Goal: Book appointment/travel/reservation

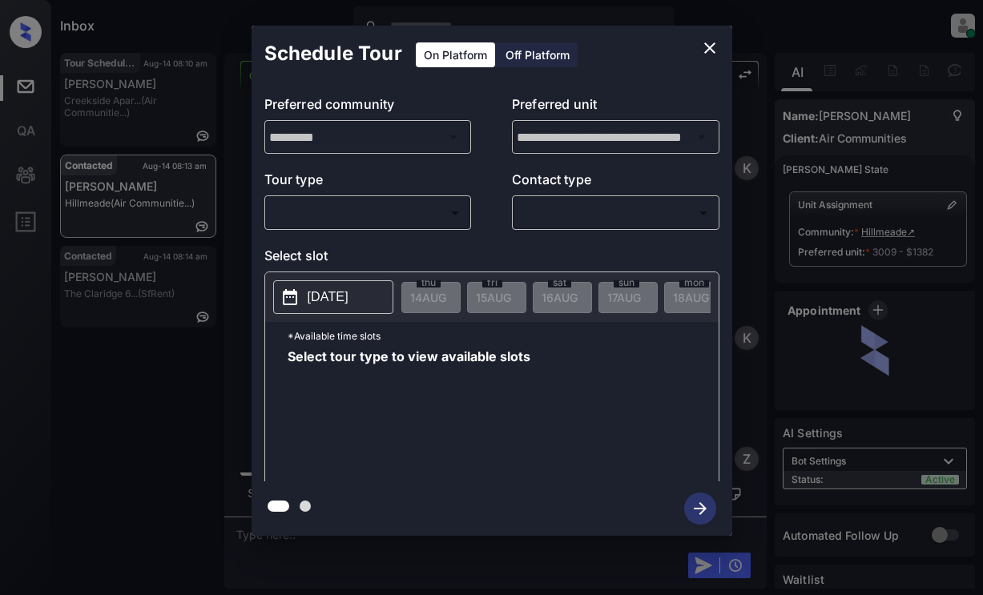
scroll to position [2514, 0]
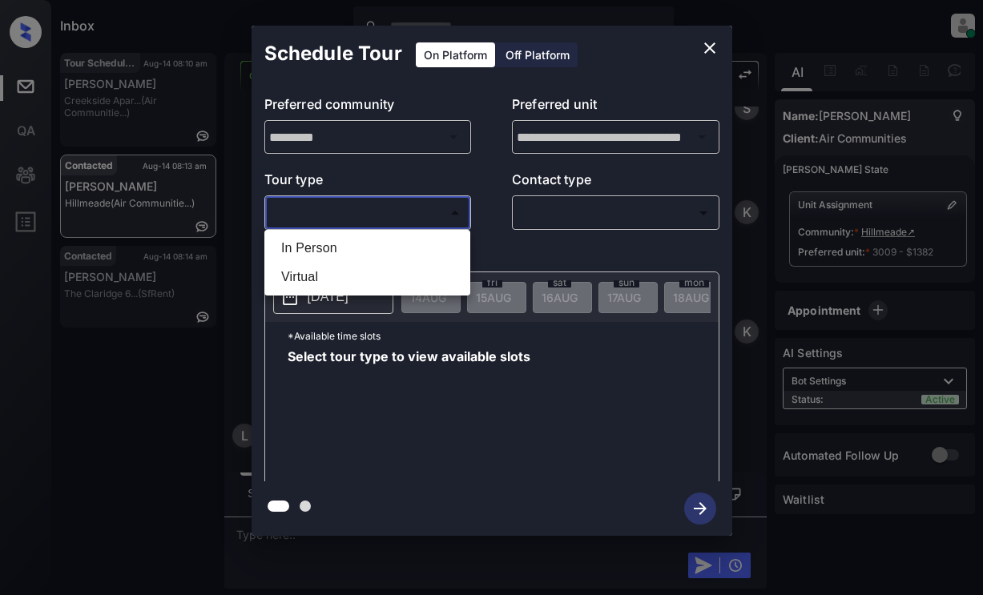
click at [323, 212] on body "Inbox Lyzzelle [PERSON_NAME] Online Set yourself offline Set yourself on break …" at bounding box center [491, 297] width 983 height 595
click at [300, 250] on li "In Person" at bounding box center [367, 248] width 198 height 29
type input "********"
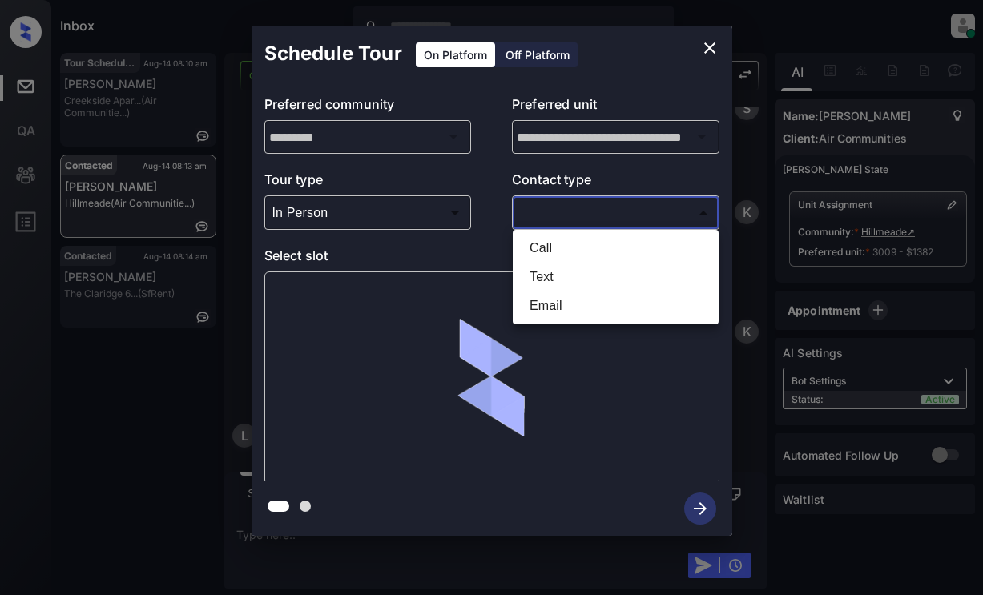
click at [598, 216] on body "Inbox Lyzzelle M. Ceralde Online Set yourself offline Set yourself on break Pro…" at bounding box center [491, 297] width 983 height 595
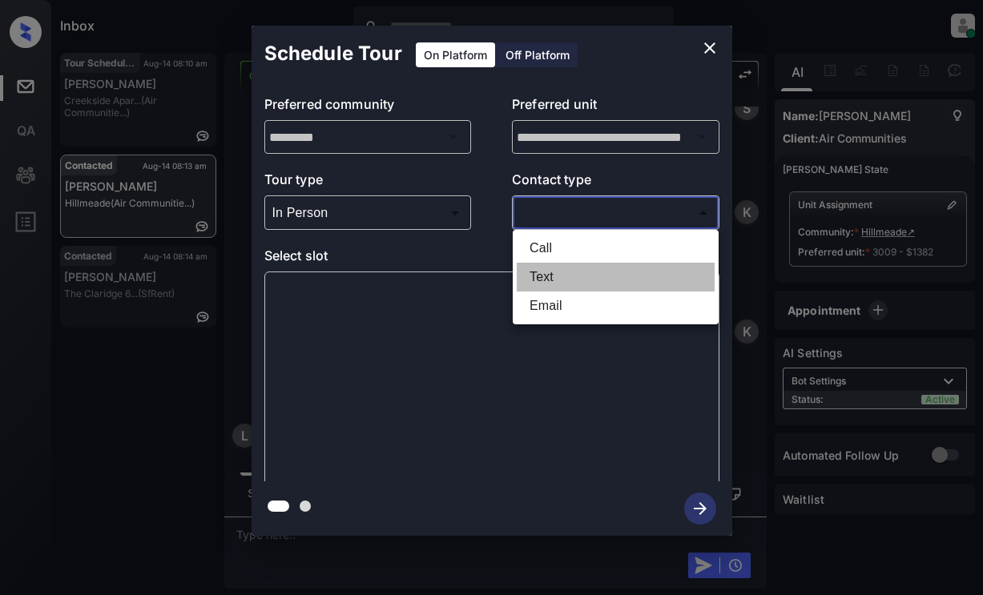
click at [559, 270] on li "Text" at bounding box center [616, 277] width 198 height 29
type input "****"
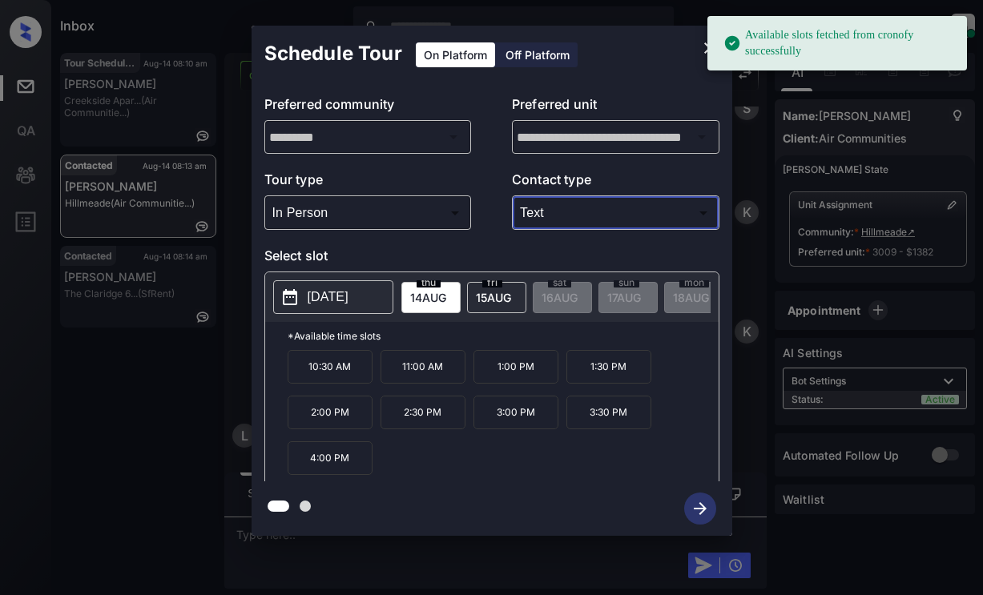
click at [328, 305] on p "[DATE]" at bounding box center [328, 297] width 41 height 19
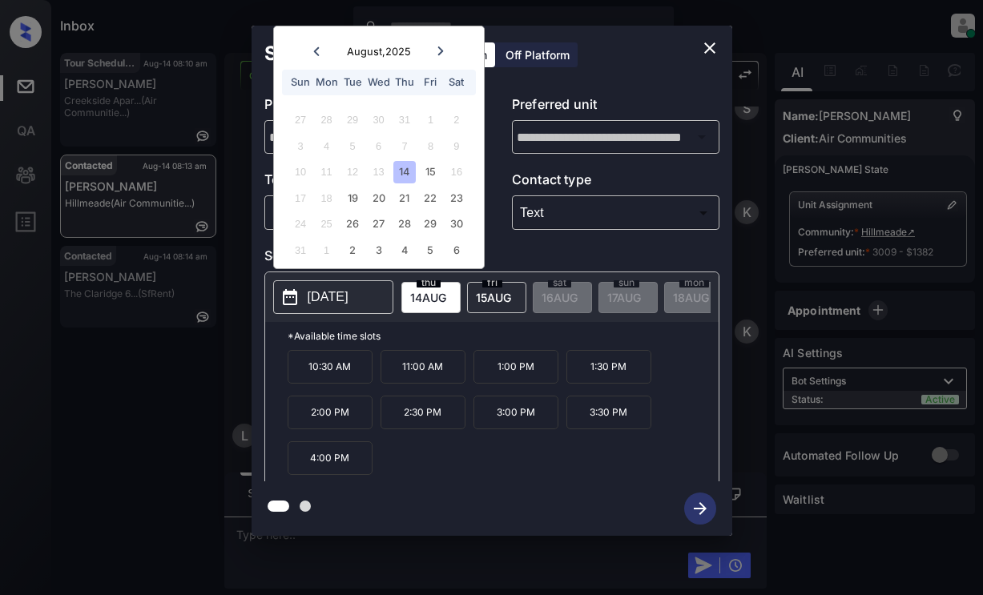
click at [401, 167] on div "14" at bounding box center [404, 172] width 22 height 22
drag, startPoint x: 521, startPoint y: 378, endPoint x: 523, endPoint y: 369, distance: 9.9
click at [522, 373] on p "1:00 PM" at bounding box center [516, 367] width 85 height 34
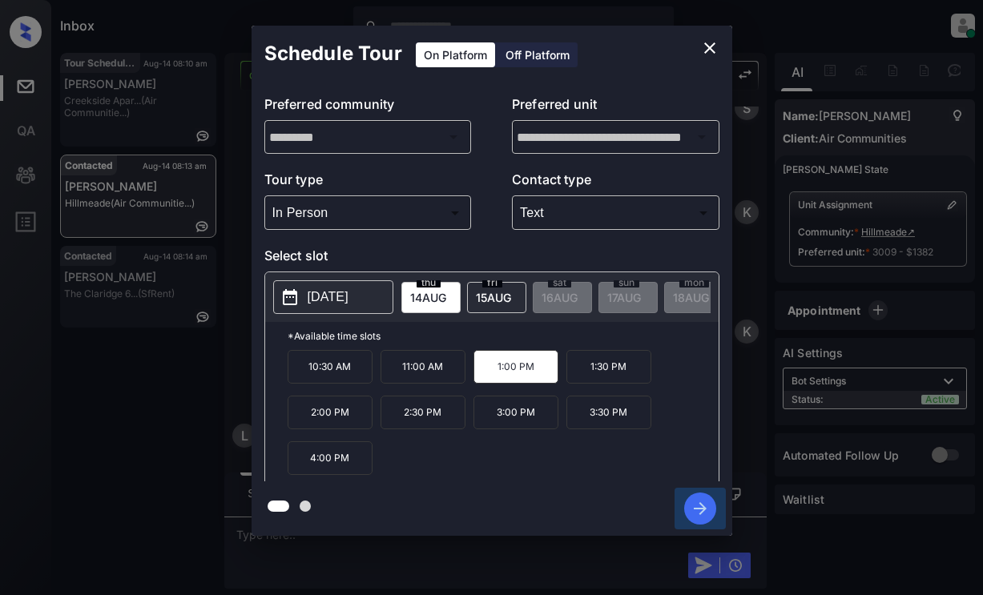
click at [707, 503] on icon "button" at bounding box center [700, 509] width 32 height 32
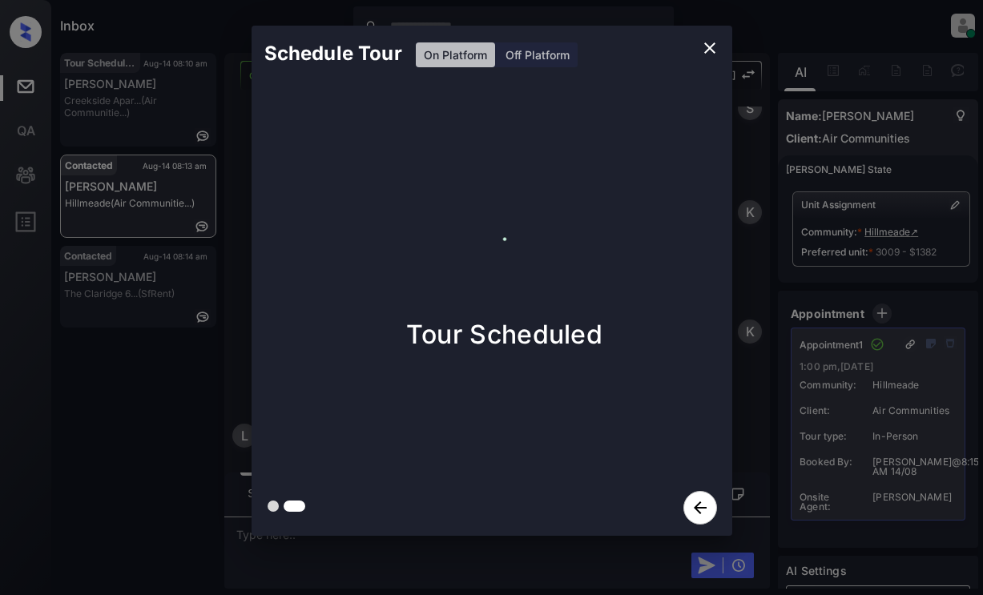
drag, startPoint x: 709, startPoint y: 50, endPoint x: 704, endPoint y: 71, distance: 22.2
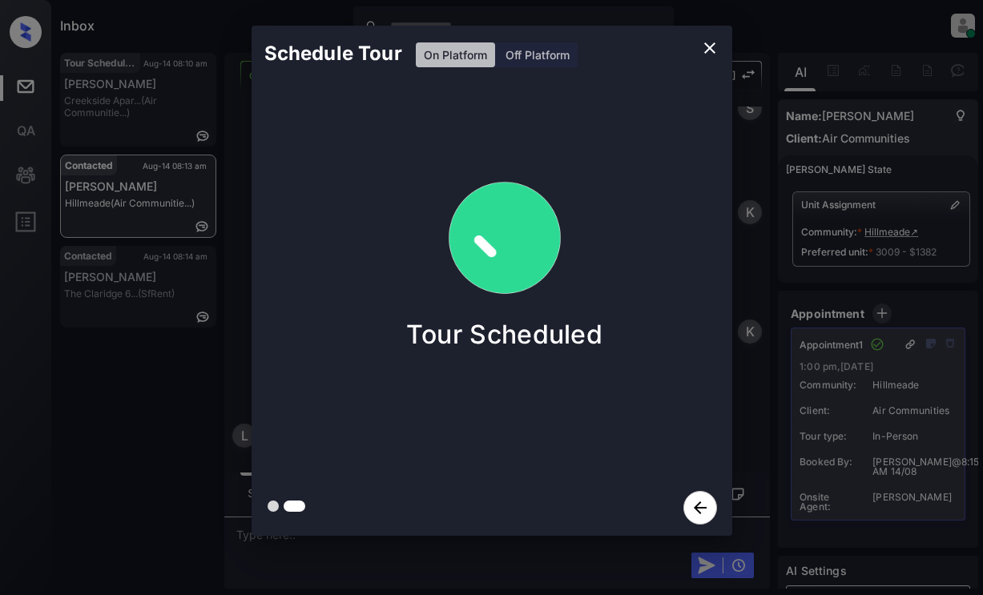
click at [704, 66] on div "Schedule Tour On Platform Off Platform" at bounding box center [492, 54] width 481 height 56
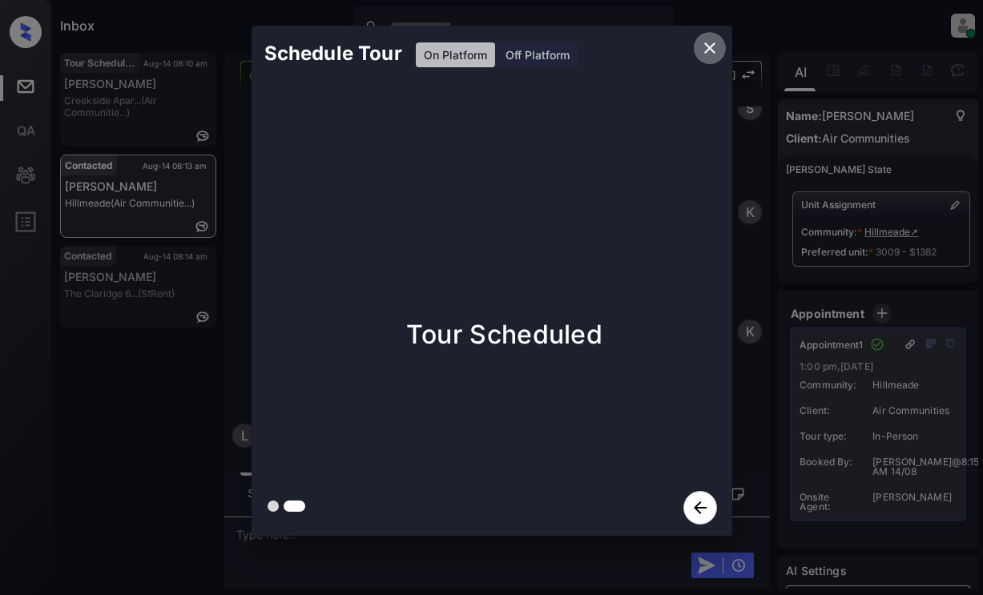
click at [705, 49] on icon "close" at bounding box center [709, 47] width 19 height 19
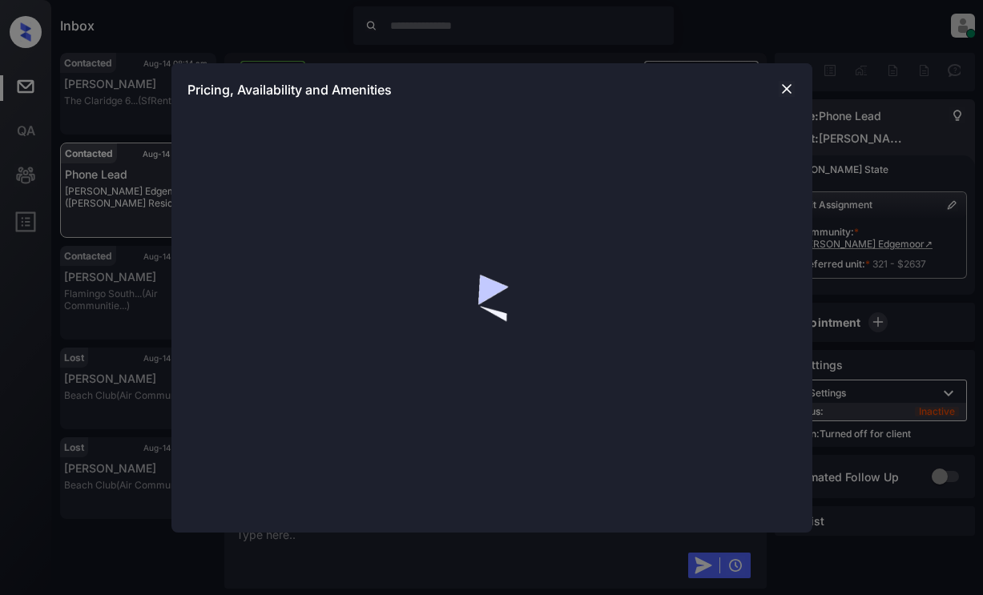
scroll to position [1415, 0]
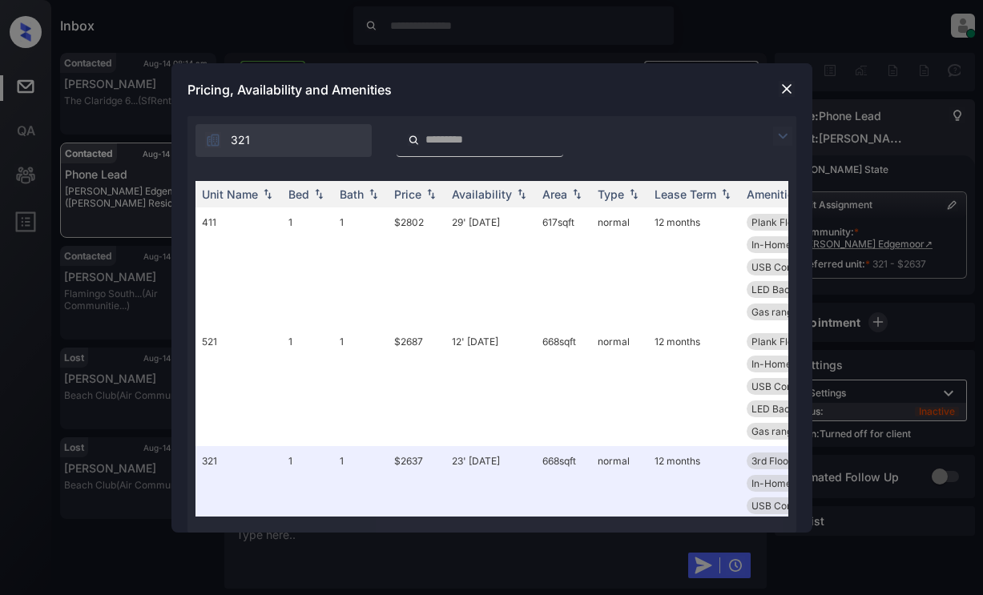
click at [783, 138] on img at bounding box center [782, 136] width 19 height 19
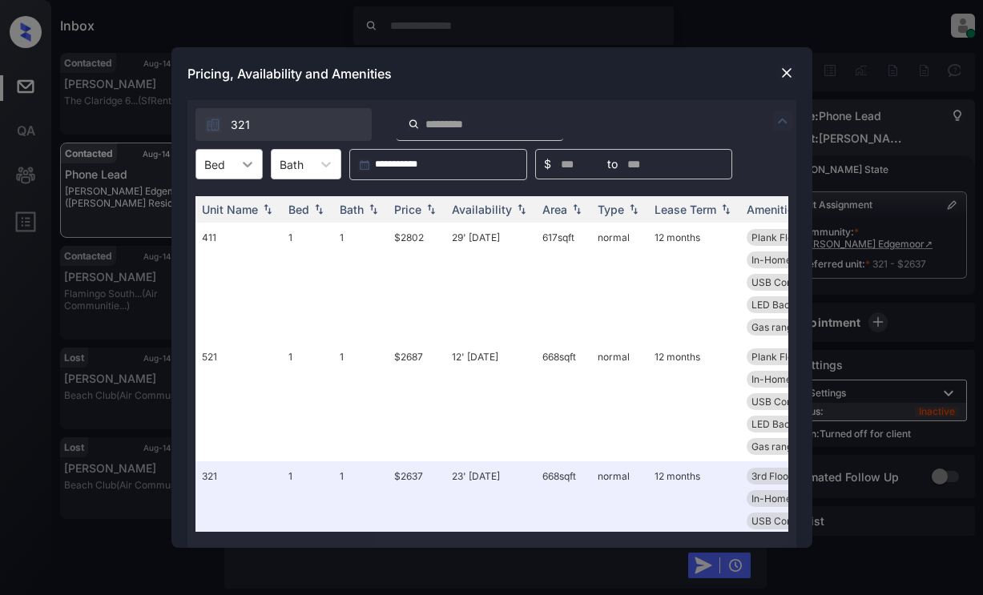
click at [246, 159] on icon at bounding box center [248, 164] width 16 height 16
click at [231, 230] on div "2" at bounding box center [229, 232] width 67 height 29
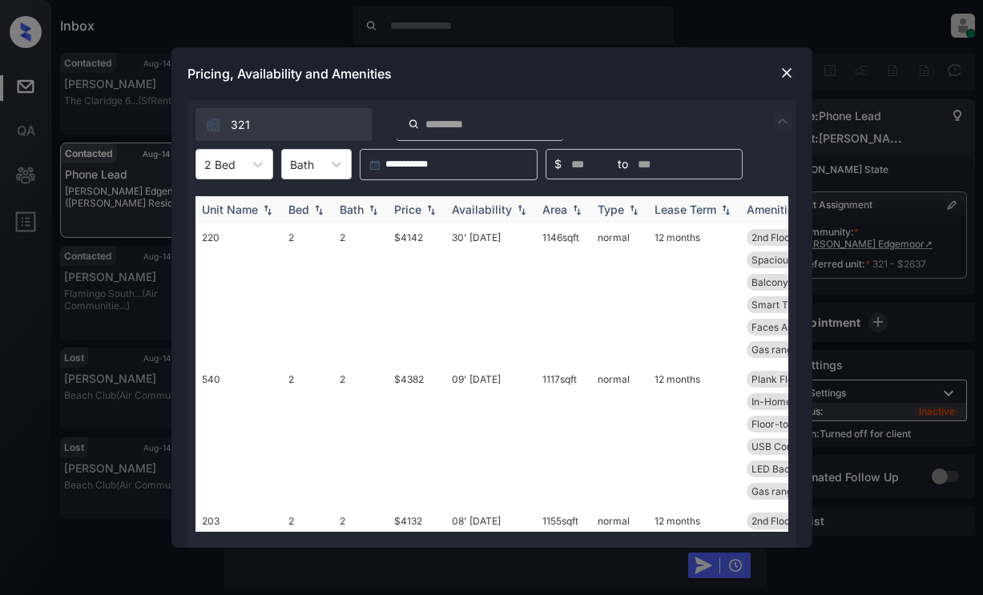
click at [424, 202] on th "Price" at bounding box center [417, 209] width 58 height 26
click at [425, 202] on th "Price" at bounding box center [417, 209] width 58 height 26
click at [257, 158] on icon at bounding box center [258, 164] width 16 height 16
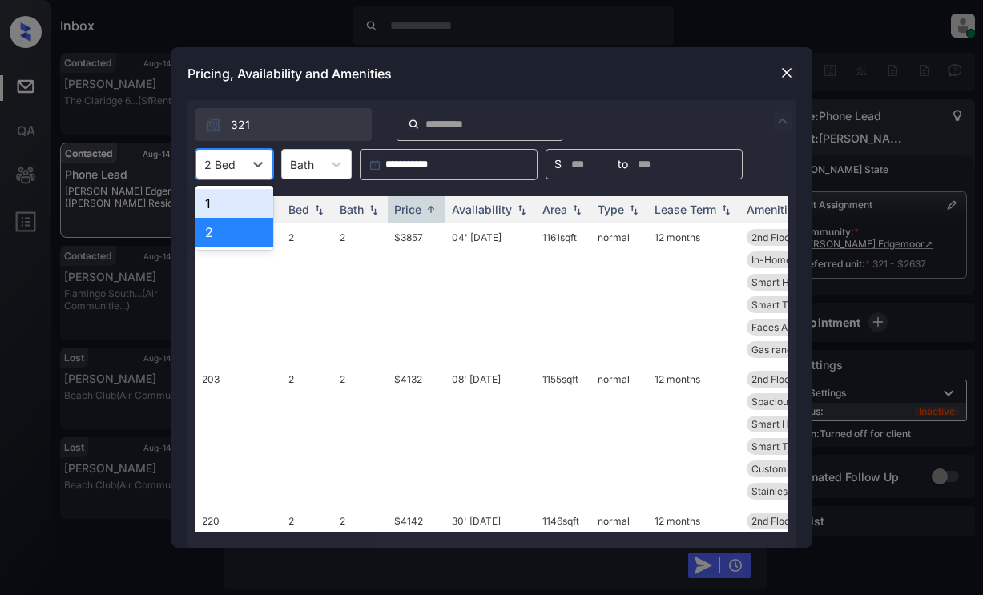
click at [227, 198] on div "1" at bounding box center [235, 203] width 78 height 29
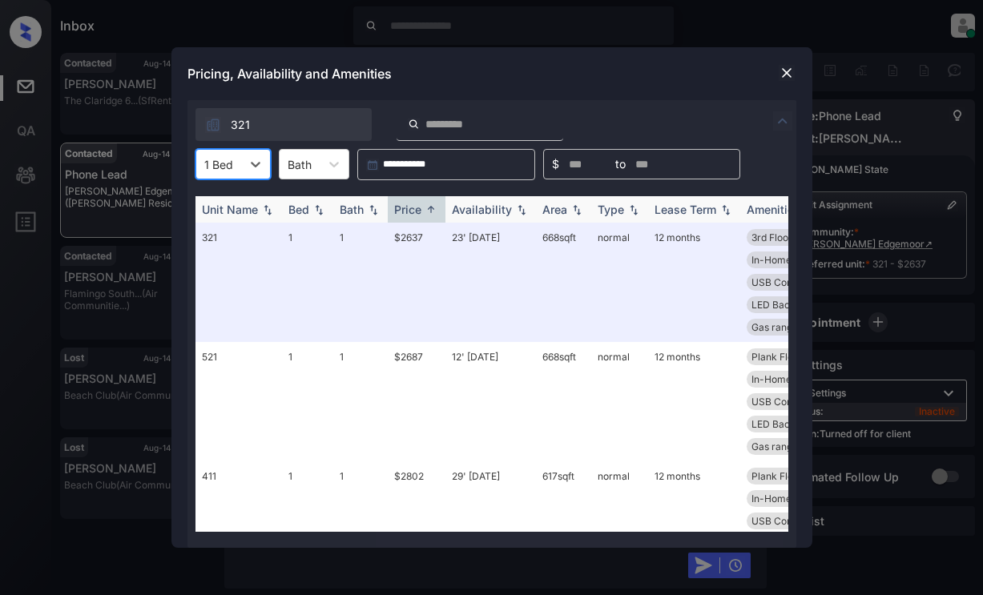
click at [409, 207] on div "Price" at bounding box center [407, 210] width 27 height 14
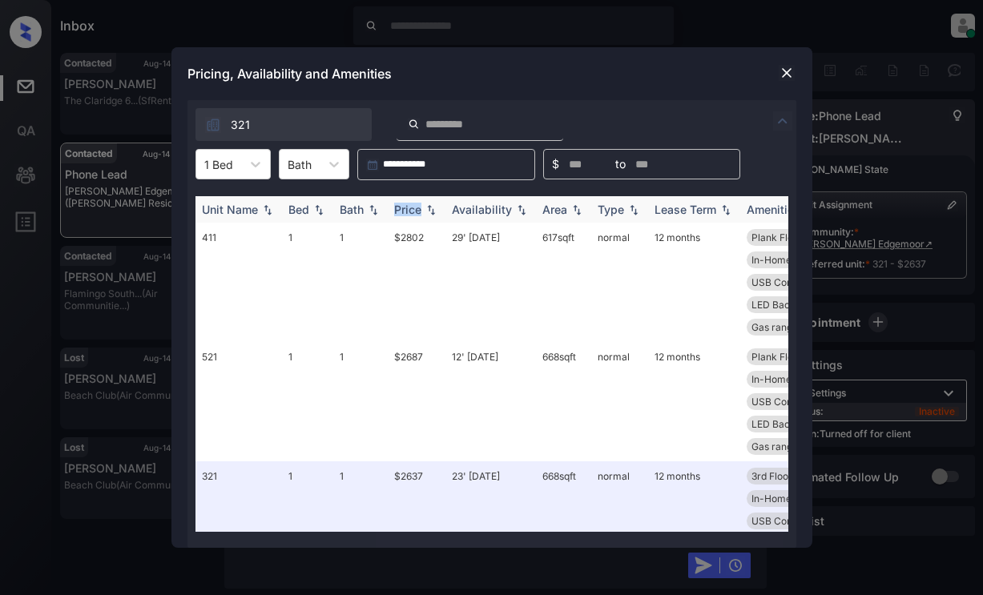
click at [409, 207] on div "Price" at bounding box center [407, 210] width 27 height 14
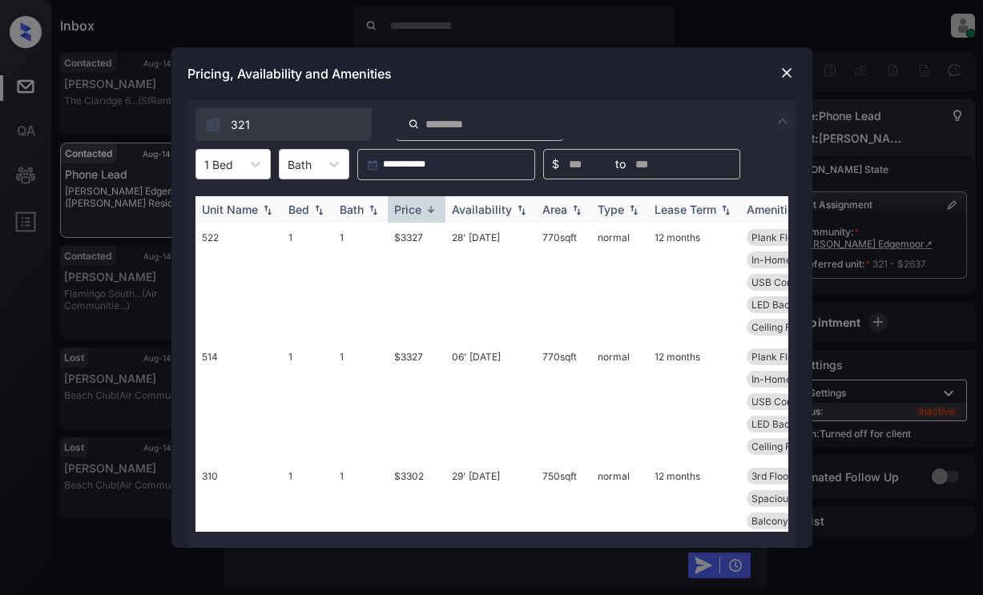
click at [409, 207] on div "Price" at bounding box center [407, 210] width 27 height 14
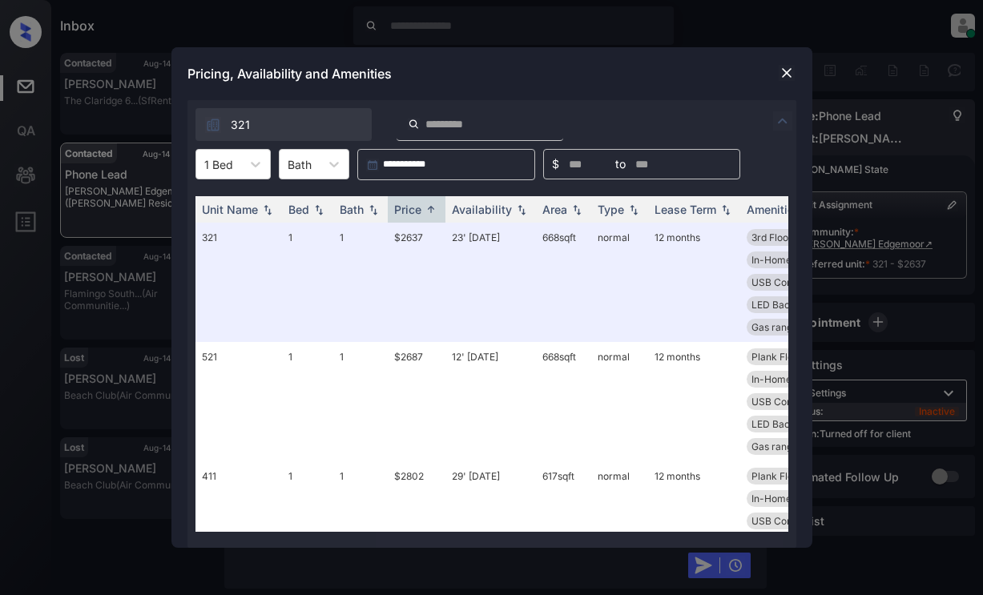
click at [785, 67] on img at bounding box center [787, 73] width 16 height 16
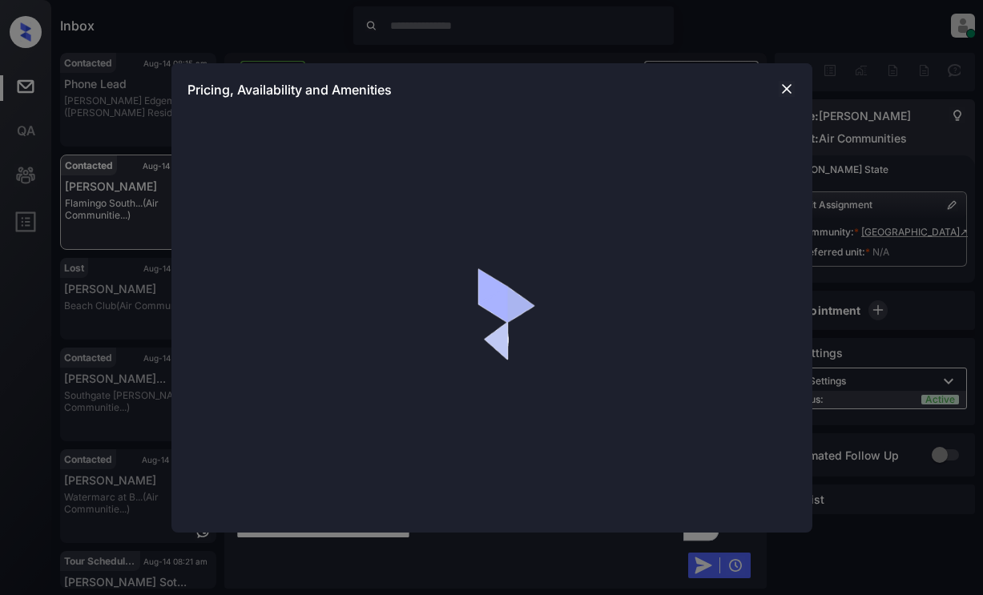
scroll to position [1688, 0]
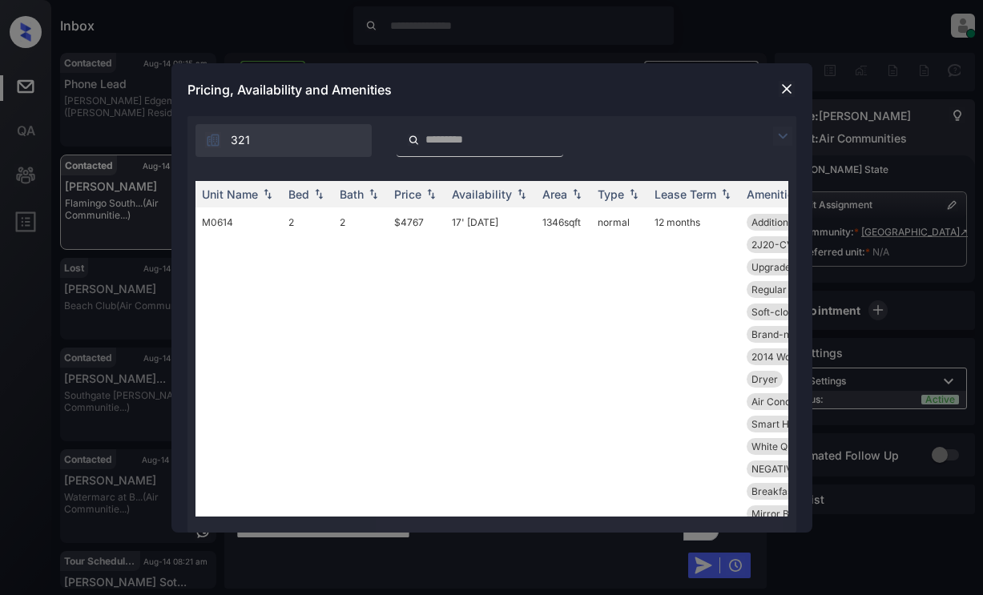
click at [782, 137] on img at bounding box center [782, 136] width 19 height 19
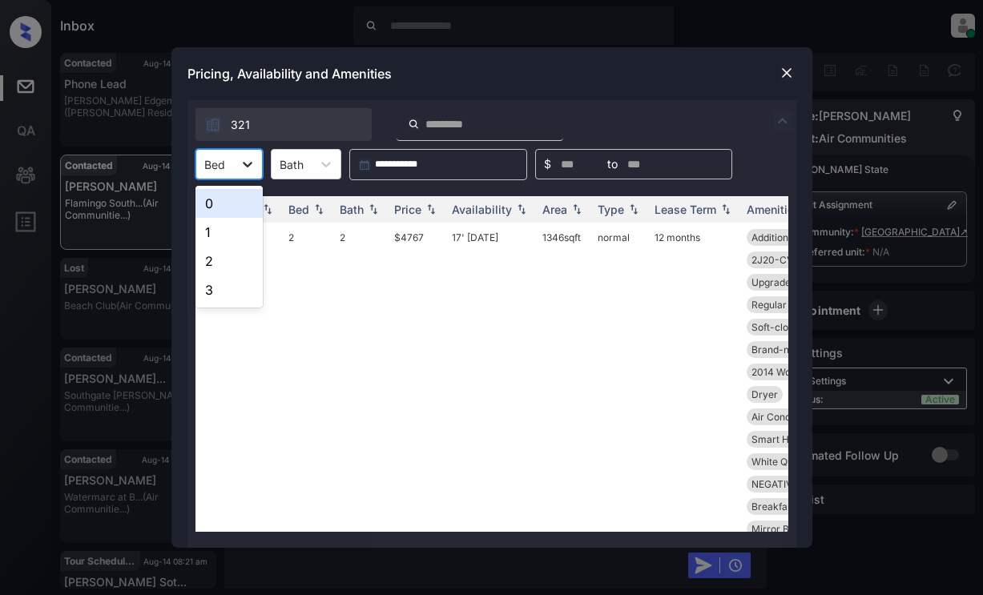
click at [249, 159] on icon at bounding box center [248, 164] width 16 height 16
click at [788, 76] on img at bounding box center [787, 73] width 16 height 16
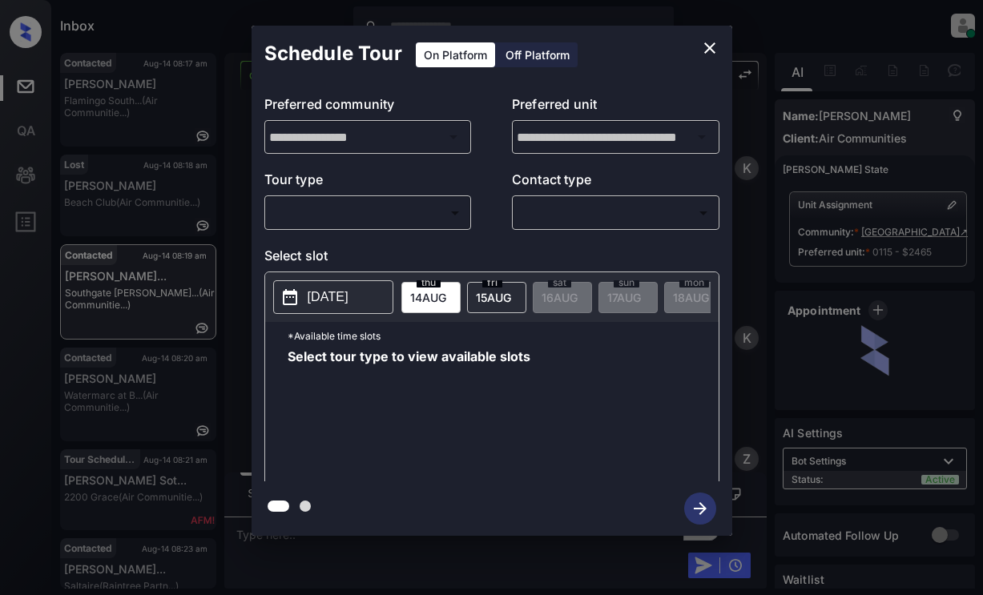
scroll to position [1611, 0]
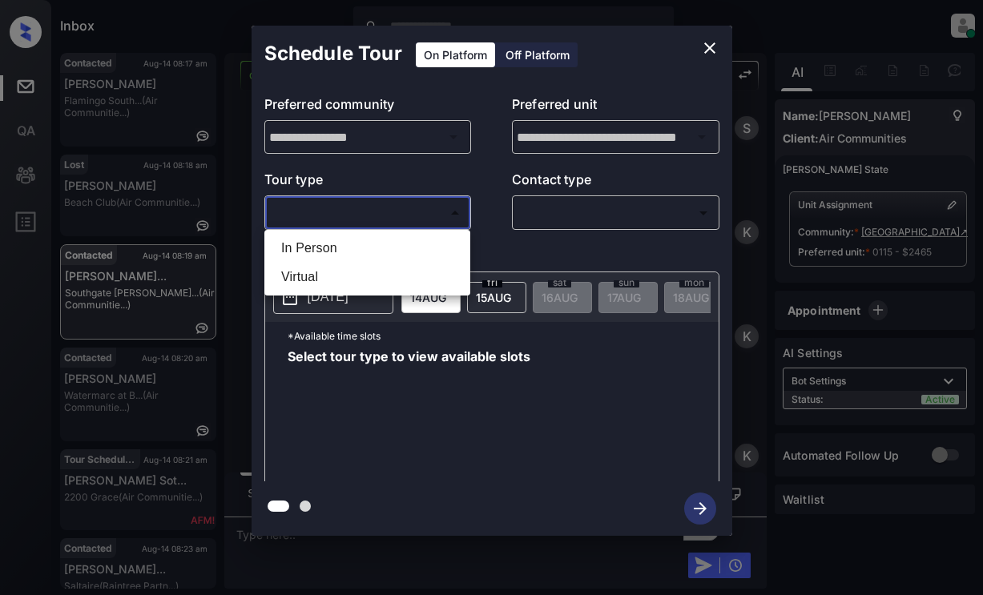
click at [338, 207] on body "Inbox Lyzzelle M. Ceralde Online Set yourself offline Set yourself on break Pro…" at bounding box center [491, 297] width 983 height 595
drag, startPoint x: 317, startPoint y: 246, endPoint x: 484, endPoint y: 216, distance: 169.4
click at [319, 246] on li "In Person" at bounding box center [367, 248] width 198 height 29
type input "********"
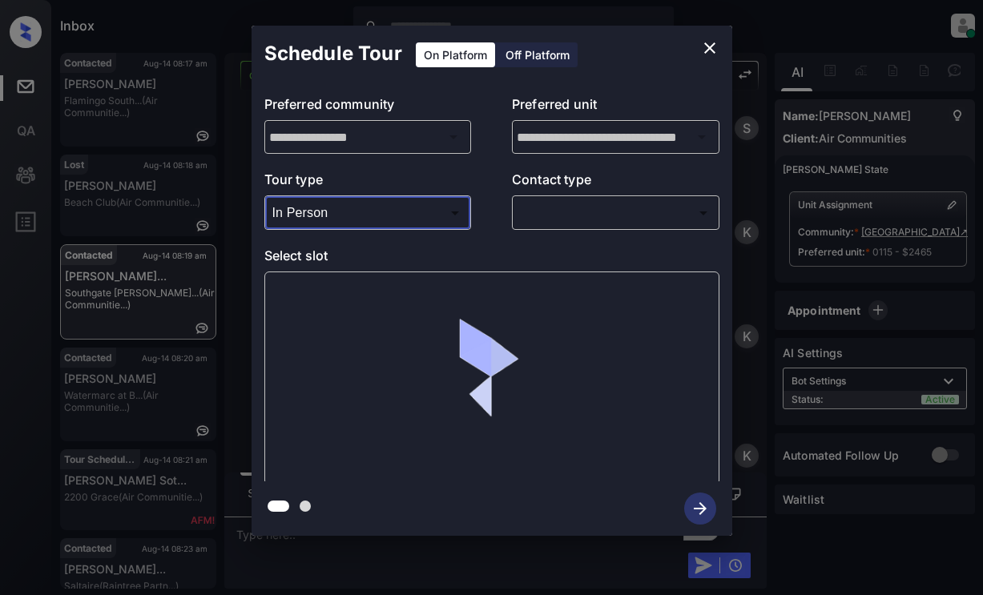
click at [561, 202] on body "Inbox Lyzzelle M. Ceralde Online Set yourself offline Set yourself on break Pro…" at bounding box center [491, 297] width 983 height 595
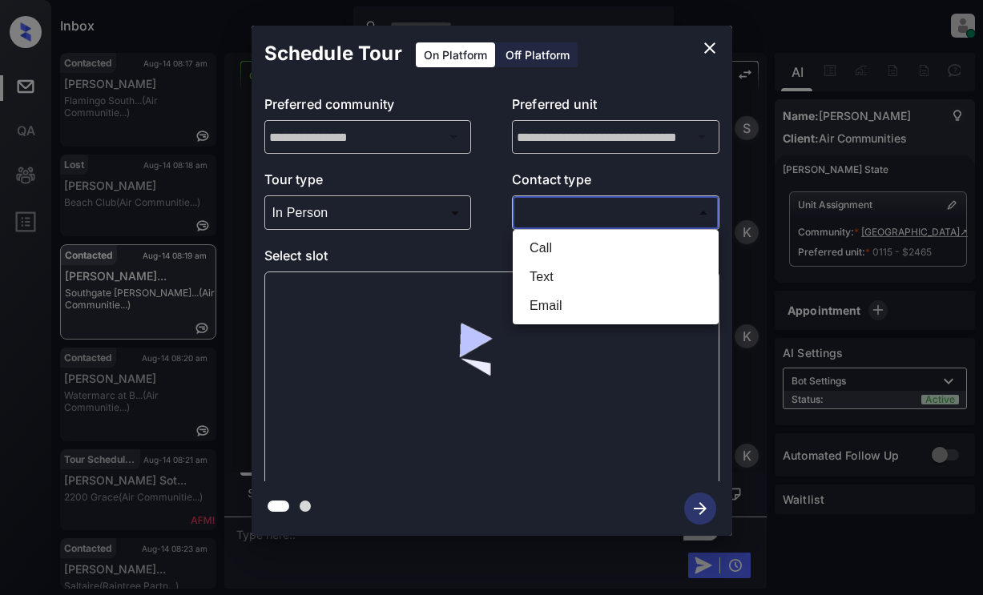
click at [545, 278] on li "Text" at bounding box center [616, 277] width 198 height 29
type input "****"
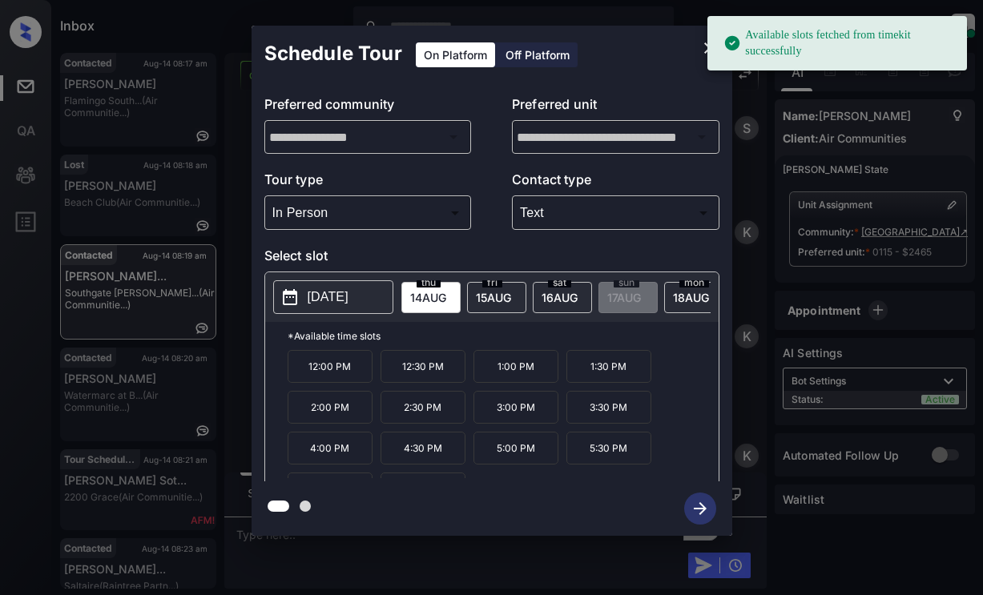
click at [349, 294] on p "2025-08-14" at bounding box center [328, 297] width 41 height 19
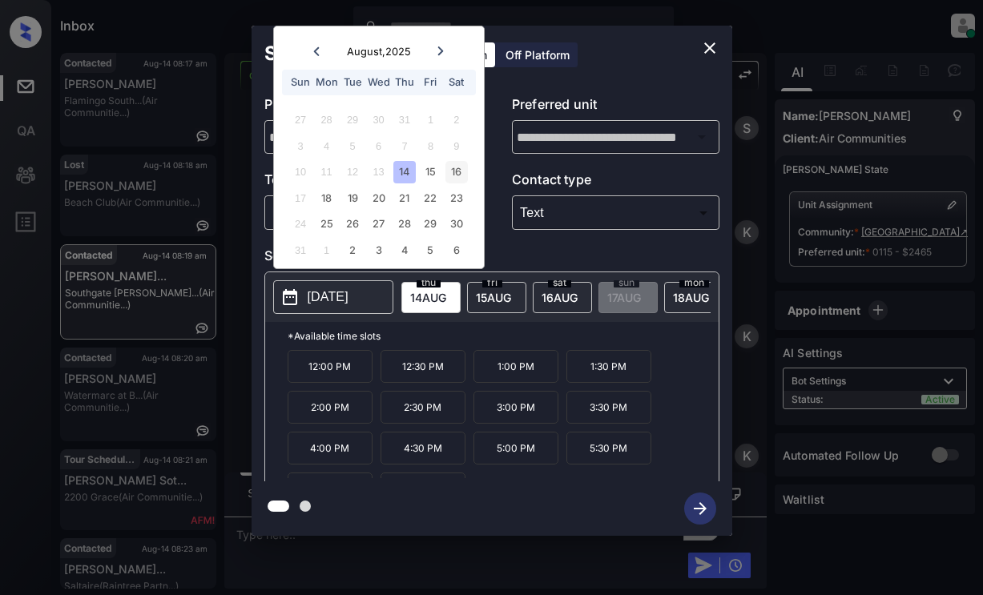
click at [453, 178] on div "16" at bounding box center [457, 172] width 22 height 22
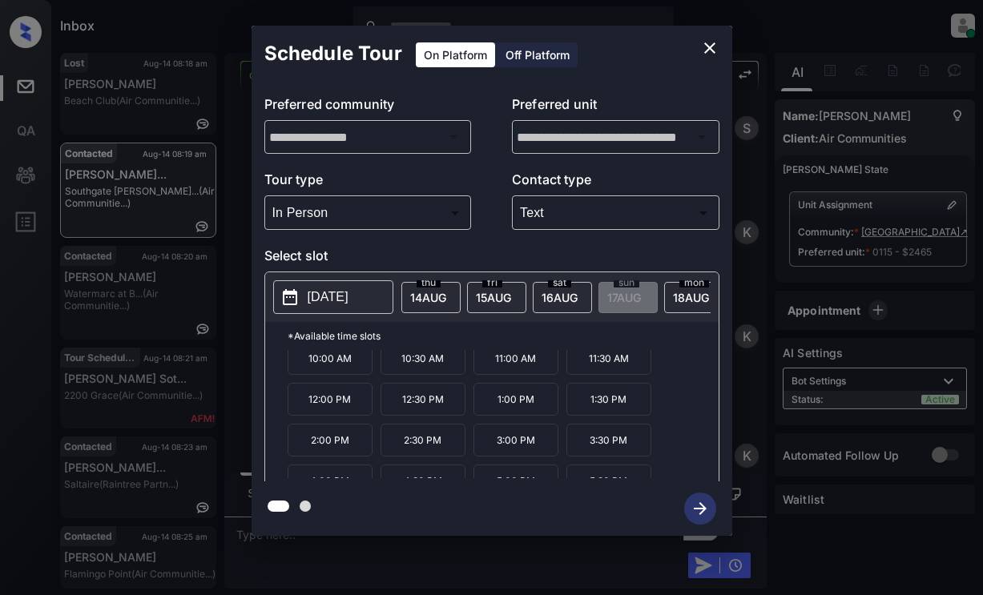
scroll to position [0, 0]
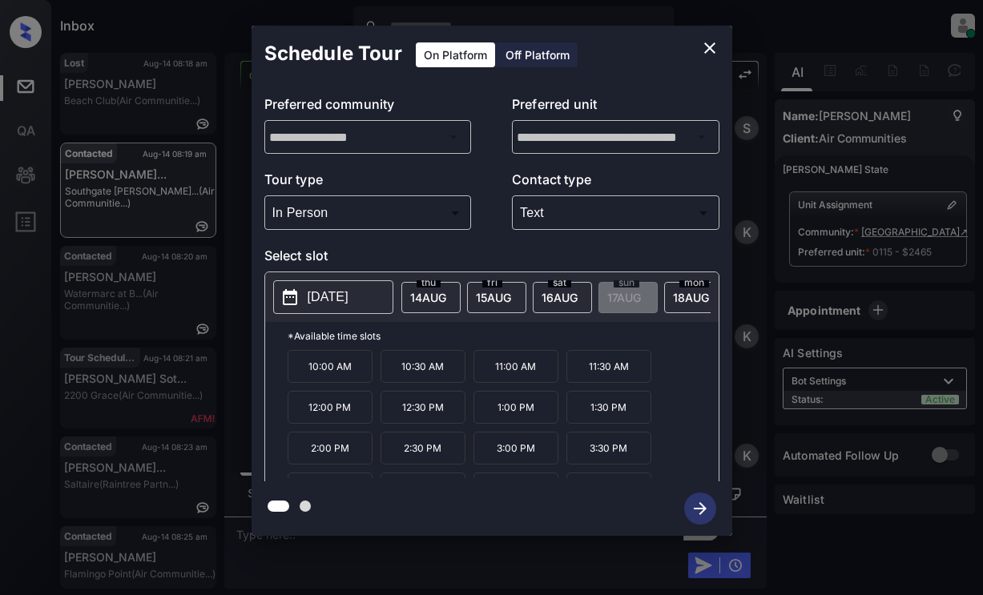
click at [349, 303] on p "2025-08-16" at bounding box center [328, 297] width 41 height 19
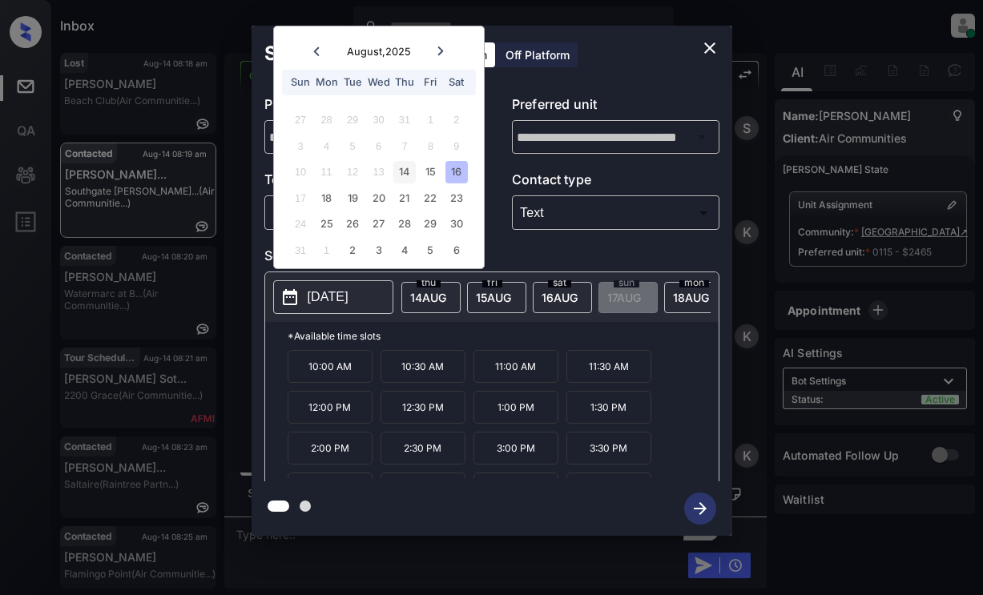
click at [403, 167] on div "14" at bounding box center [404, 172] width 22 height 22
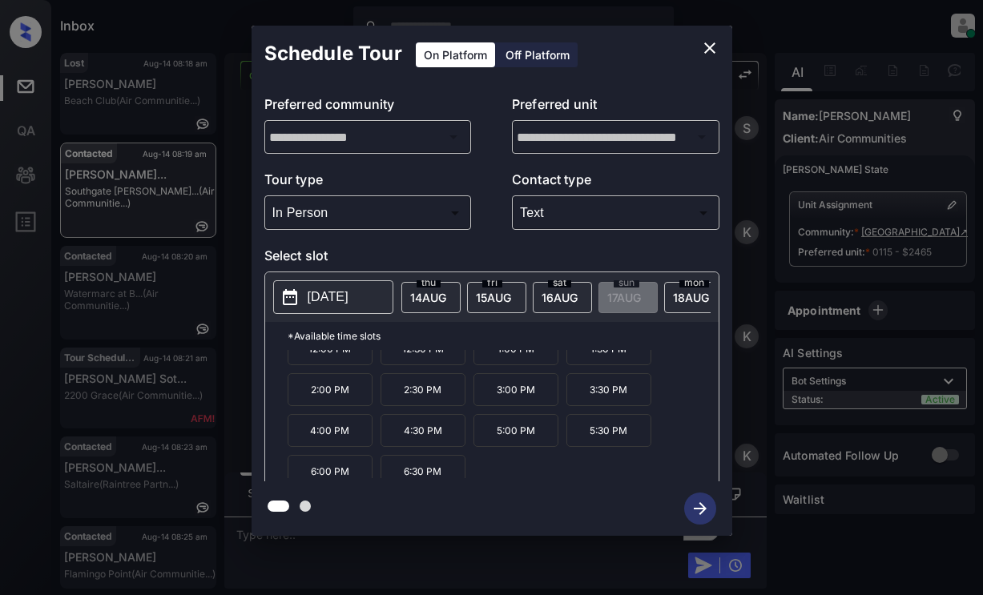
scroll to position [27, 0]
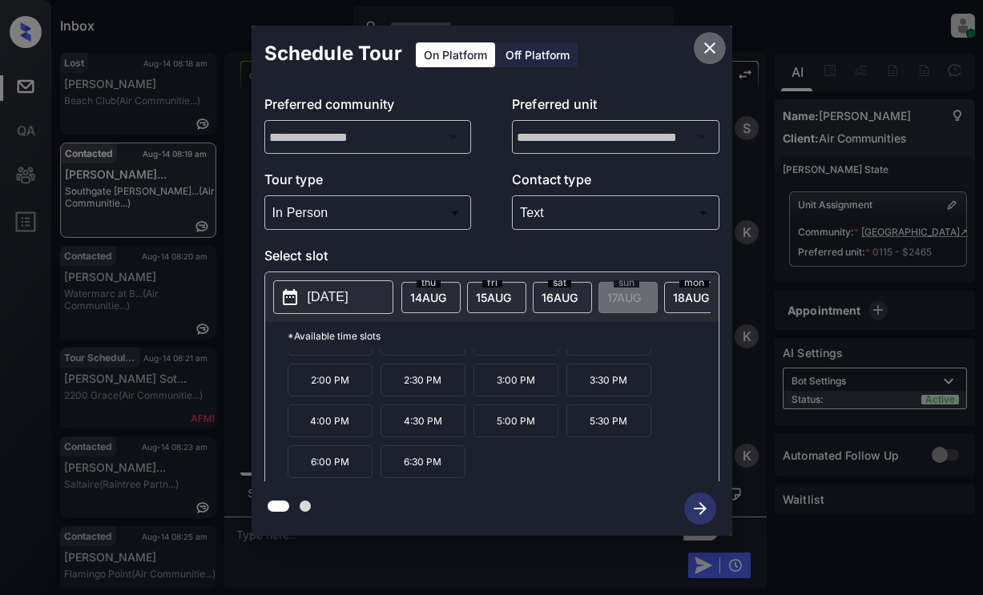
click at [707, 46] on icon "close" at bounding box center [709, 47] width 19 height 19
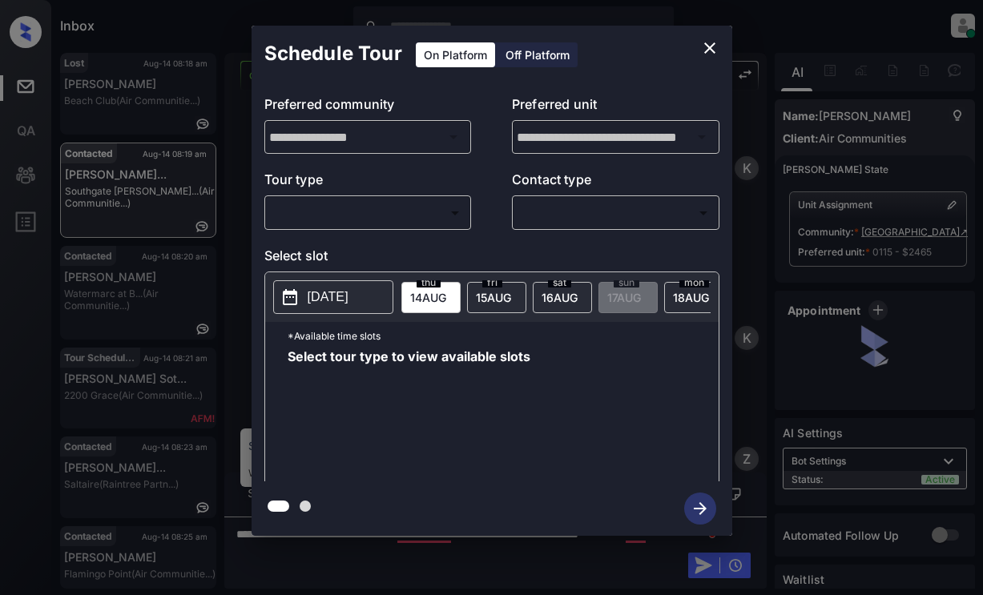
scroll to position [1611, 0]
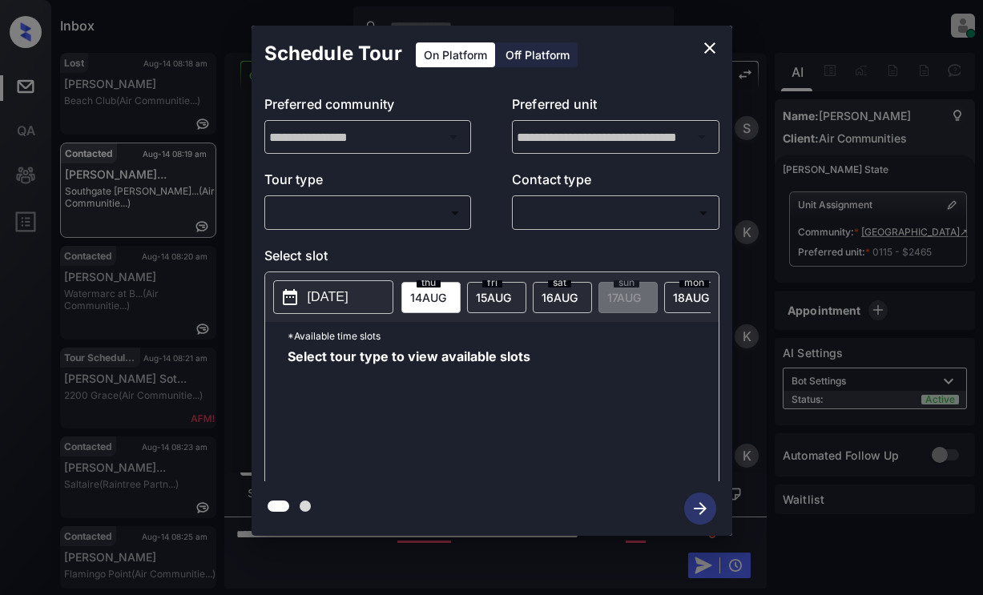
click at [376, 208] on body "Inbox Lyzzelle [PERSON_NAME] Online Set yourself offline Set yourself on break …" at bounding box center [491, 297] width 983 height 595
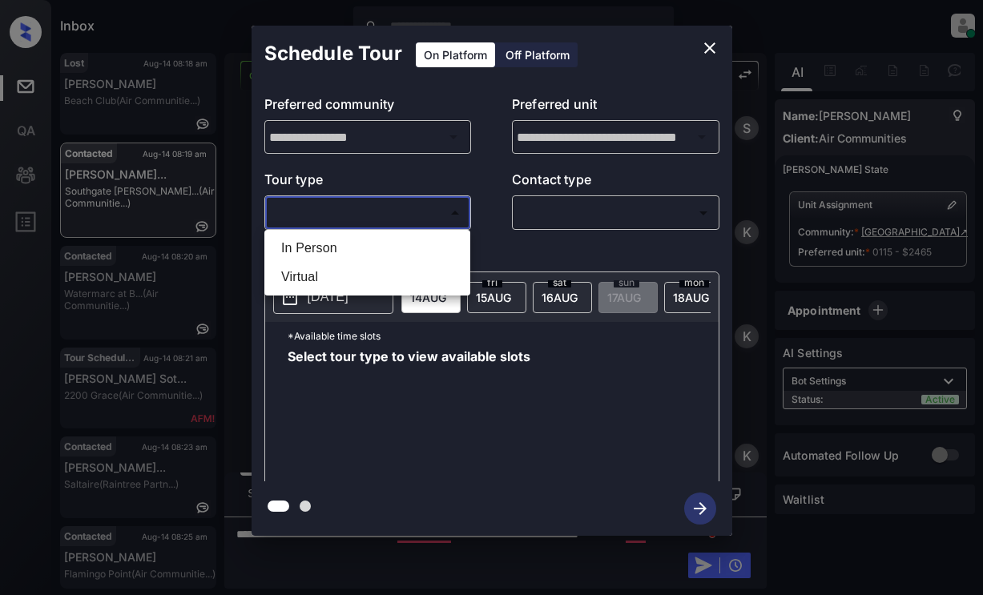
click at [343, 244] on li "In Person" at bounding box center [367, 248] width 198 height 29
type input "********"
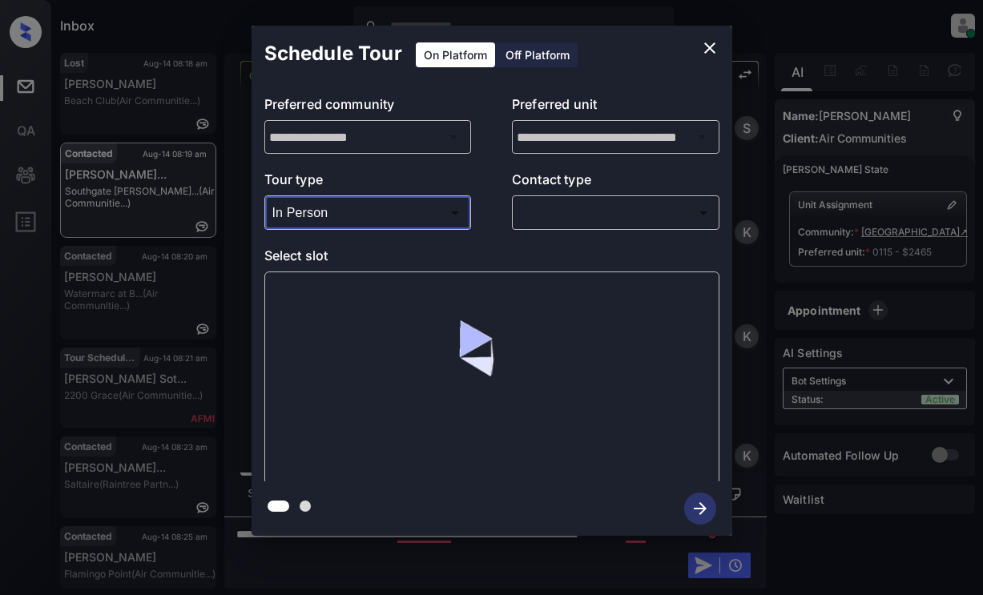
click at [573, 217] on body "Inbox Lyzzelle [PERSON_NAME] Online Set yourself offline Set yourself on break …" at bounding box center [491, 297] width 983 height 595
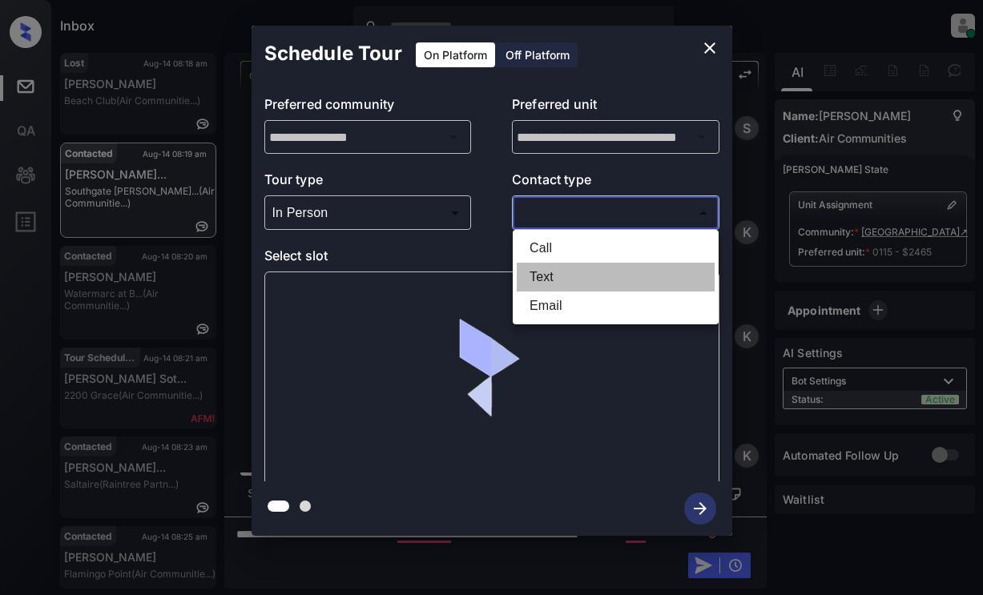
click at [554, 279] on li "Text" at bounding box center [616, 277] width 198 height 29
type input "****"
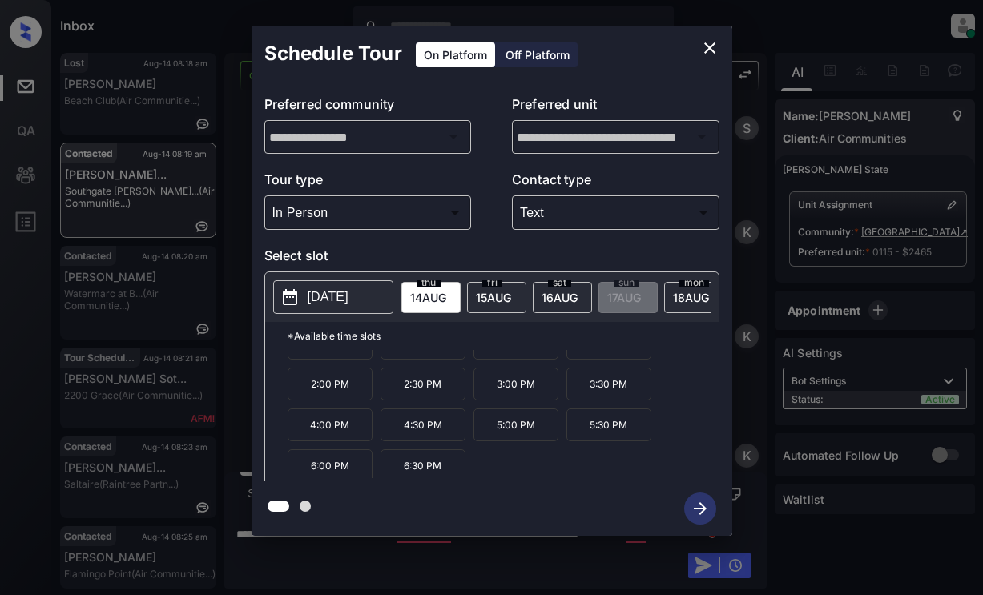
scroll to position [27, 0]
click at [711, 55] on icon "close" at bounding box center [709, 47] width 19 height 19
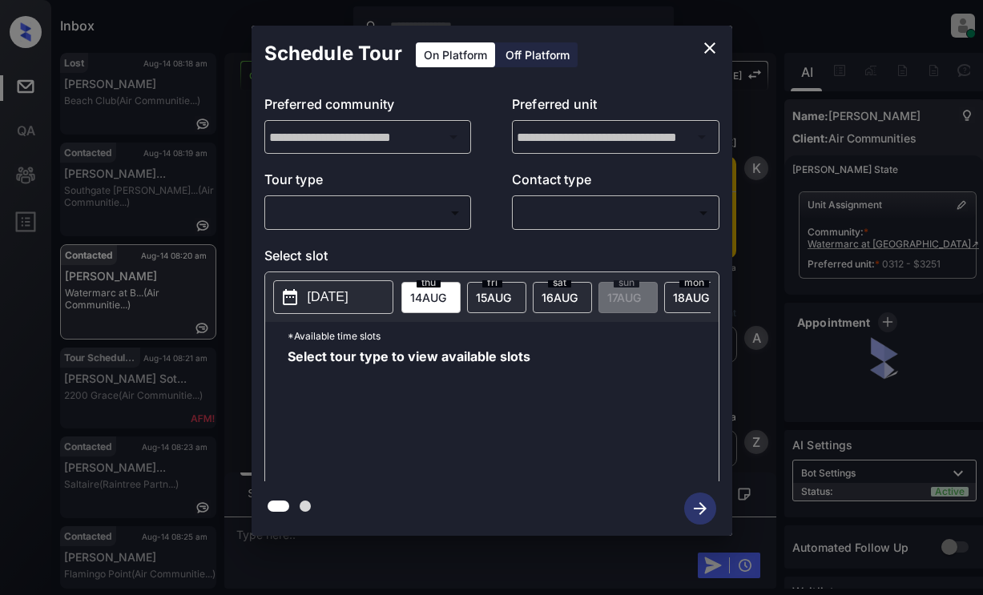
scroll to position [1000, 0]
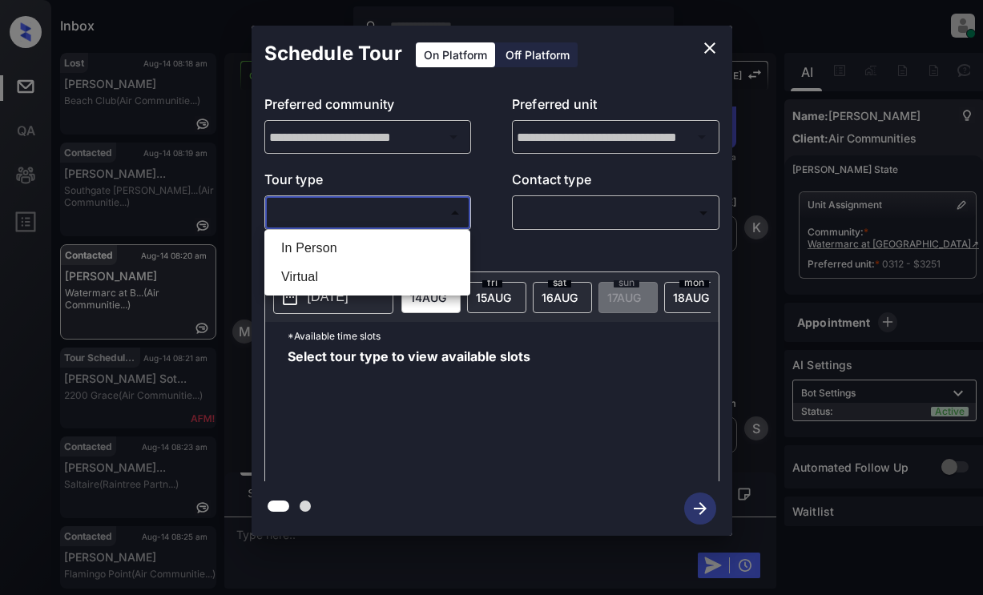
click at [394, 213] on body "Inbox Lyzzelle [PERSON_NAME] Online Set yourself offline Set yourself on break …" at bounding box center [491, 297] width 983 height 595
click at [347, 254] on li "In Person" at bounding box center [367, 248] width 198 height 29
type input "********"
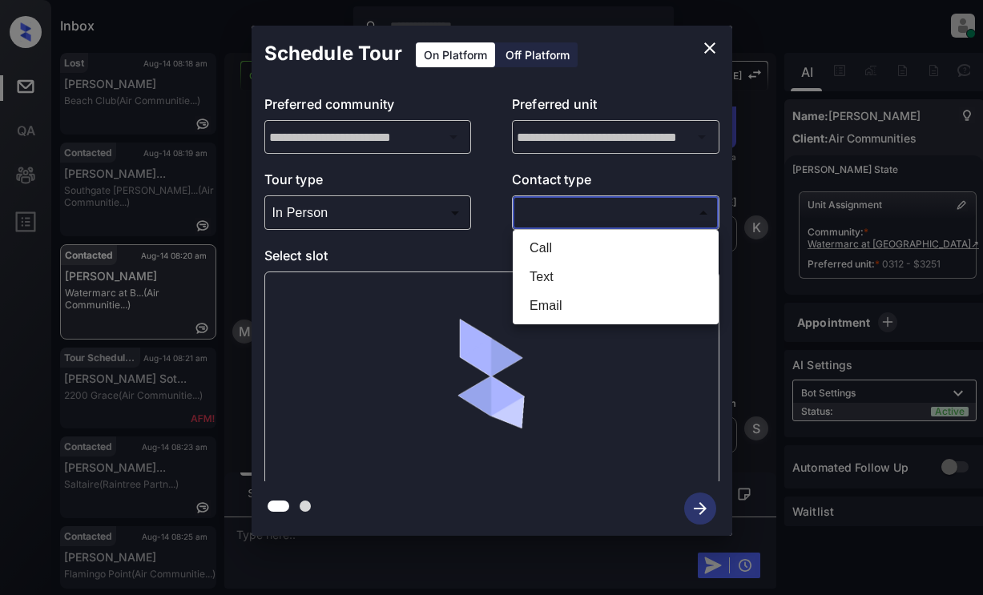
click at [568, 216] on body "Inbox Lyzzelle [PERSON_NAME] Online Set yourself offline Set yourself on break …" at bounding box center [491, 297] width 983 height 595
click at [544, 281] on li "Text" at bounding box center [616, 277] width 198 height 29
type input "****"
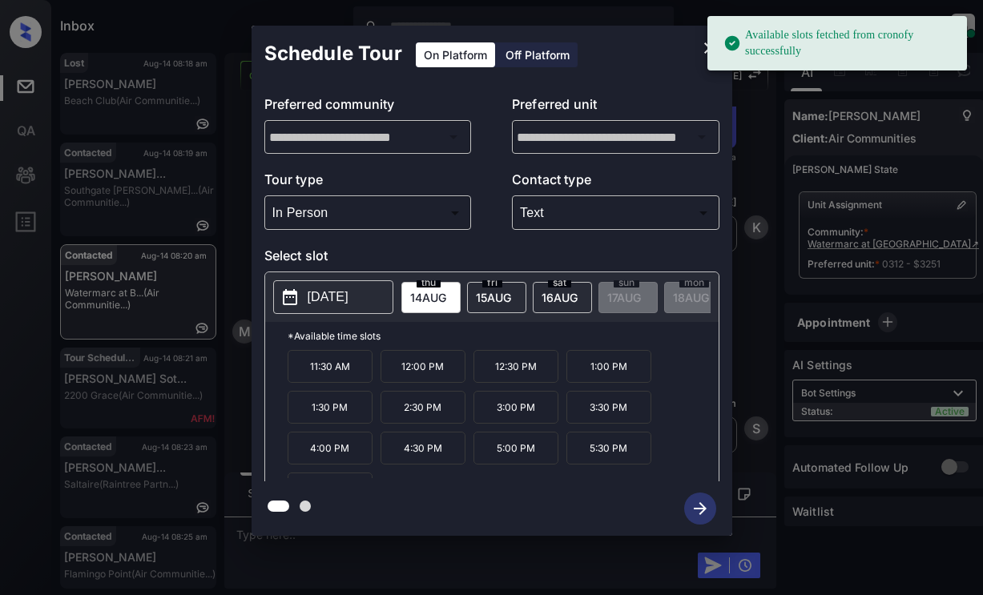
click at [329, 298] on p "[DATE]" at bounding box center [328, 297] width 41 height 19
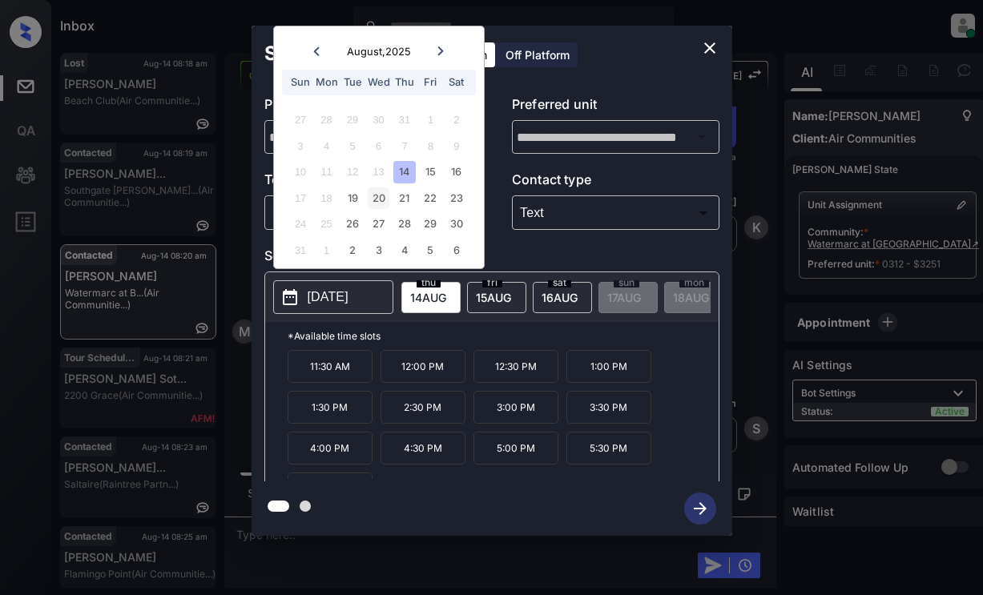
click at [375, 203] on div "20" at bounding box center [379, 199] width 22 height 22
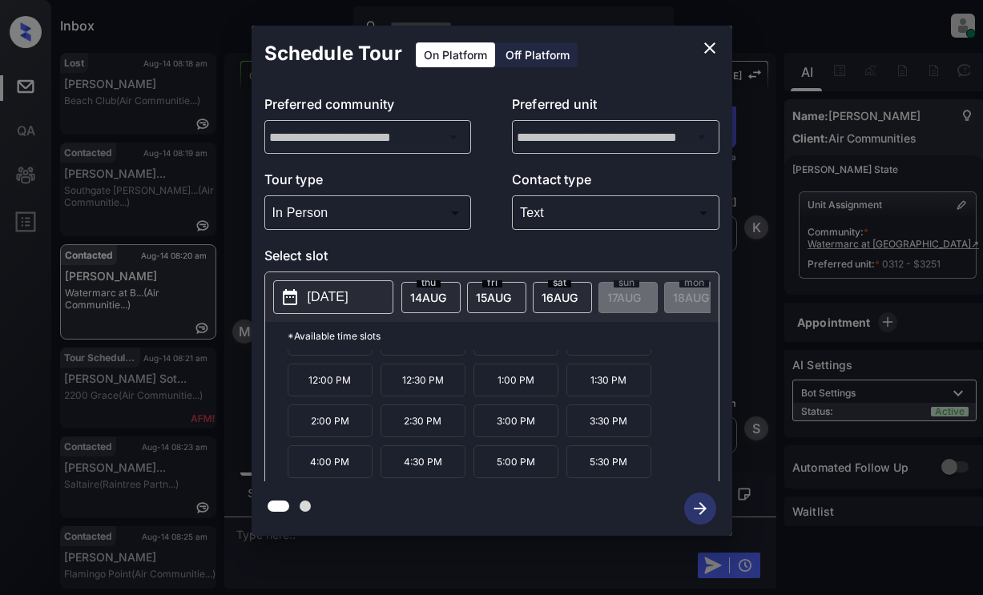
scroll to position [0, 0]
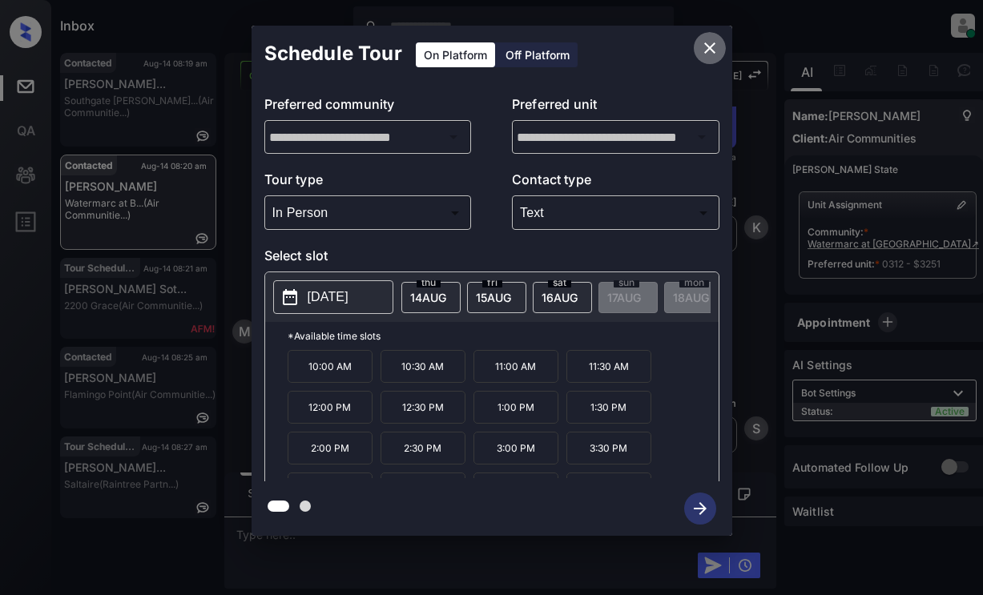
click at [713, 49] on icon "close" at bounding box center [709, 47] width 19 height 19
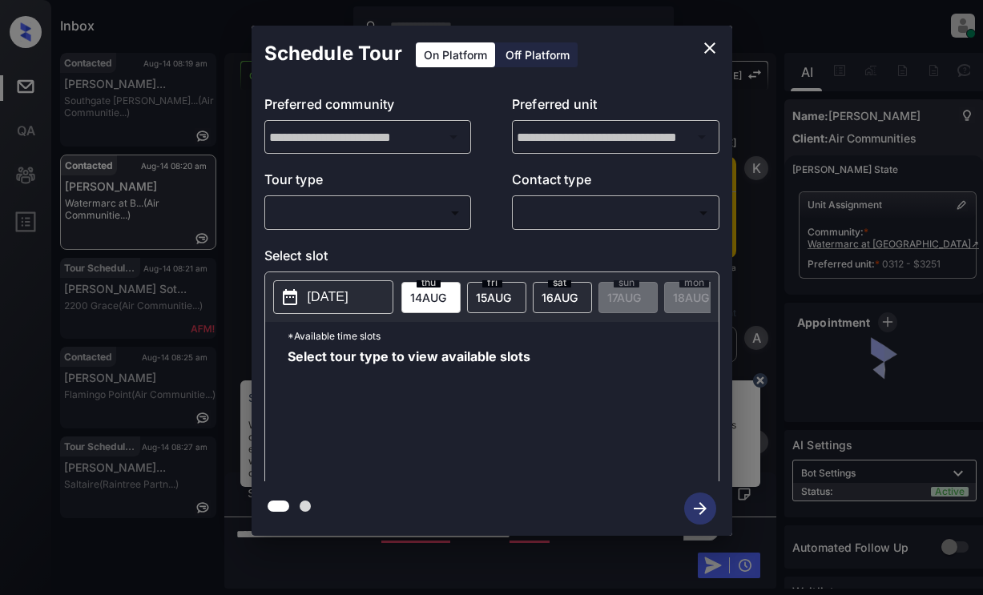
scroll to position [1160, 0]
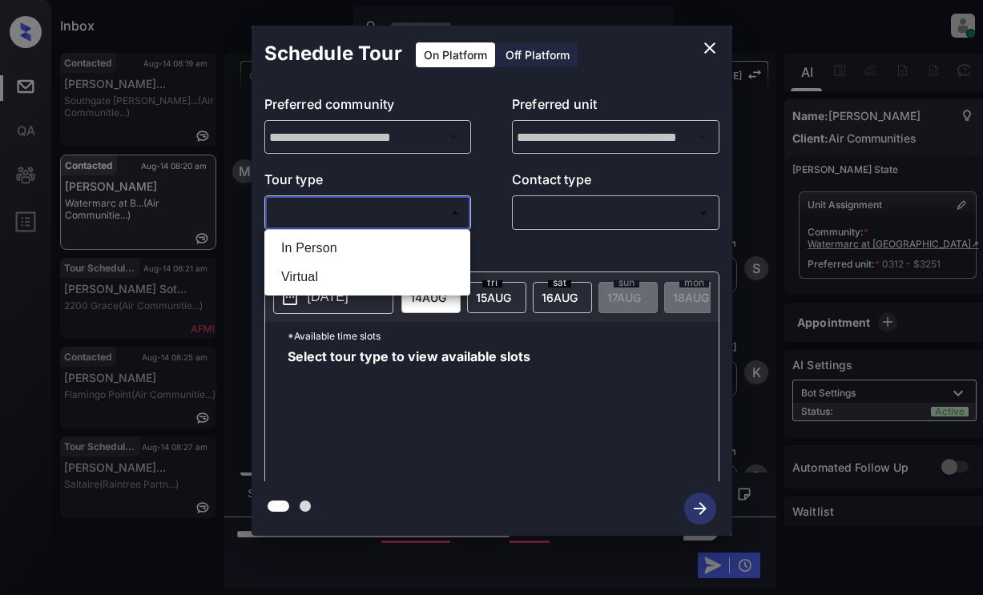
click at [338, 217] on body "Inbox Lyzzelle M. Ceralde Online Set yourself offline Set yourself on break Pro…" at bounding box center [491, 297] width 983 height 595
click at [304, 256] on li "In Person" at bounding box center [367, 248] width 198 height 29
type input "********"
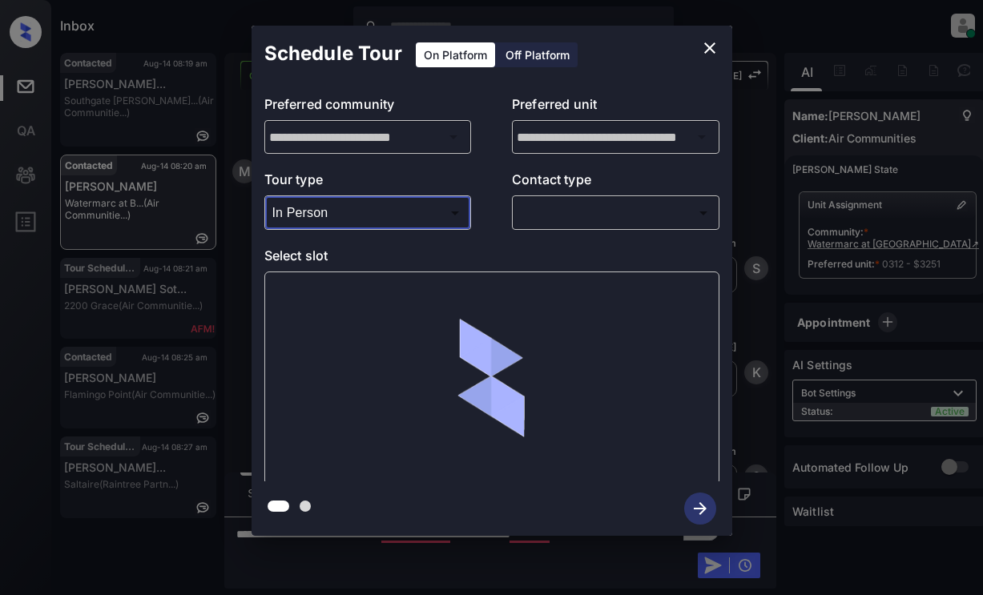
click at [532, 210] on body "Inbox Lyzzelle M. Ceralde Online Set yourself offline Set yourself on break Pro…" at bounding box center [491, 297] width 983 height 595
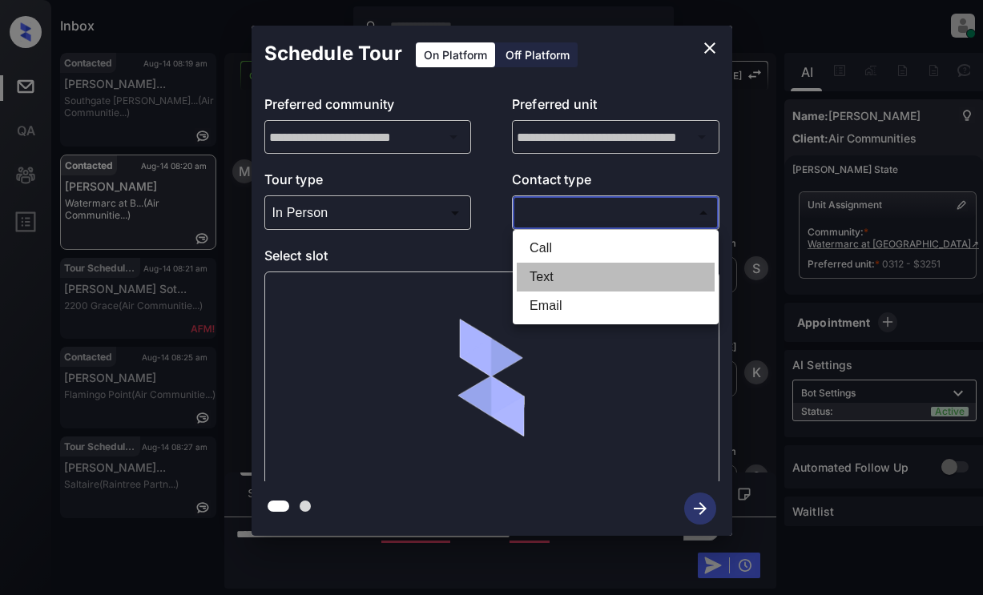
click at [567, 272] on li "Text" at bounding box center [616, 277] width 198 height 29
type input "****"
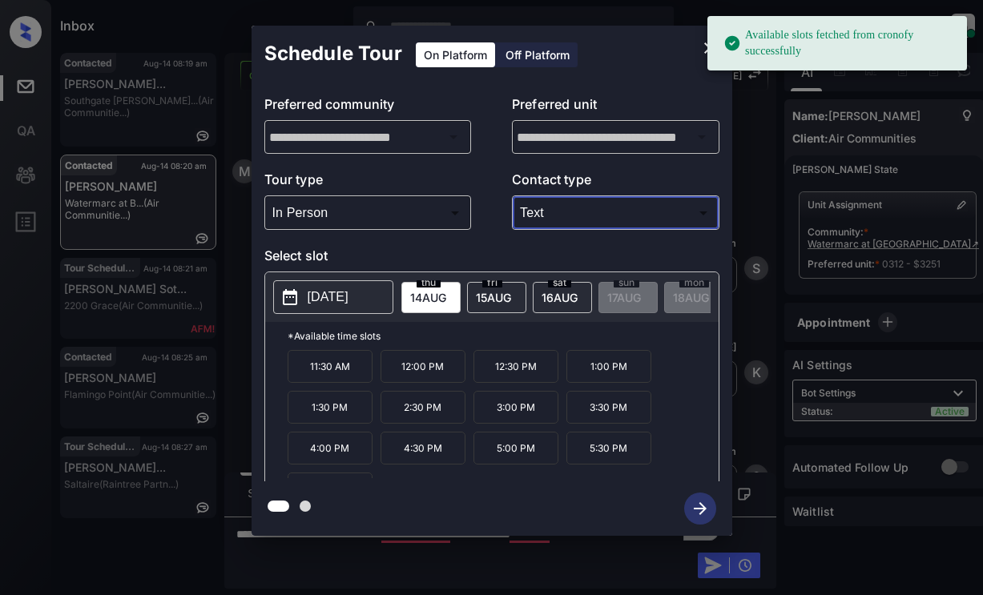
click at [339, 301] on p "[DATE]" at bounding box center [328, 297] width 41 height 19
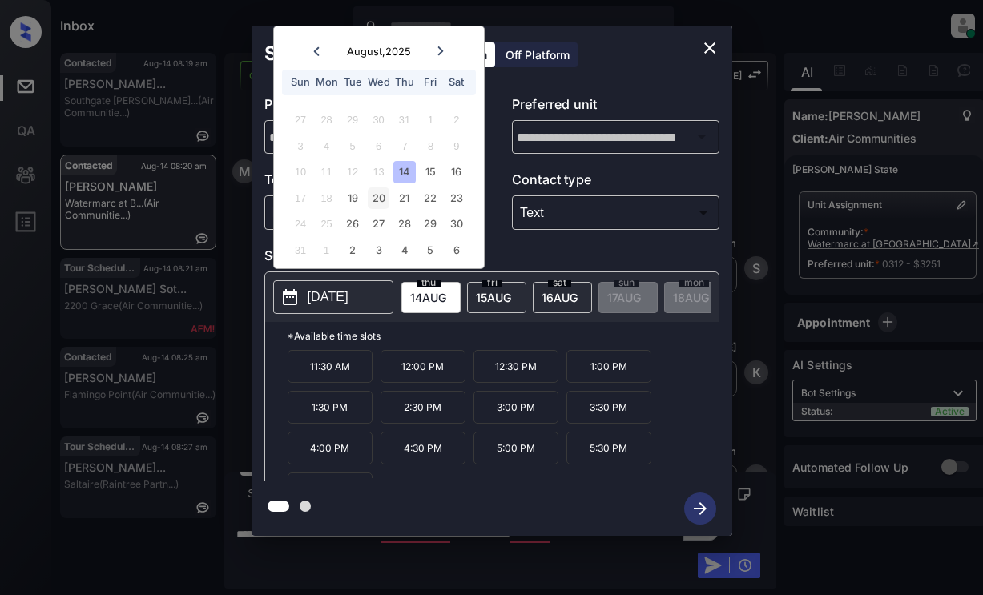
click div "20"
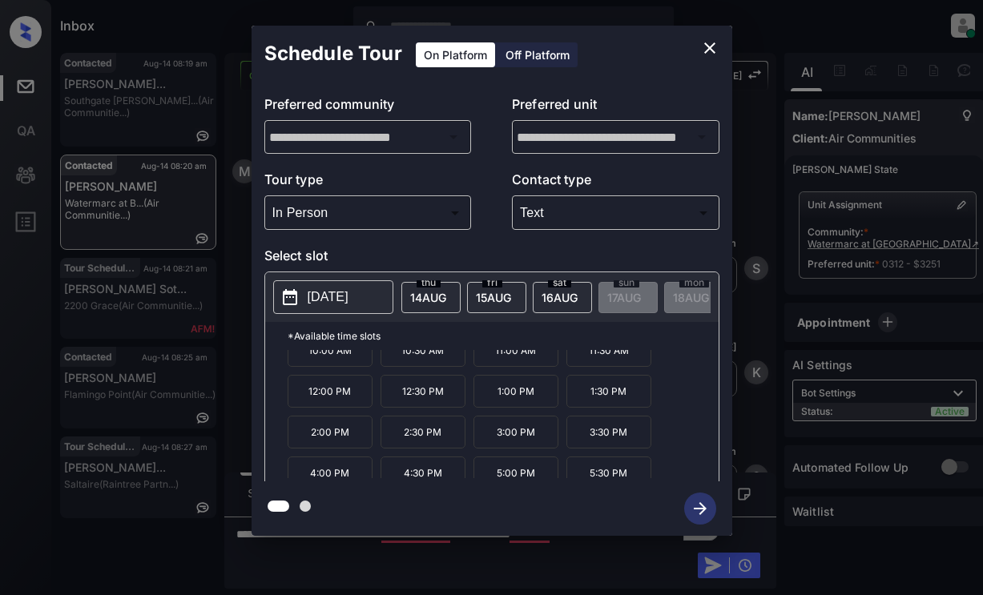
scroll to position [27, 0]
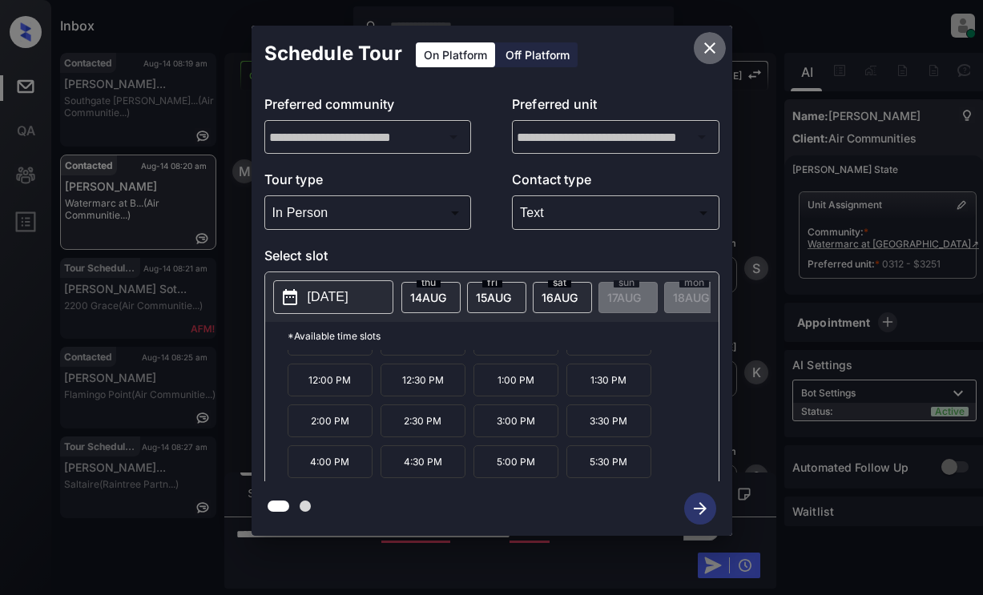
click icon "close"
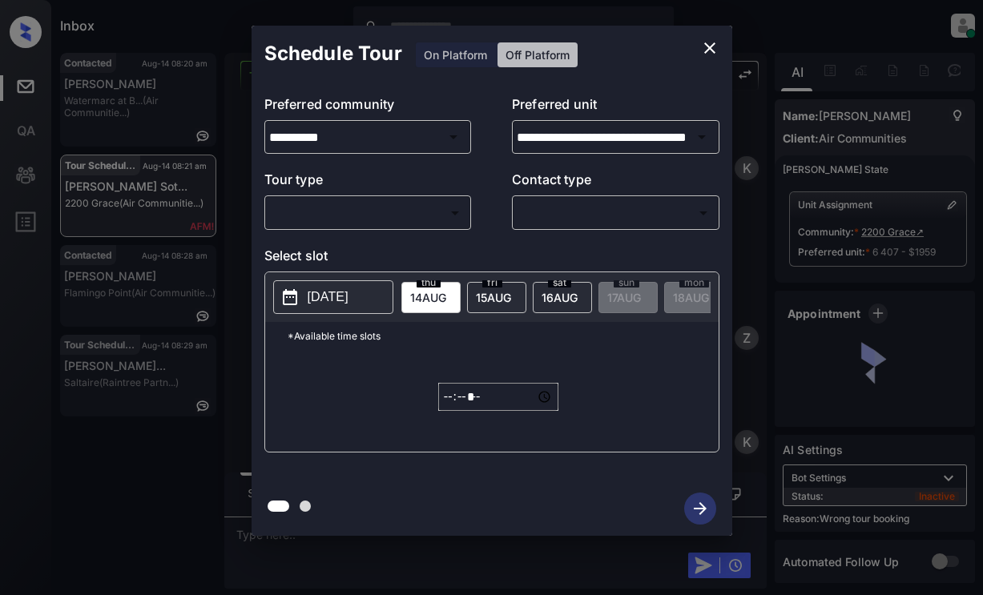
scroll to position [9343, 0]
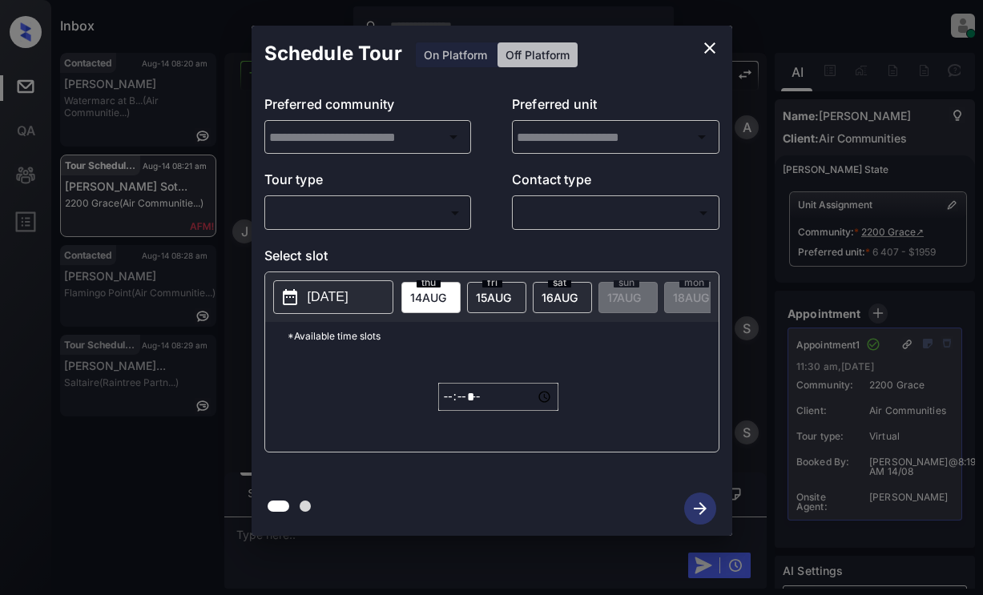
type input "**********"
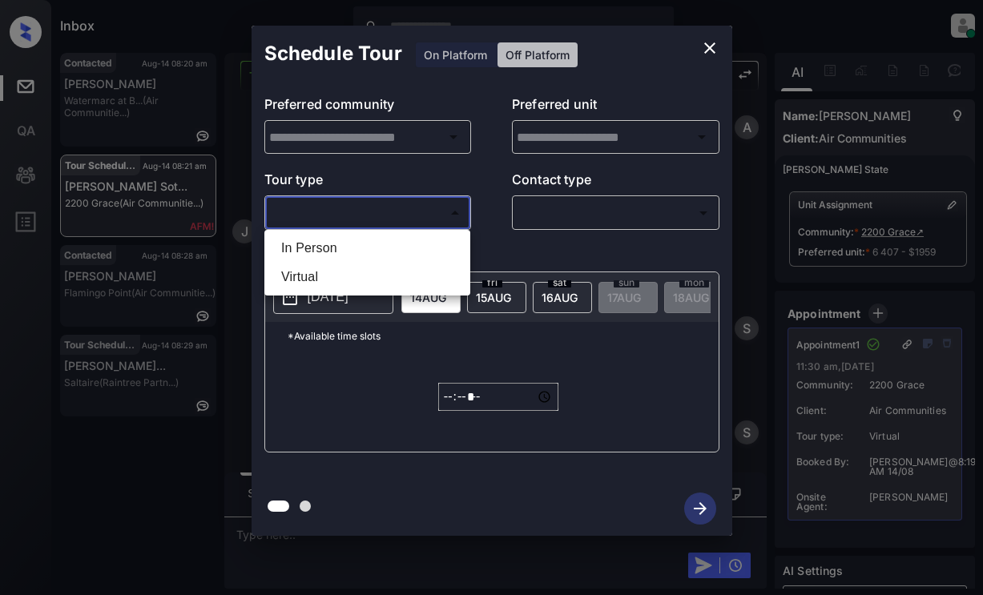
type input "**********"
click at [323, 208] on body "Inbox Lyzzelle [PERSON_NAME] Online Set yourself offline Set yourself on break …" at bounding box center [491, 297] width 983 height 595
type input "**********"
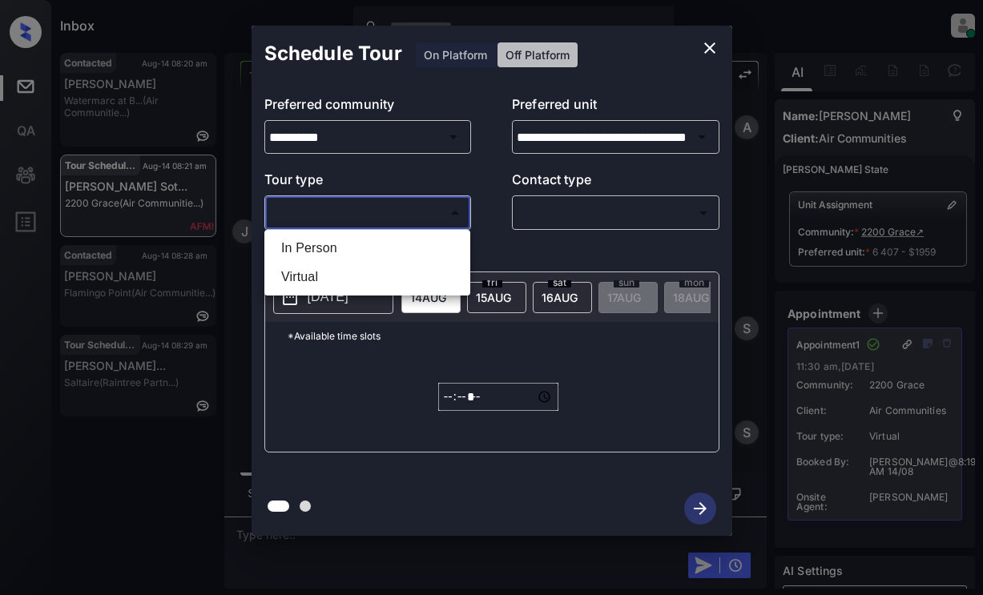
click at [438, 53] on div at bounding box center [491, 297] width 983 height 595
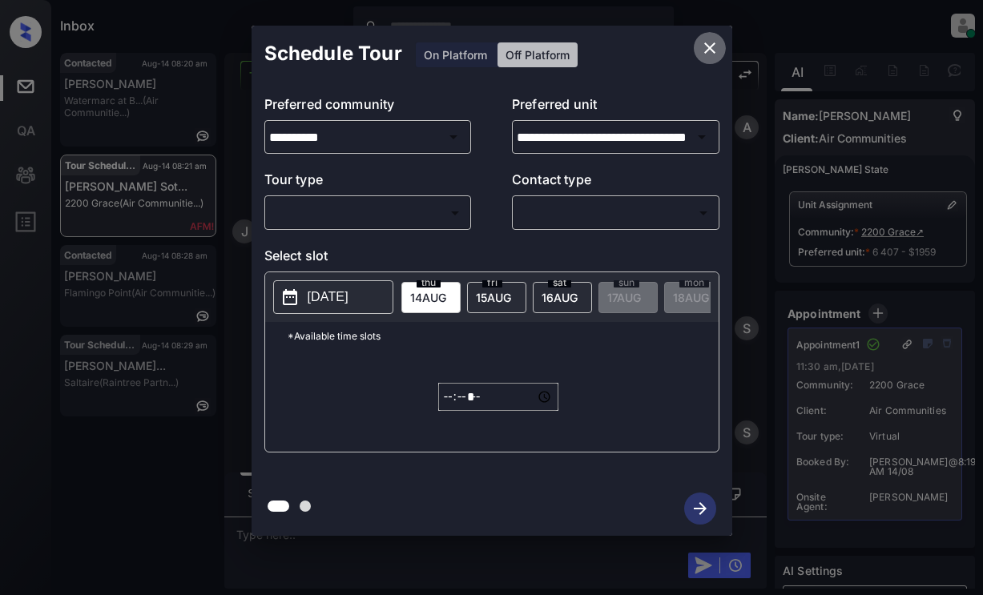
click at [705, 42] on icon "close" at bounding box center [709, 47] width 19 height 19
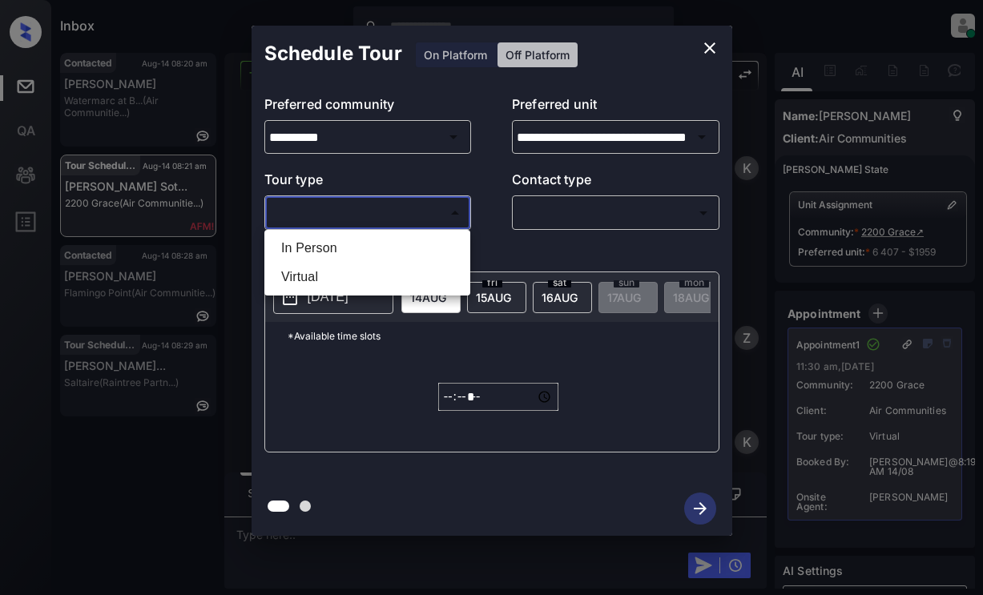
click at [375, 203] on body "Inbox Lyzzelle [PERSON_NAME] Online Set yourself offline Set yourself on break …" at bounding box center [491, 297] width 983 height 595
click at [704, 35] on div at bounding box center [491, 297] width 983 height 595
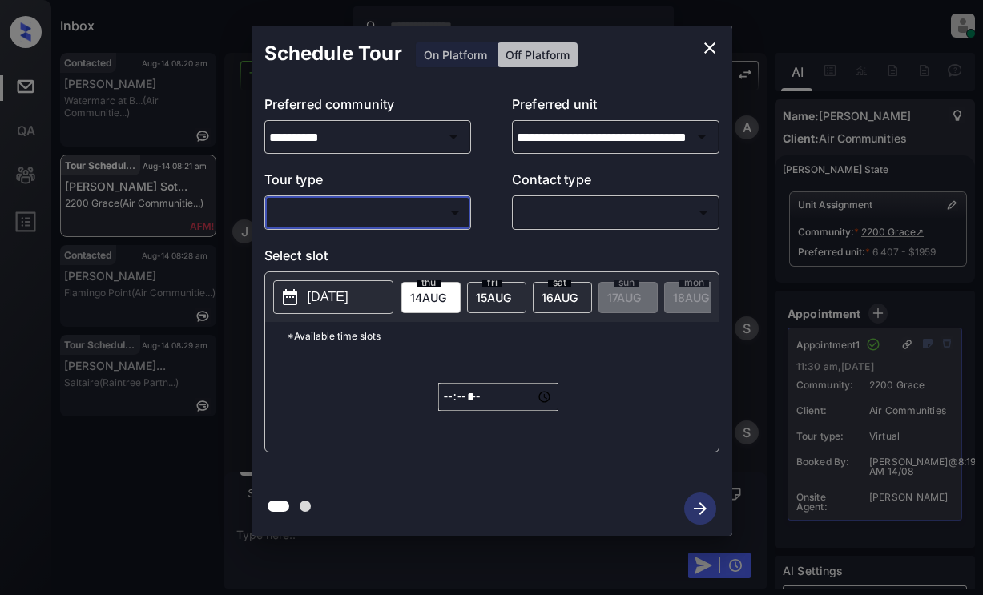
click at [711, 48] on icon "close" at bounding box center [709, 47] width 19 height 19
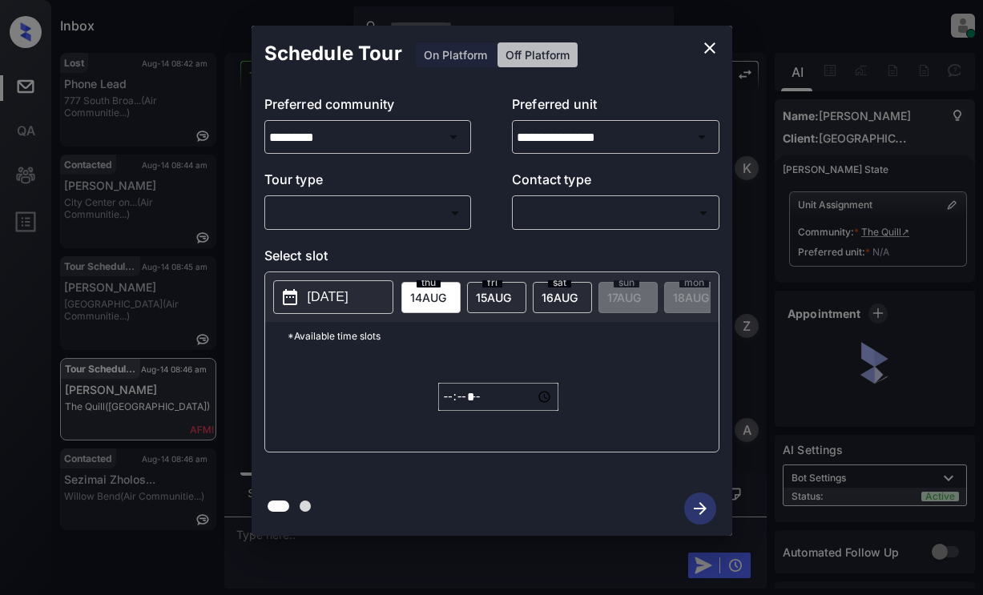
scroll to position [1692, 0]
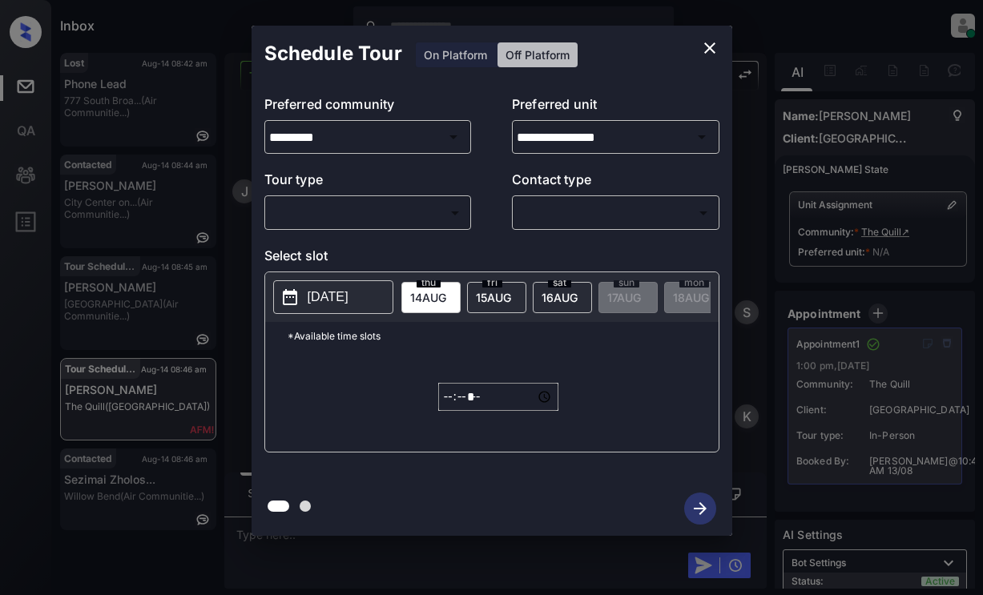
click at [325, 210] on body "Inbox Lyzzelle [PERSON_NAME] Online Set yourself offline Set yourself on break …" at bounding box center [491, 297] width 983 height 595
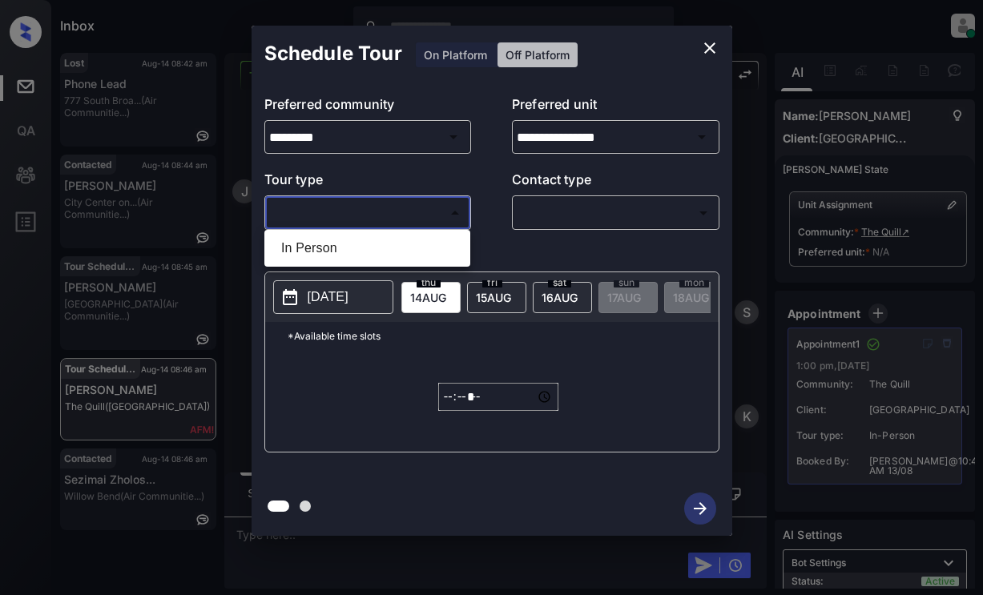
click at [309, 260] on li "In Person" at bounding box center [367, 248] width 198 height 29
type input "********"
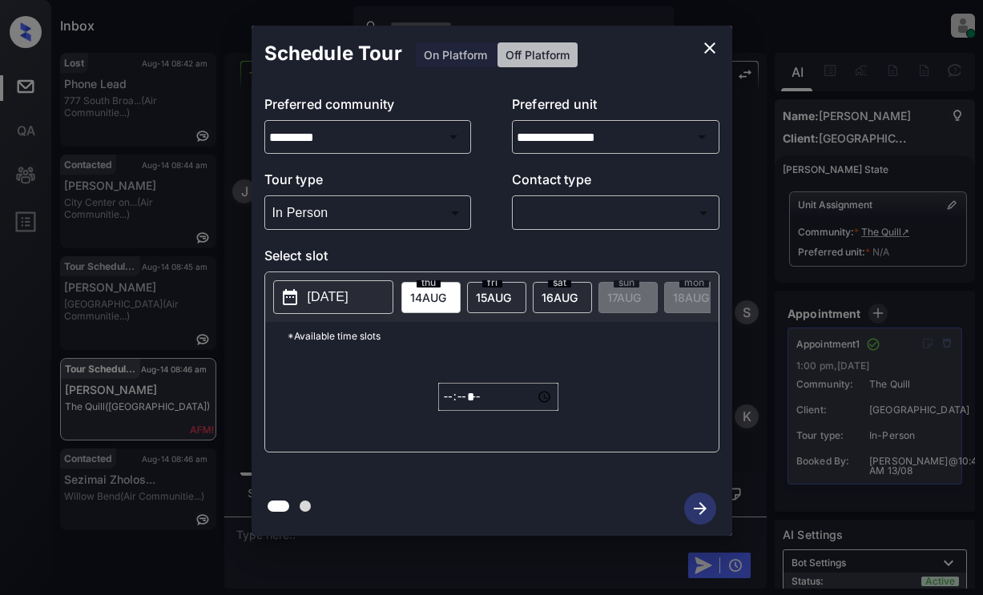
click at [337, 297] on p "[DATE]" at bounding box center [328, 297] width 41 height 19
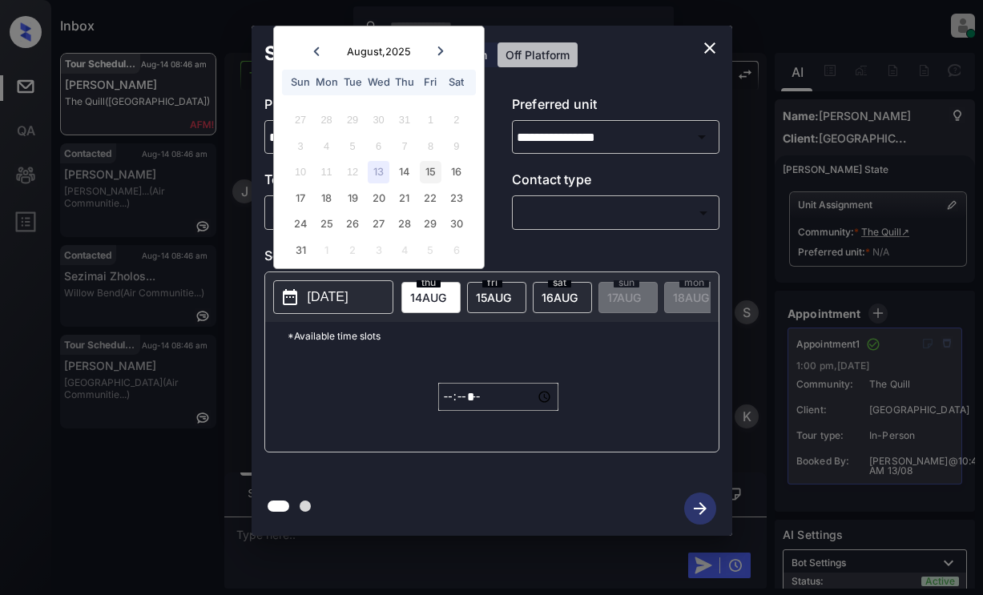
click at [438, 173] on div "15" at bounding box center [431, 172] width 22 height 22
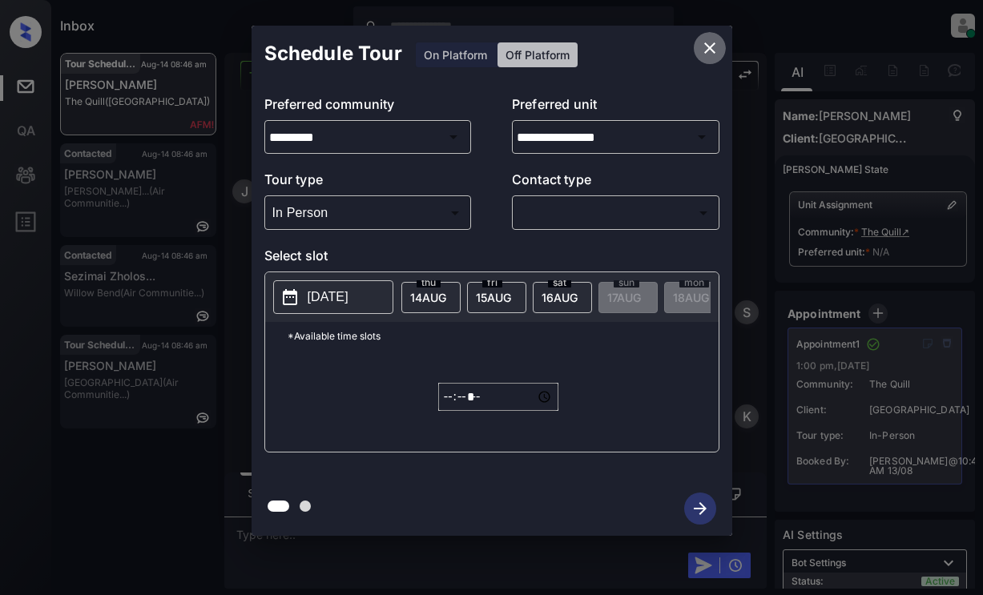
click at [713, 46] on icon "close" at bounding box center [709, 47] width 19 height 19
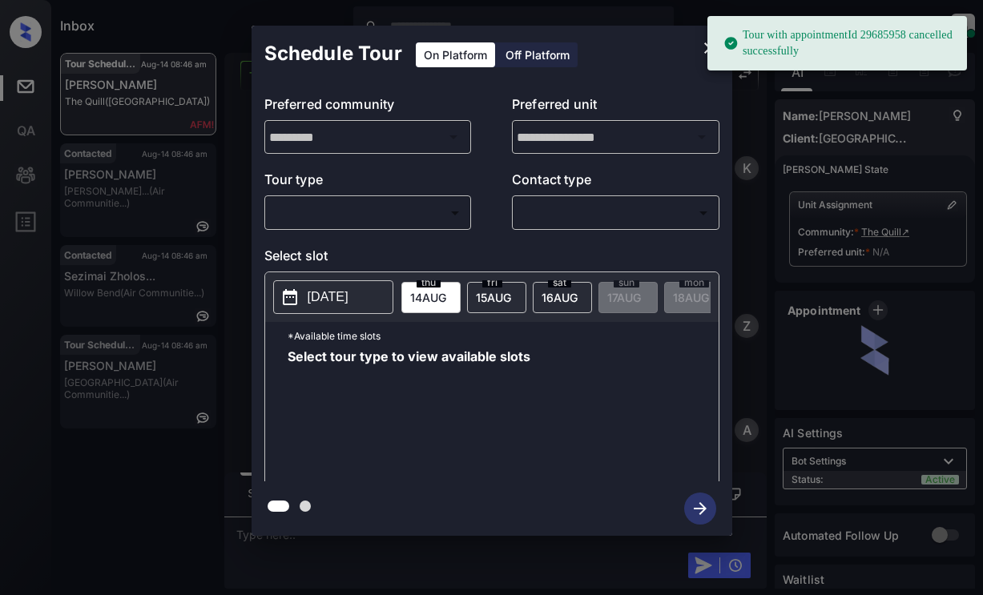
scroll to position [1507, 0]
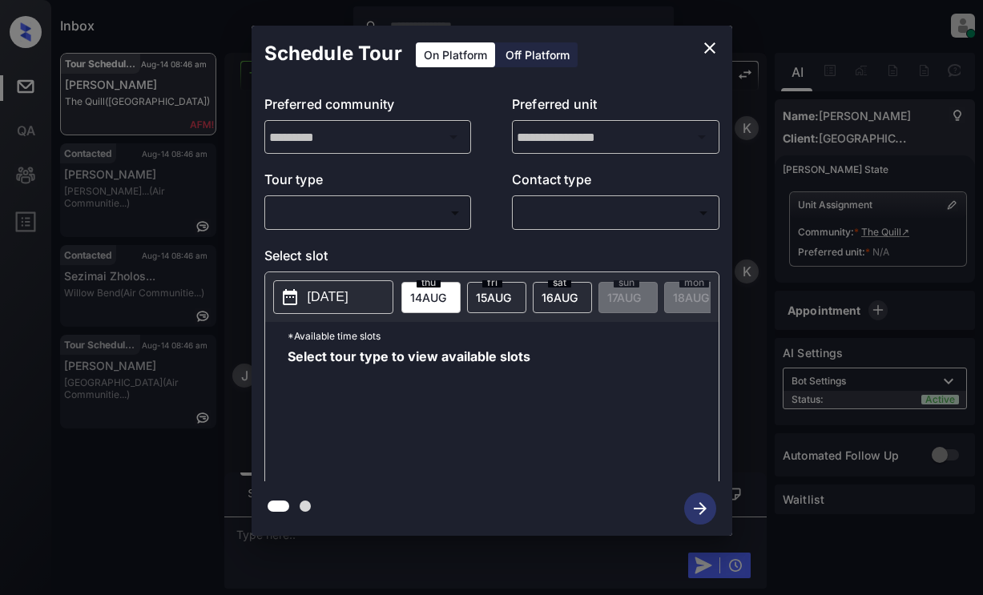
click at [360, 208] on body "Tour with appointmentId 29685958 cancelled successfully Inbox Lyzzelle M. Ceral…" at bounding box center [491, 297] width 983 height 595
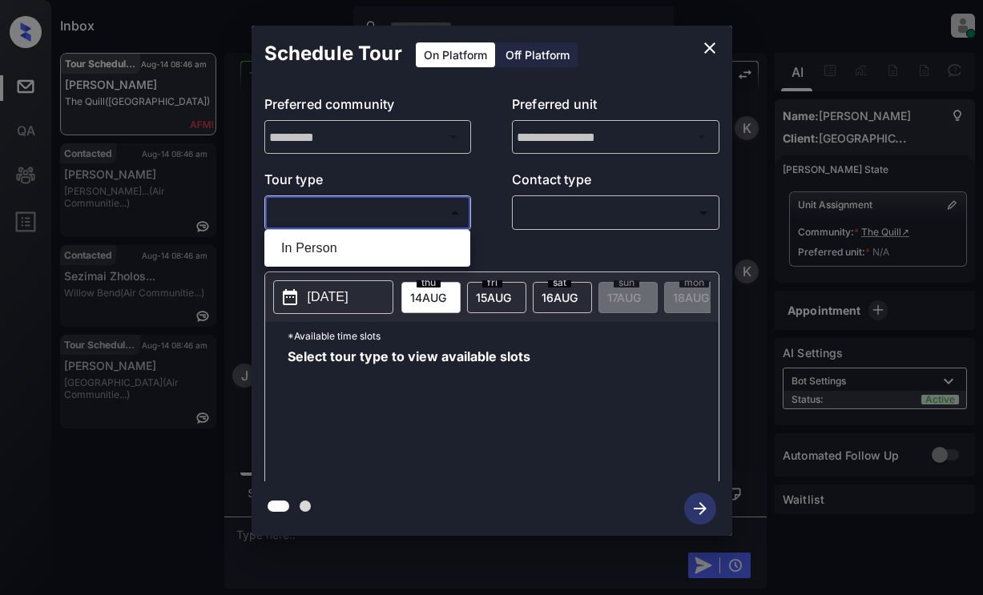
drag, startPoint x: 334, startPoint y: 245, endPoint x: 405, endPoint y: 218, distance: 76.3
click at [338, 244] on li "In Person" at bounding box center [367, 248] width 198 height 29
type input "********"
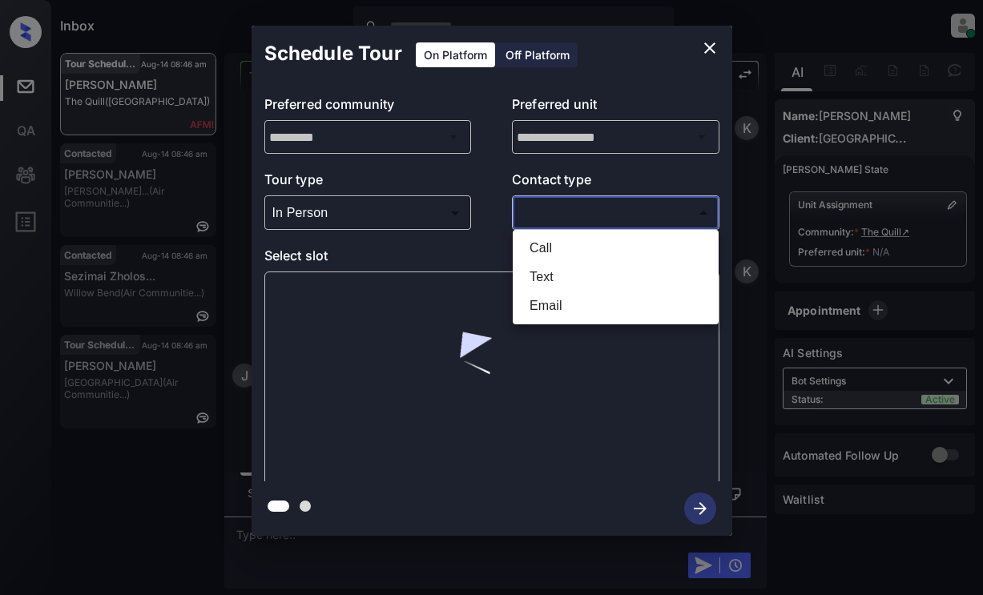
click at [551, 210] on body "Inbox Lyzzelle M. Ceralde Online Set yourself offline Set yourself on break Pro…" at bounding box center [491, 297] width 983 height 595
click at [552, 280] on li "Text" at bounding box center [616, 277] width 198 height 29
type input "****"
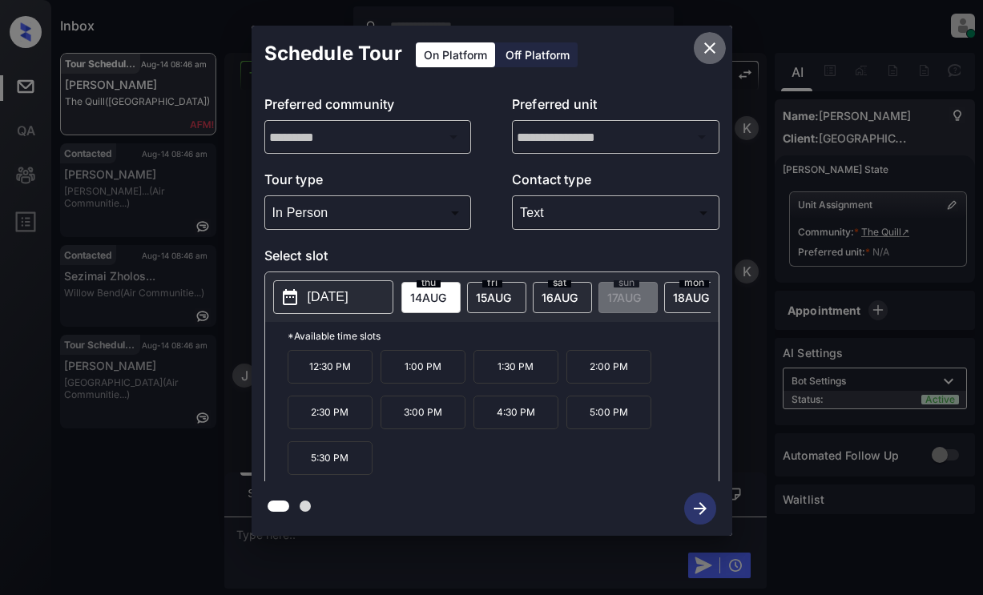
click at [715, 44] on icon "close" at bounding box center [709, 47] width 19 height 19
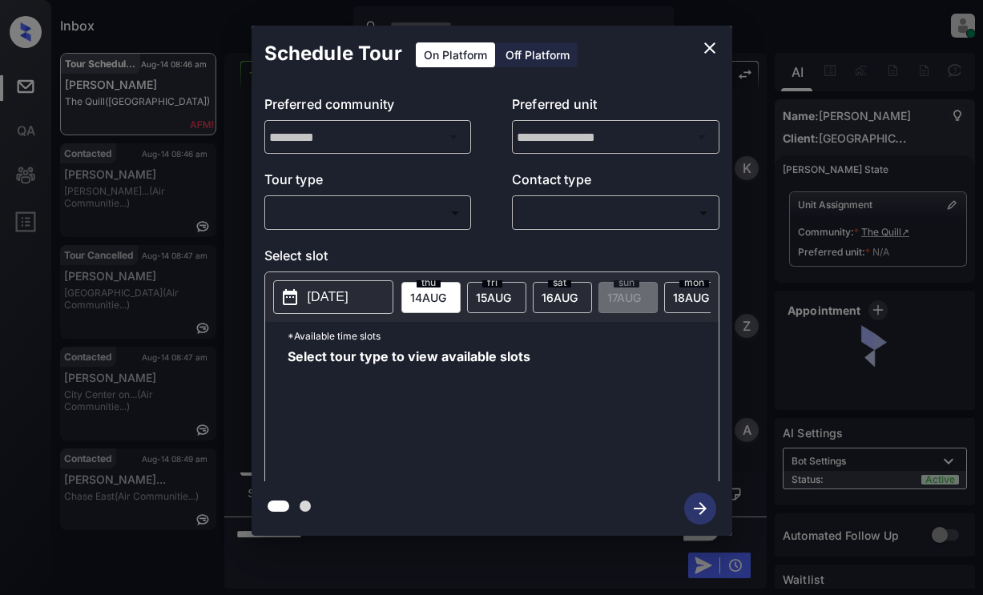
scroll to position [2253, 0]
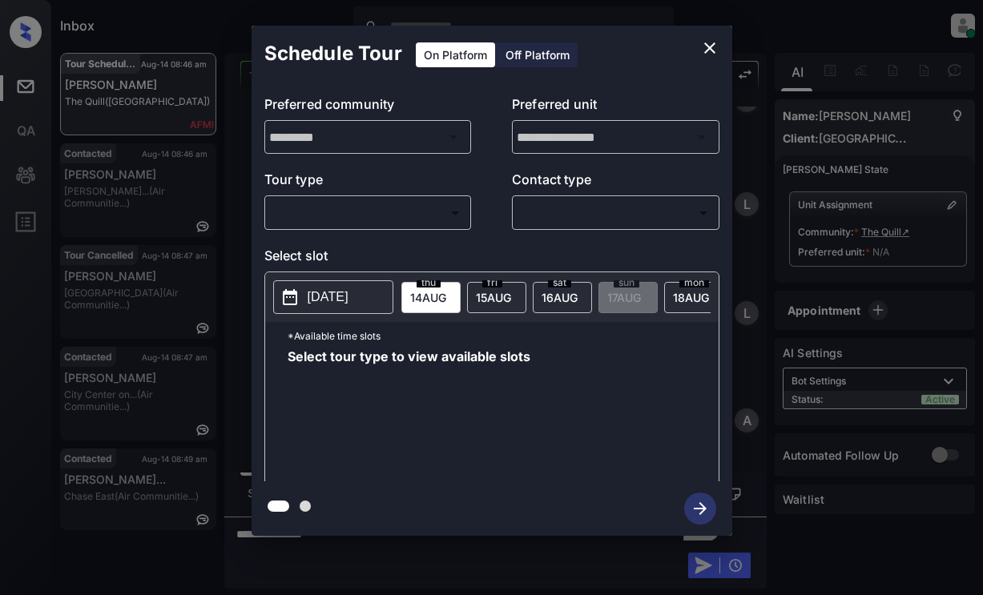
click at [413, 211] on body "Inbox Lyzzelle [PERSON_NAME] Online Set yourself offline Set yourself on break …" at bounding box center [491, 297] width 983 height 595
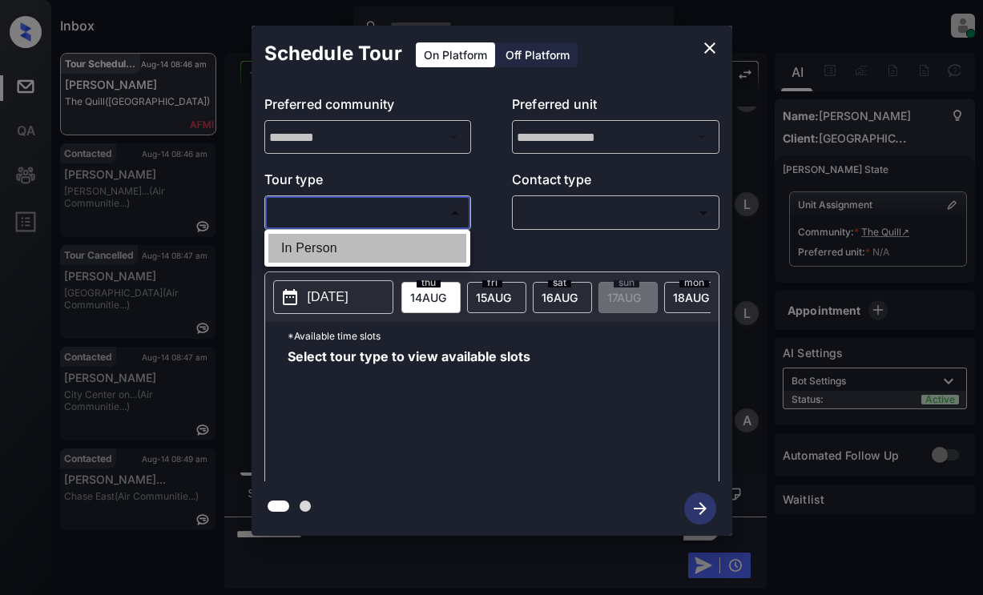
click at [307, 244] on li "In Person" at bounding box center [367, 248] width 198 height 29
type input "********"
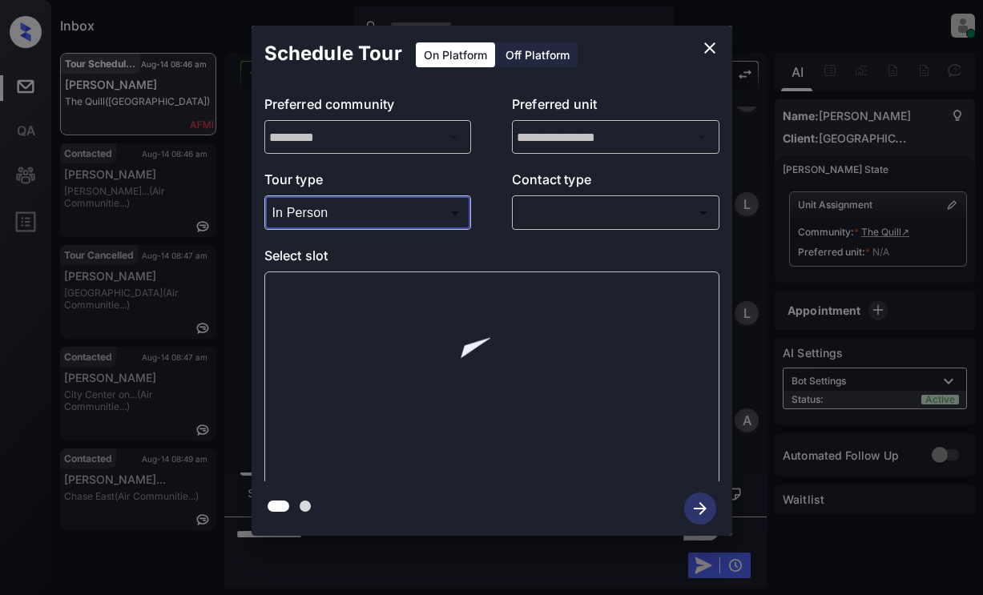
click at [623, 212] on body "Inbox Lyzzelle M. Ceralde Online Set yourself offline Set yourself on break Pro…" at bounding box center [491, 297] width 983 height 595
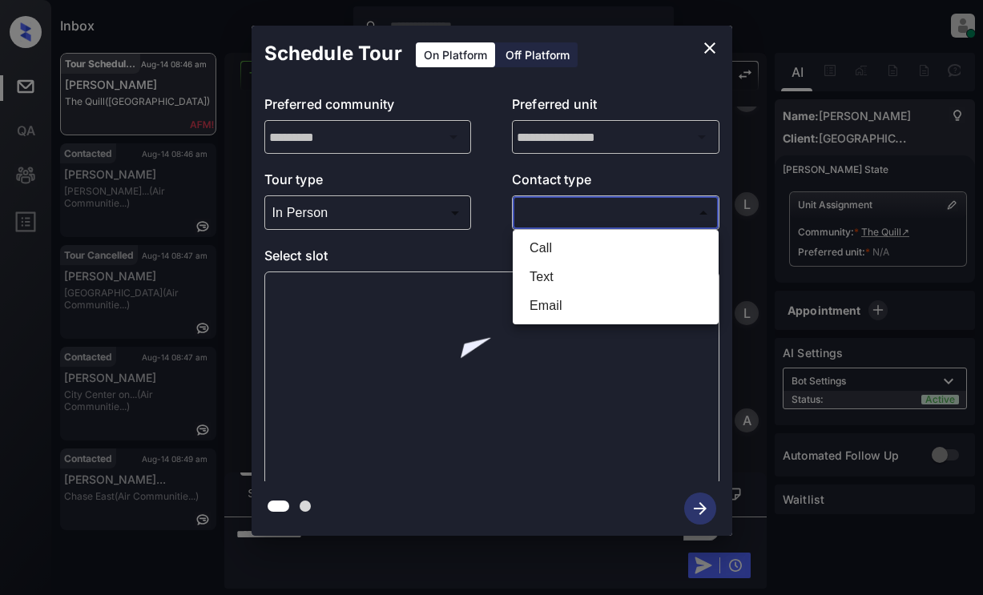
click at [544, 266] on li "Text" at bounding box center [616, 277] width 198 height 29
type input "****"
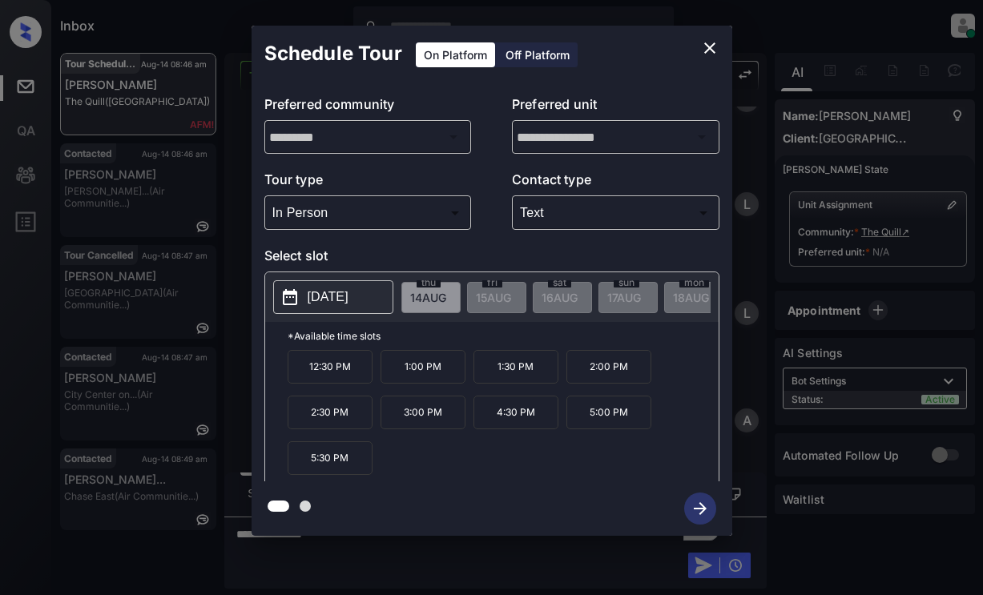
click at [349, 294] on p "[DATE]" at bounding box center [328, 297] width 41 height 19
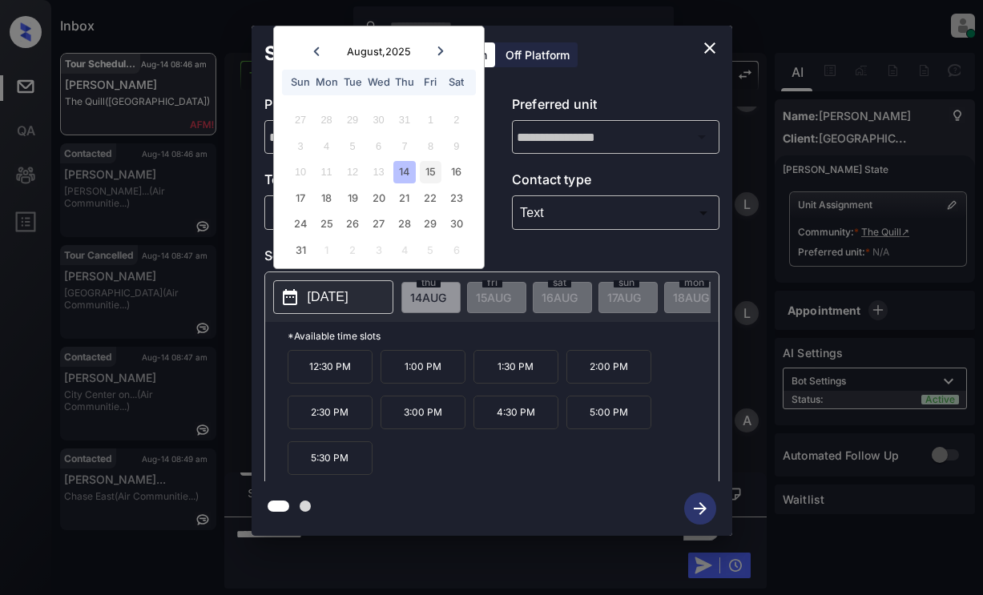
click at [434, 175] on div "15" at bounding box center [431, 172] width 22 height 22
click at [716, 48] on icon "close" at bounding box center [709, 47] width 19 height 19
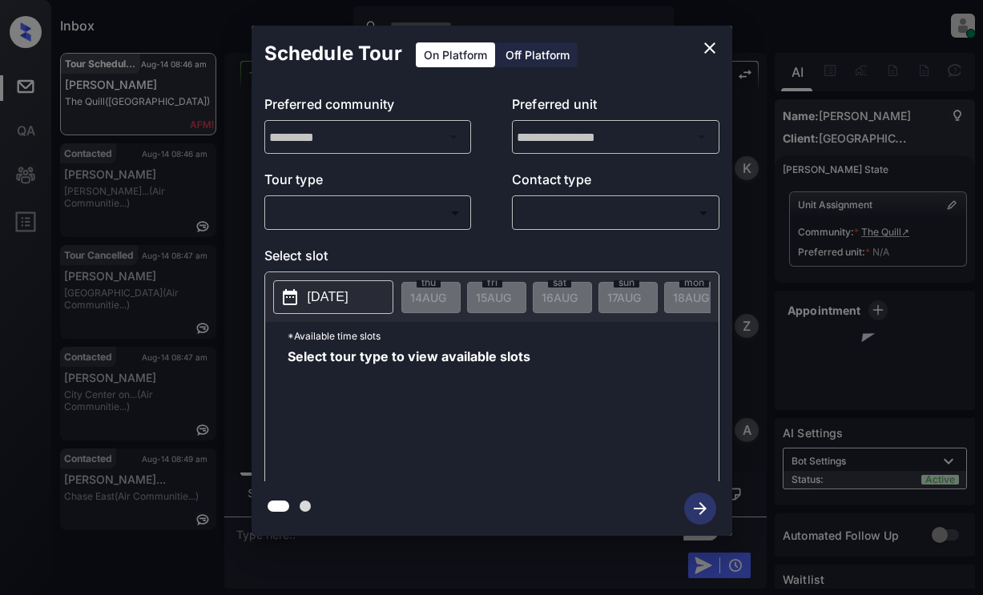
scroll to position [2360, 0]
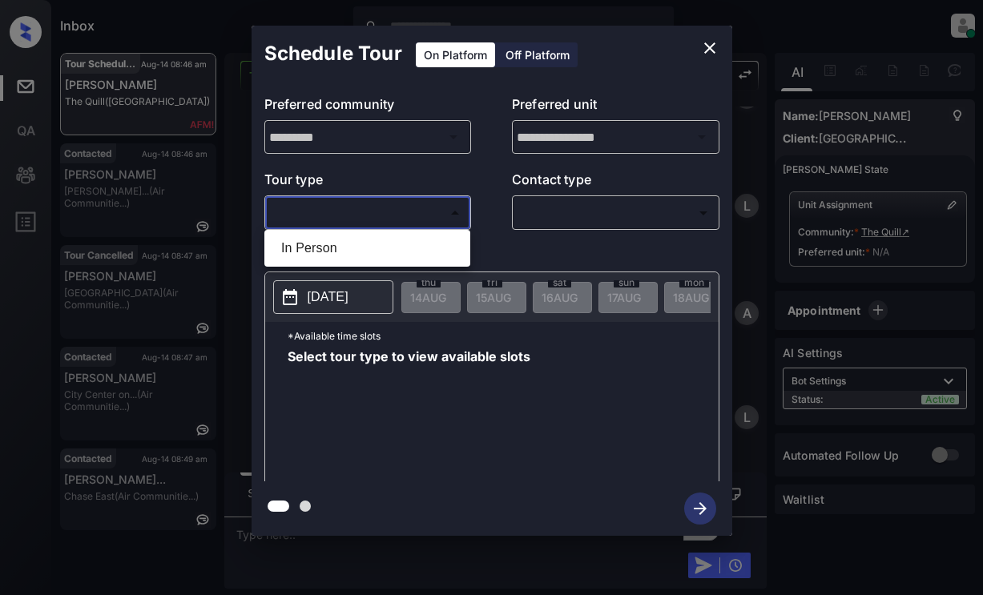
click at [317, 218] on body "Inbox Lyzzelle M. Ceralde Online Set yourself offline Set yourself on break Pro…" at bounding box center [491, 297] width 983 height 595
click at [323, 252] on li "In Person" at bounding box center [367, 248] width 198 height 29
type input "********"
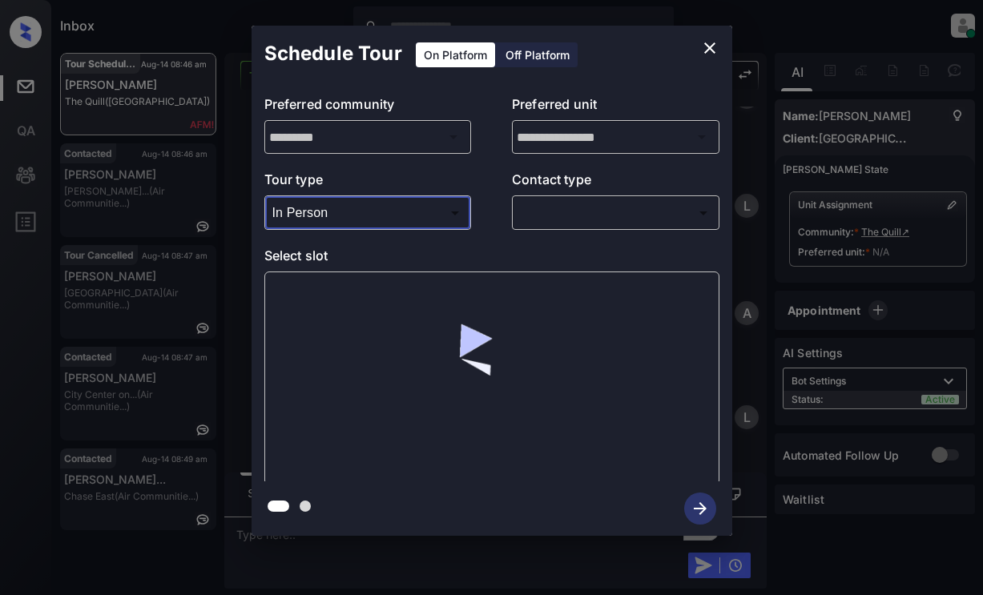
click at [522, 216] on body "Inbox Lyzzelle M. Ceralde Online Set yourself offline Set yourself on break Pro…" at bounding box center [491, 297] width 983 height 595
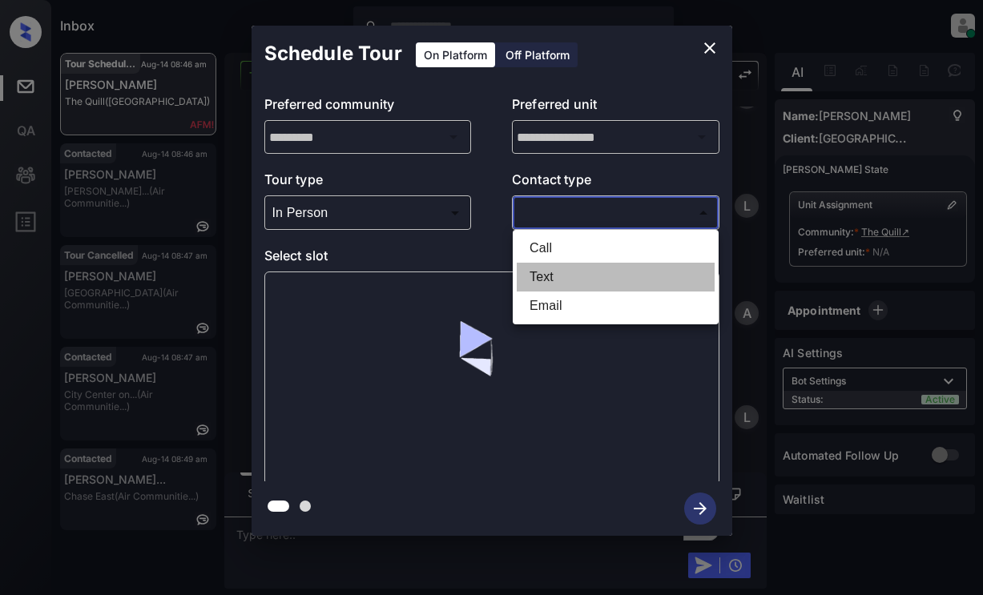
click at [549, 276] on li "Text" at bounding box center [616, 277] width 198 height 29
type input "****"
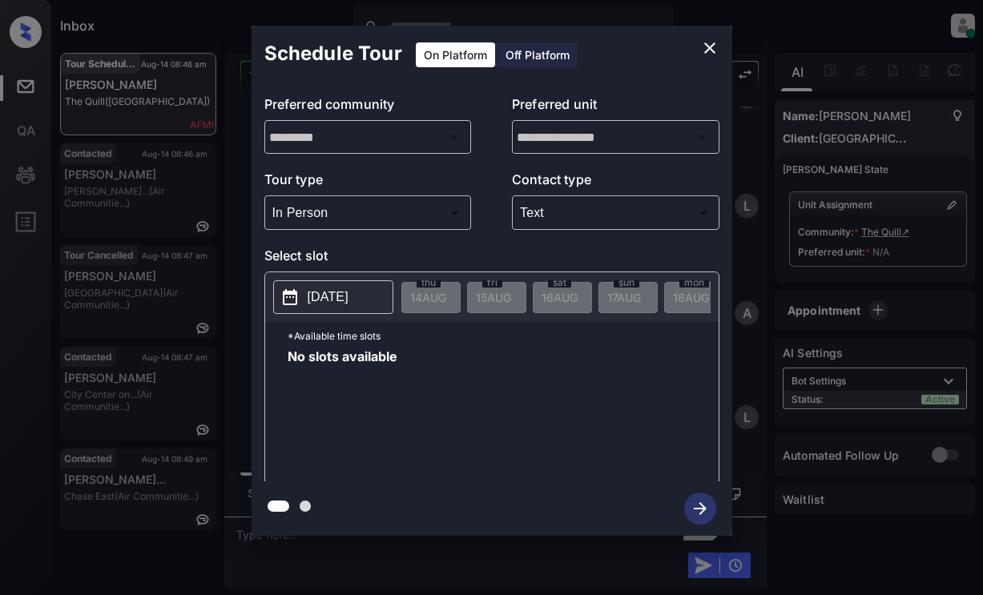
click at [349, 300] on p "[DATE]" at bounding box center [328, 297] width 41 height 19
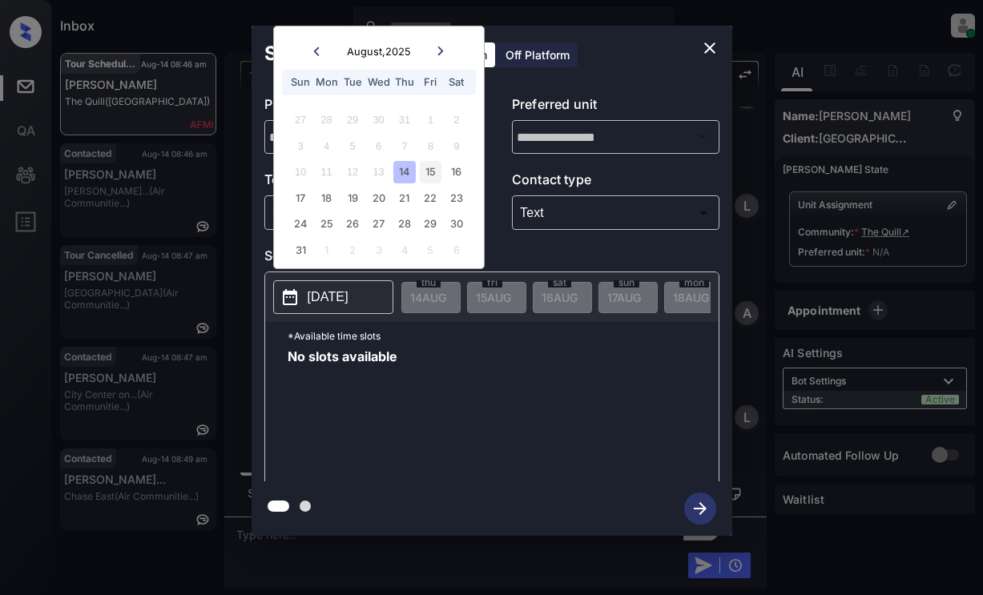
click at [430, 172] on div "15" at bounding box center [431, 172] width 22 height 22
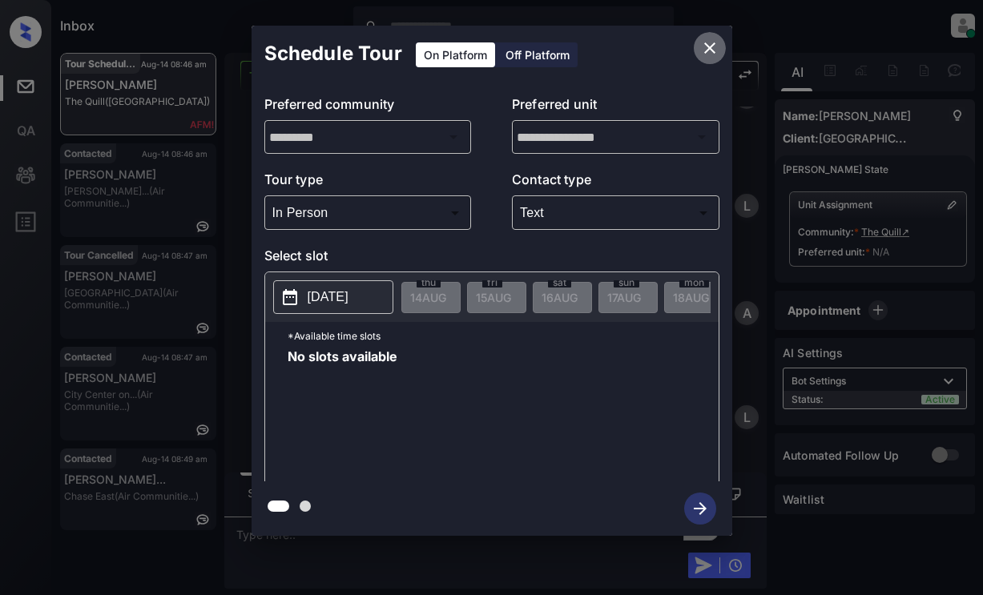
click at [709, 44] on icon "close" at bounding box center [709, 47] width 19 height 19
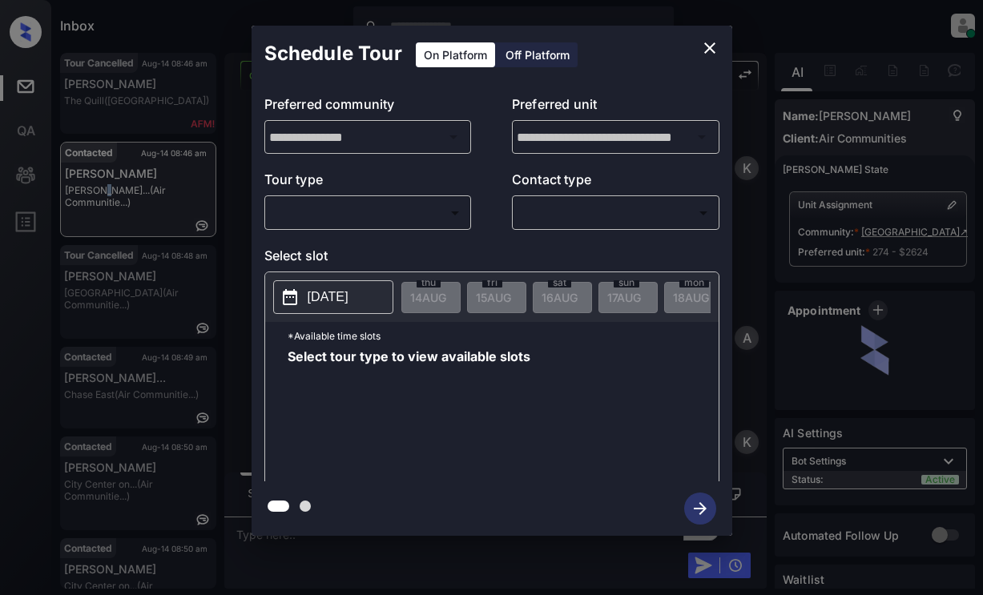
scroll to position [2535, 0]
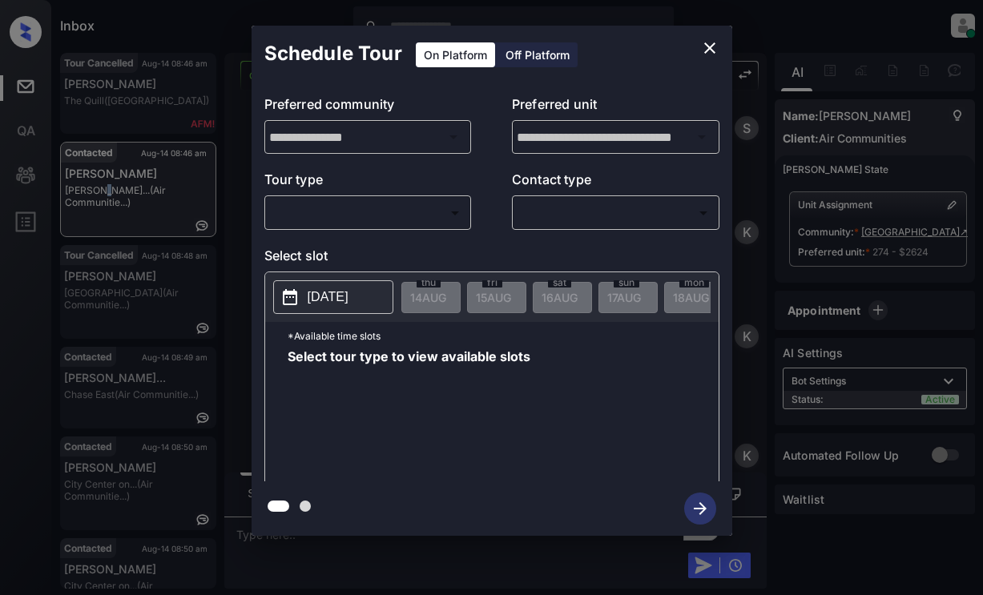
click at [325, 219] on body "Inbox Lyzzelle [PERSON_NAME] Online Set yourself offline Set yourself on break …" at bounding box center [491, 297] width 983 height 595
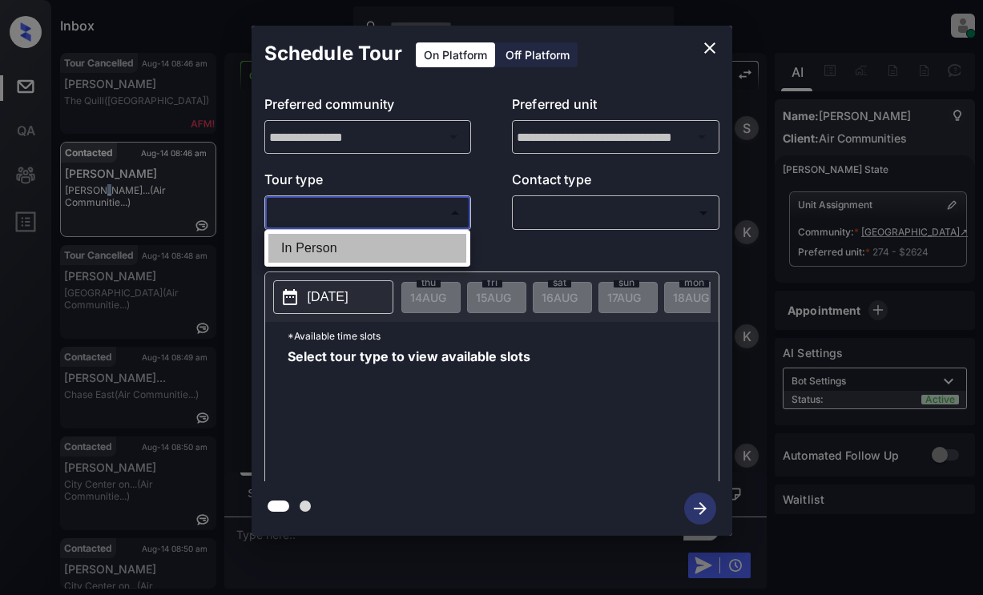
click at [306, 249] on li "In Person" at bounding box center [367, 248] width 198 height 29
type input "********"
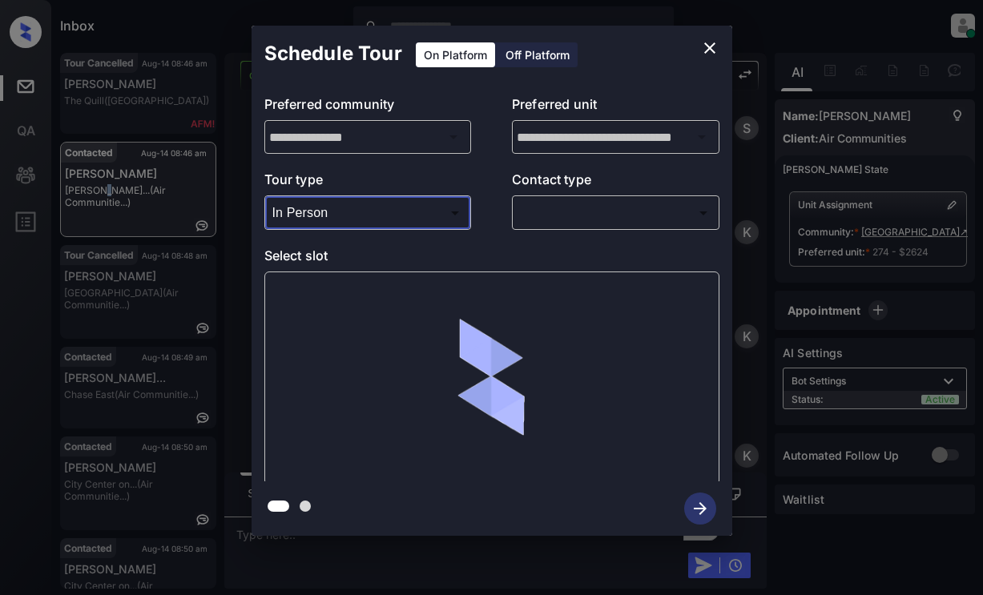
click at [711, 44] on icon "close" at bounding box center [709, 47] width 19 height 19
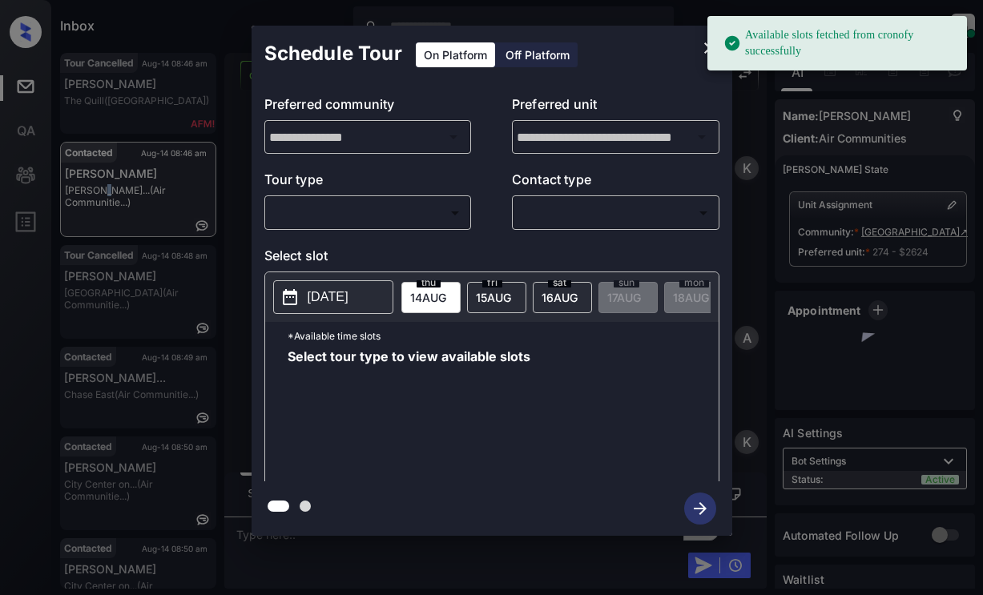
scroll to position [1493, 0]
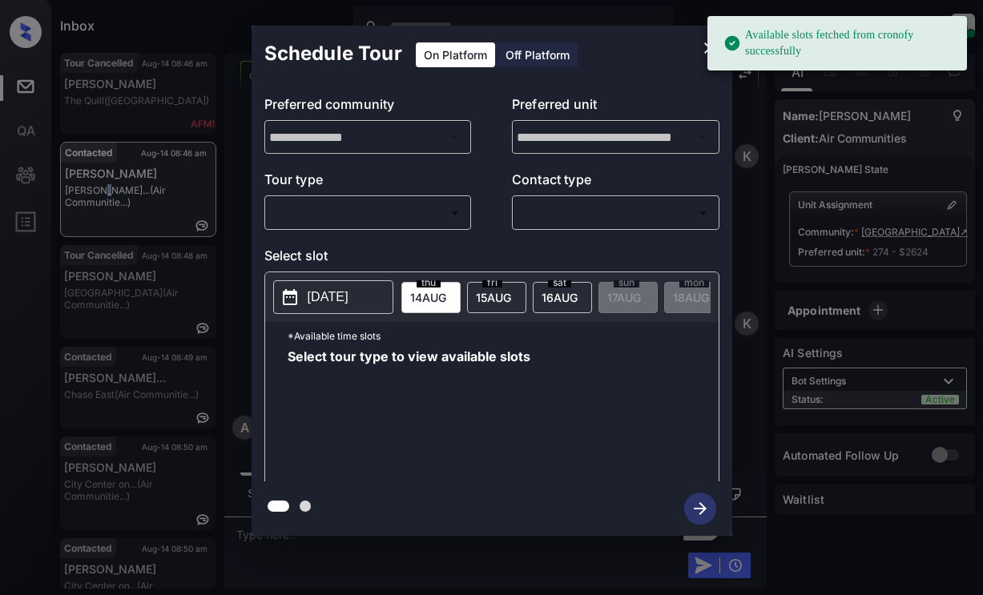
click at [398, 215] on body "Available slots fetched from cronofy successfully Inbox Lyzzelle [PERSON_NAME] …" at bounding box center [491, 297] width 983 height 595
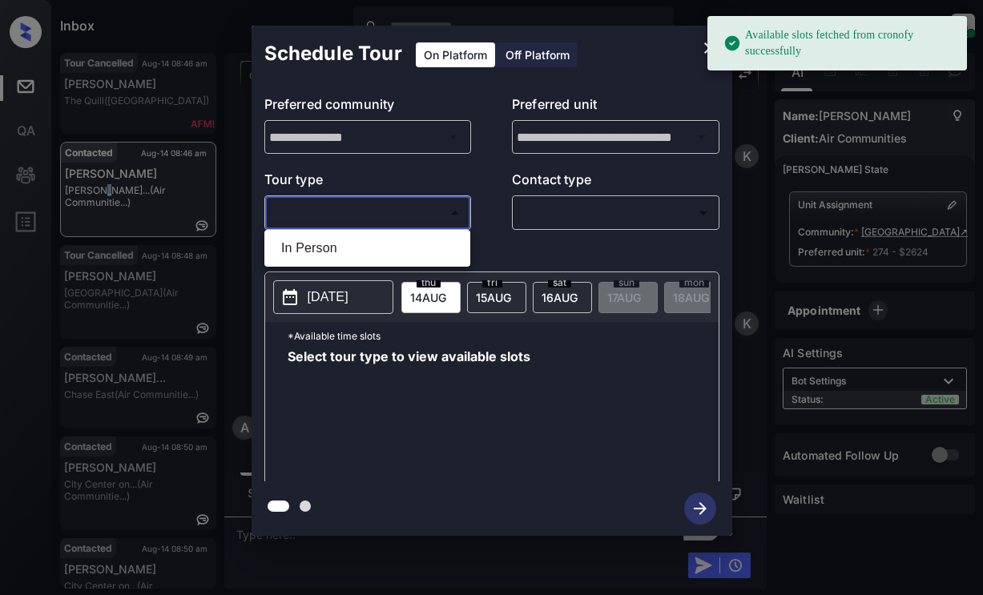
drag, startPoint x: 335, startPoint y: 249, endPoint x: 360, endPoint y: 236, distance: 28.0
click at [335, 248] on li "In Person" at bounding box center [367, 248] width 198 height 29
type input "********"
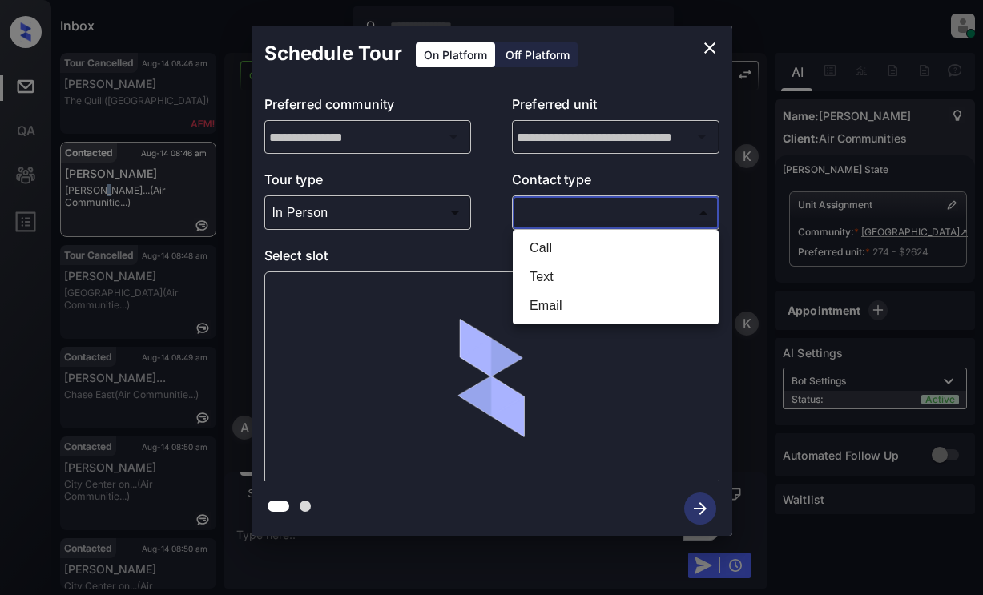
drag, startPoint x: 543, startPoint y: 221, endPoint x: 575, endPoint y: 213, distance: 33.0
click at [545, 221] on body "Available slots fetched from cronofy successfully Inbox Lyzzelle [PERSON_NAME] …" at bounding box center [491, 297] width 983 height 595
click at [546, 279] on li "Text" at bounding box center [616, 277] width 198 height 29
type input "****"
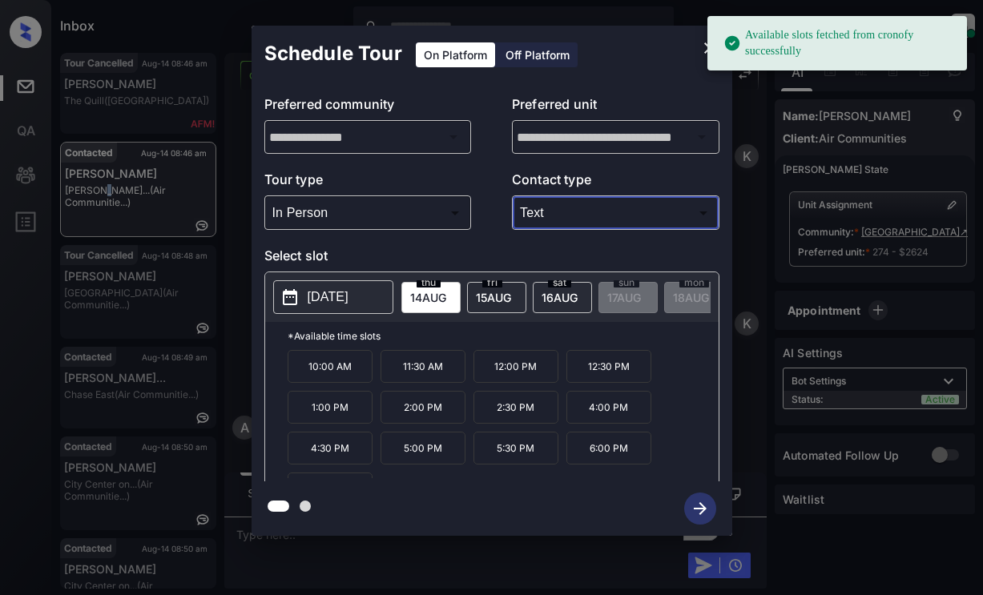
click at [329, 302] on p "[DATE]" at bounding box center [328, 297] width 41 height 19
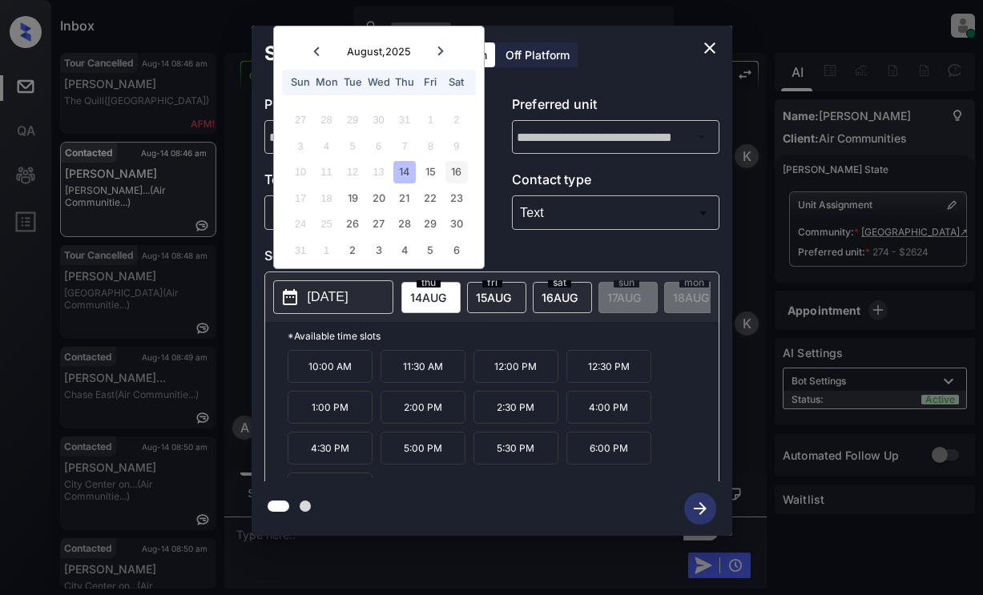
click at [461, 175] on div "16" at bounding box center [457, 172] width 22 height 22
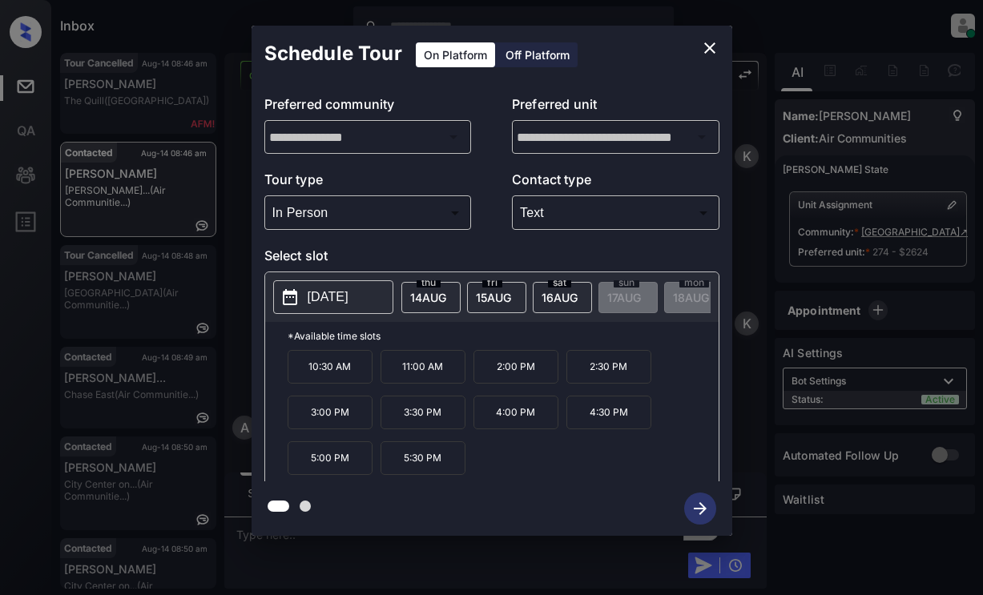
click at [417, 373] on p "11:00 AM" at bounding box center [423, 367] width 85 height 34
click at [693, 507] on icon "button" at bounding box center [700, 509] width 32 height 32
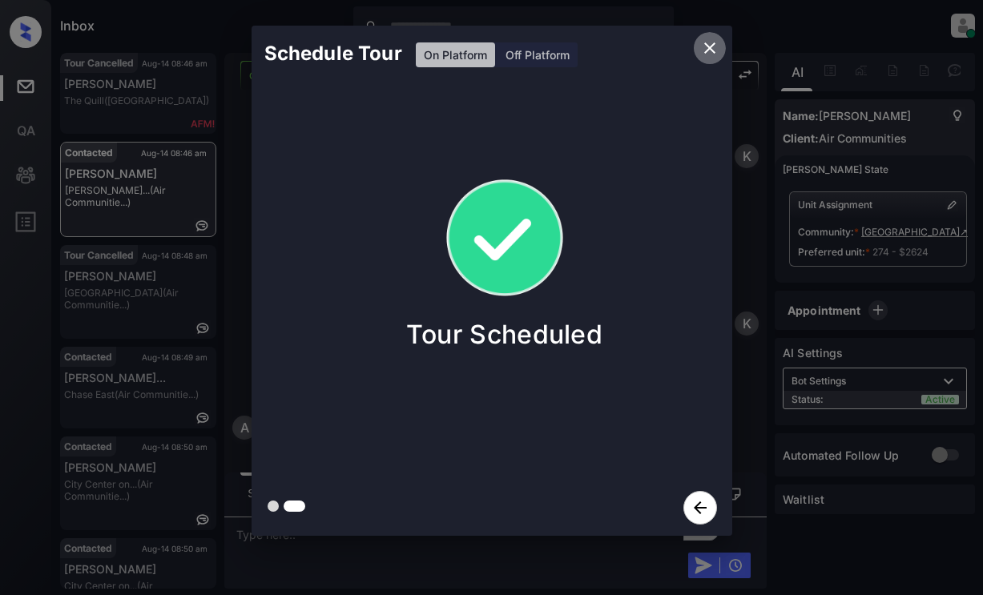
click at [705, 47] on icon "close" at bounding box center [709, 47] width 19 height 19
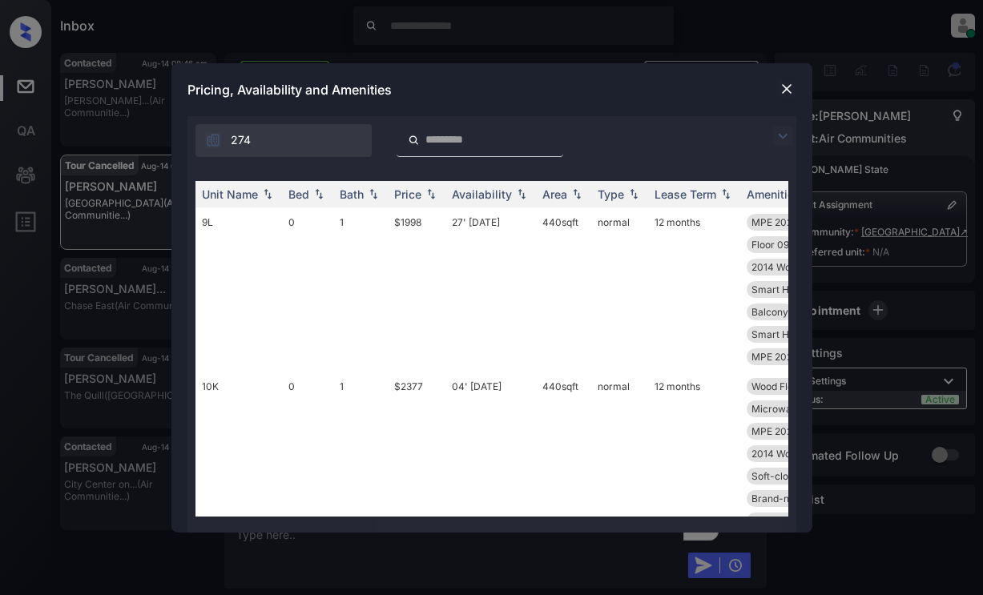
scroll to position [7805, 0]
click at [780, 136] on img at bounding box center [782, 136] width 19 height 19
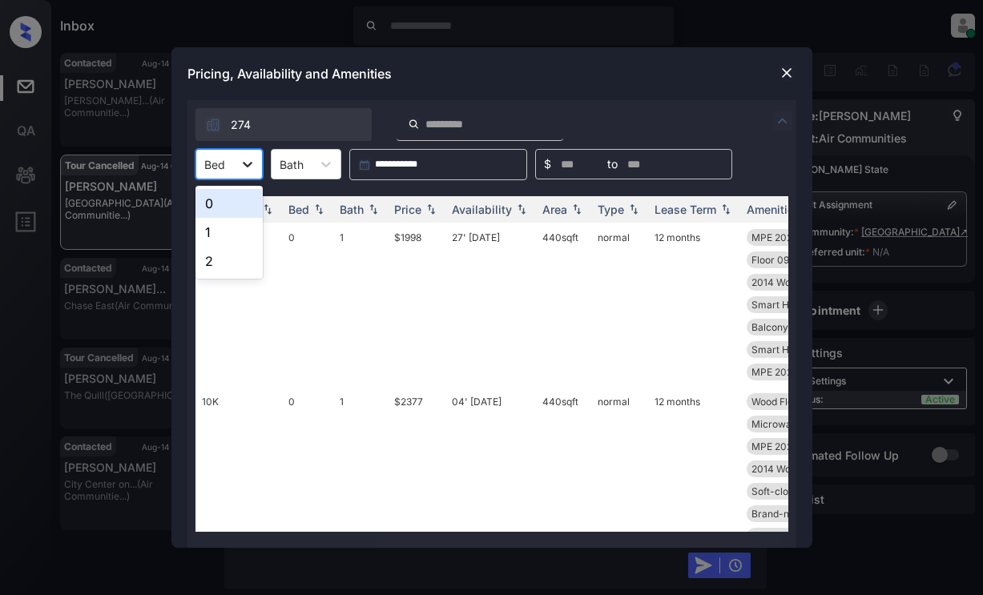
click at [252, 167] on icon at bounding box center [248, 164] width 16 height 16
click at [216, 232] on div "1" at bounding box center [229, 232] width 67 height 29
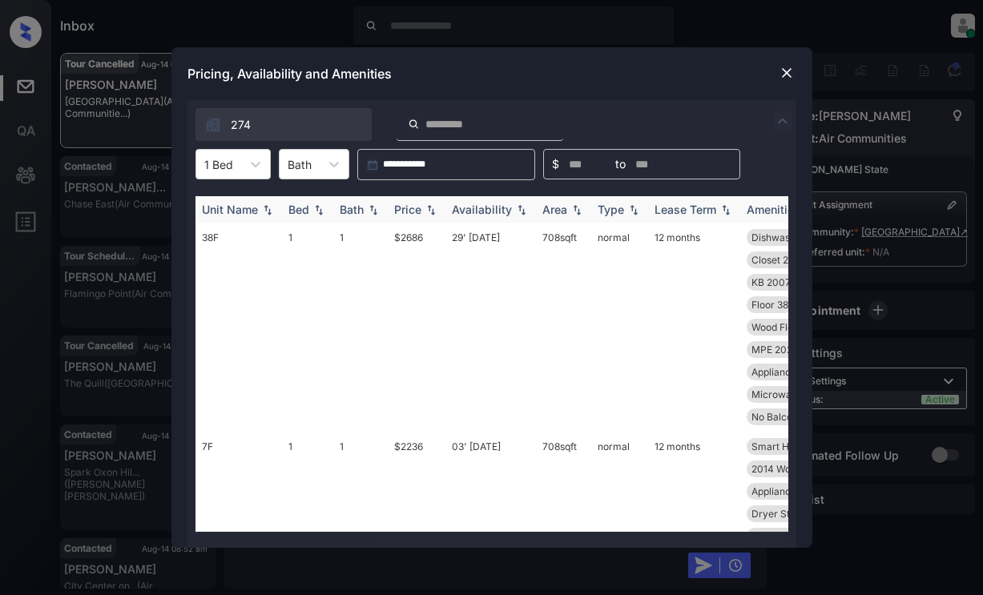
click at [413, 203] on div "Price" at bounding box center [407, 210] width 27 height 14
click at [413, 204] on div "Price" at bounding box center [407, 210] width 27 height 14
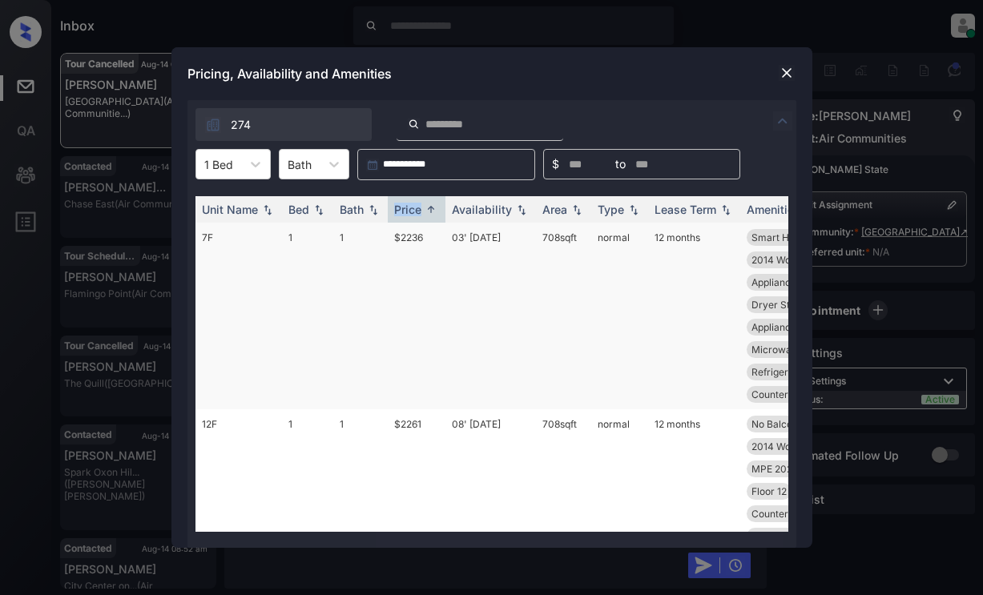
click at [412, 240] on td "$2236" at bounding box center [417, 316] width 58 height 187
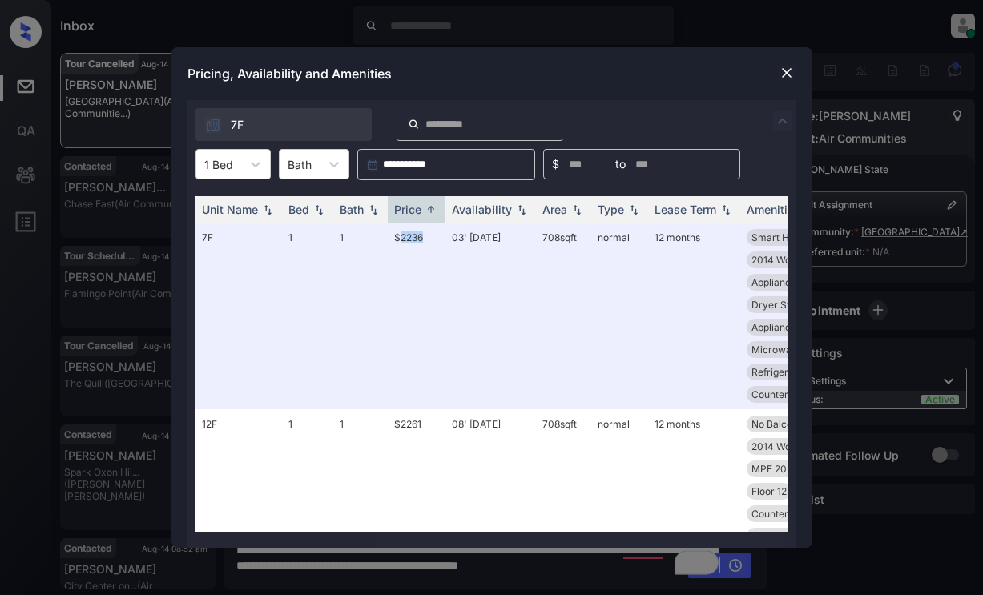
click at [792, 74] on img at bounding box center [787, 73] width 16 height 16
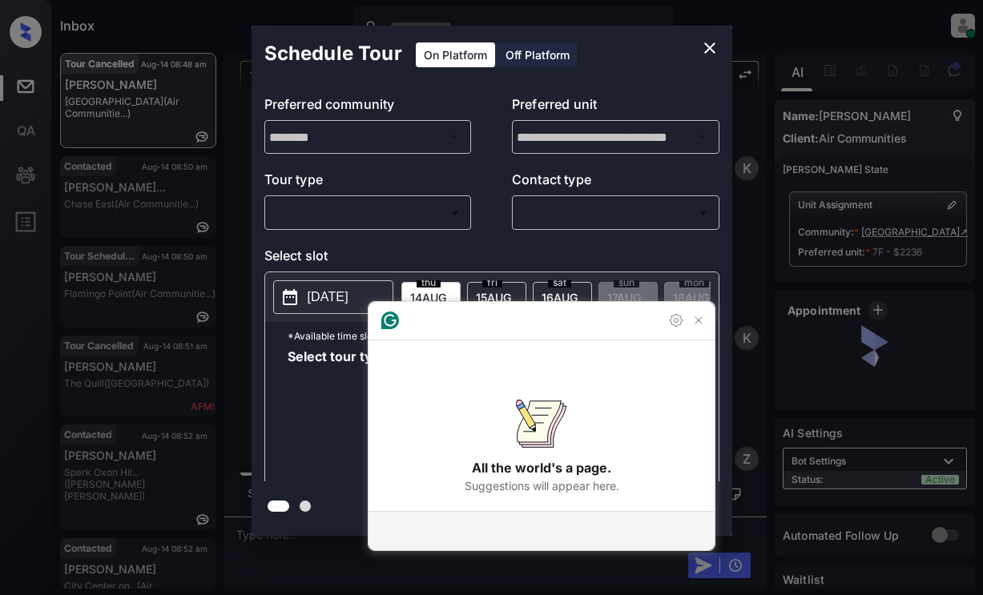
scroll to position [8149, 0]
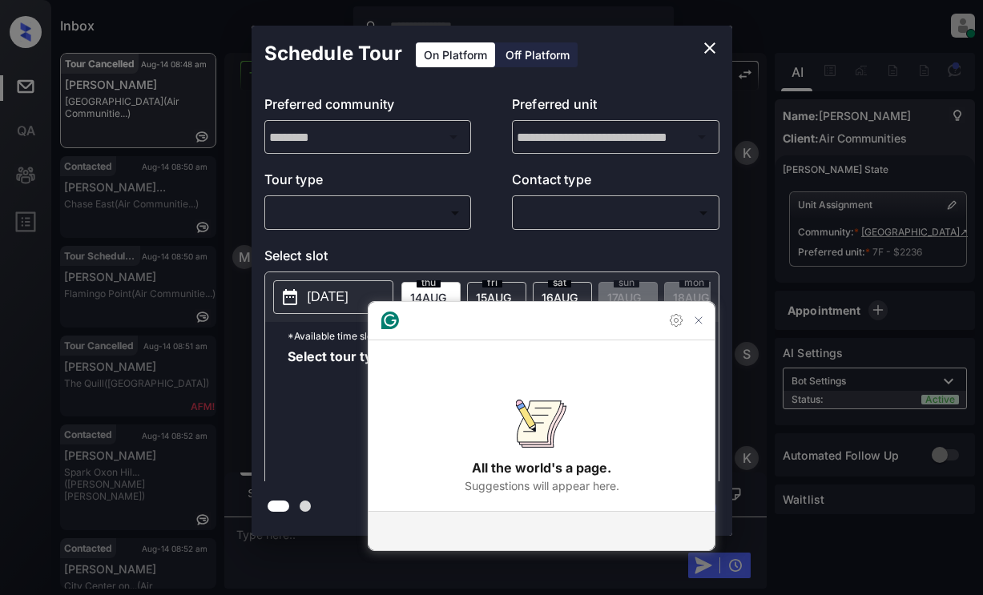
click at [343, 216] on body "Inbox Lyzzelle M. Ceralde Online Set yourself offline Set yourself on break Pro…" at bounding box center [491, 297] width 983 height 595
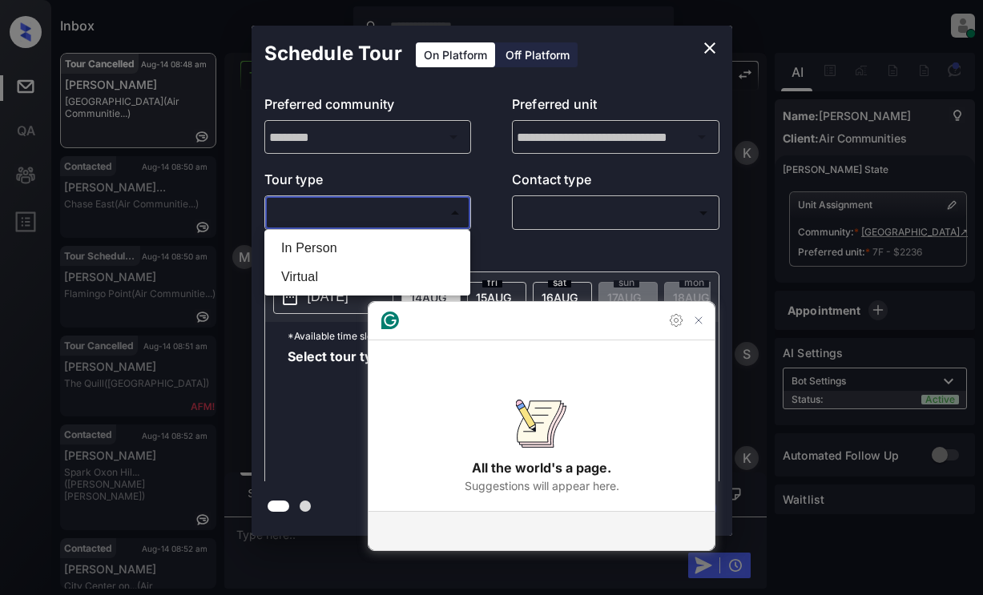
click at [300, 248] on li "In Person" at bounding box center [367, 248] width 198 height 29
type input "********"
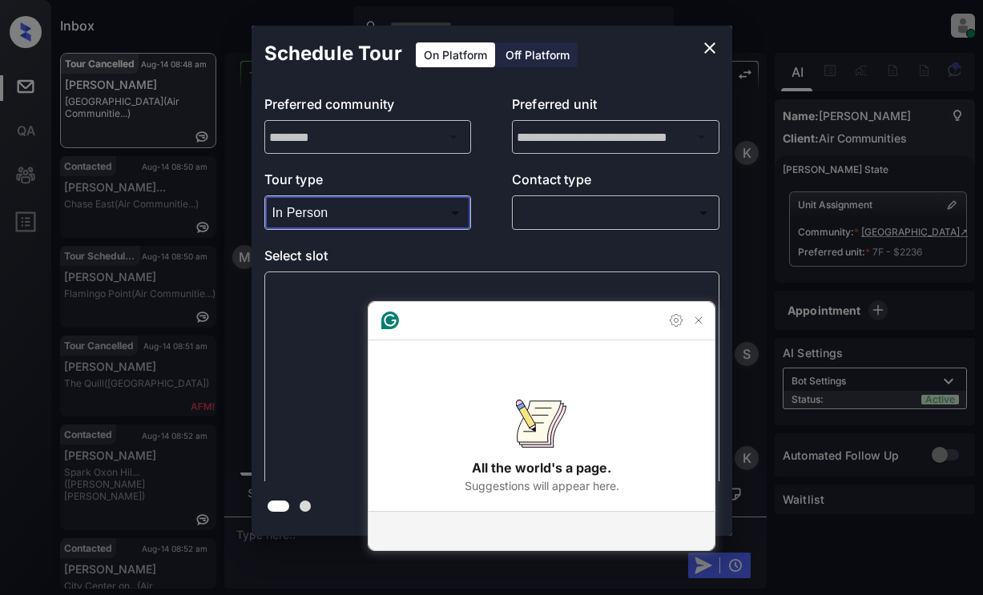
click at [522, 210] on body "Inbox Lyzzelle M. Ceralde Online Set yourself offline Set yourself on break Pro…" at bounding box center [491, 297] width 983 height 595
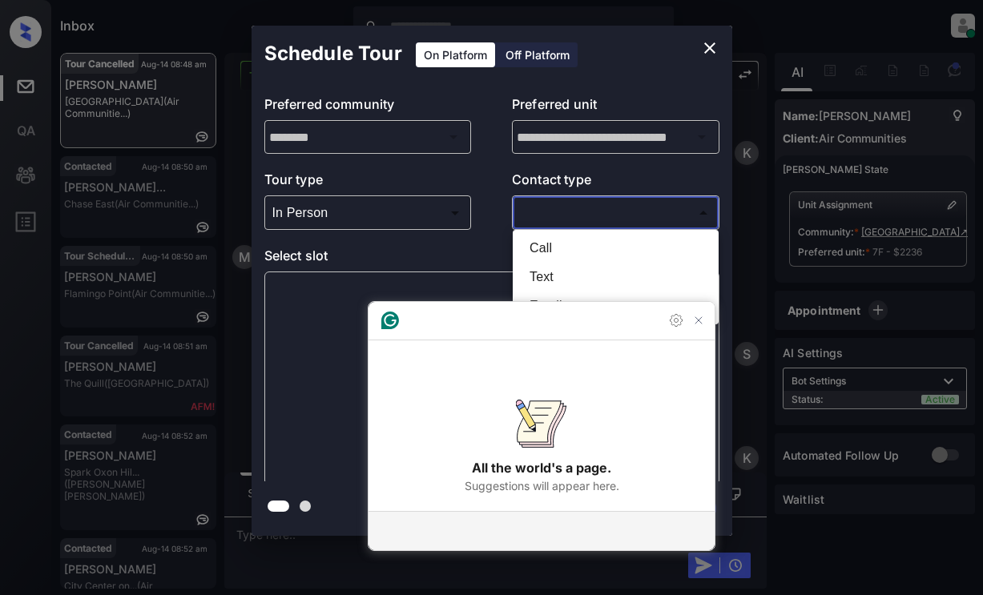
click at [539, 279] on li "Text" at bounding box center [616, 277] width 198 height 29
type input "****"
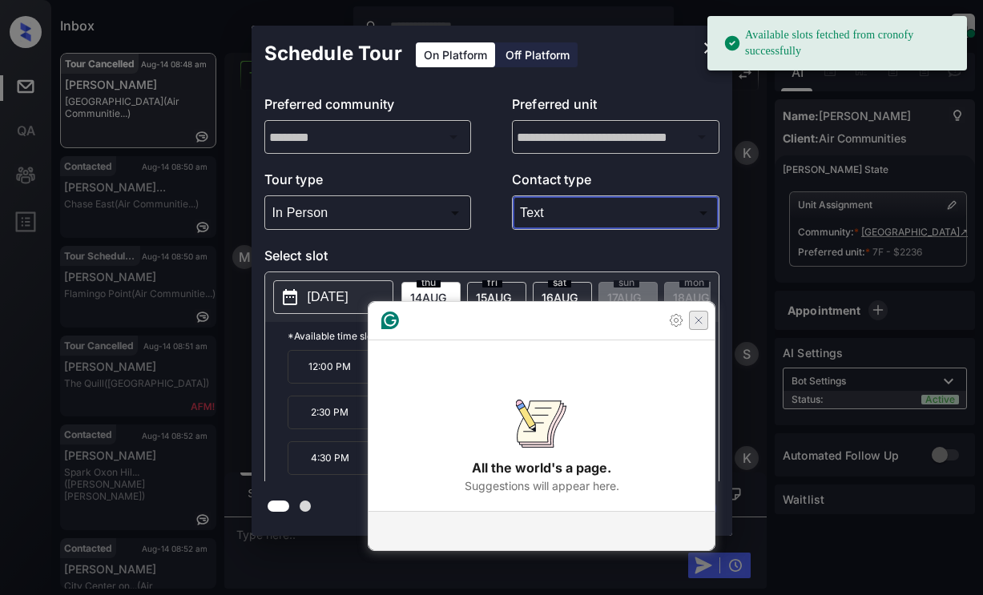
click at [699, 327] on icon "Close Grammarly Assistant" at bounding box center [698, 320] width 13 height 13
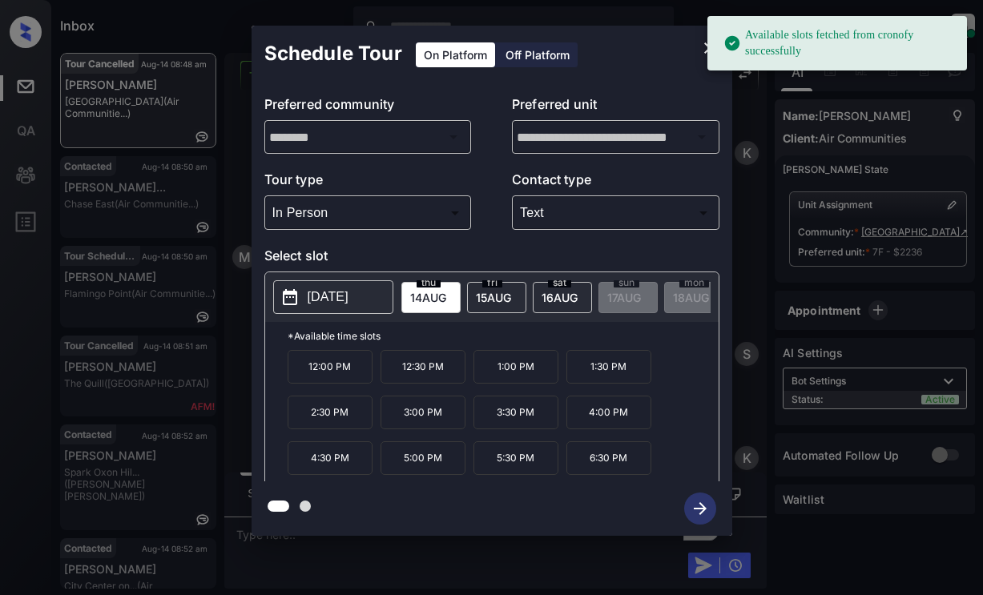
click at [332, 301] on p "[DATE]" at bounding box center [328, 297] width 41 height 19
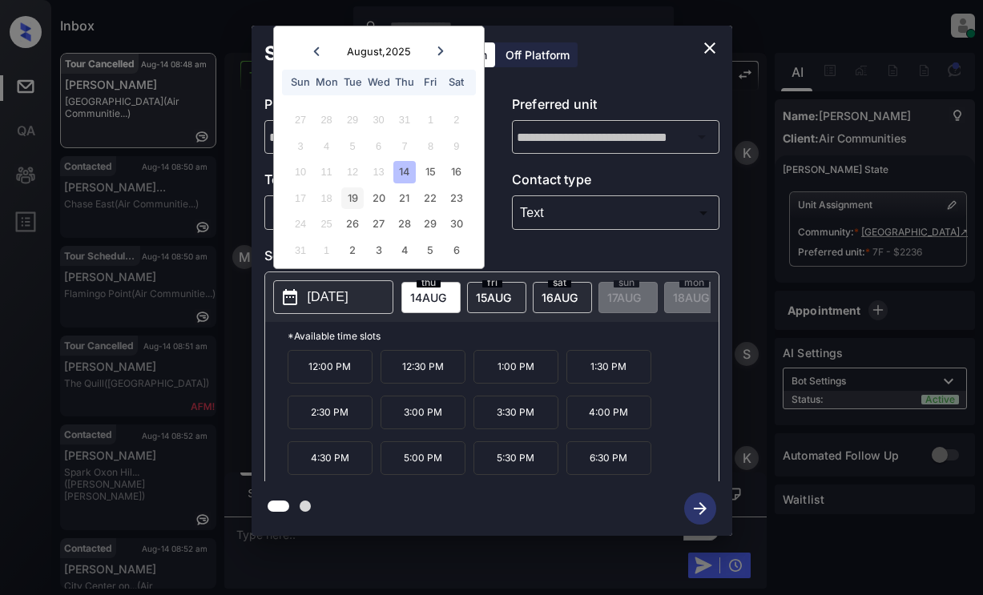
click at [347, 206] on div "19" at bounding box center [352, 199] width 22 height 22
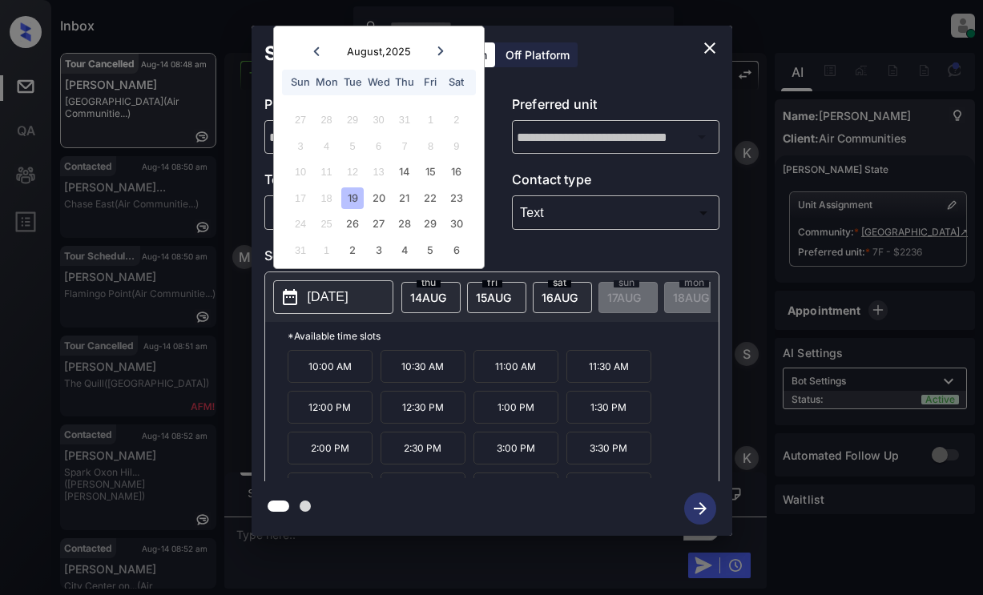
click at [405, 418] on p "12:30 PM" at bounding box center [423, 407] width 85 height 33
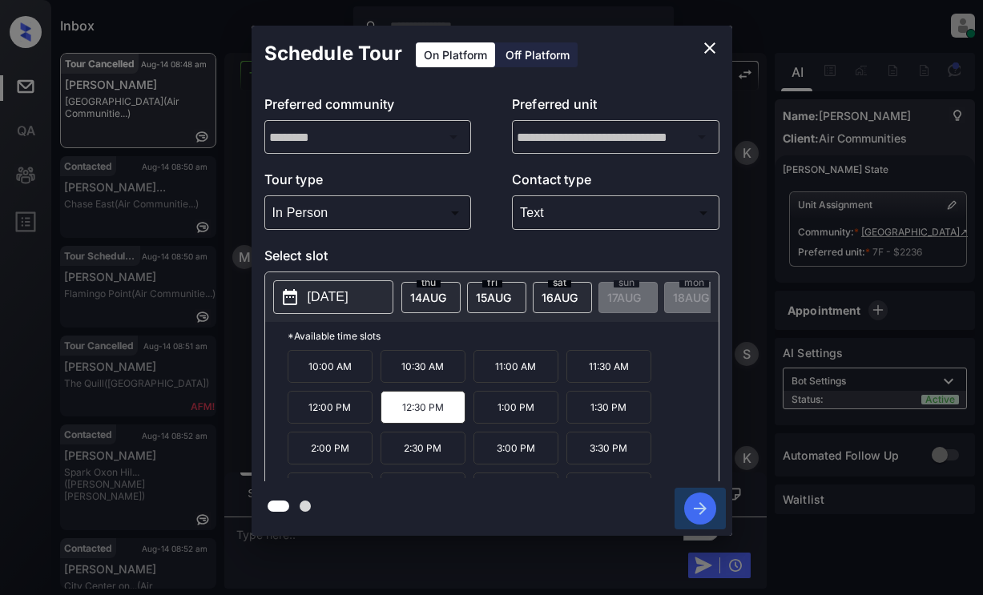
click at [693, 504] on icon "button" at bounding box center [700, 509] width 32 height 32
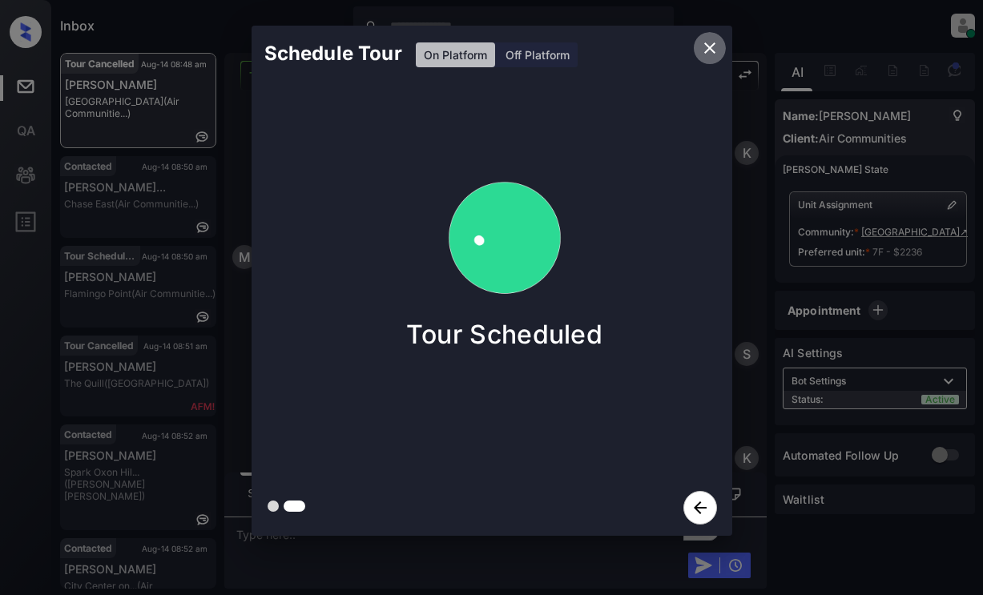
click at [708, 44] on icon "close" at bounding box center [709, 47] width 19 height 19
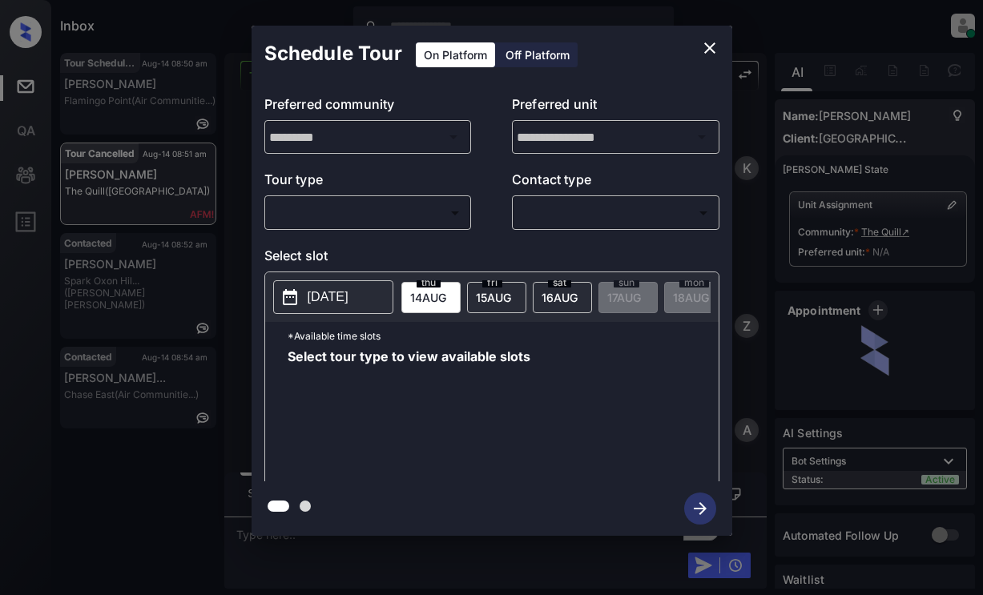
scroll to position [1543, 0]
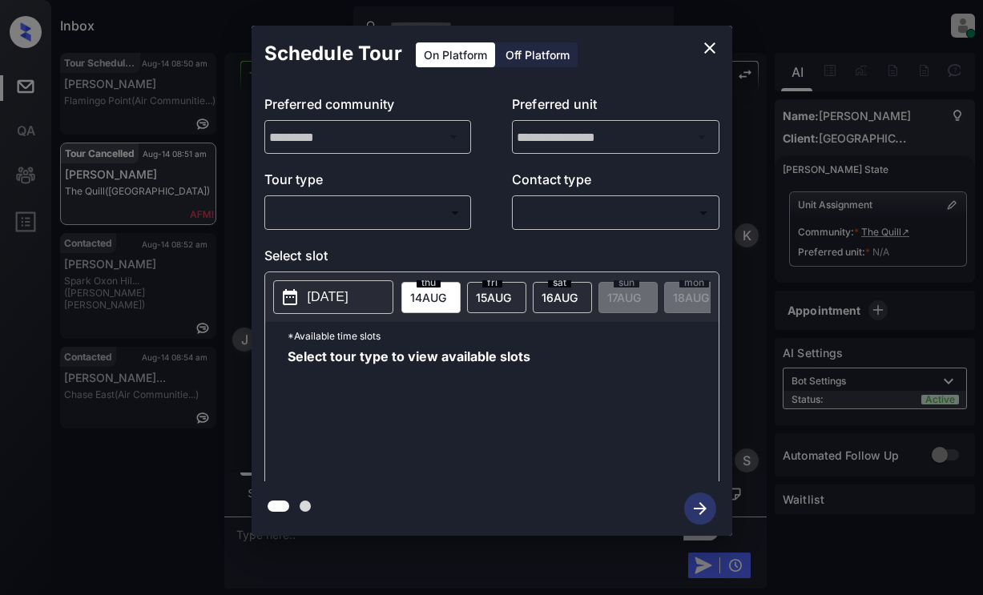
click at [413, 212] on body "Inbox Lyzzelle [PERSON_NAME] Online Set yourself offline Set yourself on break …" at bounding box center [491, 297] width 983 height 595
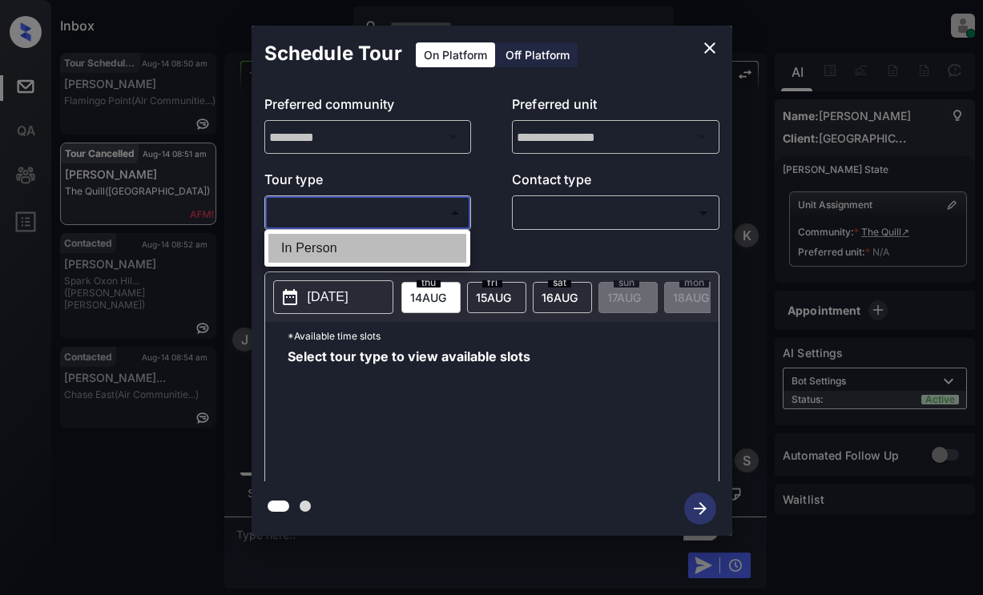
drag, startPoint x: 300, startPoint y: 246, endPoint x: 501, endPoint y: 215, distance: 203.5
click at [309, 246] on li "In Person" at bounding box center [367, 248] width 198 height 29
type input "********"
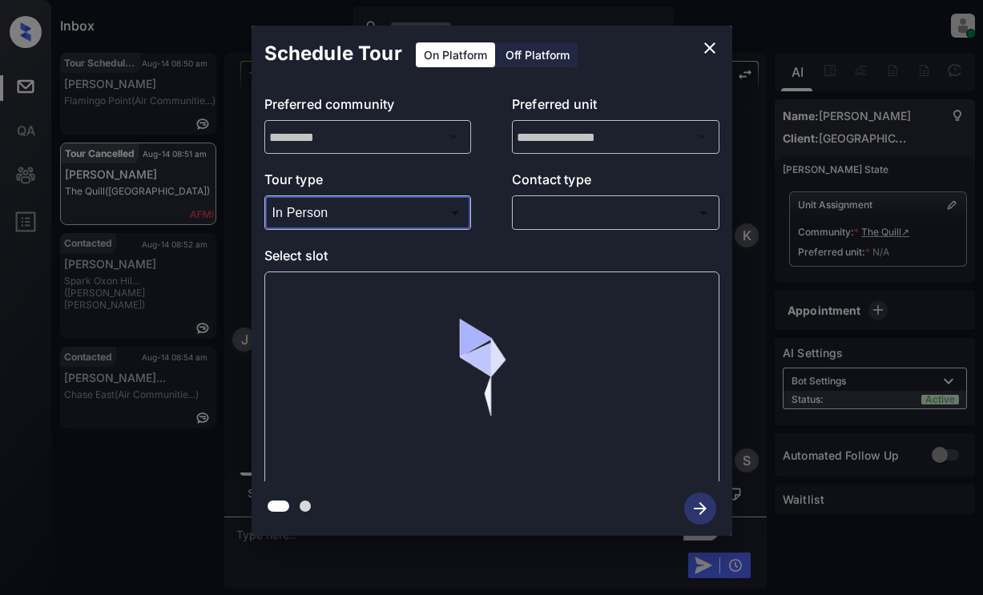
click at [544, 204] on body "Inbox Lyzzelle [PERSON_NAME] Online Set yourself offline Set yourself on break …" at bounding box center [491, 297] width 983 height 595
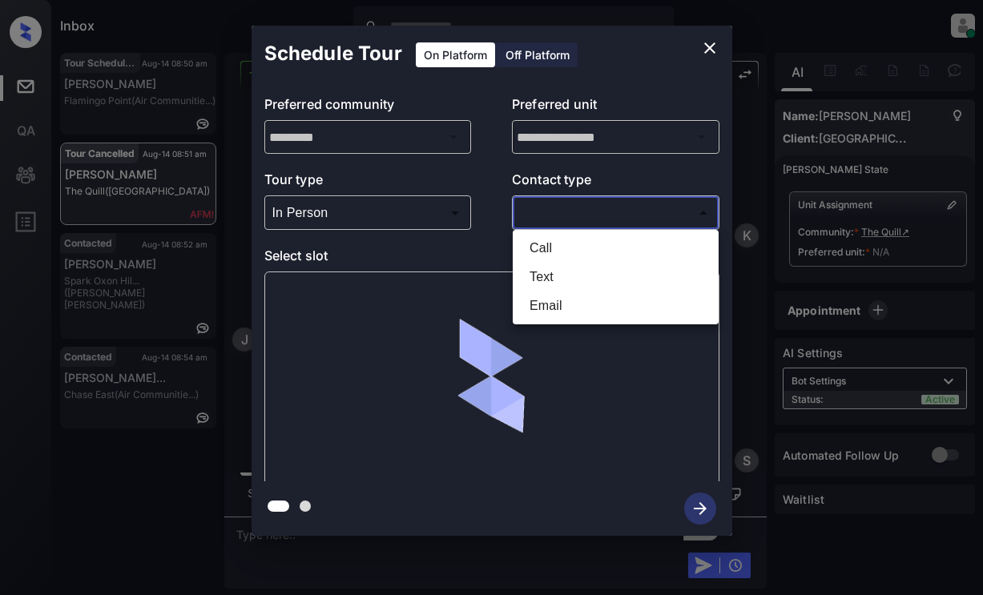
click at [543, 273] on li "Text" at bounding box center [616, 277] width 198 height 29
type input "****"
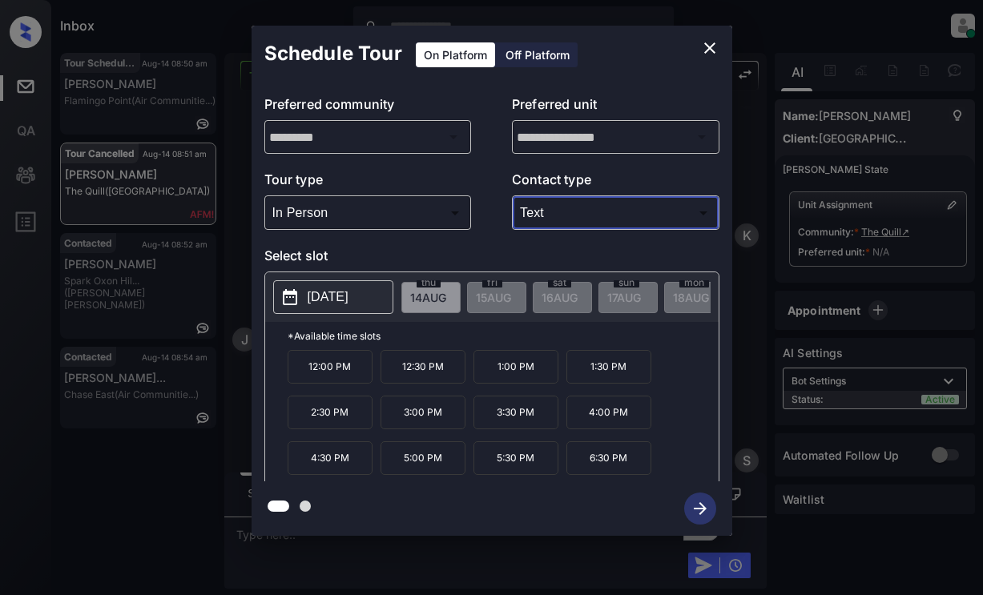
click at [328, 300] on p "[DATE]" at bounding box center [328, 297] width 41 height 19
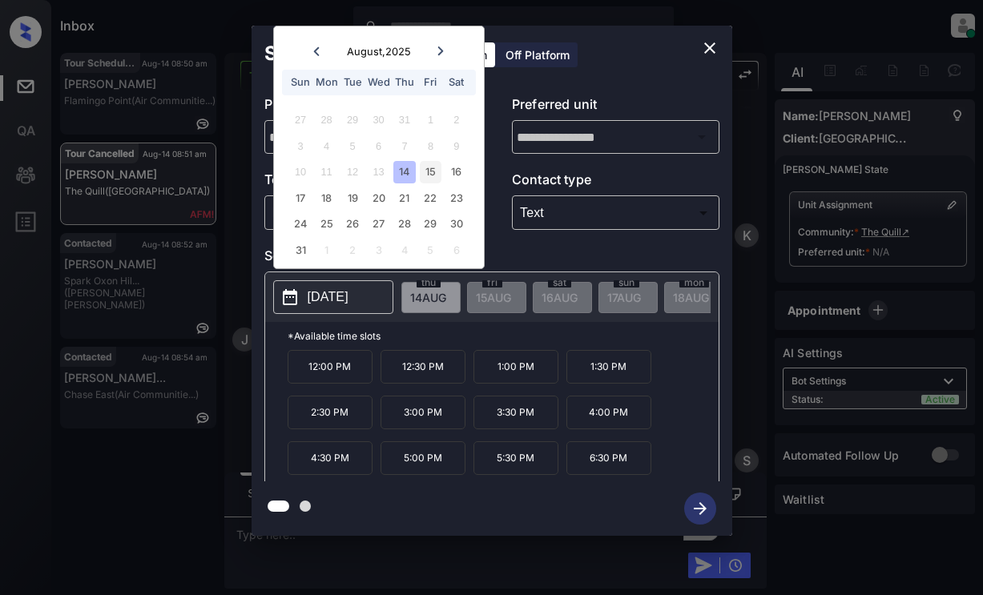
click at [427, 176] on div "15" at bounding box center [431, 172] width 22 height 22
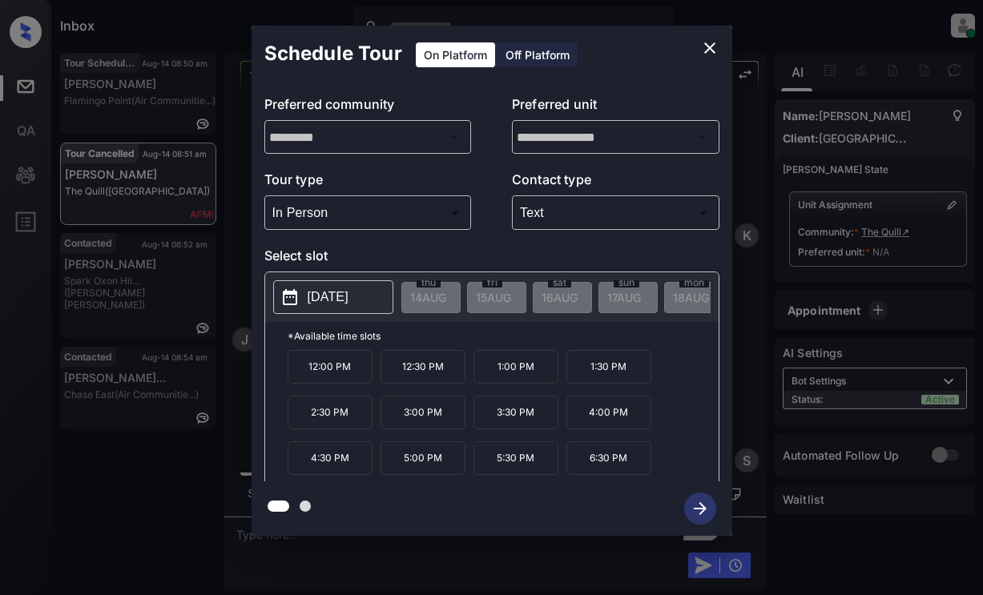
click at [515, 377] on p "1:00 PM" at bounding box center [516, 367] width 85 height 34
drag, startPoint x: 696, startPoint y: 513, endPoint x: 564, endPoint y: 216, distance: 324.6
click at [551, 216] on div "**********" at bounding box center [492, 281] width 481 height 510
drag, startPoint x: 374, startPoint y: 257, endPoint x: 402, endPoint y: 239, distance: 33.6
click at [380, 256] on p "Select slot" at bounding box center [491, 259] width 455 height 26
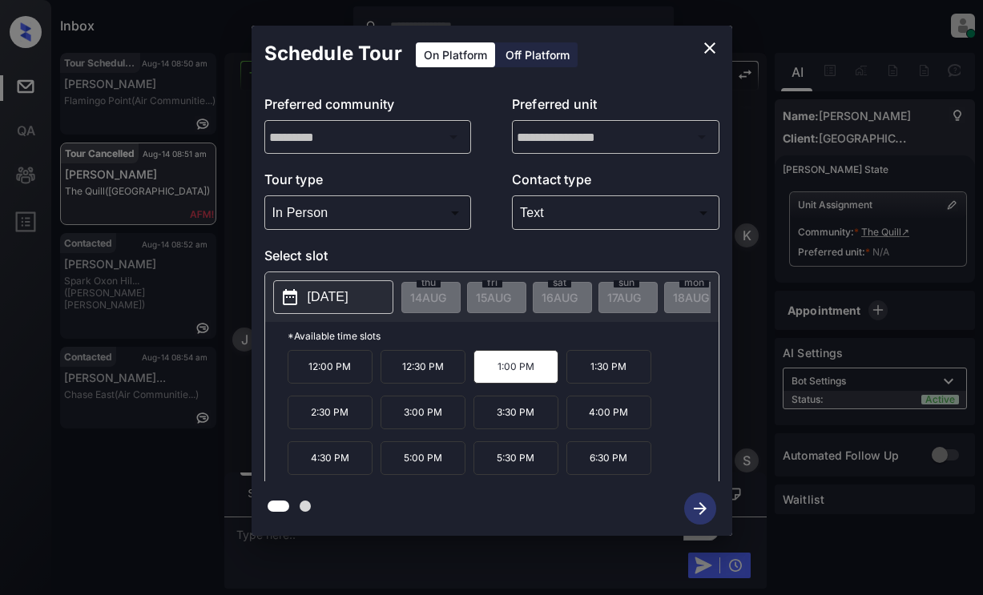
click at [349, 296] on p "[DATE]" at bounding box center [328, 297] width 41 height 19
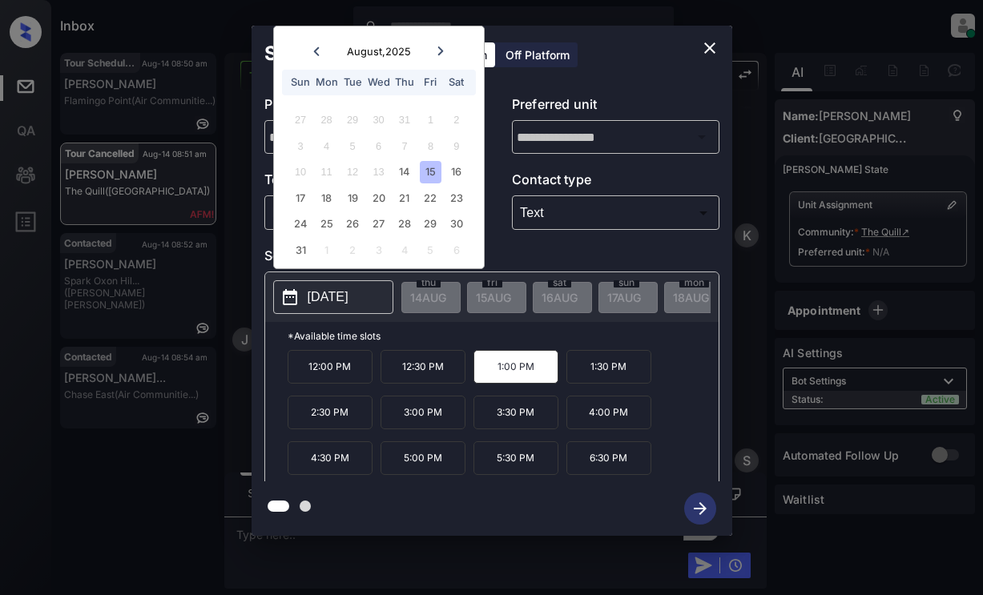
click at [430, 168] on div "15" at bounding box center [431, 172] width 22 height 22
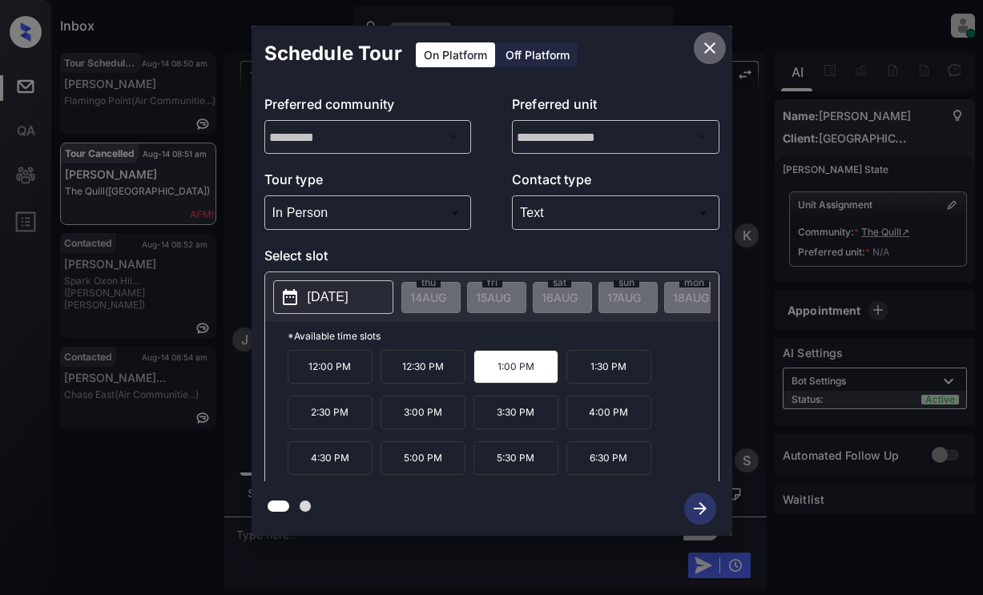
click at [701, 54] on icon "close" at bounding box center [709, 47] width 19 height 19
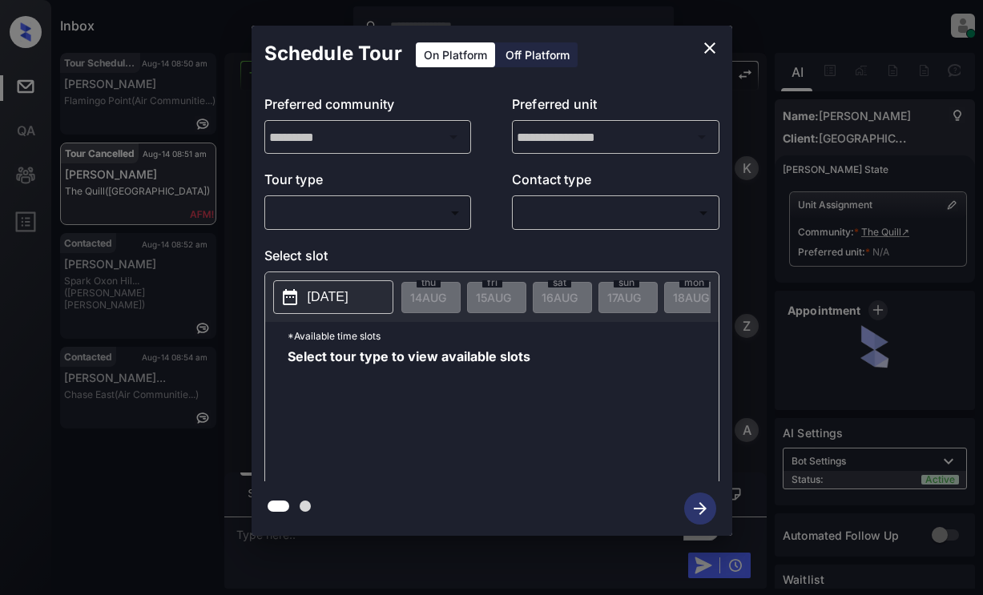
scroll to position [2665, 0]
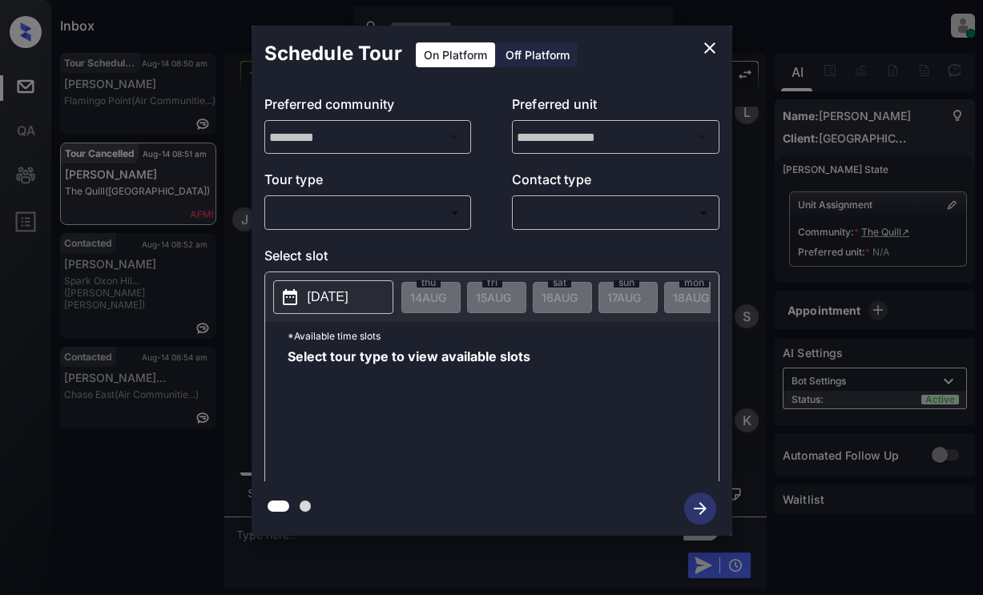
click at [325, 213] on body "Inbox Lyzzelle [PERSON_NAME] Online Set yourself offline Set yourself on break …" at bounding box center [491, 297] width 983 height 595
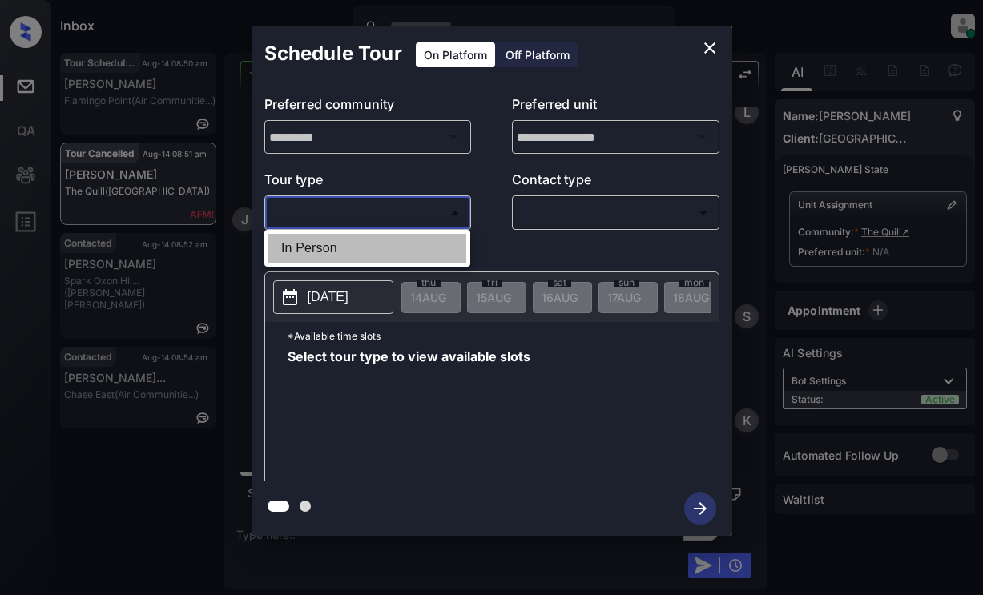
click at [338, 261] on li "In Person" at bounding box center [367, 248] width 198 height 29
type input "********"
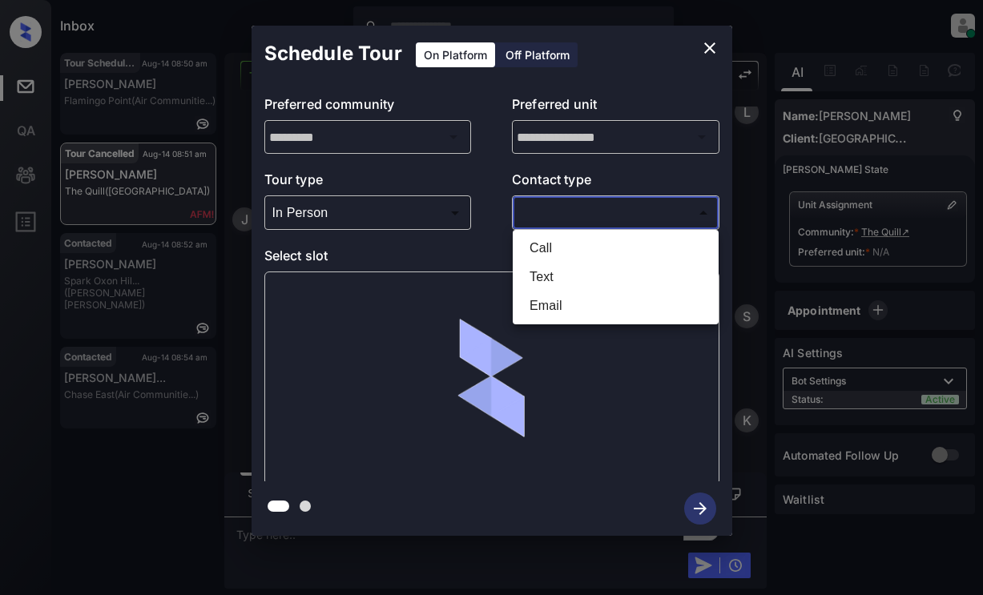
click at [593, 217] on body "Inbox Lyzzelle [PERSON_NAME] Online Set yourself offline Set yourself on break …" at bounding box center [491, 297] width 983 height 595
click at [542, 285] on li "Text" at bounding box center [616, 277] width 198 height 29
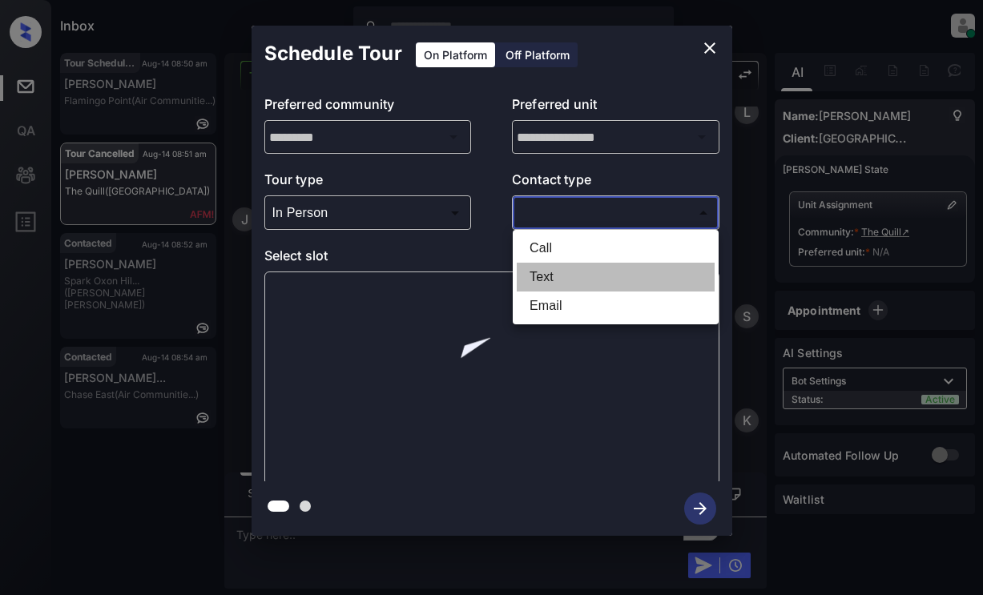
type input "****"
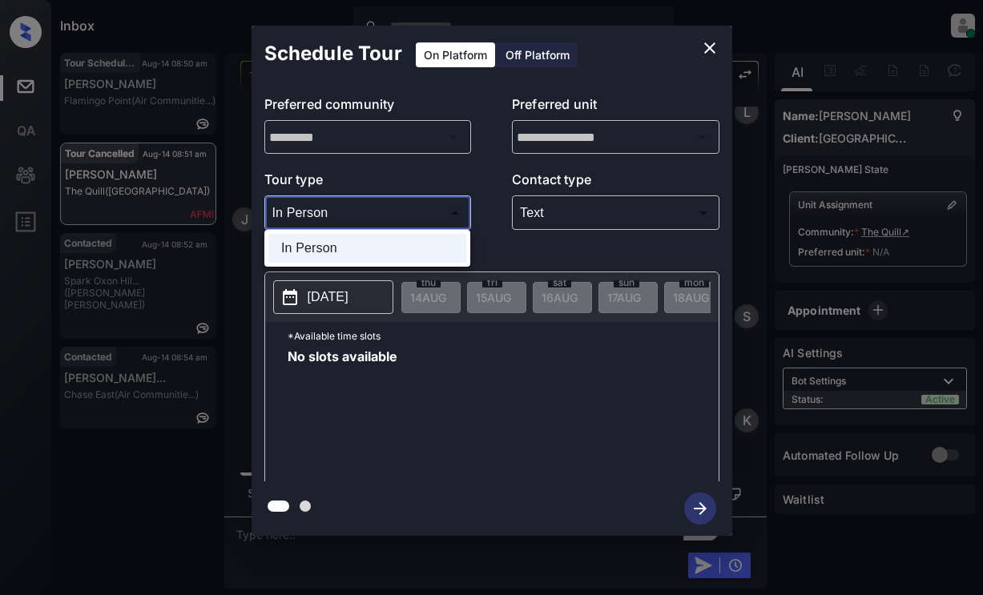
click at [387, 211] on body "Inbox Lyzzelle [PERSON_NAME] Online Set yourself offline Set yourself on break …" at bounding box center [491, 297] width 983 height 595
click at [313, 248] on li "In Person" at bounding box center [367, 248] width 198 height 29
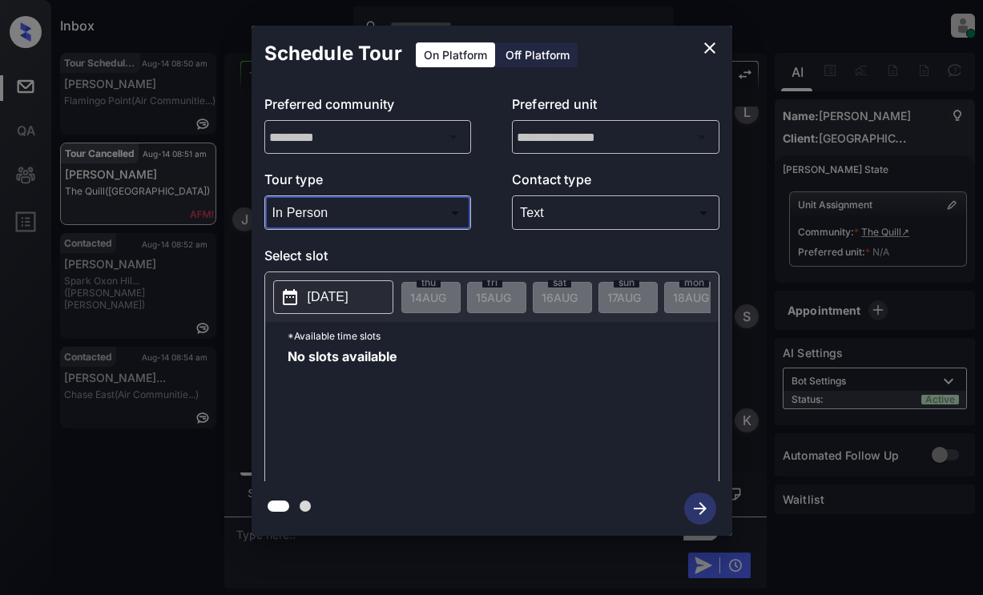
click at [326, 296] on p "[DATE]" at bounding box center [328, 297] width 41 height 19
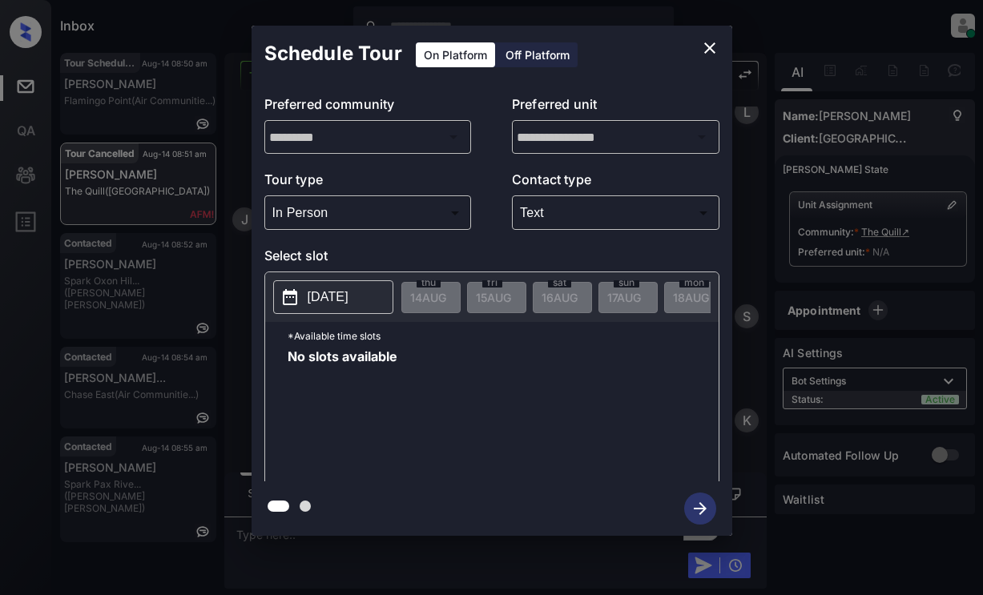
click at [386, 304] on button "2025-08-14" at bounding box center [333, 297] width 120 height 34
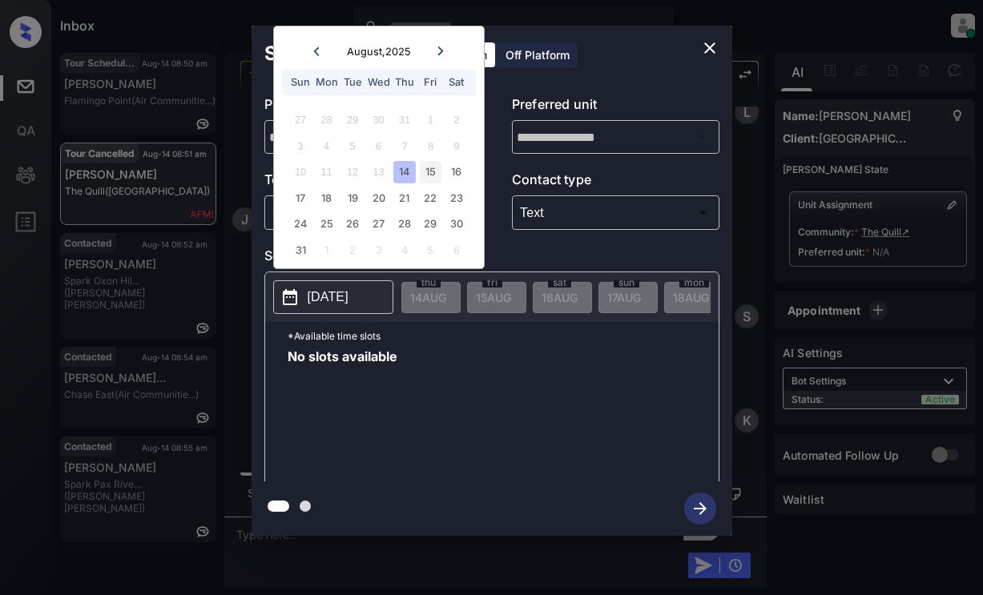
click at [435, 169] on div "15" at bounding box center [431, 172] width 22 height 22
click at [434, 178] on div "15" at bounding box center [431, 172] width 22 height 22
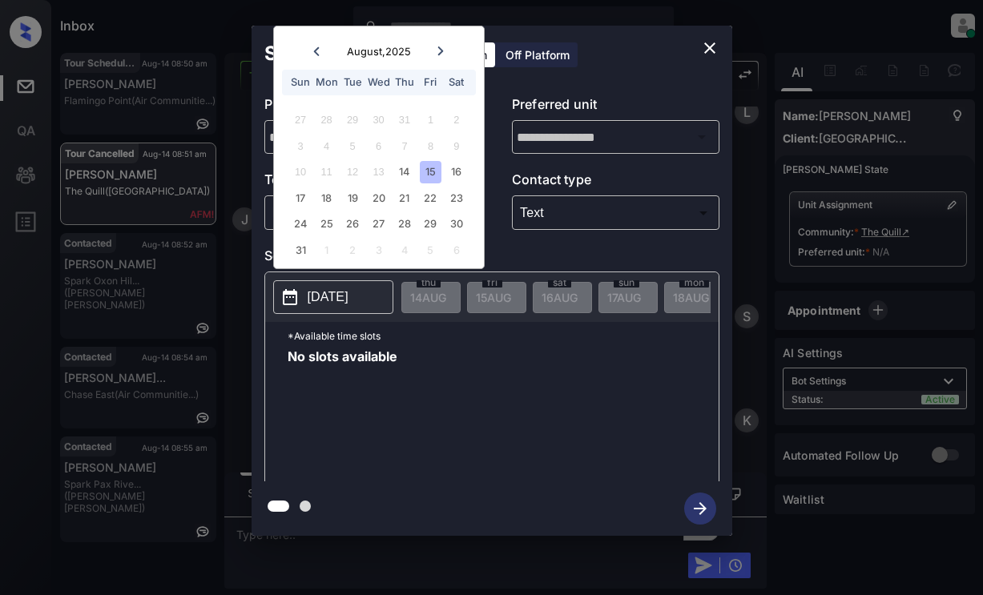
click at [539, 419] on div "No slots available" at bounding box center [503, 414] width 431 height 128
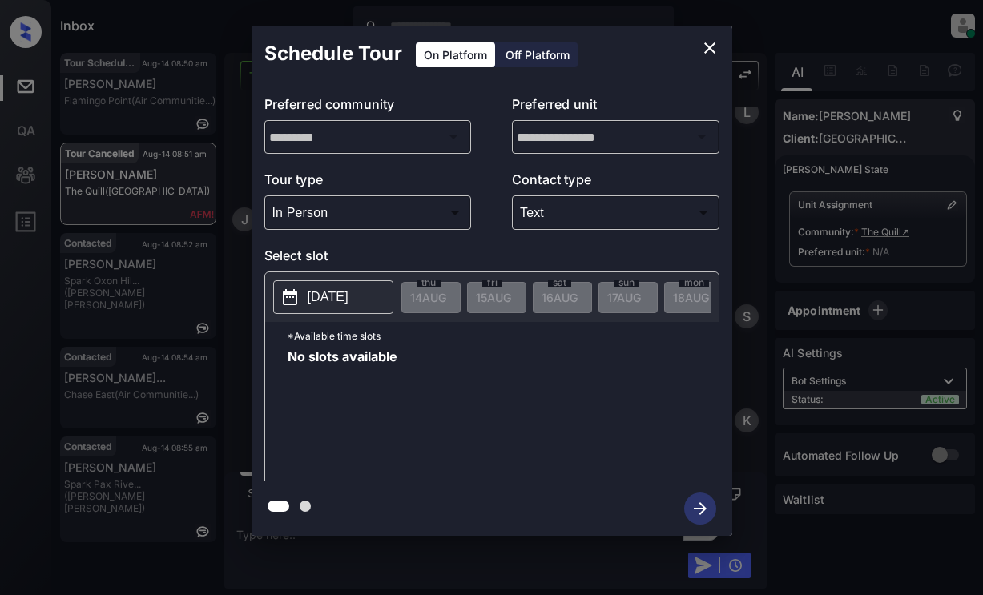
click at [95, 294] on div "**********" at bounding box center [491, 281] width 983 height 562
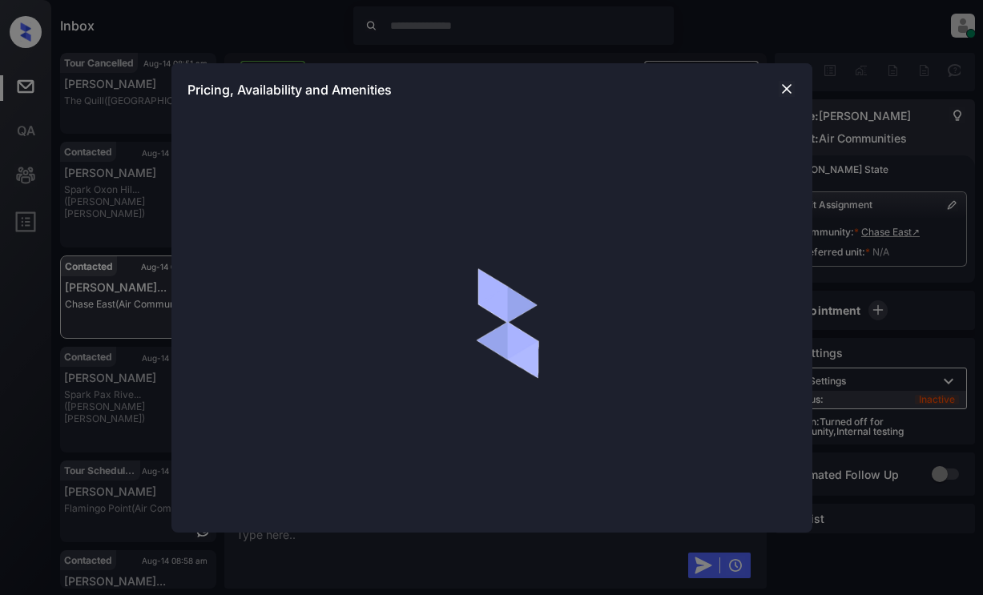
scroll to position [22063, 0]
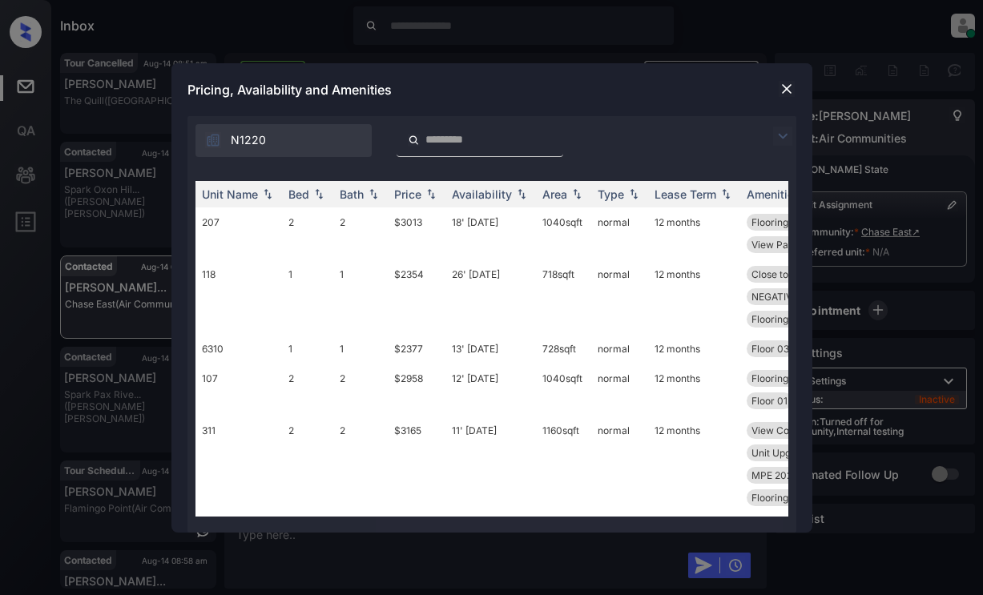
click at [784, 135] on img at bounding box center [782, 136] width 19 height 19
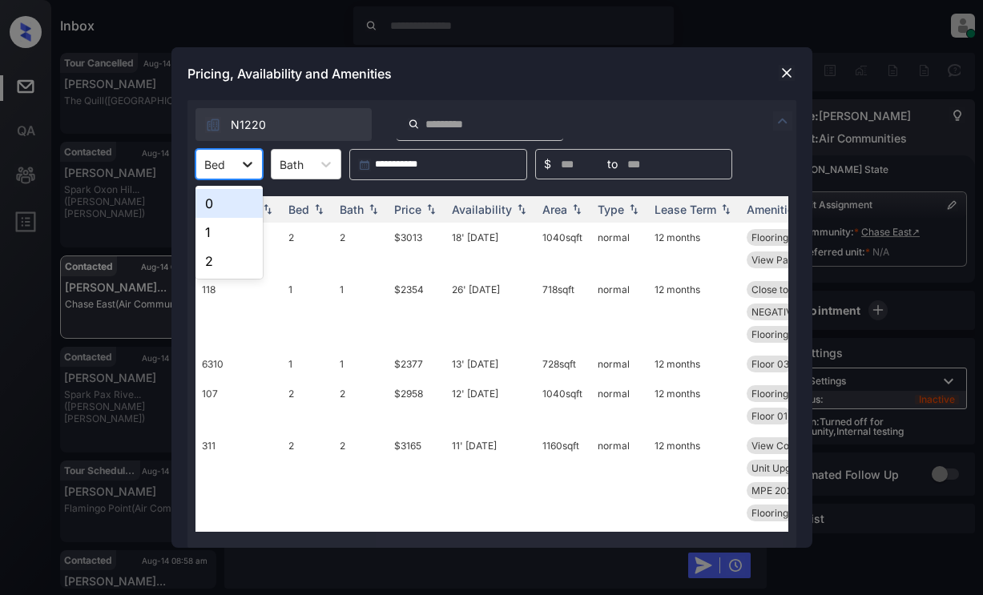
click at [240, 167] on icon at bounding box center [248, 164] width 16 height 16
click at [217, 235] on div "1" at bounding box center [229, 232] width 67 height 29
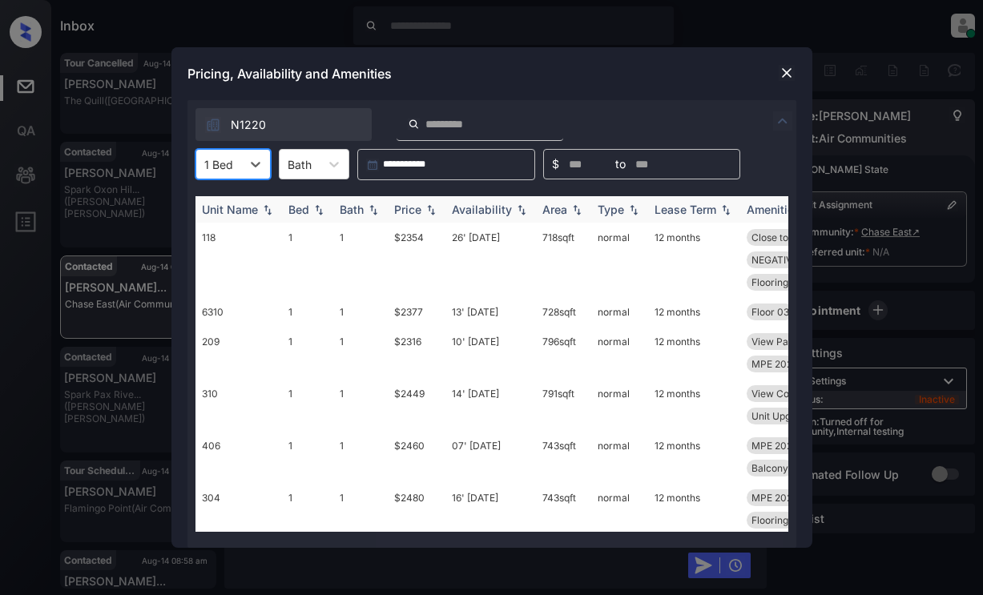
click at [425, 213] on img at bounding box center [431, 209] width 16 height 11
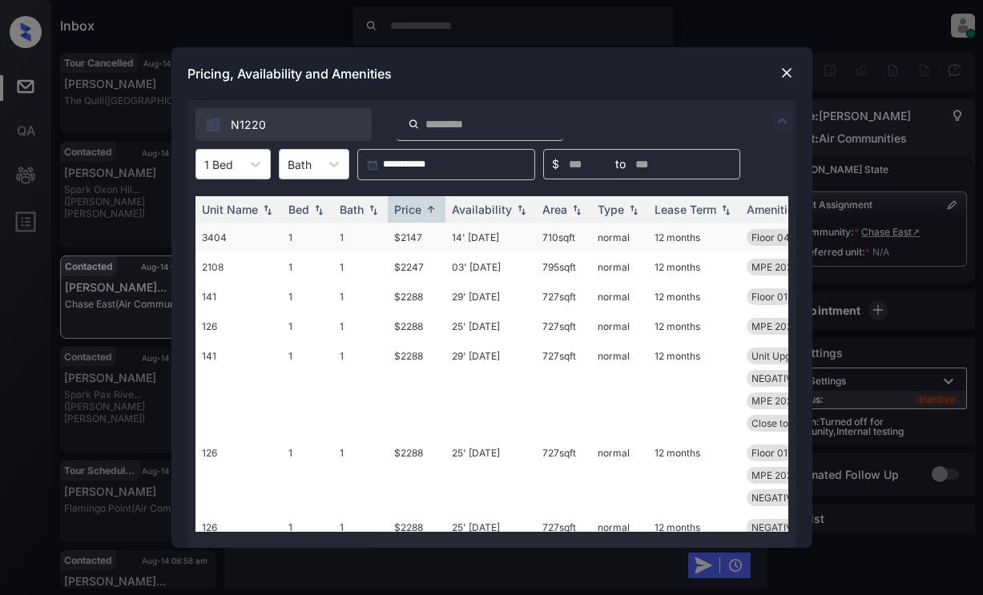
click at [409, 236] on td "$2147" at bounding box center [417, 238] width 58 height 30
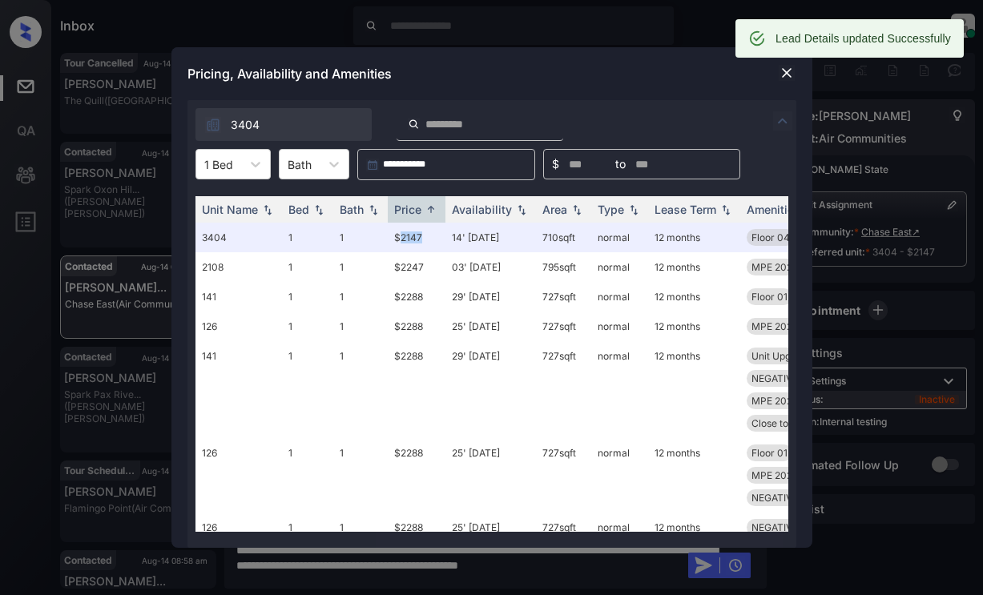
click at [783, 69] on img at bounding box center [787, 73] width 16 height 16
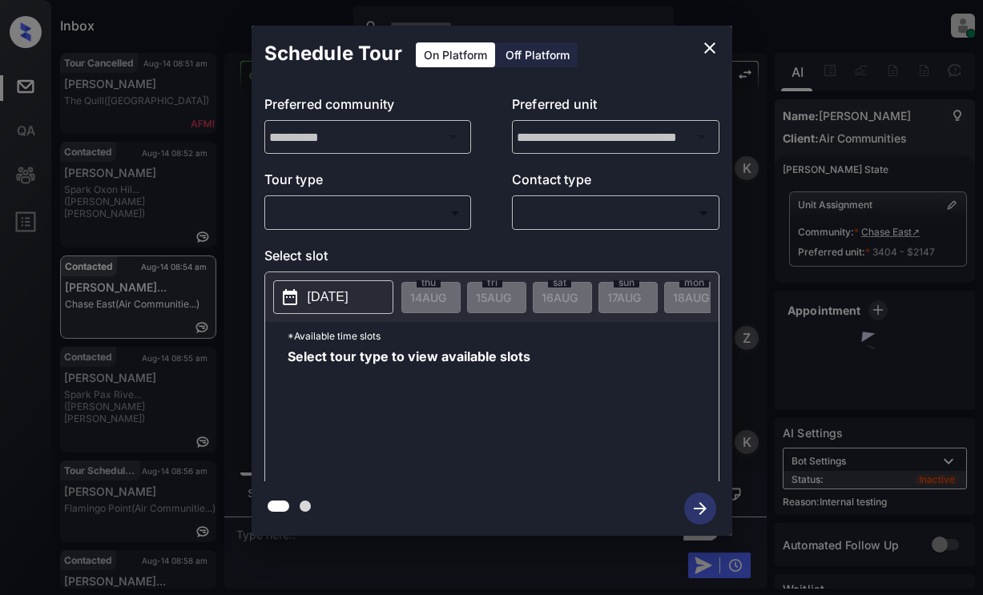
scroll to position [22167, 0]
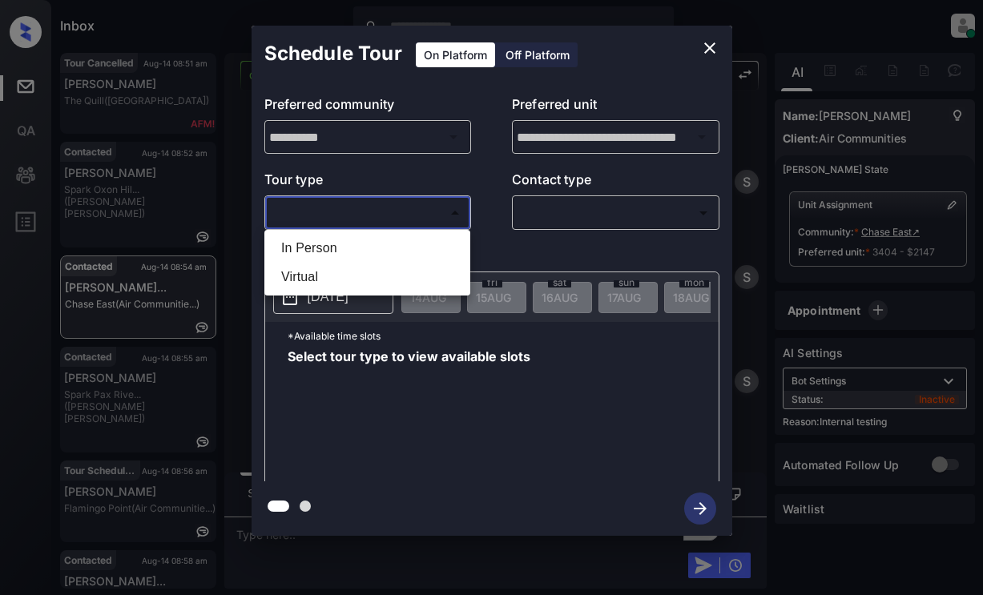
click at [343, 218] on body "Inbox Lyzzelle [PERSON_NAME] Online Set yourself offline Set yourself on break …" at bounding box center [491, 297] width 983 height 595
click at [321, 247] on li "In Person" at bounding box center [367, 248] width 198 height 29
type input "********"
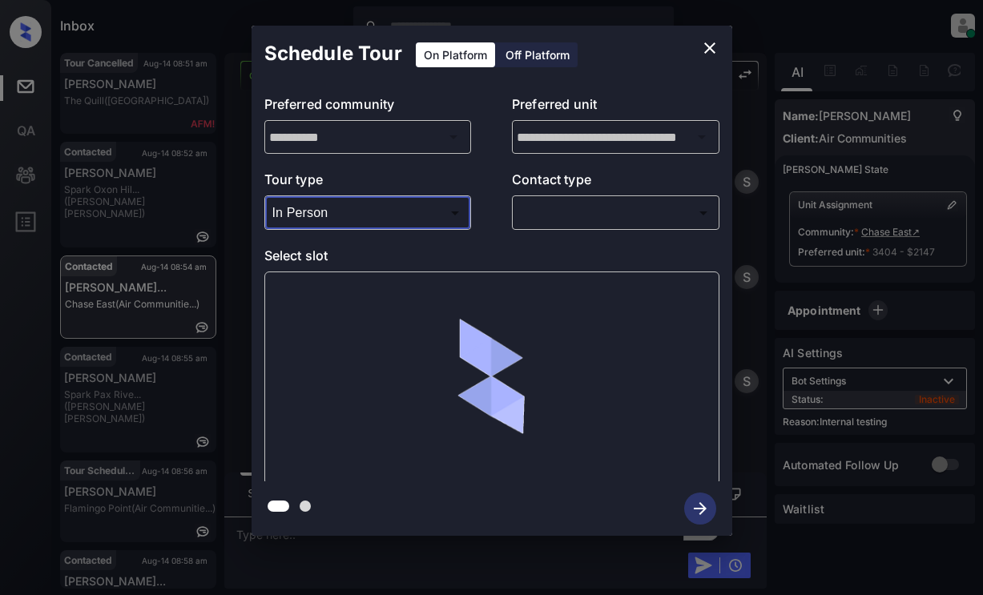
click at [555, 216] on body "Inbox Lyzzelle [PERSON_NAME] Online Set yourself offline Set yourself on break …" at bounding box center [491, 297] width 983 height 595
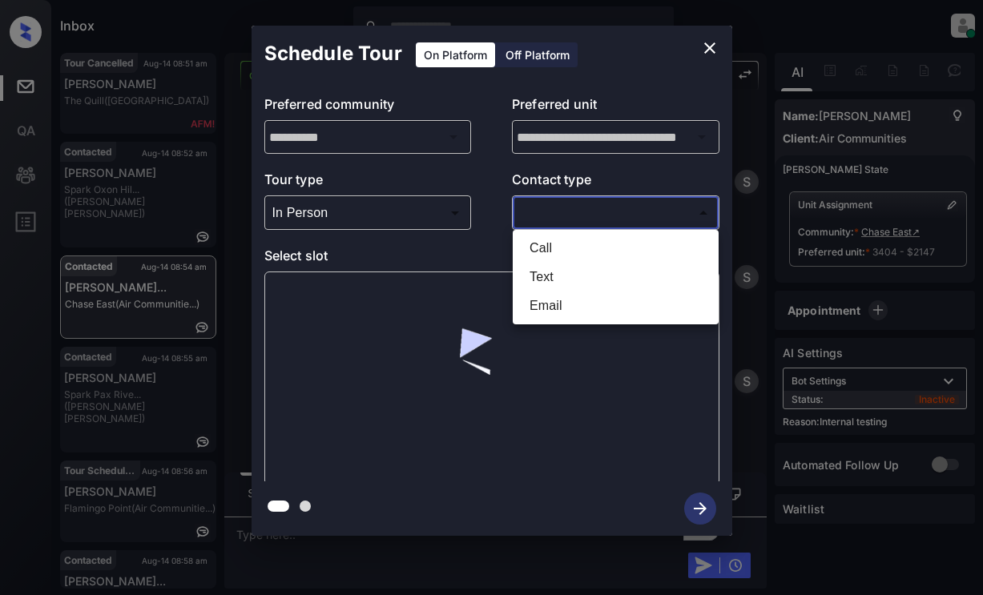
click at [546, 282] on li "Text" at bounding box center [616, 277] width 198 height 29
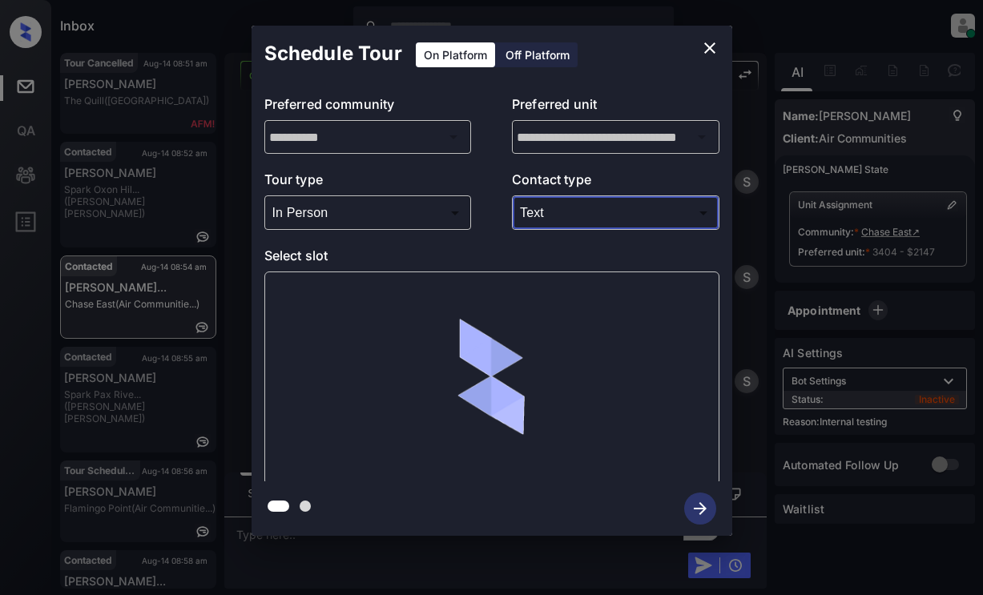
type input "****"
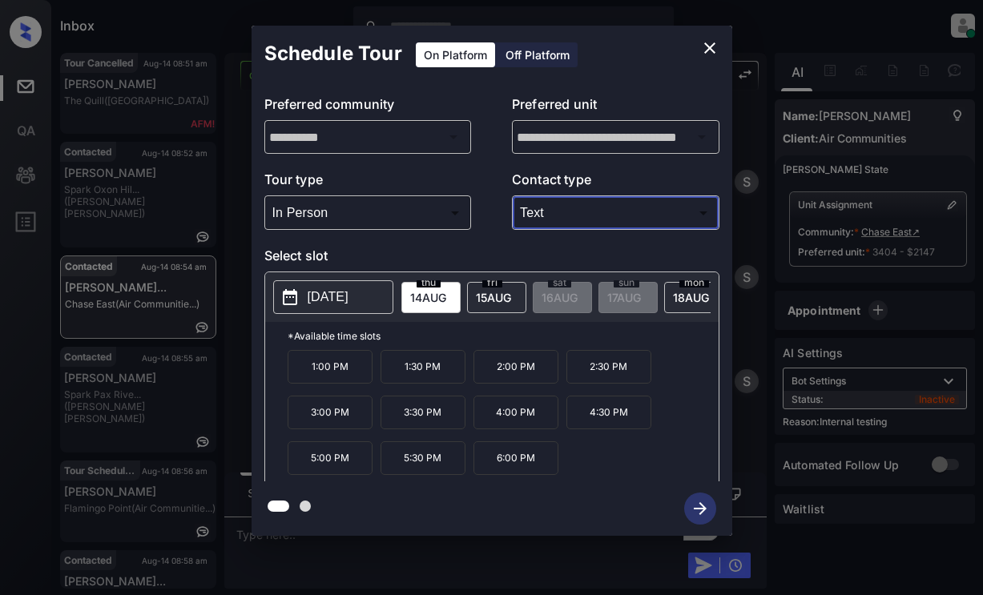
click at [329, 292] on p "[DATE]" at bounding box center [328, 297] width 41 height 19
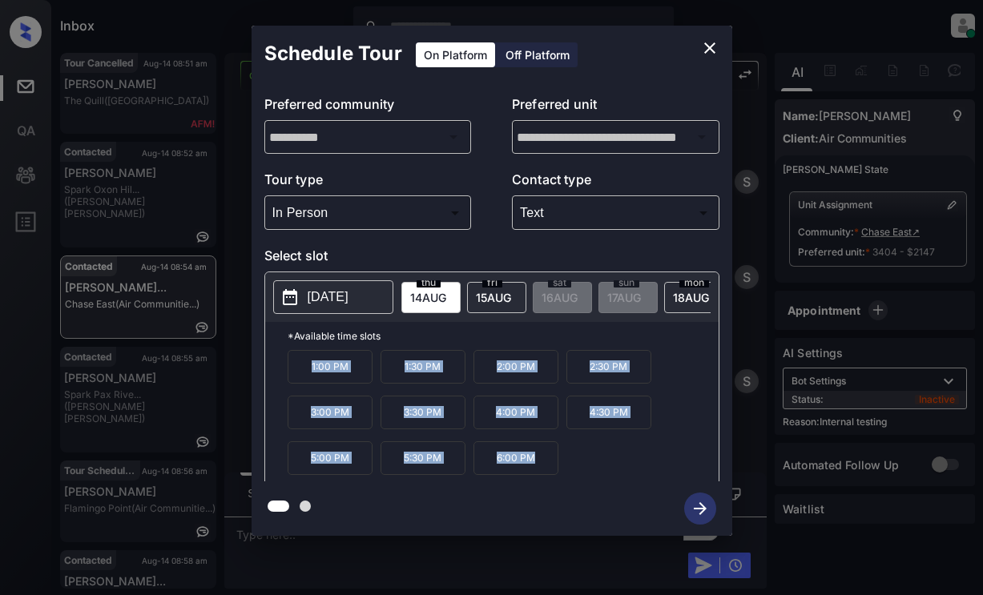
drag, startPoint x: 296, startPoint y: 370, endPoint x: 552, endPoint y: 479, distance: 277.9
click at [552, 478] on div "1:00 PM 1:30 PM 2:00 PM 2:30 PM 3:00 PM 3:30 PM 4:00 PM 4:30 PM 5:00 PM 5:30 PM…" at bounding box center [503, 414] width 431 height 128
copy div "1:00 PM 1:30 PM 2:00 PM 2:30 PM 3:00 PM 3:30 PM 4:00 PM 4:30 PM 5:00 PM 5:30 PM…"
click at [705, 46] on icon "close" at bounding box center [709, 47] width 19 height 19
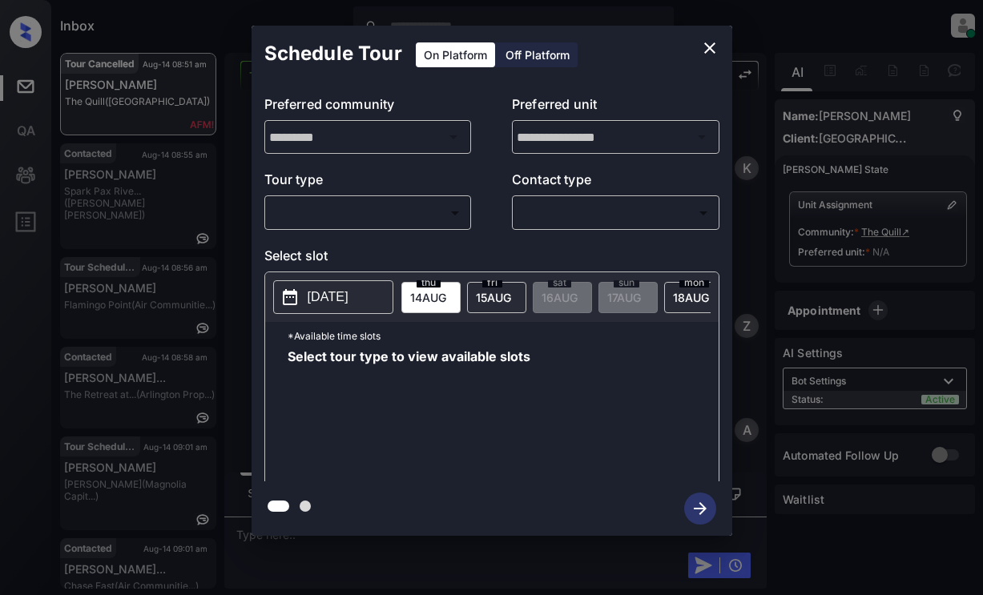
scroll to position [2665, 0]
click at [388, 214] on body "Inbox Lyzzelle [PERSON_NAME] Online Set yourself offline Set yourself on break …" at bounding box center [491, 297] width 983 height 595
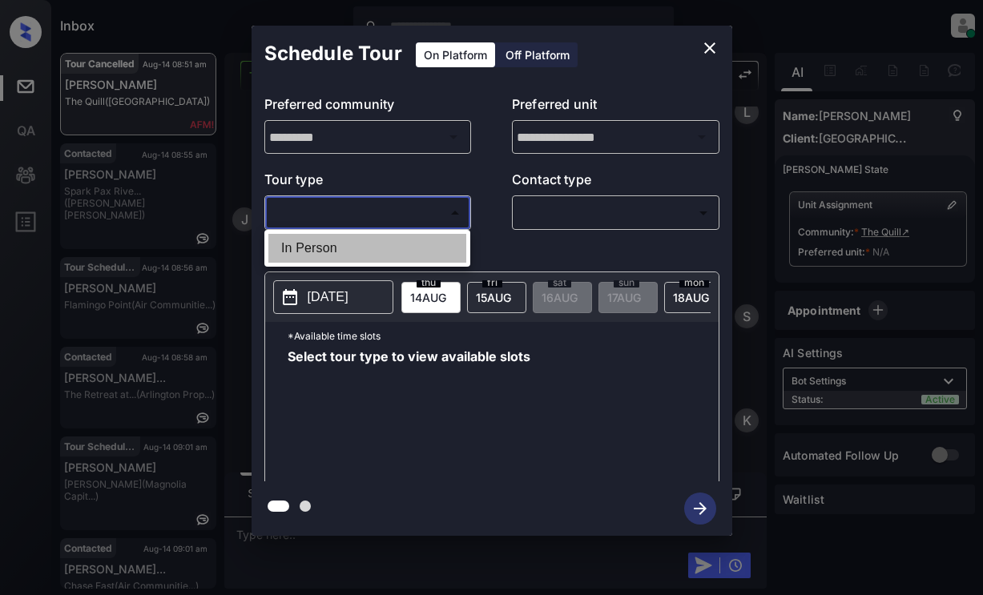
click at [336, 248] on li "In Person" at bounding box center [367, 248] width 198 height 29
type input "********"
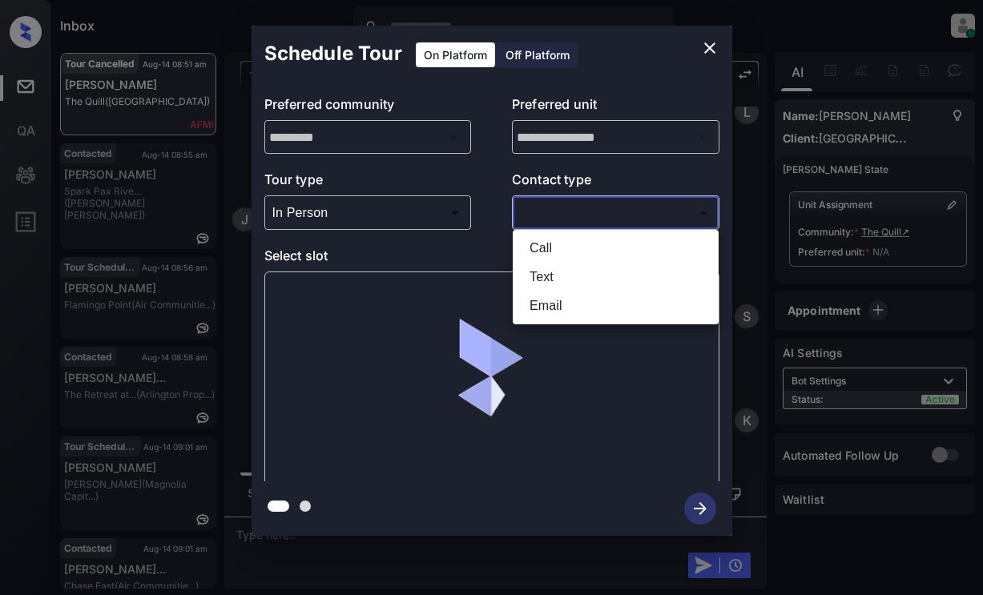
click at [571, 216] on body "Inbox Lyzzelle [PERSON_NAME] Online Set yourself offline Set yourself on break …" at bounding box center [491, 297] width 983 height 595
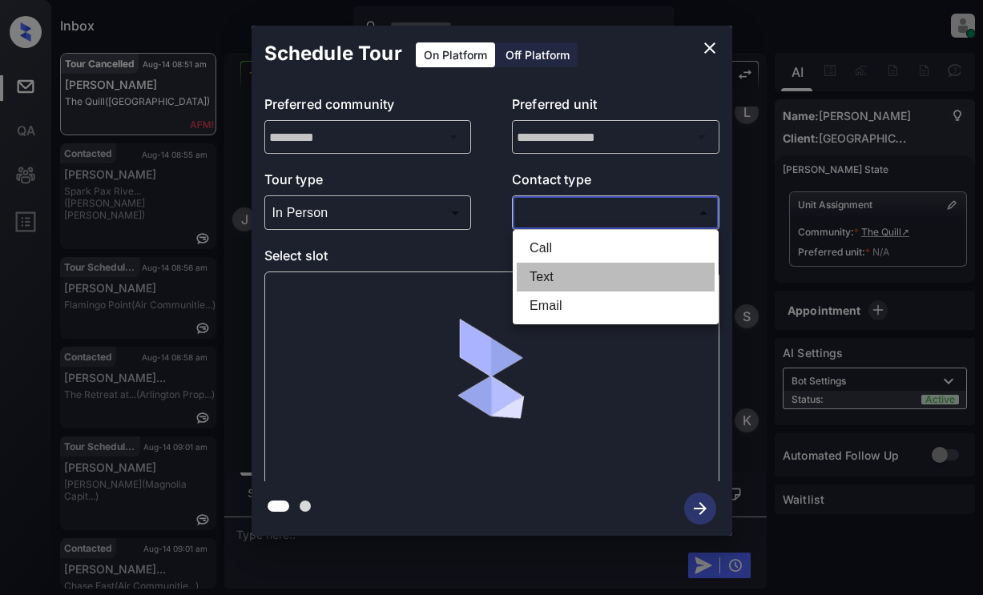
click at [551, 280] on li "Text" at bounding box center [616, 277] width 198 height 29
type input "****"
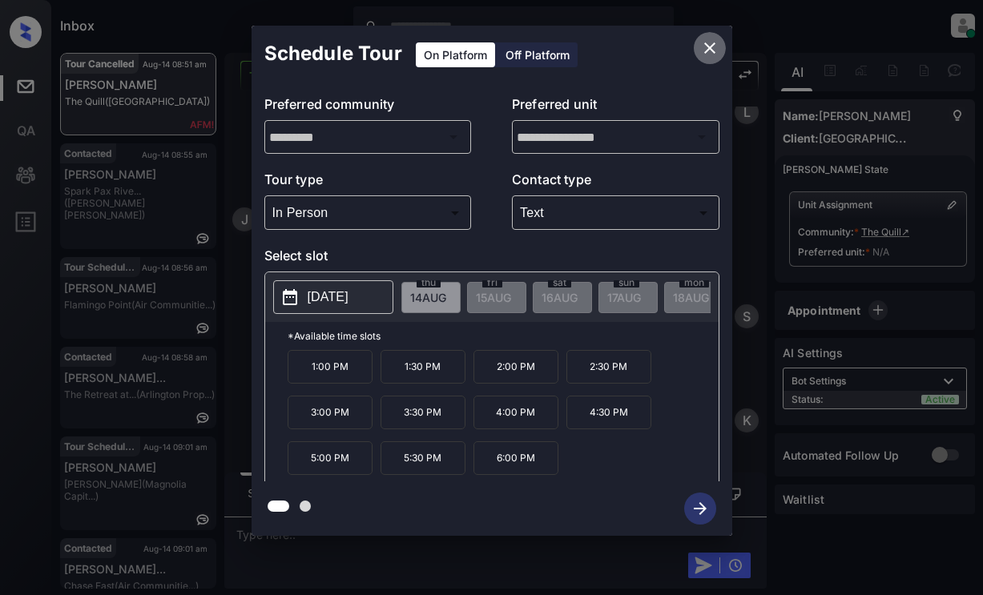
click at [712, 53] on icon "close" at bounding box center [709, 47] width 19 height 19
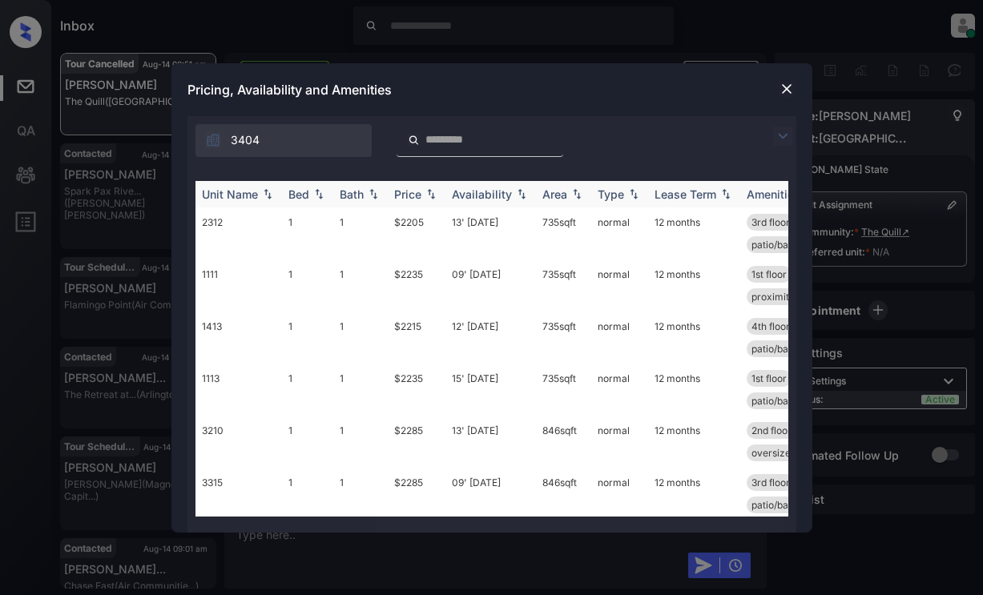
scroll to position [1543, 0]
click at [786, 133] on img at bounding box center [782, 136] width 19 height 19
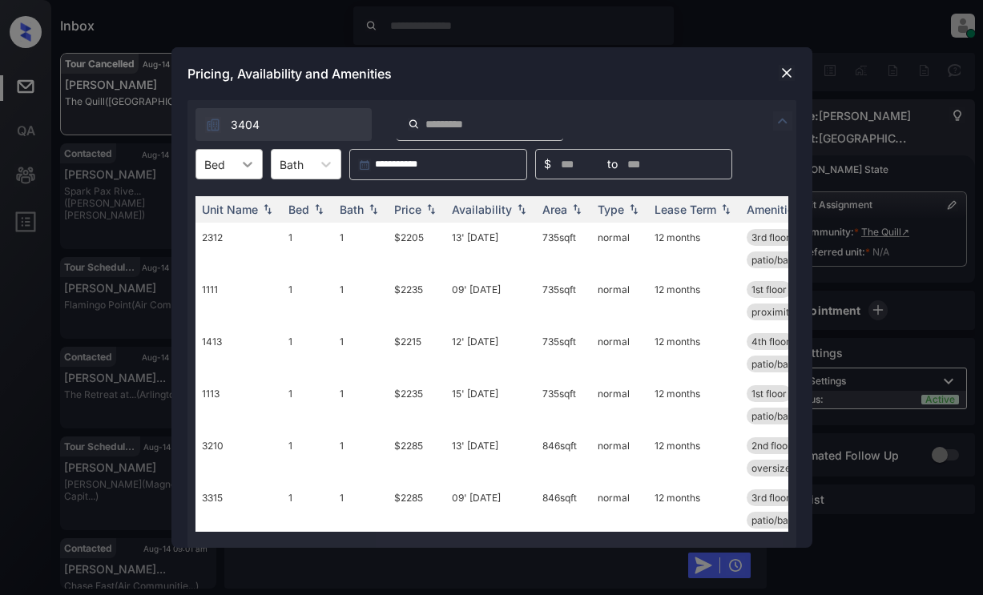
click at [237, 171] on div at bounding box center [247, 164] width 29 height 29
drag, startPoint x: 216, startPoint y: 228, endPoint x: 234, endPoint y: 223, distance: 18.3
click at [217, 228] on div "2" at bounding box center [229, 232] width 67 height 29
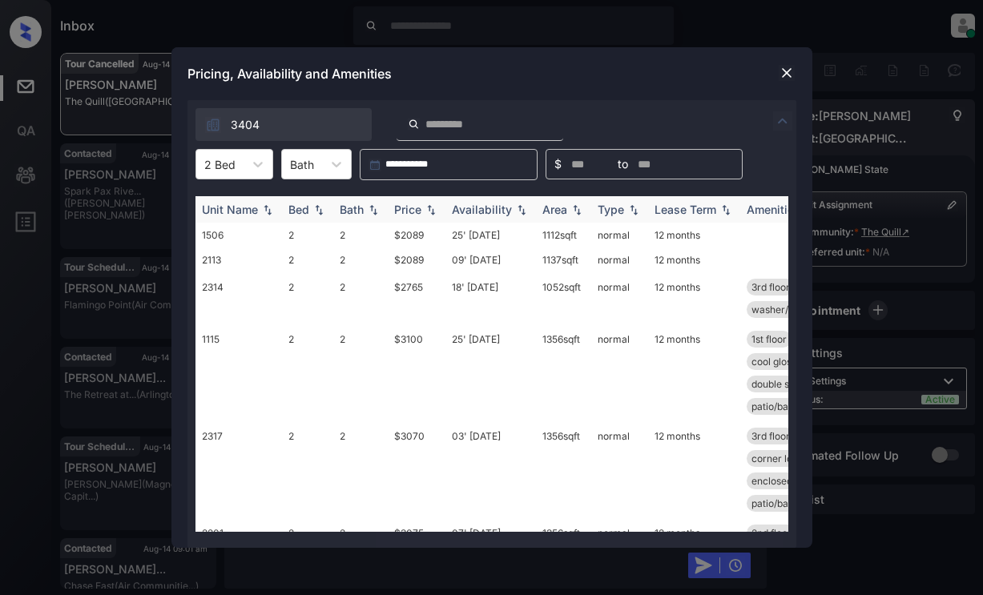
click at [430, 212] on img at bounding box center [431, 209] width 16 height 11
click at [430, 210] on img at bounding box center [431, 209] width 16 height 11
click at [414, 235] on td "$2089" at bounding box center [417, 235] width 58 height 25
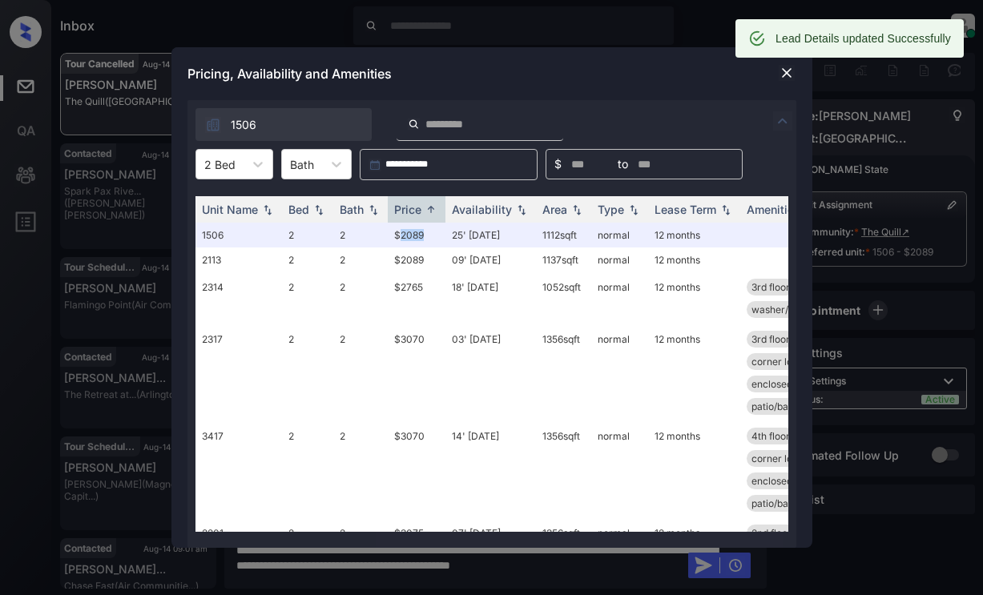
click at [783, 74] on img at bounding box center [787, 73] width 16 height 16
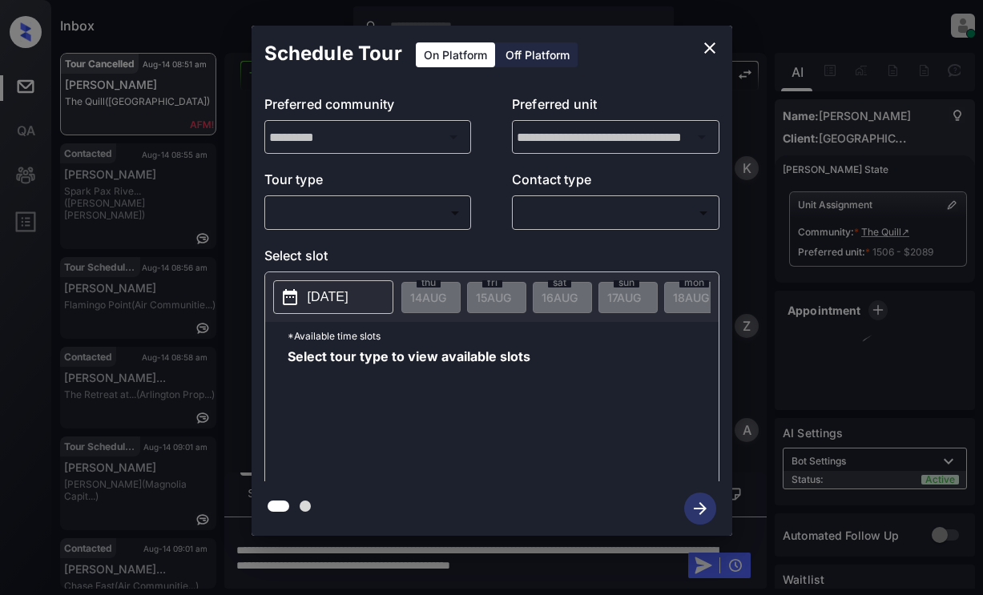
scroll to position [1543, 0]
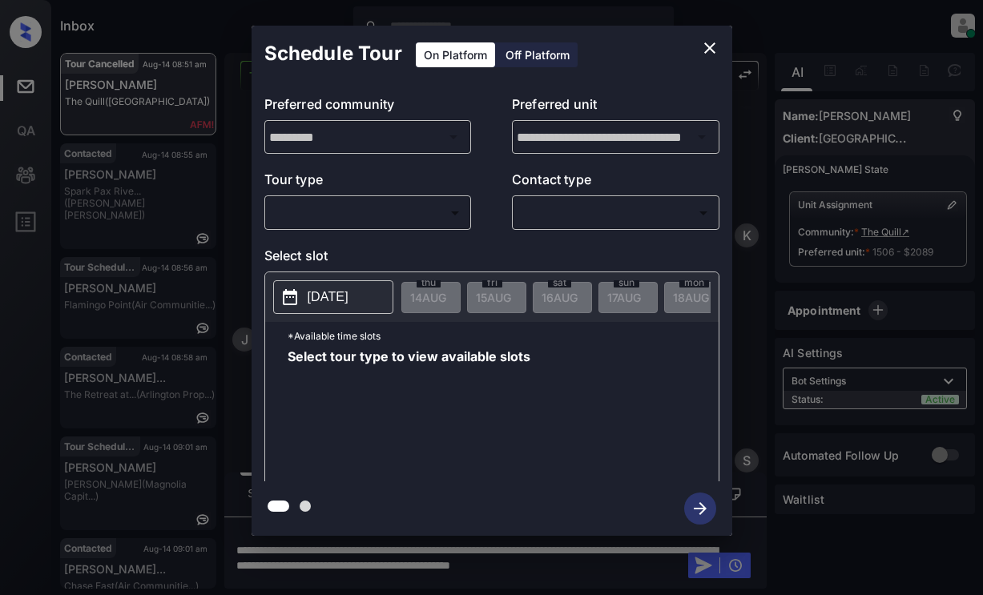
click at [375, 217] on body "Inbox Lyzzelle M. Ceralde Online Set yourself offline Set yourself on break Pro…" at bounding box center [491, 297] width 983 height 595
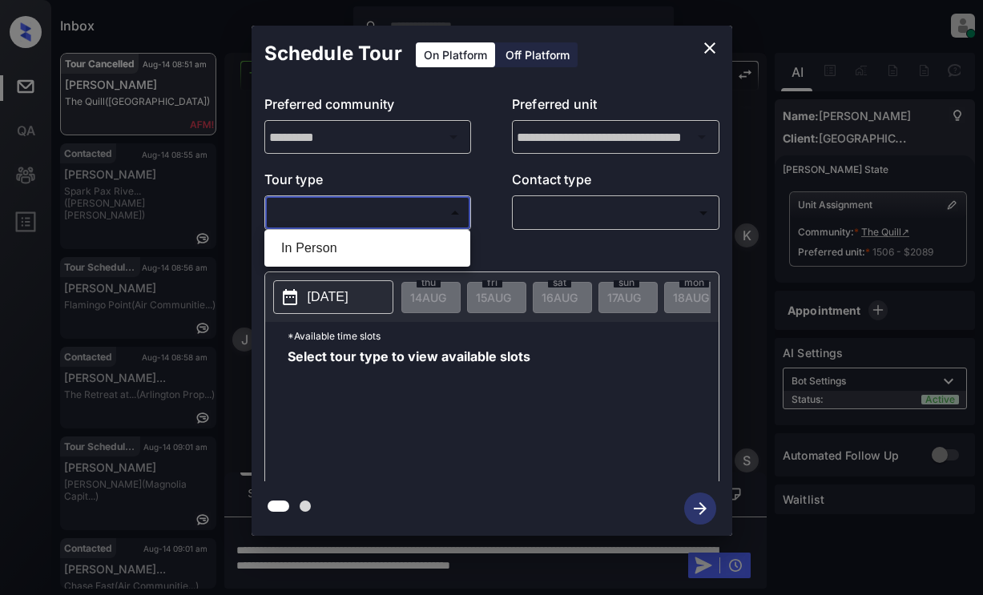
click at [313, 248] on li "In Person" at bounding box center [367, 248] width 198 height 29
type input "********"
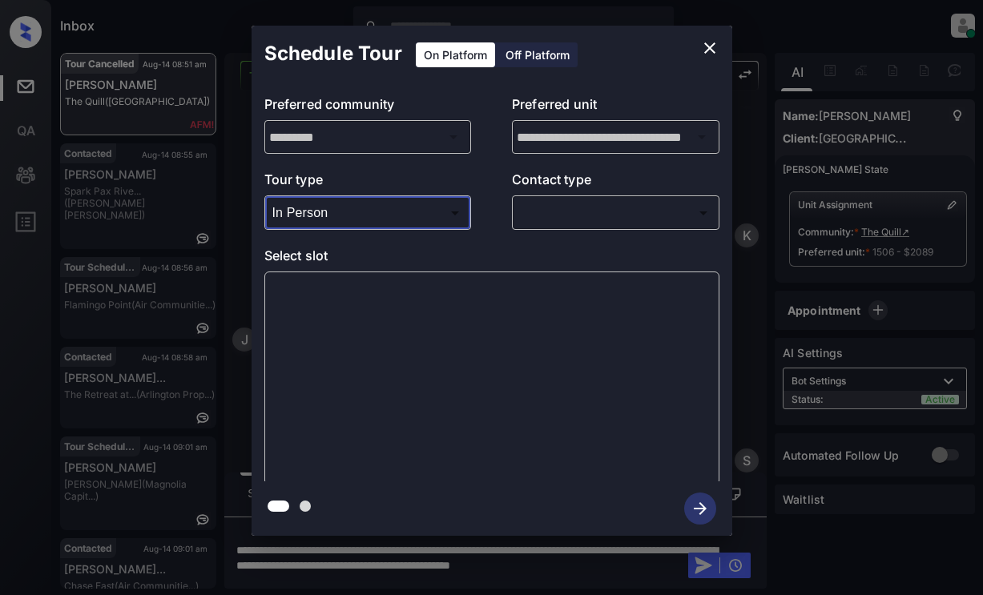
click at [551, 212] on body "Inbox Lyzzelle M. Ceralde Online Set yourself offline Set yourself on break Pro…" at bounding box center [491, 297] width 983 height 595
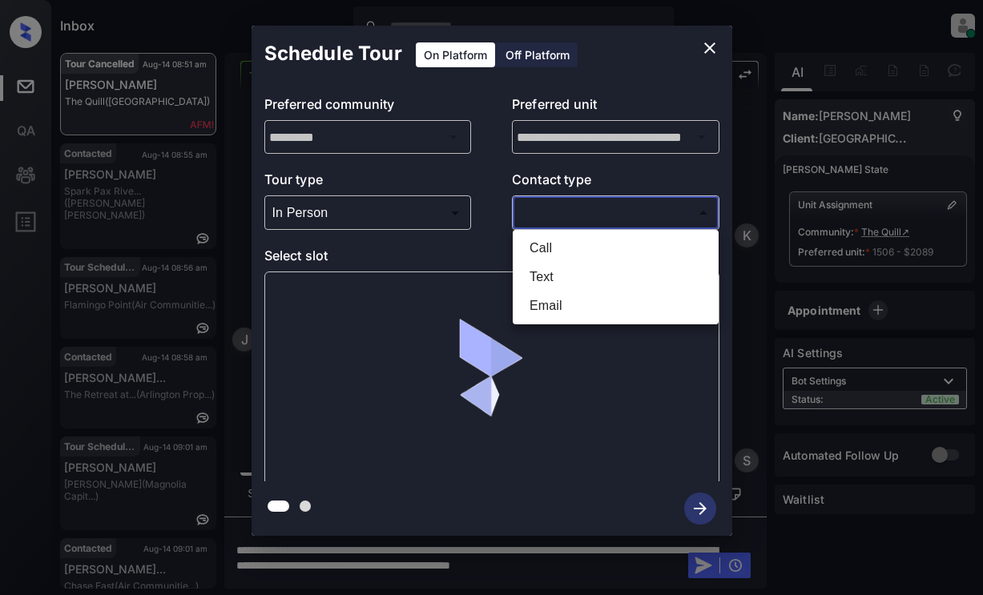
click at [553, 280] on li "Text" at bounding box center [616, 277] width 198 height 29
type input "****"
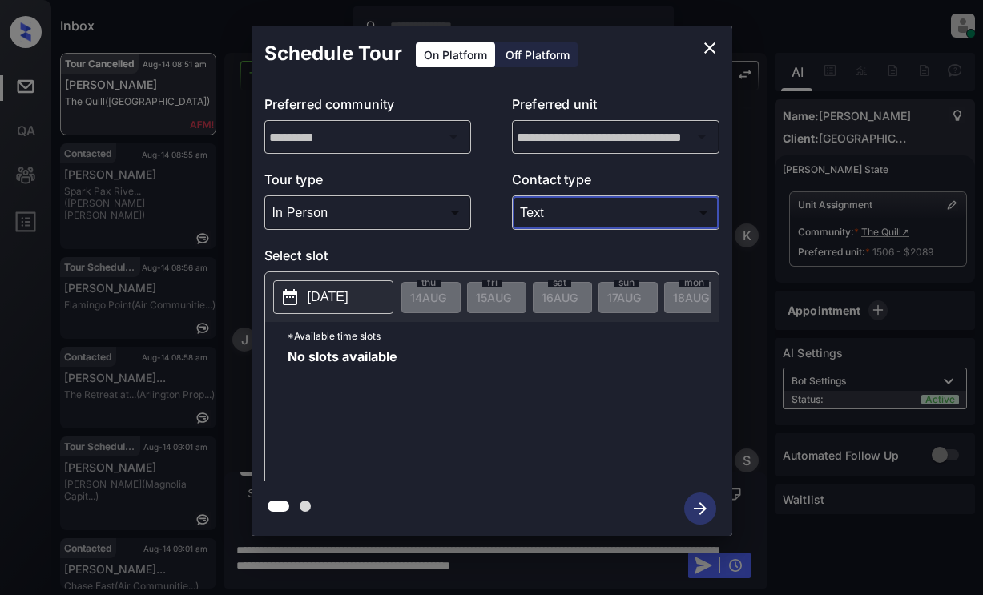
click at [349, 291] on p "[DATE]" at bounding box center [328, 297] width 41 height 19
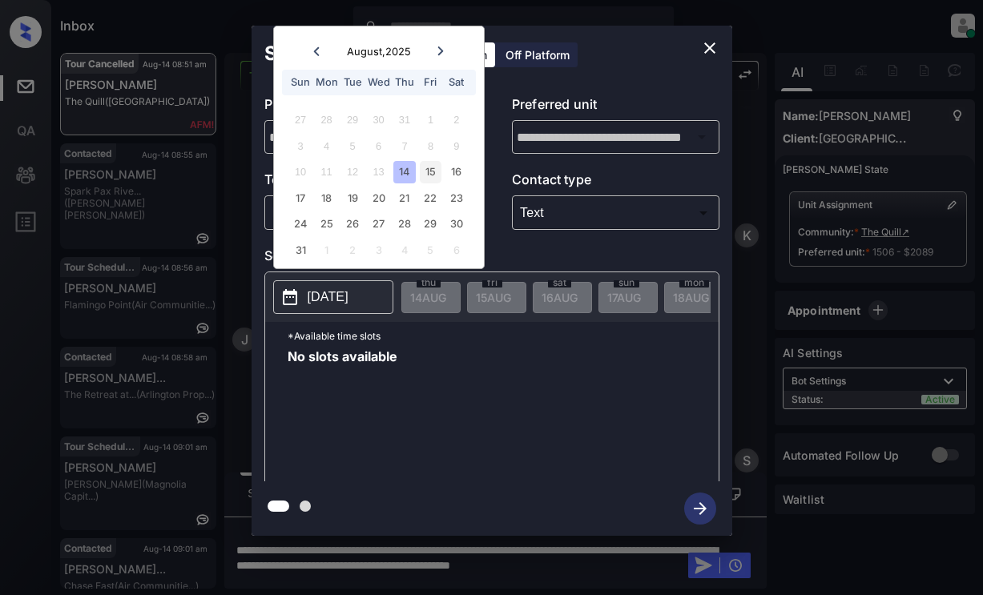
click at [432, 174] on div "15" at bounding box center [431, 172] width 22 height 22
click at [704, 42] on icon "close" at bounding box center [709, 47] width 19 height 19
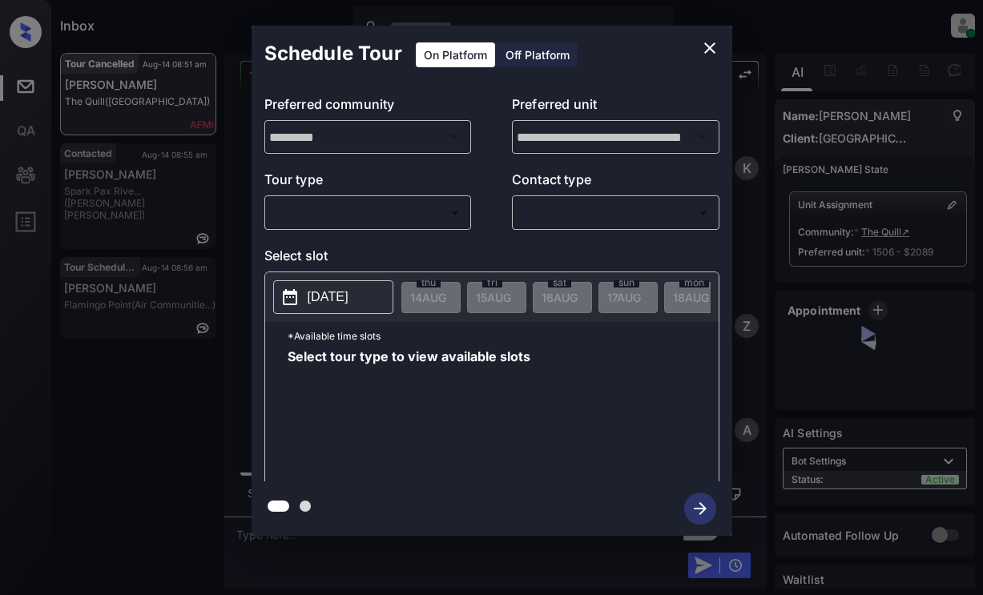
scroll to position [2529, 0]
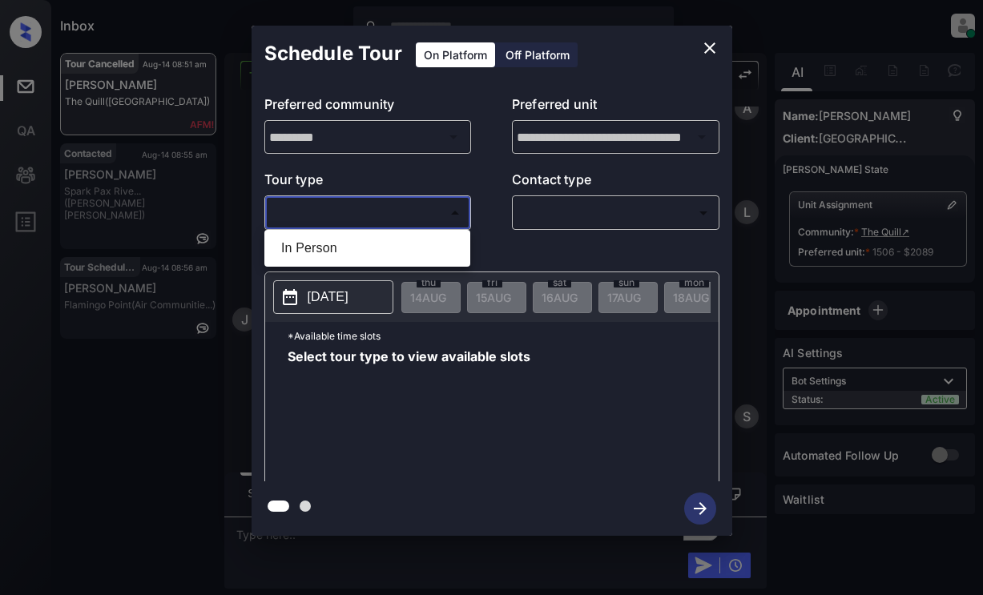
click at [284, 209] on body "Inbox Lyzzelle M. Ceralde Online Set yourself offline Set yourself on break Pro…" at bounding box center [491, 297] width 983 height 595
click at [295, 247] on li "In Person" at bounding box center [367, 248] width 198 height 29
type input "********"
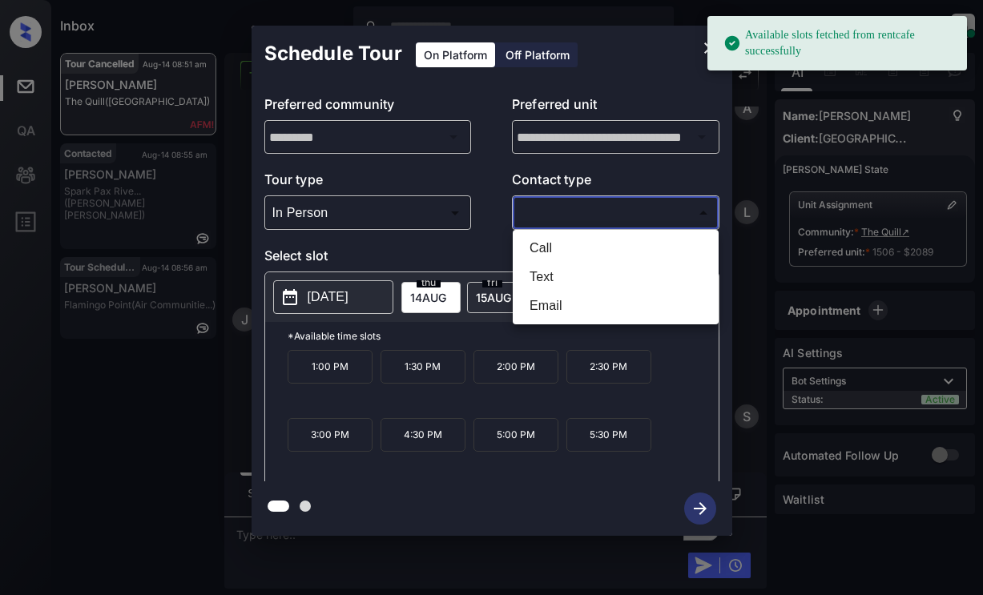
click at [561, 212] on body "Available slots fetched from rentcafe successfully Inbox Lyzzelle M. Ceralde On…" at bounding box center [491, 297] width 983 height 595
click at [552, 286] on li "Text" at bounding box center [616, 277] width 198 height 29
type input "****"
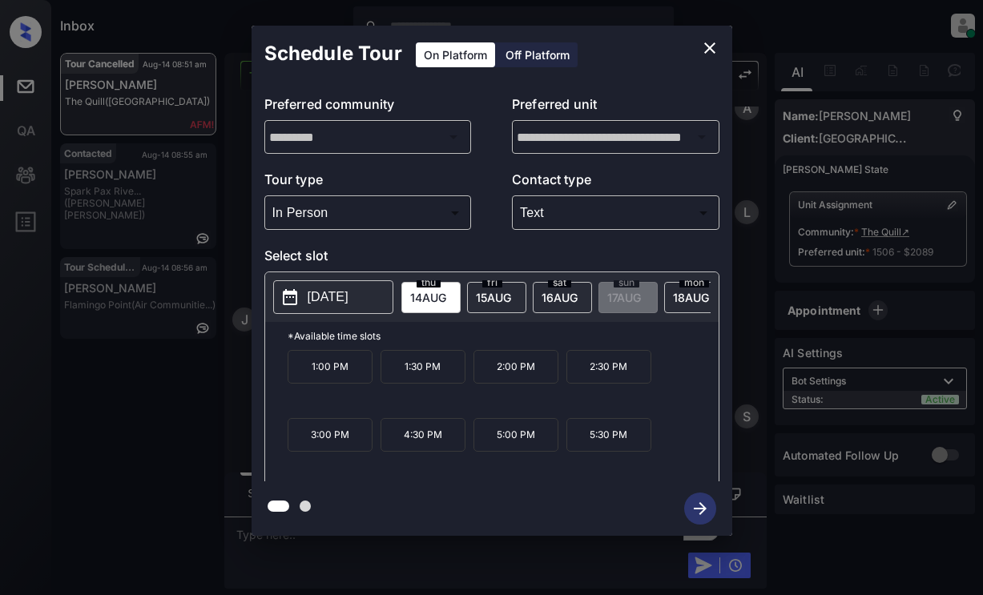
drag, startPoint x: 322, startPoint y: 305, endPoint x: 331, endPoint y: 305, distance: 8.8
click at [323, 305] on p "2025-08-14" at bounding box center [328, 297] width 41 height 19
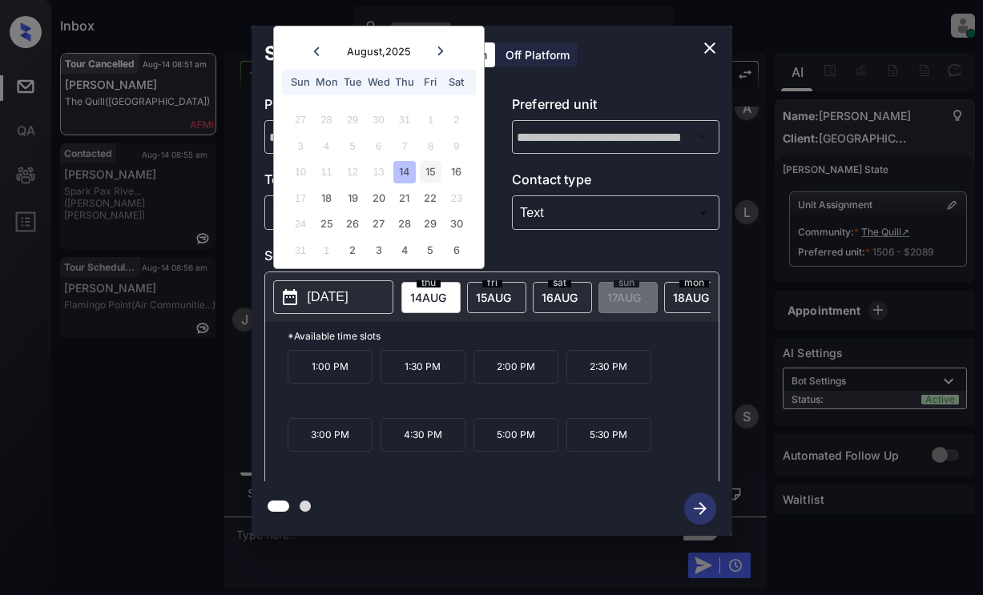
click at [432, 175] on div "15" at bounding box center [431, 172] width 22 height 22
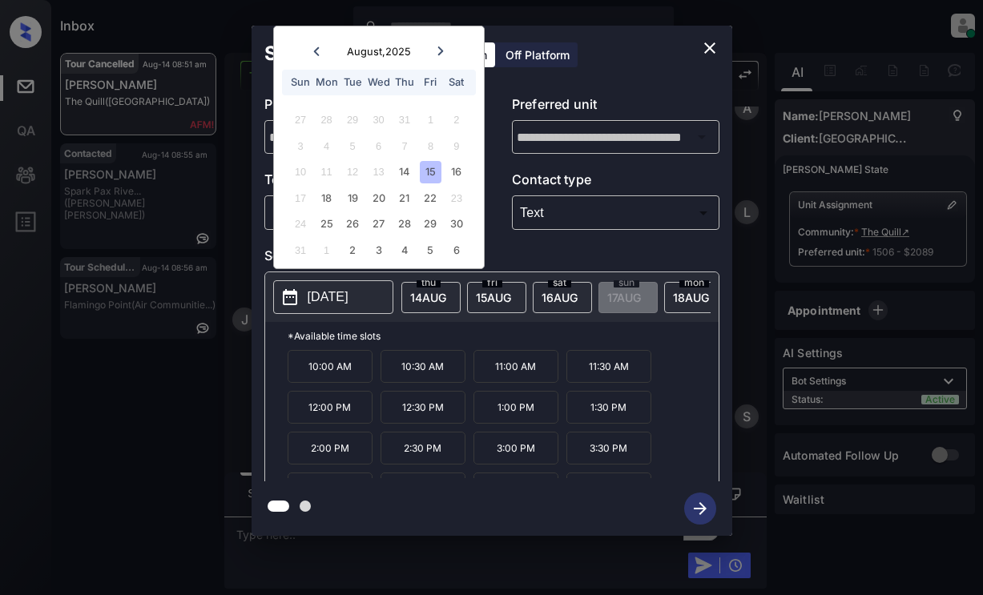
click at [516, 417] on p "1:00 PM" at bounding box center [516, 407] width 85 height 33
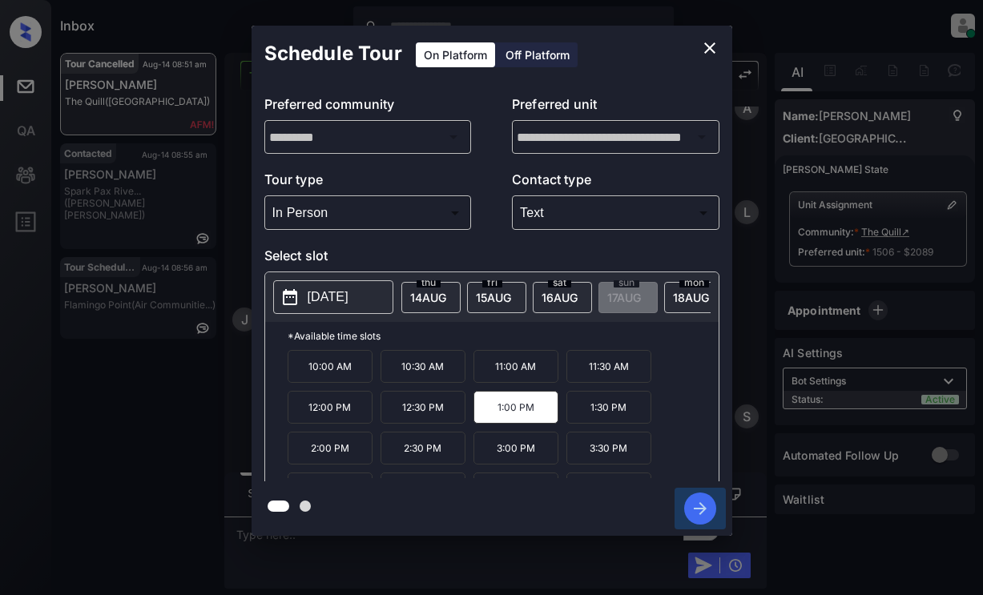
click at [693, 517] on icon "button" at bounding box center [700, 509] width 32 height 32
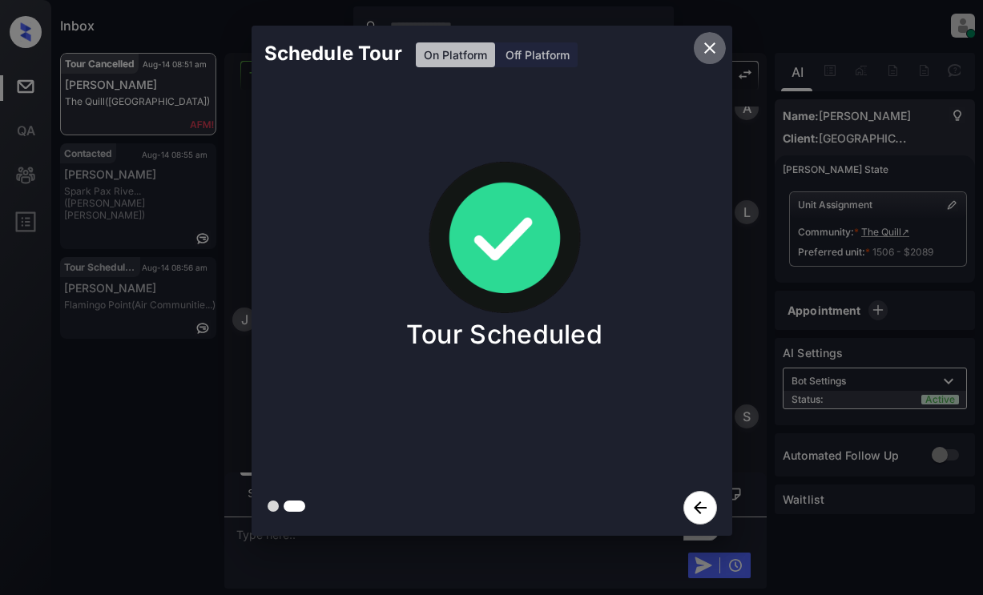
click at [703, 50] on icon "close" at bounding box center [709, 47] width 19 height 19
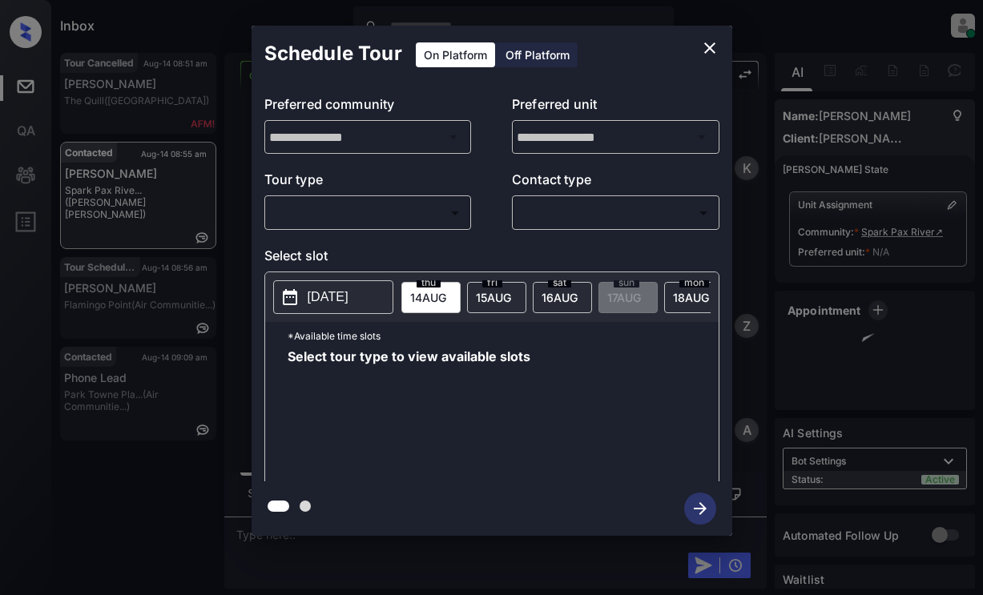
scroll to position [130, 0]
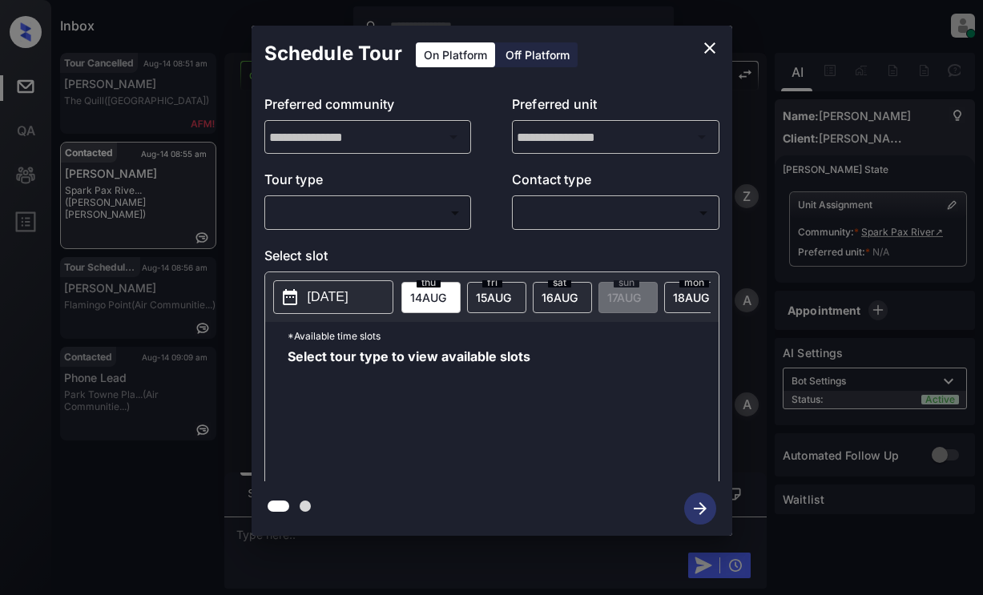
click at [363, 212] on body "Inbox Lyzzelle M. Ceralde Online Set yourself offline Set yourself on break Pro…" at bounding box center [491, 297] width 983 height 595
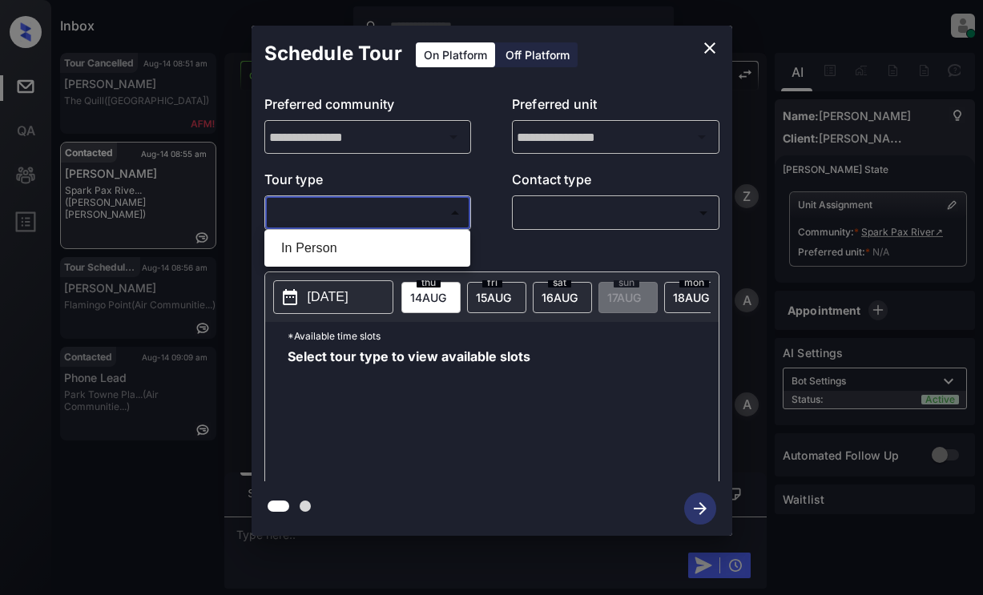
click at [400, 215] on div at bounding box center [491, 297] width 983 height 595
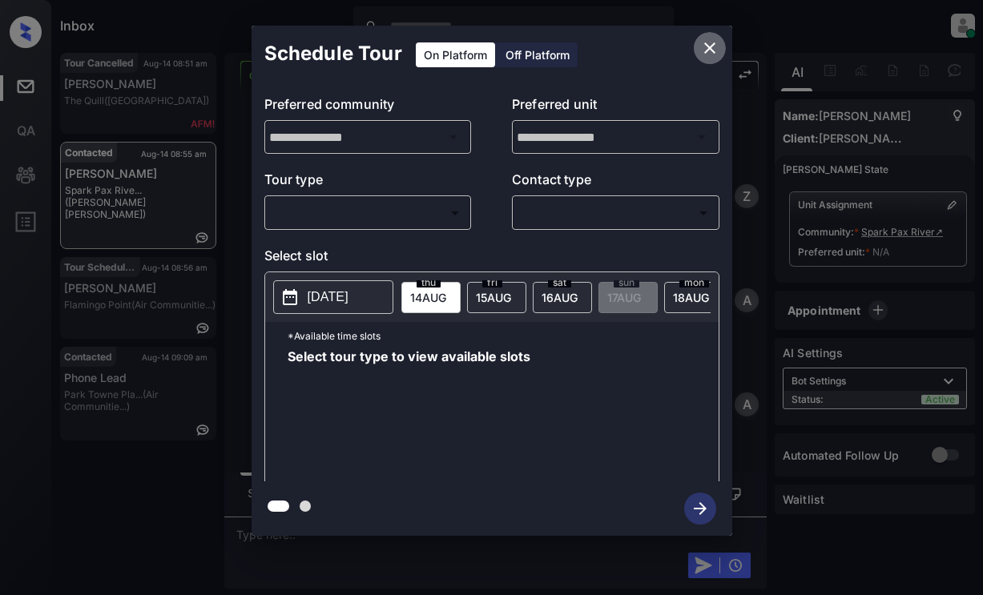
click at [705, 46] on icon "close" at bounding box center [709, 47] width 19 height 19
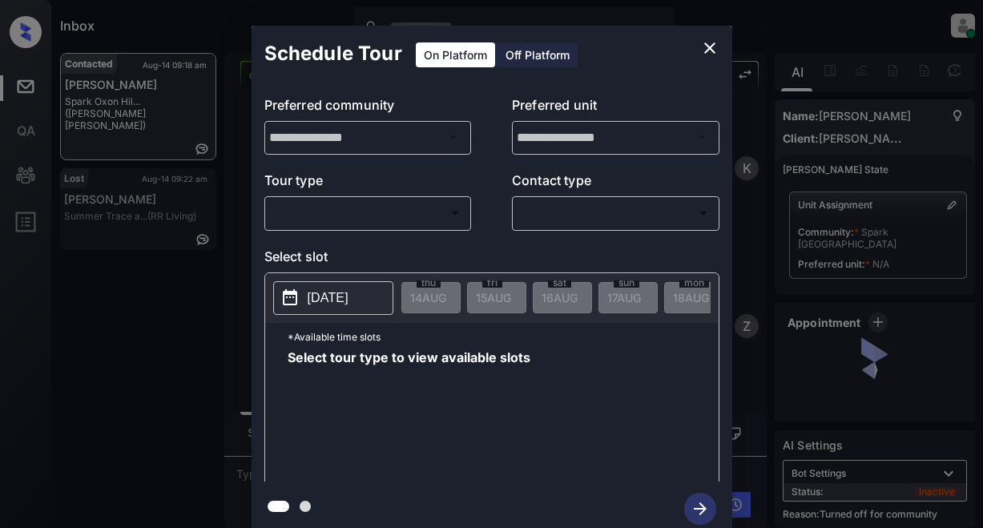
scroll to position [804, 0]
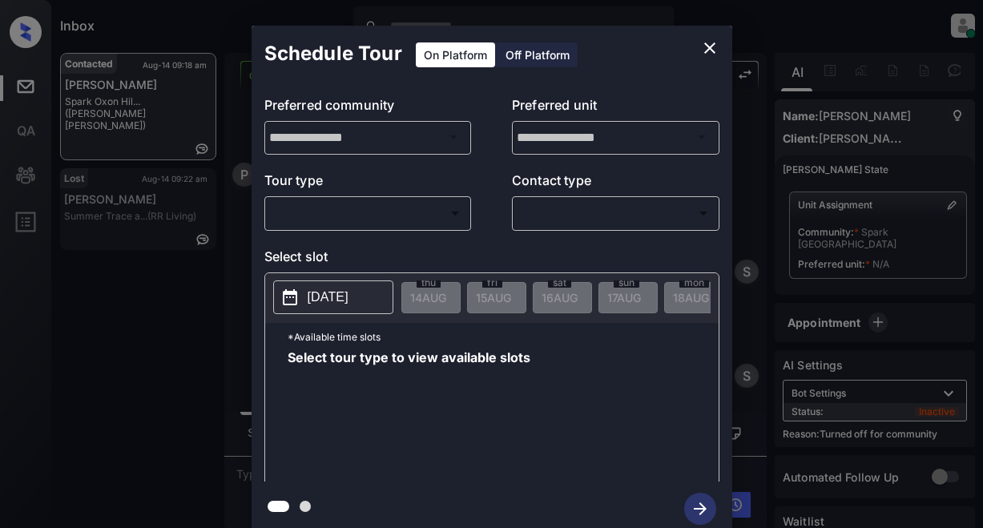
click at [367, 220] on body "Inbox Lyzzelle [PERSON_NAME] Online Set yourself offline Set yourself on break …" at bounding box center [491, 264] width 983 height 528
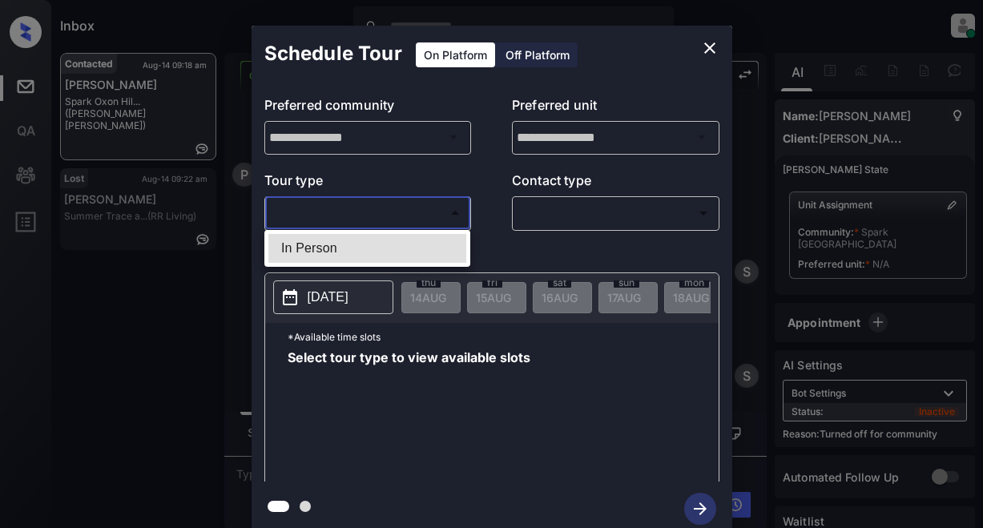
drag, startPoint x: 333, startPoint y: 256, endPoint x: 456, endPoint y: 229, distance: 125.4
click at [344, 253] on li "In Person" at bounding box center [367, 248] width 198 height 29
type input "********"
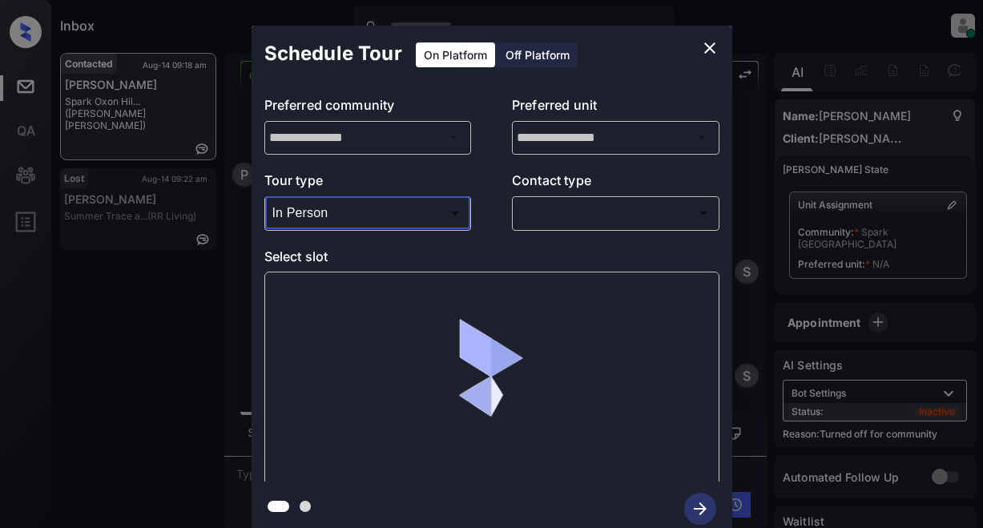
click at [544, 211] on body "Inbox Lyzzelle [PERSON_NAME] Online Set yourself offline Set yourself on break …" at bounding box center [491, 264] width 983 height 528
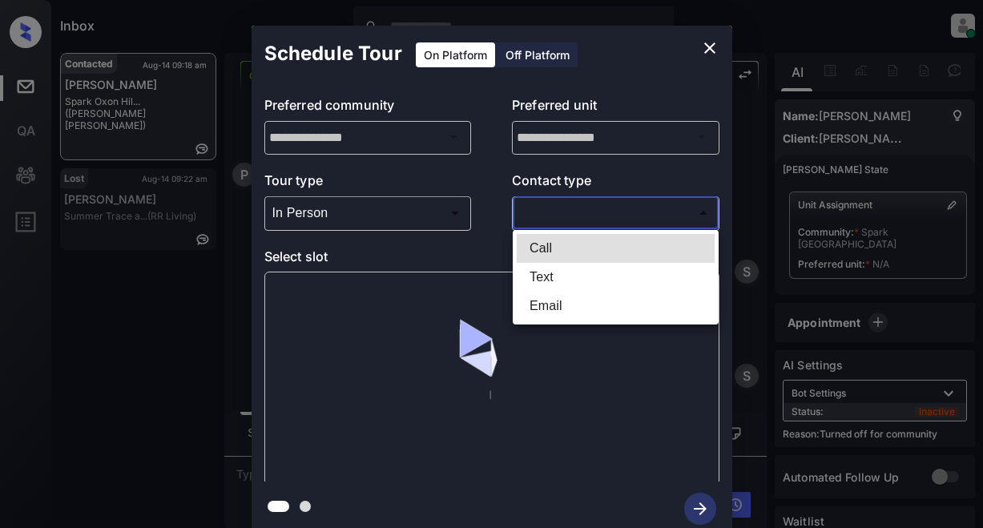
drag, startPoint x: 537, startPoint y: 272, endPoint x: 546, endPoint y: 272, distance: 8.8
click at [538, 272] on li "Text" at bounding box center [616, 277] width 198 height 29
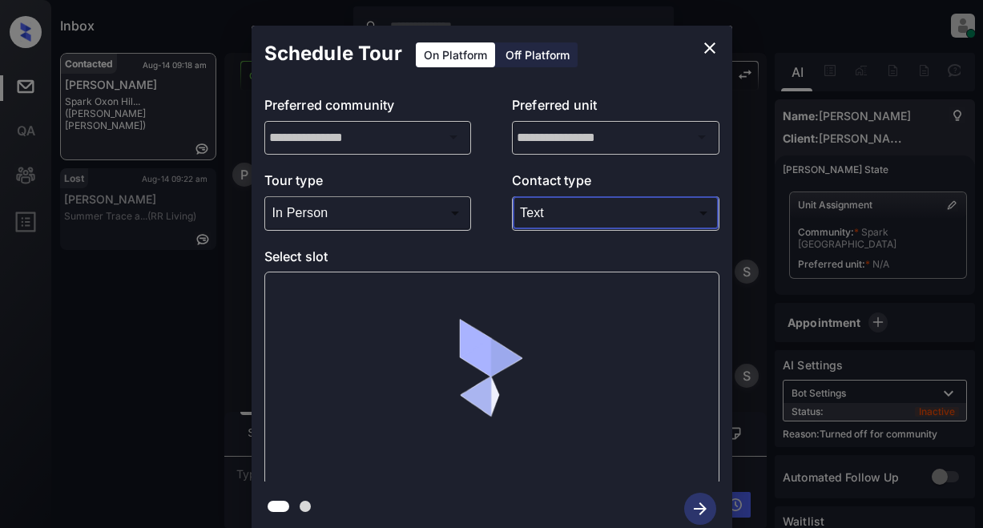
type input "****"
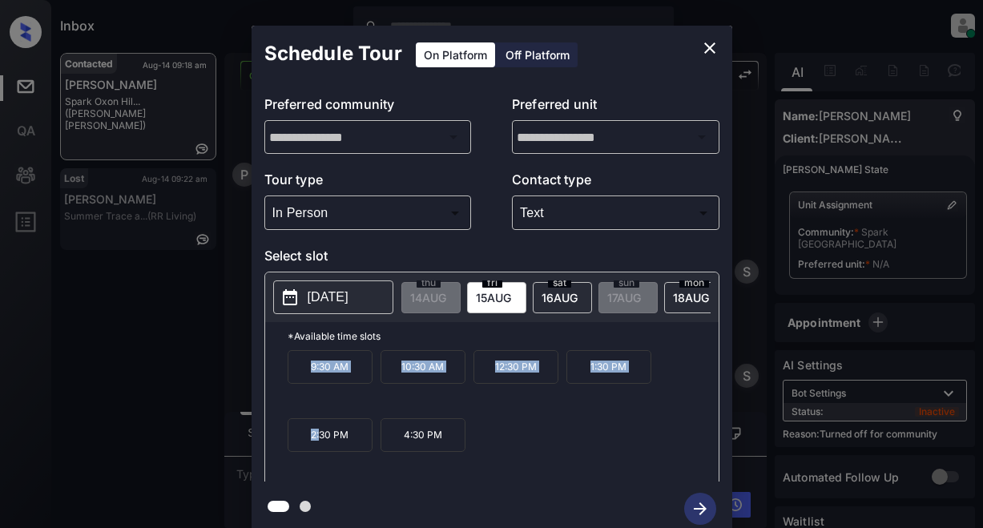
drag, startPoint x: 287, startPoint y: 373, endPoint x: 503, endPoint y: 413, distance: 220.0
click at [321, 431] on div "9:30 AM 10:30 AM 12:30 PM 1:30 PM 2:30 PM 4:30 PM" at bounding box center [503, 414] width 431 height 128
click at [509, 416] on div "9:30 AM 10:30 AM 12:30 PM 1:30 PM 2:30 PM 4:30 PM" at bounding box center [503, 414] width 431 height 128
click at [530, 464] on div "9:30 AM 10:30 AM 12:30 PM 1:30 PM 2:30 PM 4:30 PM" at bounding box center [503, 414] width 431 height 128
drag, startPoint x: 494, startPoint y: 371, endPoint x: 521, endPoint y: 487, distance: 119.3
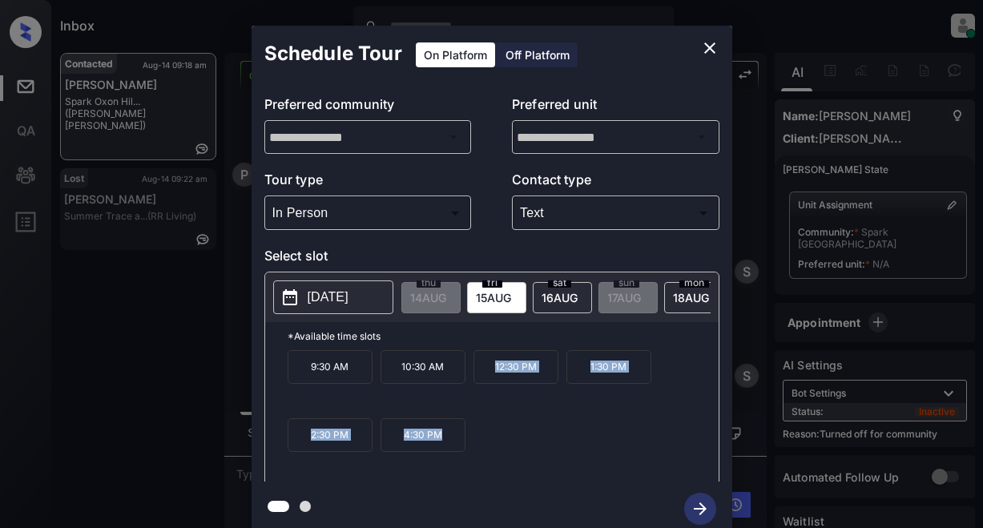
click at [521, 487] on div "**********" at bounding box center [492, 281] width 481 height 510
copy div "12:30 PM 1:30 PM 2:30 PM 4:30 PM"
click at [714, 41] on icon "close" at bounding box center [709, 47] width 19 height 19
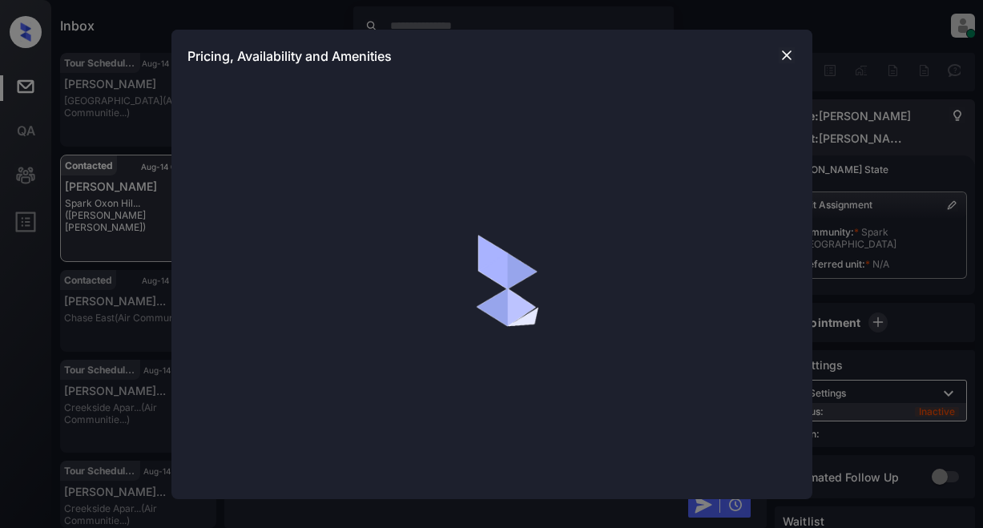
scroll to position [1128, 0]
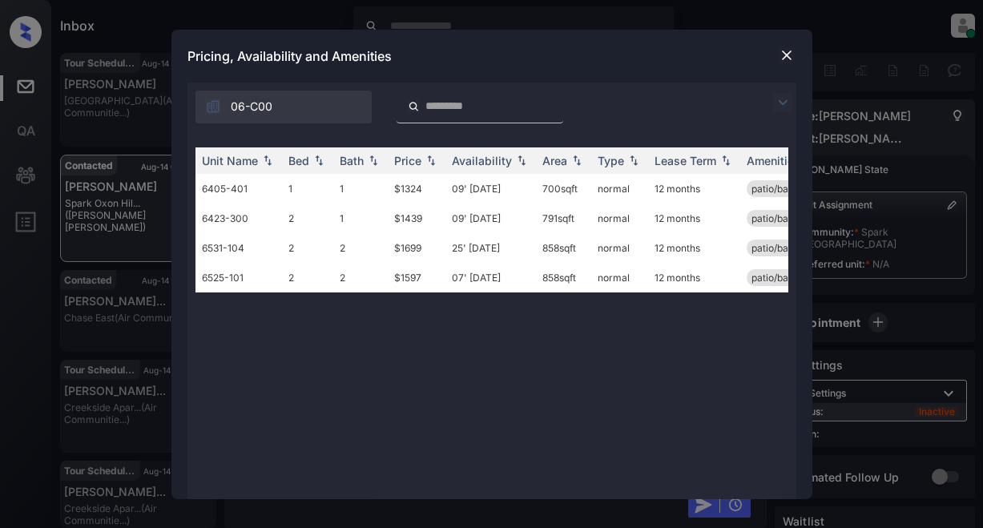
click at [783, 99] on img at bounding box center [782, 102] width 19 height 19
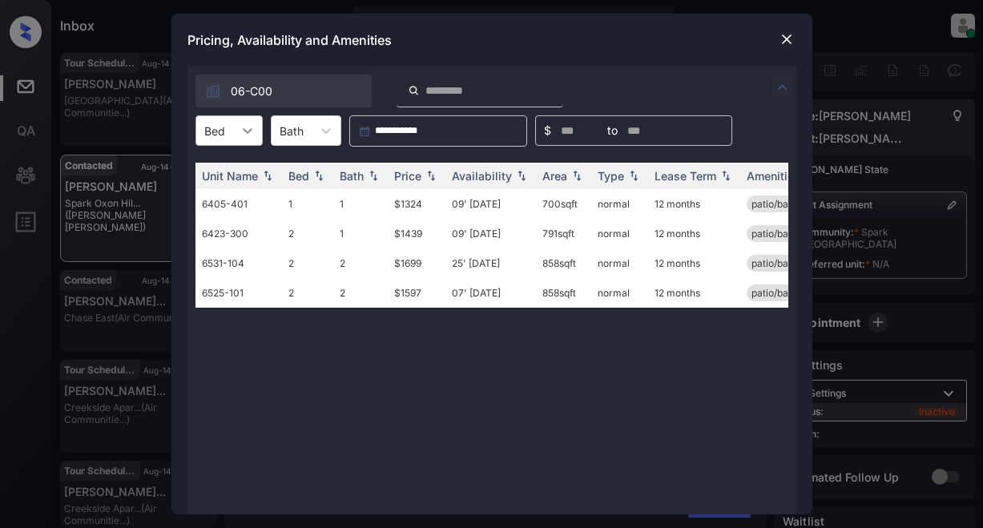
click at [241, 134] on icon at bounding box center [248, 131] width 16 height 16
click at [220, 204] on div "2" at bounding box center [229, 198] width 67 height 29
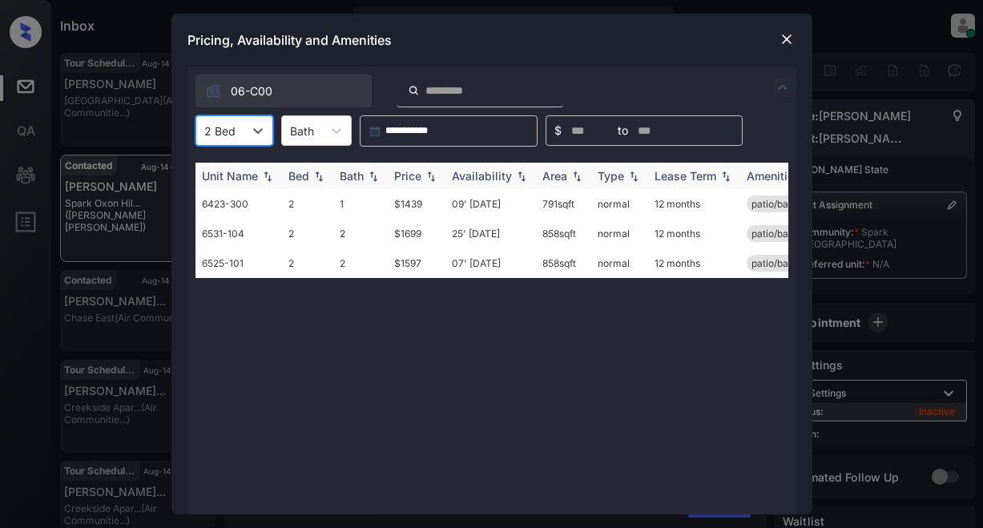
click at [296, 176] on div "Bed" at bounding box center [298, 176] width 21 height 14
click at [296, 178] on div "Bed" at bounding box center [298, 176] width 21 height 14
click at [420, 175] on div "Price" at bounding box center [407, 176] width 27 height 14
click at [419, 175] on div "Price" at bounding box center [407, 176] width 27 height 14
click at [419, 209] on td "$1439" at bounding box center [417, 204] width 58 height 30
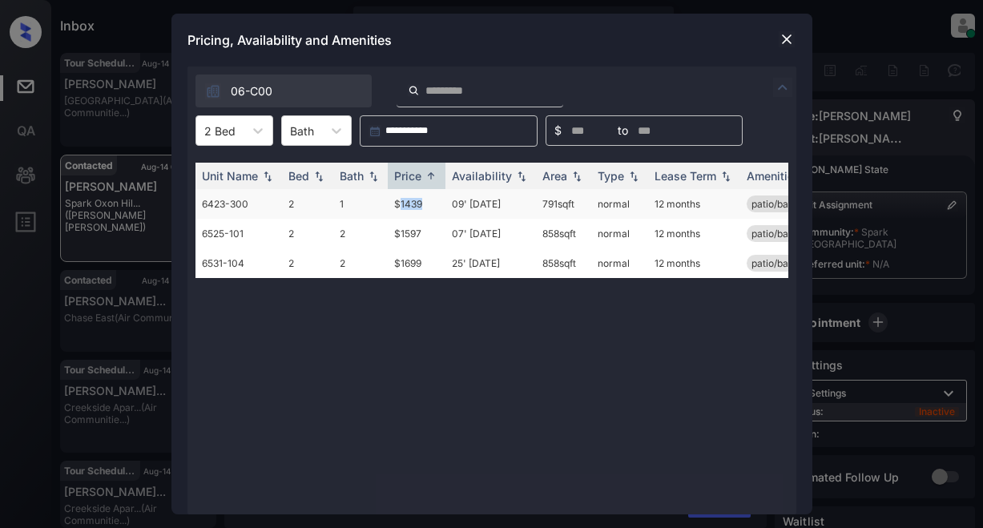
click at [419, 209] on td "$1439" at bounding box center [417, 204] width 58 height 30
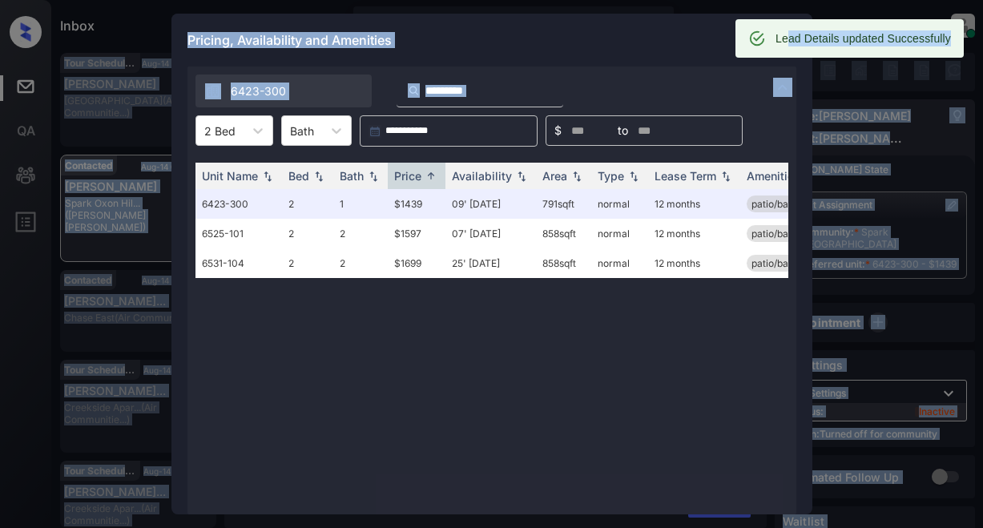
drag, startPoint x: 788, startPoint y: 46, endPoint x: 732, endPoint y: 87, distance: 70.0
click at [732, 87] on div "Lead Details updated Successfully Tour Scheduled Aug-14 09:27 am Chris Fano Mar…" at bounding box center [517, 317] width 915 height 528
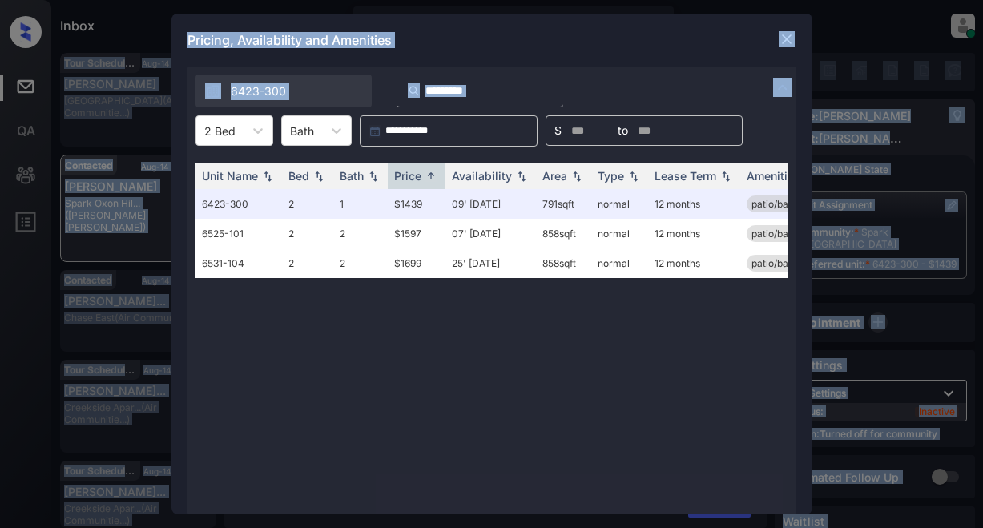
click at [728, 83] on div "6423-300" at bounding box center [492, 87] width 609 height 41
click at [792, 36] on img at bounding box center [787, 39] width 16 height 16
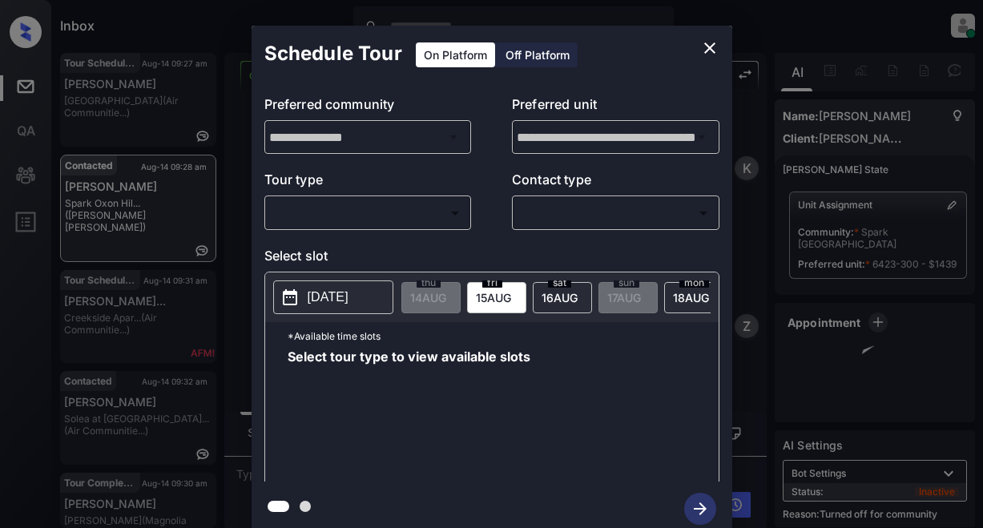
scroll to position [1052, 0]
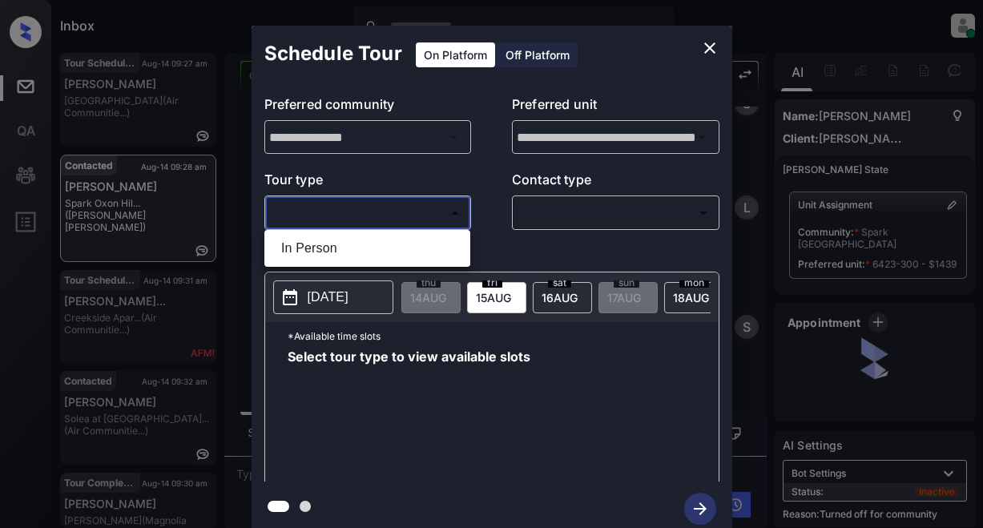
click at [383, 209] on body "Inbox Lyzzelle [PERSON_NAME] Online Set yourself offline Set yourself on break …" at bounding box center [491, 264] width 983 height 528
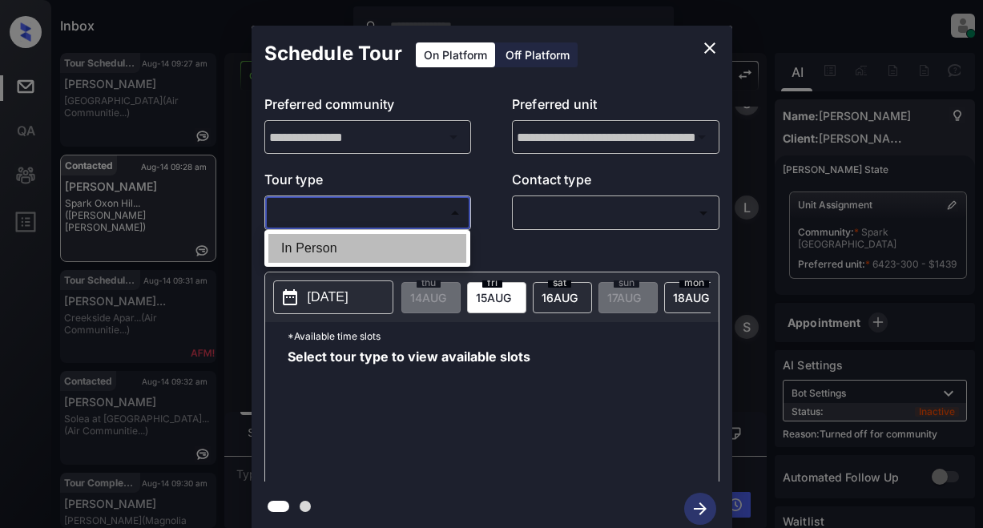
click at [310, 255] on li "In Person" at bounding box center [367, 248] width 198 height 29
type input "********"
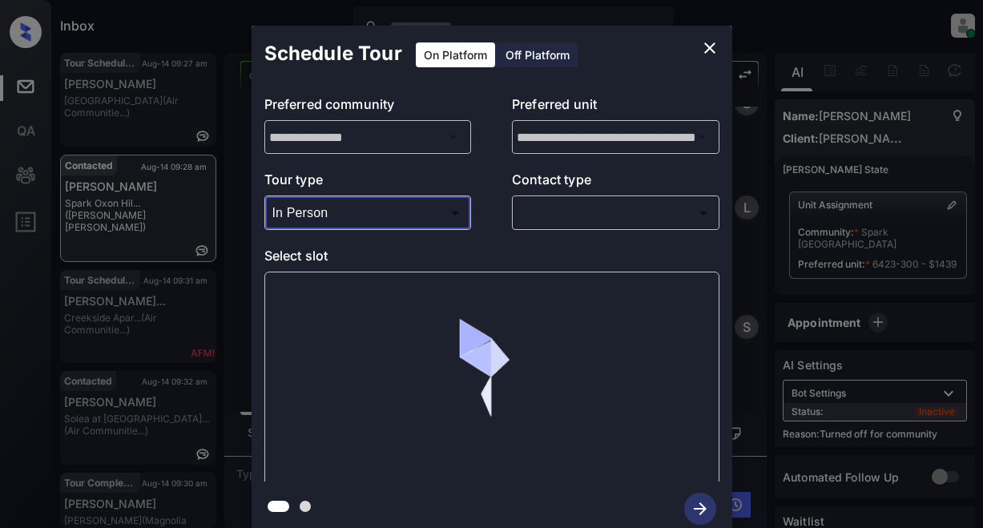
click at [571, 205] on body "Inbox Lyzzelle [PERSON_NAME] Online Set yourself offline Set yourself on break …" at bounding box center [491, 264] width 983 height 528
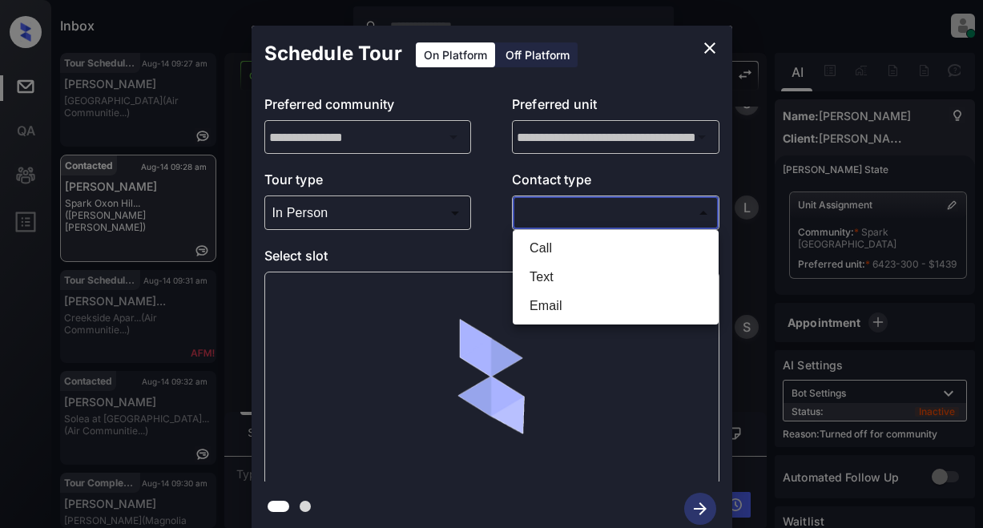
click at [536, 280] on li "Text" at bounding box center [616, 277] width 198 height 29
type input "****"
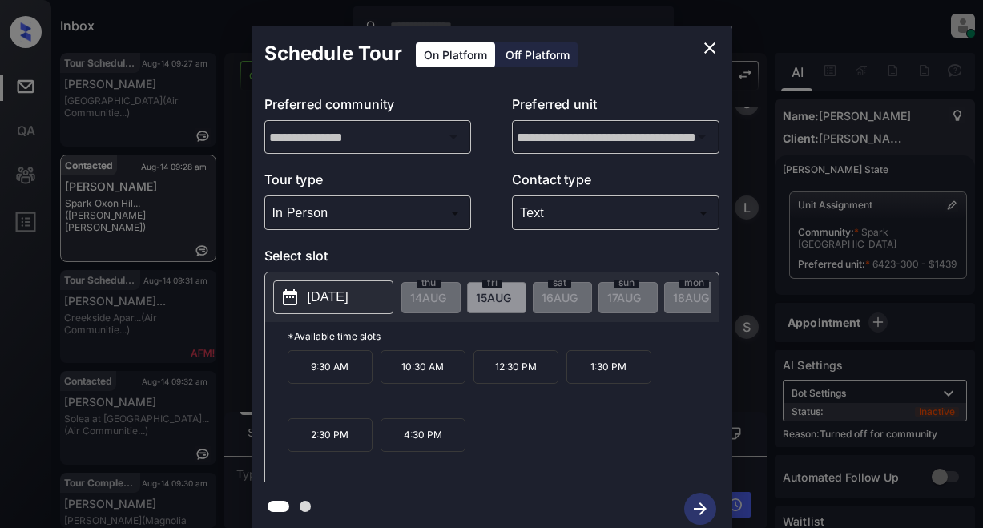
click at [317, 305] on p "[DATE]" at bounding box center [328, 297] width 41 height 19
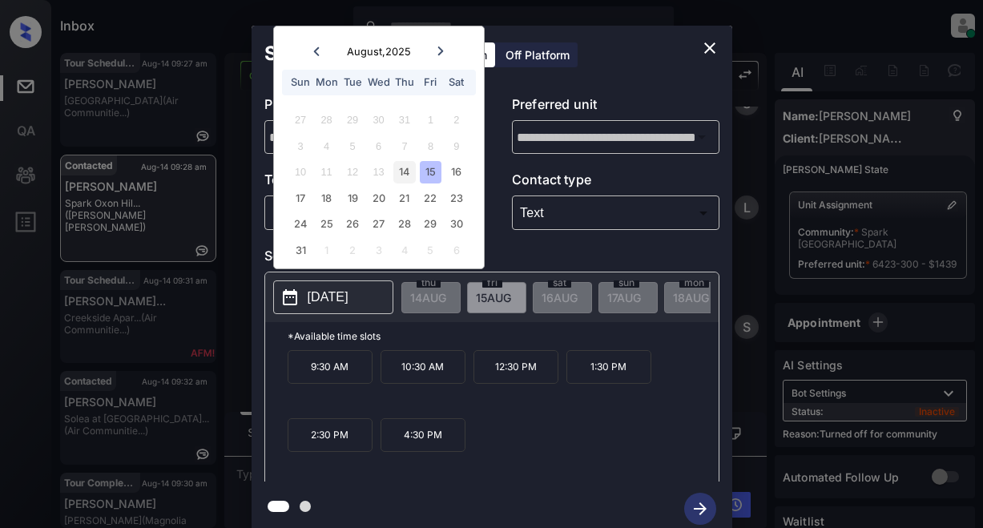
click at [401, 169] on div "14" at bounding box center [404, 172] width 22 height 22
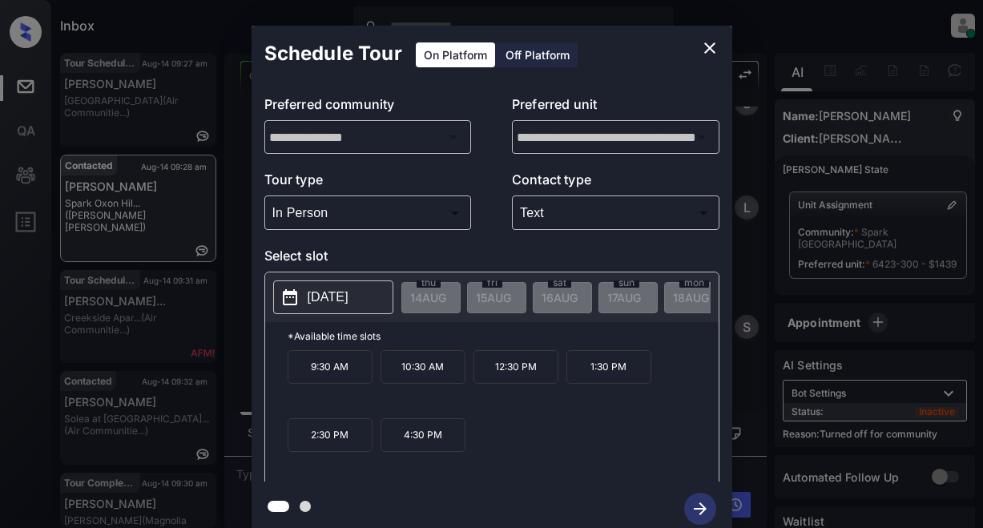
click at [421, 447] on p "4:30 PM" at bounding box center [423, 435] width 85 height 34
click at [703, 513] on icon "button" at bounding box center [700, 509] width 32 height 32
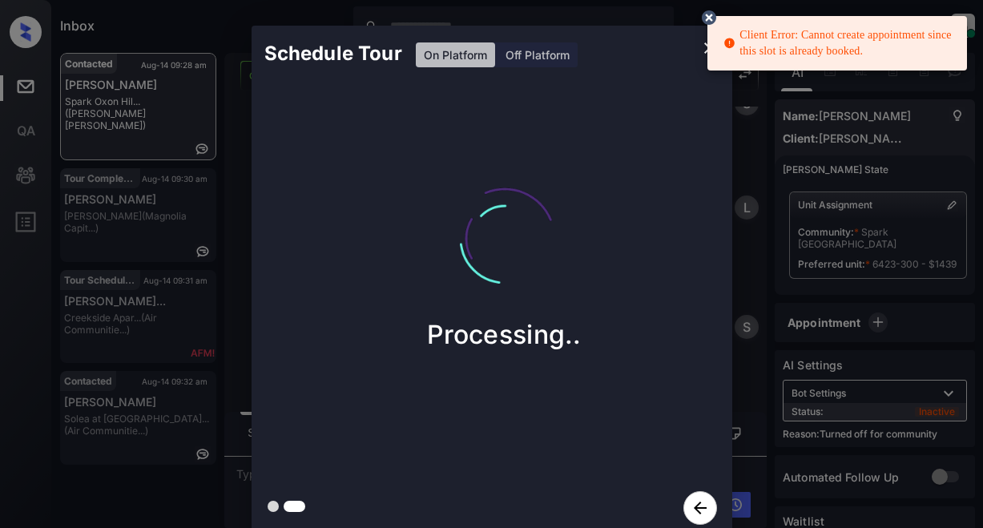
click at [709, 15] on icon at bounding box center [709, 17] width 14 height 14
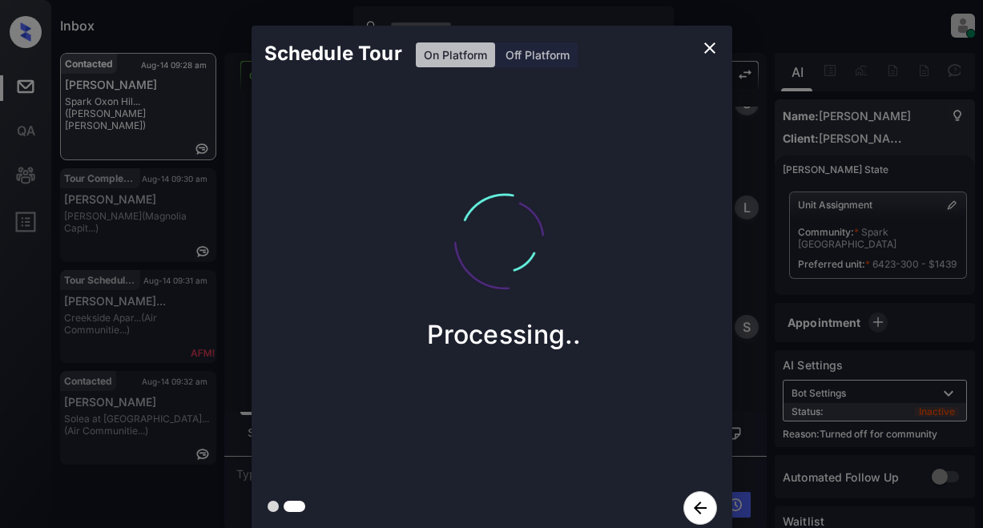
click at [629, 188] on div "Processing.." at bounding box center [504, 255] width 481 height 192
click at [714, 50] on icon "close" at bounding box center [709, 47] width 19 height 19
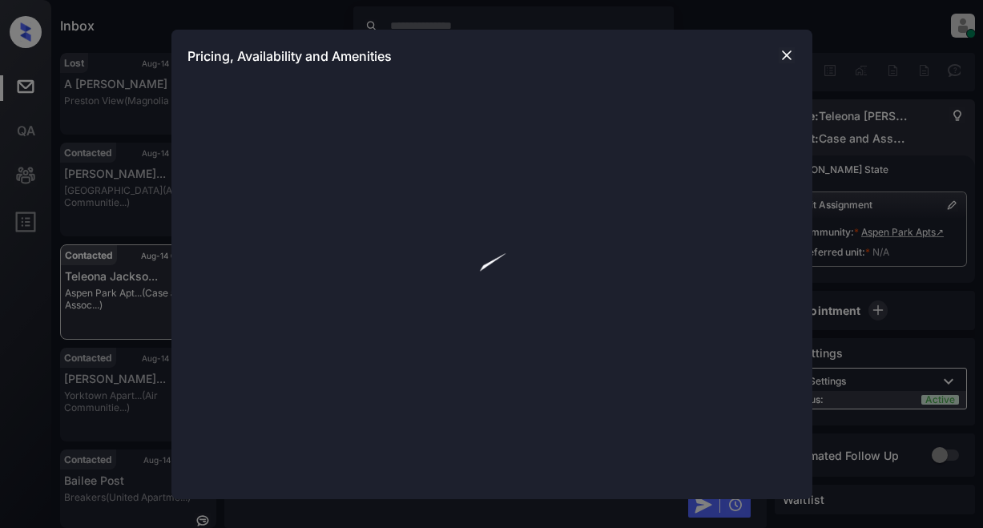
scroll to position [1193, 0]
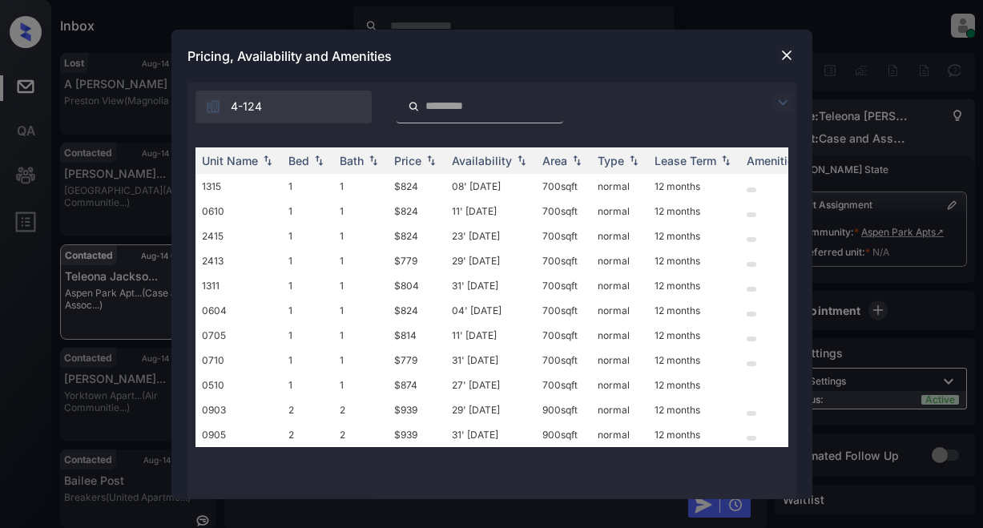
click at [777, 105] on img at bounding box center [782, 102] width 19 height 19
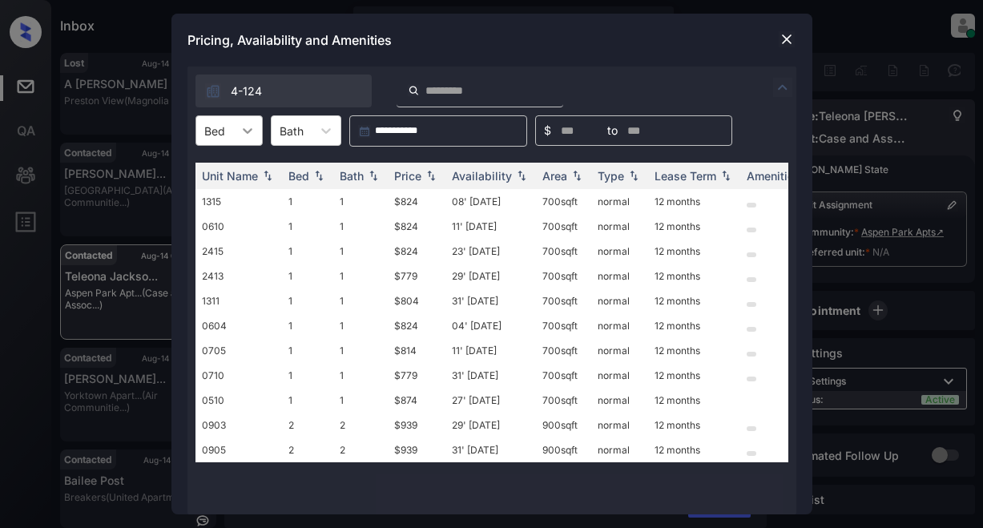
click at [243, 135] on icon at bounding box center [248, 131] width 16 height 16
drag, startPoint x: 232, startPoint y: 168, endPoint x: 244, endPoint y: 173, distance: 12.9
click at [232, 169] on div "1" at bounding box center [229, 169] width 67 height 29
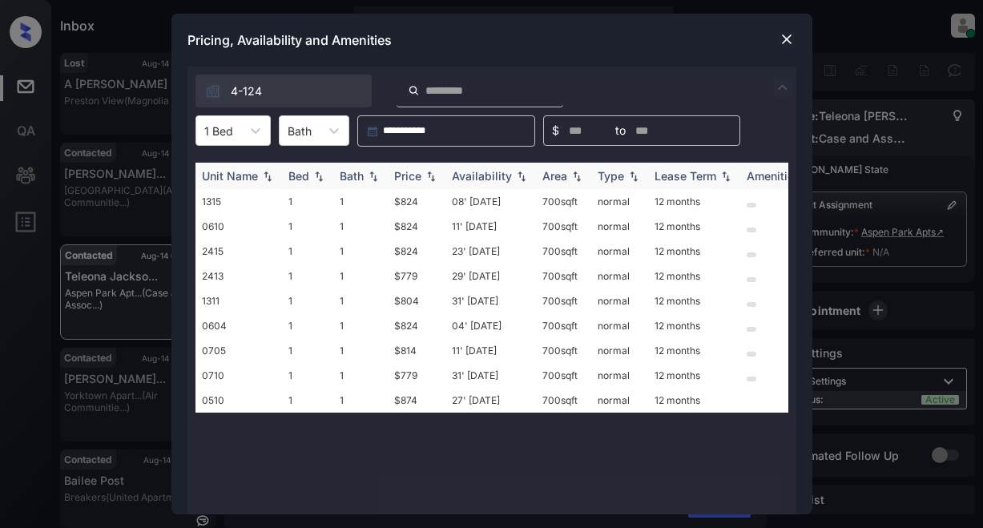
click at [418, 177] on div "Price" at bounding box center [407, 176] width 27 height 14
click at [469, 175] on div "Availability" at bounding box center [482, 176] width 60 height 14
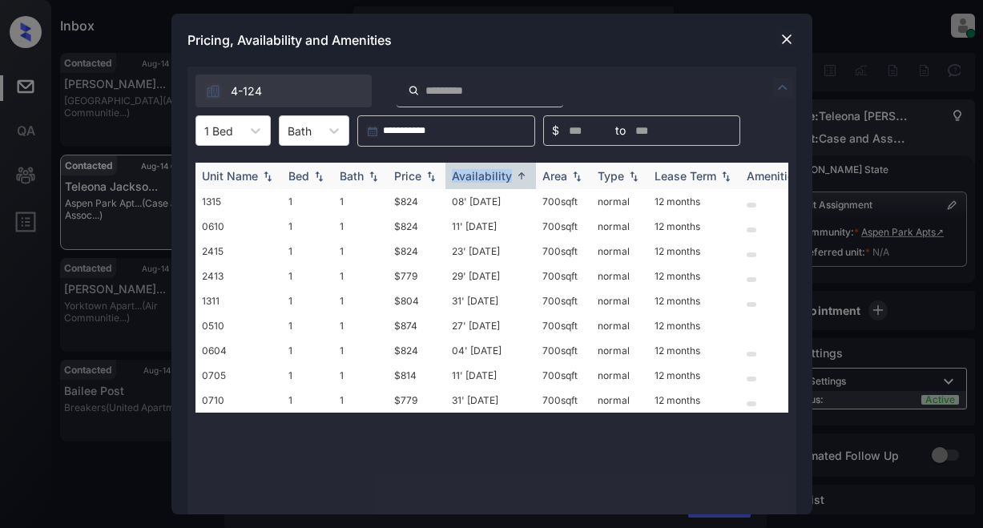
click at [464, 167] on th "Availability" at bounding box center [491, 176] width 91 height 26
click th "Availability"
click td "$824"
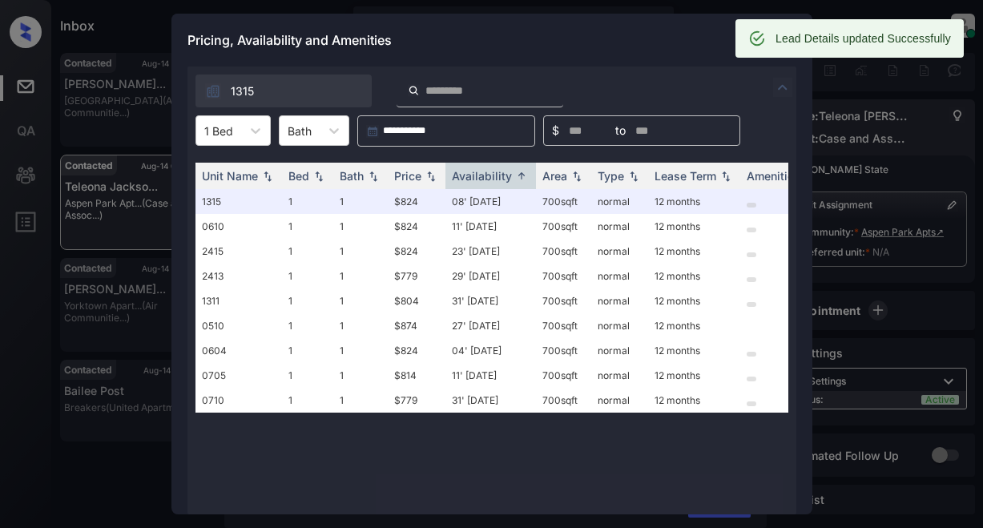
click div "Lead Details updated Successfully"
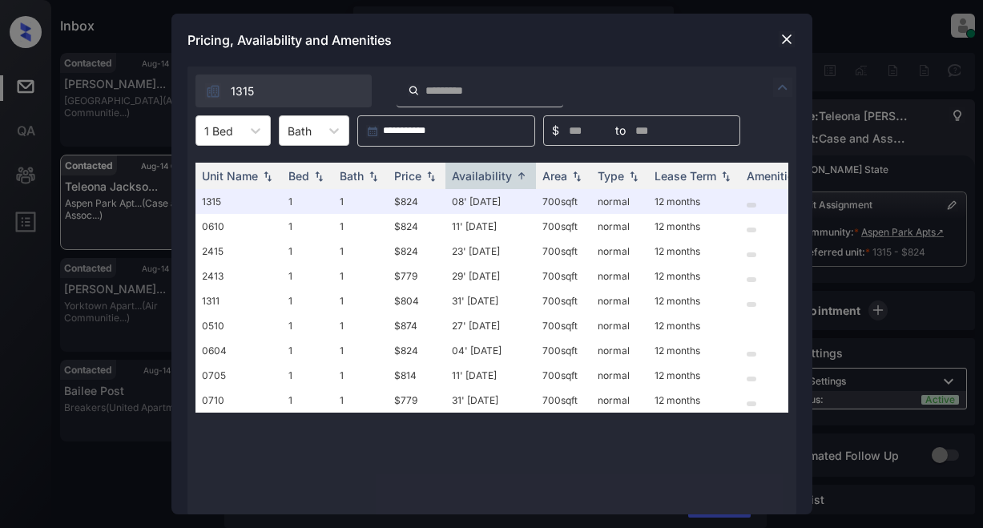
click img
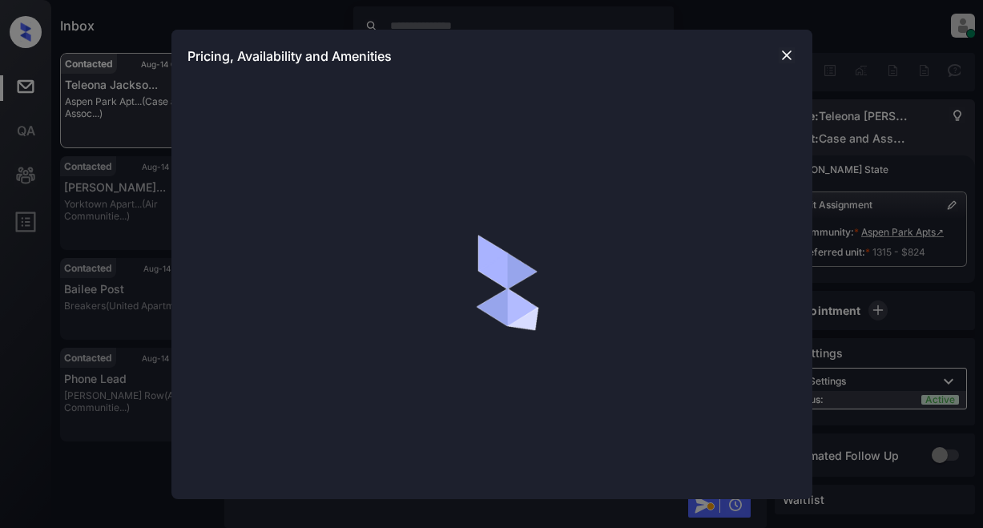
scroll to position [1858, 0]
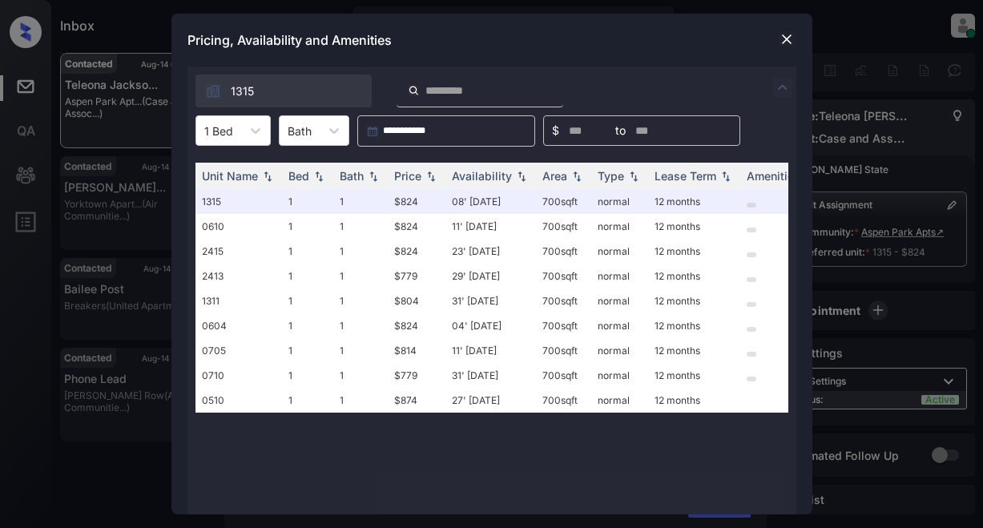
click at [789, 42] on img at bounding box center [787, 39] width 16 height 16
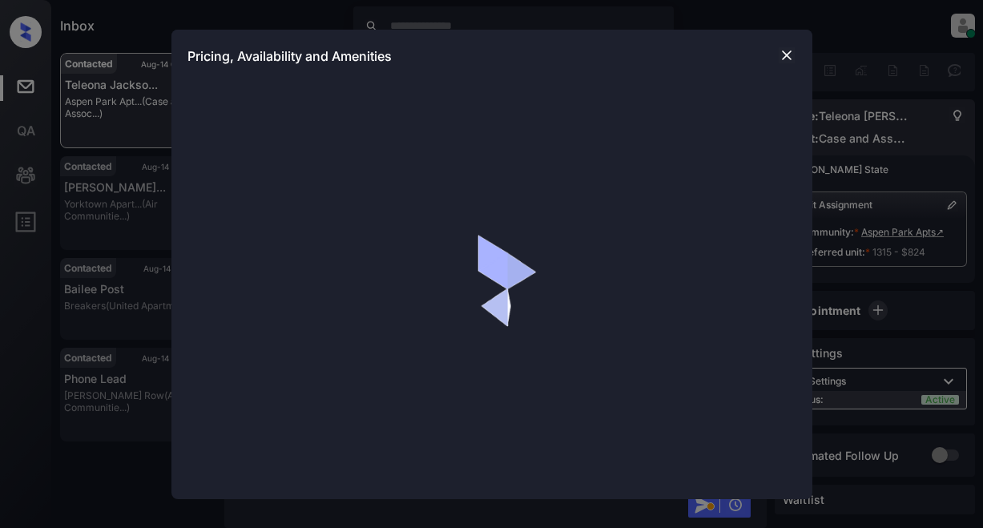
scroll to position [1858, 0]
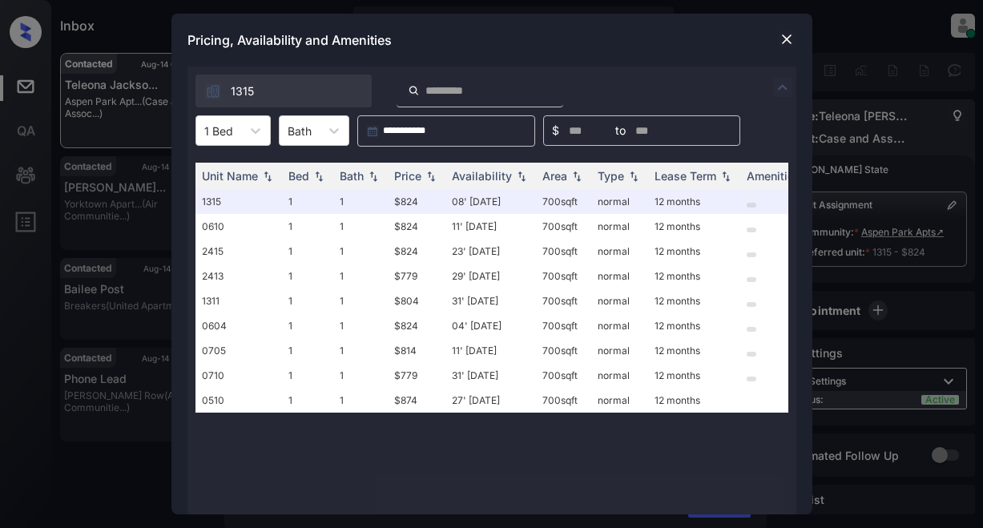
click at [788, 40] on img at bounding box center [787, 39] width 16 height 16
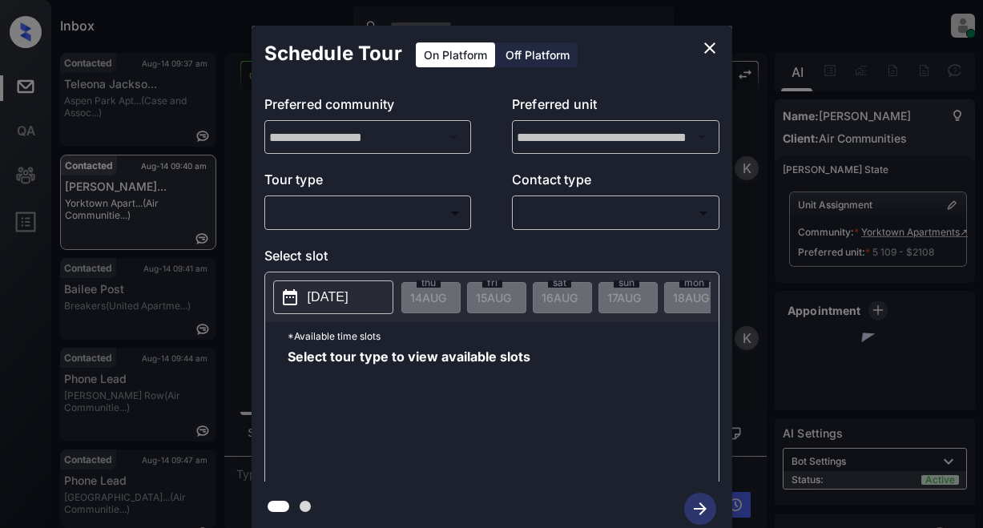
scroll to position [2954, 0]
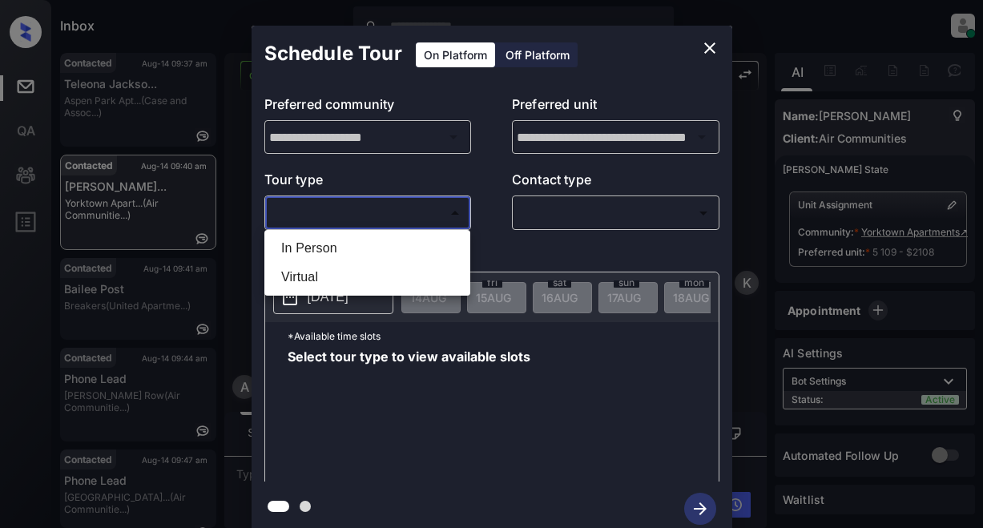
click at [343, 215] on body "Inbox Lyzzelle [PERSON_NAME] Online Set yourself offline Set yourself on break …" at bounding box center [491, 264] width 983 height 528
click at [310, 250] on li "In Person" at bounding box center [367, 248] width 198 height 29
type input "********"
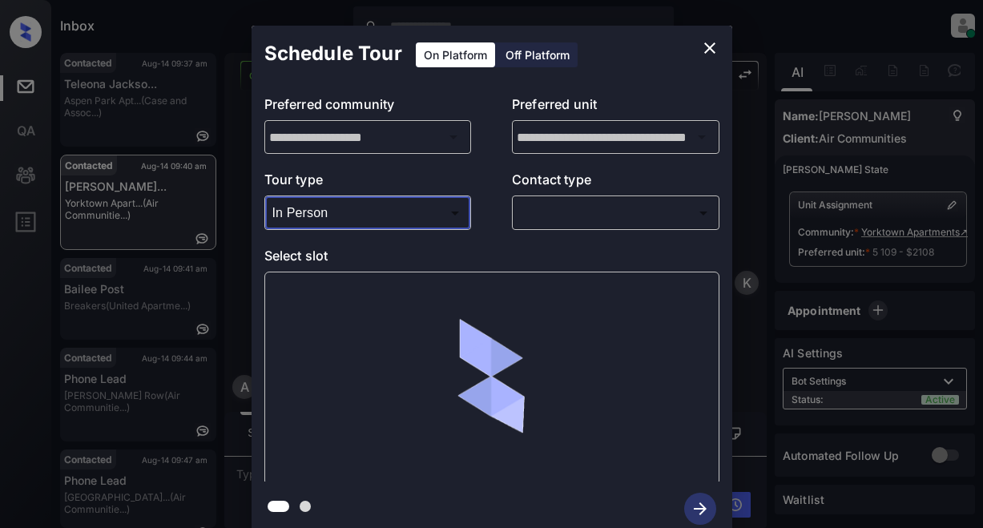
click at [547, 211] on body "Inbox Lyzzelle [PERSON_NAME] Online Set yourself offline Set yourself on break …" at bounding box center [491, 264] width 983 height 528
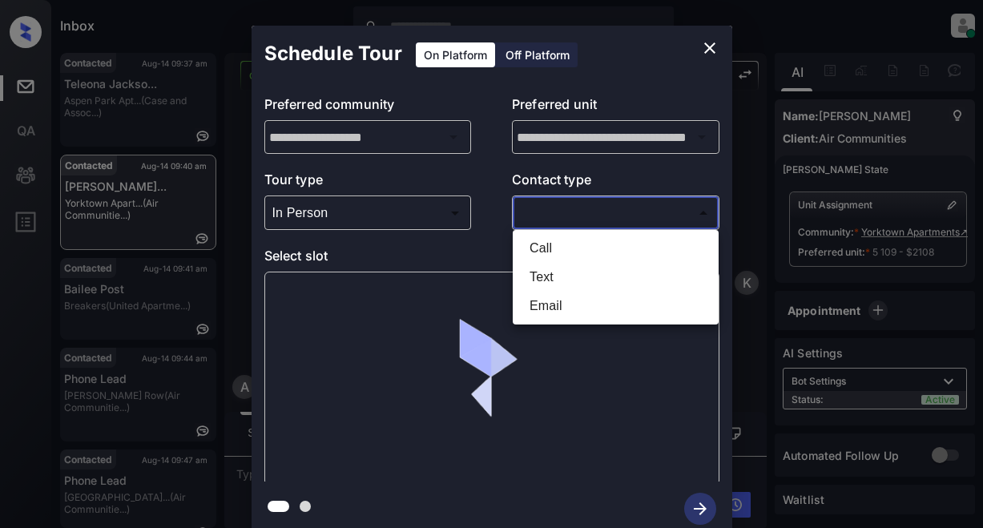
click at [555, 276] on li "Text" at bounding box center [616, 277] width 198 height 29
type input "****"
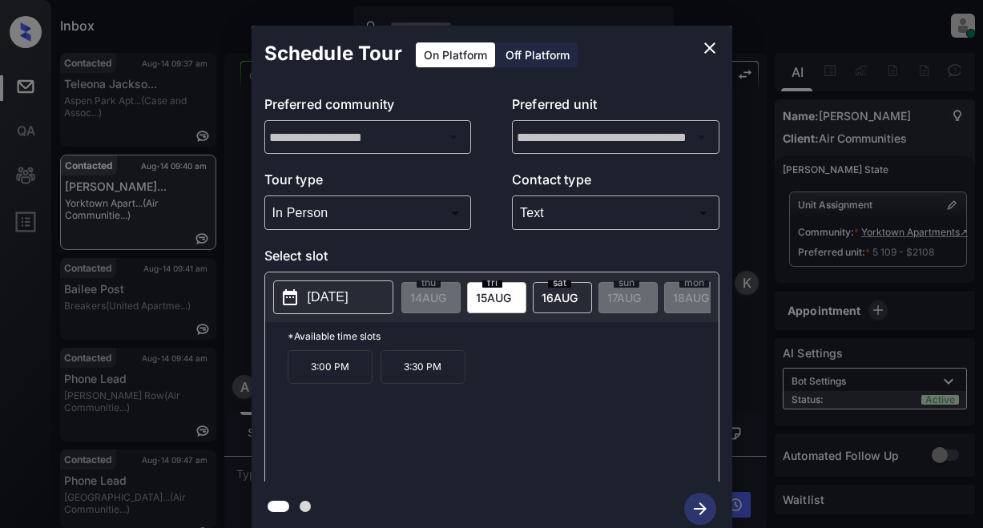
click at [328, 372] on p "3:00 PM" at bounding box center [330, 367] width 85 height 34
click at [704, 506] on icon "button" at bounding box center [700, 509] width 32 height 32
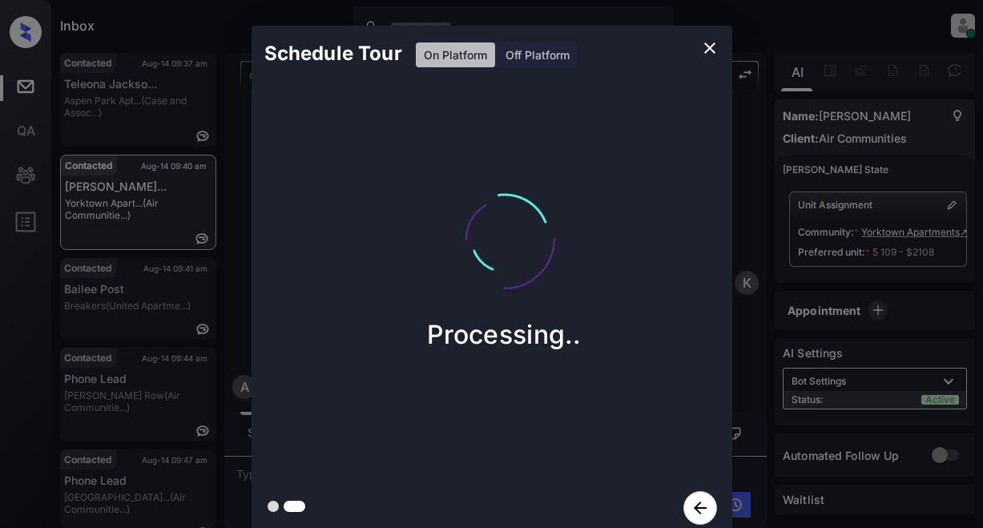
click at [698, 494] on icon "button" at bounding box center [701, 508] width 34 height 34
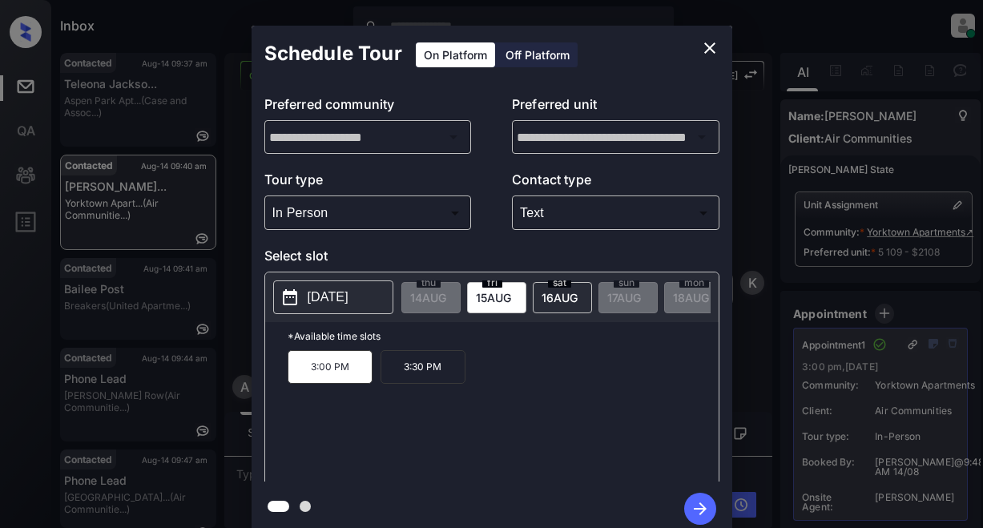
click at [677, 63] on div "Schedule Tour On Platform Off Platform" at bounding box center [492, 54] width 481 height 56
click at [713, 51] on icon "close" at bounding box center [709, 47] width 11 height 11
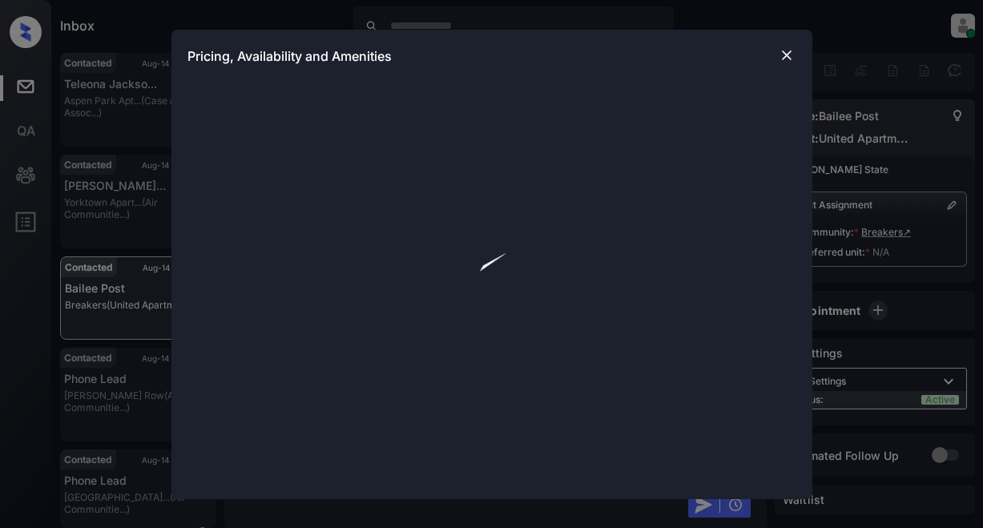
scroll to position [2846, 0]
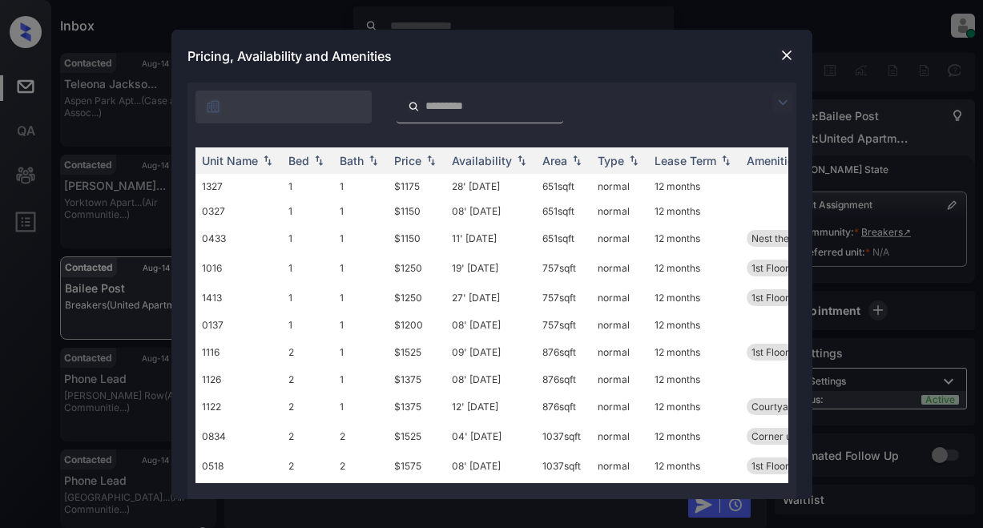
click at [784, 52] on img at bounding box center [787, 55] width 16 height 16
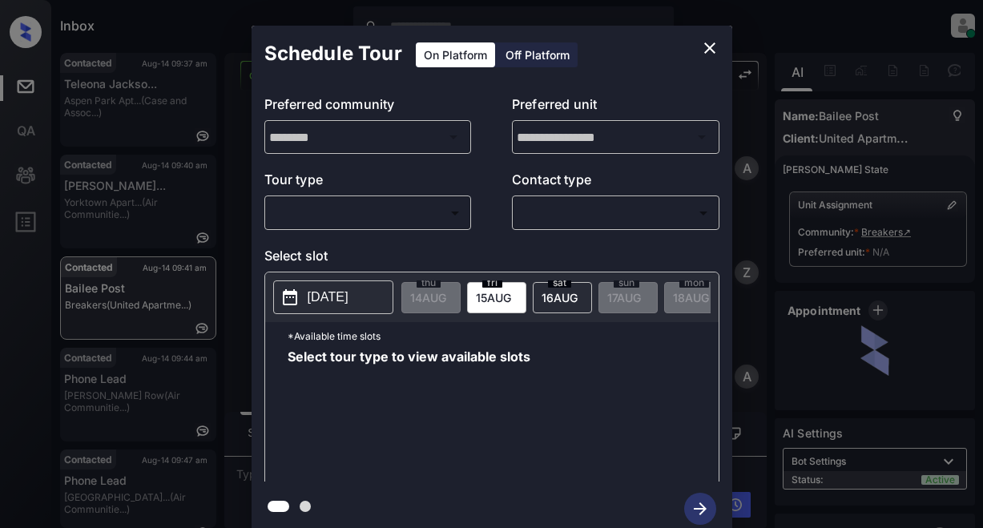
scroll to position [2846, 0]
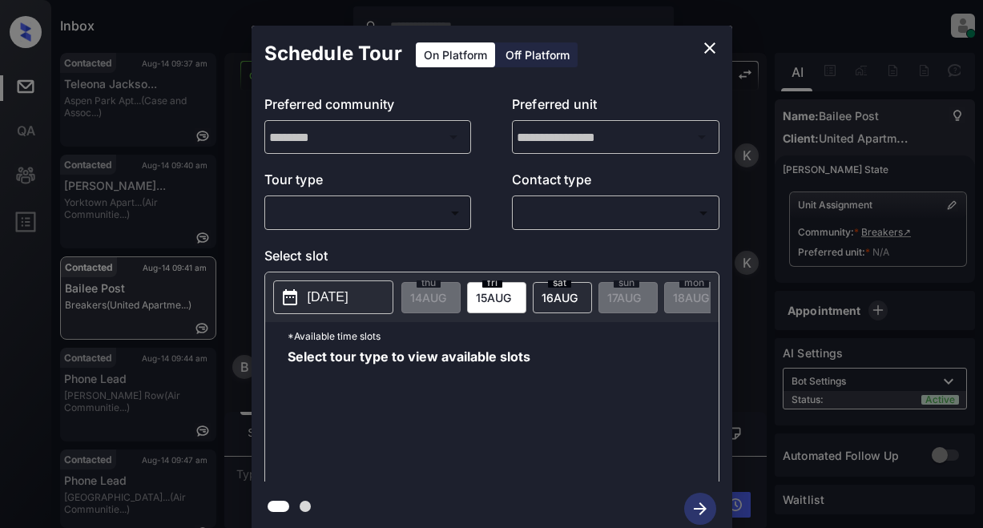
click at [298, 219] on body "Inbox Lyzzelle [PERSON_NAME] Online Set yourself offline Set yourself on break …" at bounding box center [491, 264] width 983 height 528
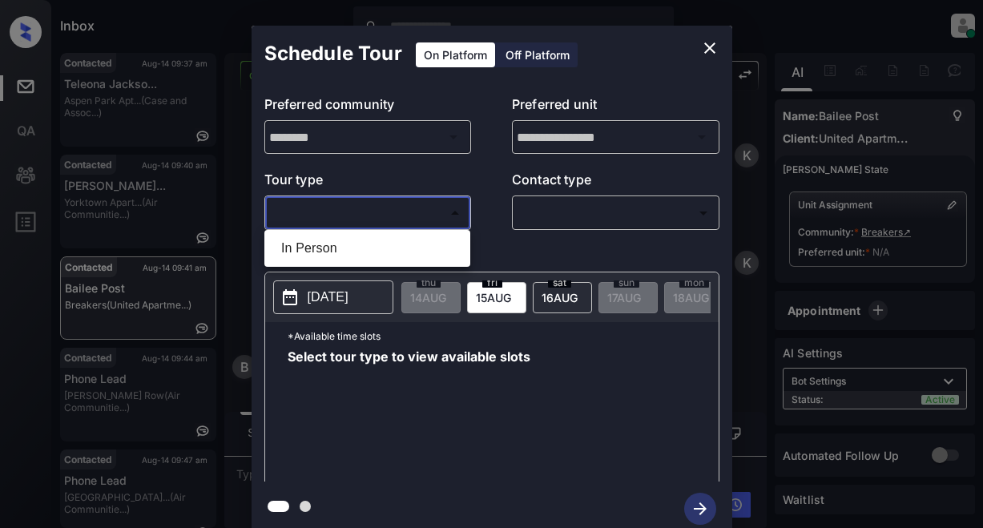
drag, startPoint x: 307, startPoint y: 253, endPoint x: 408, endPoint y: 224, distance: 105.0
click at [309, 252] on li "In Person" at bounding box center [367, 248] width 198 height 29
type input "********"
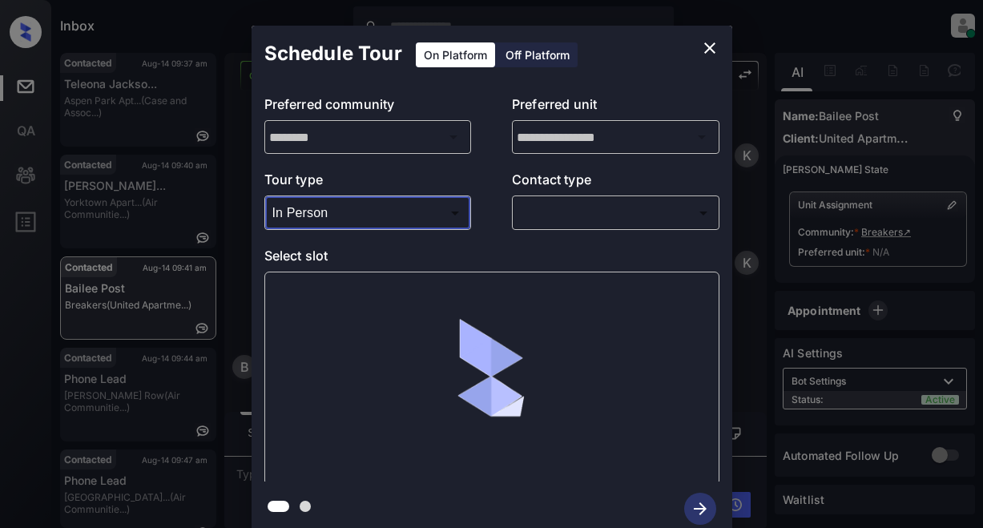
click at [530, 220] on body "Inbox Lyzzelle M. Ceralde Online Set yourself offline Set yourself on break Pro…" at bounding box center [491, 264] width 983 height 528
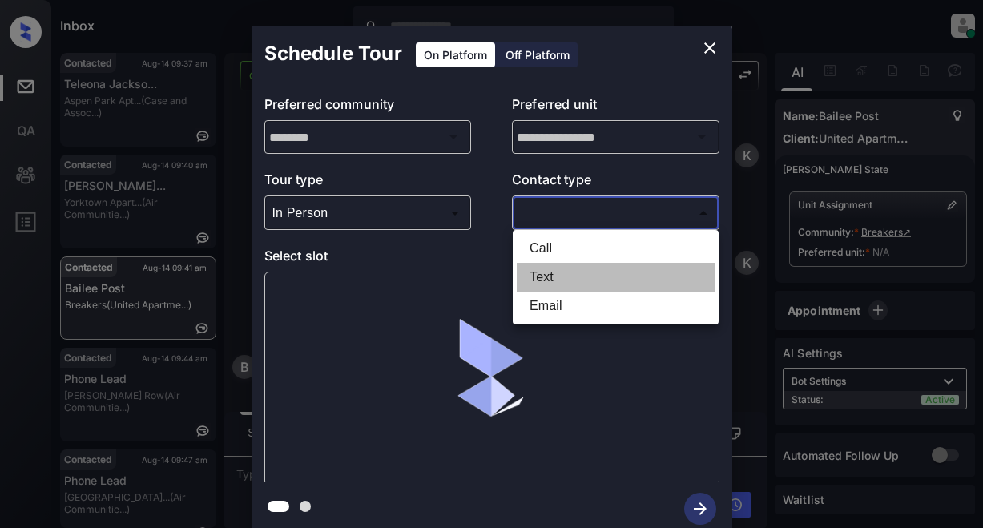
drag, startPoint x: 547, startPoint y: 275, endPoint x: 556, endPoint y: 268, distance: 11.4
click at [551, 272] on li "Text" at bounding box center [616, 277] width 198 height 29
type input "****"
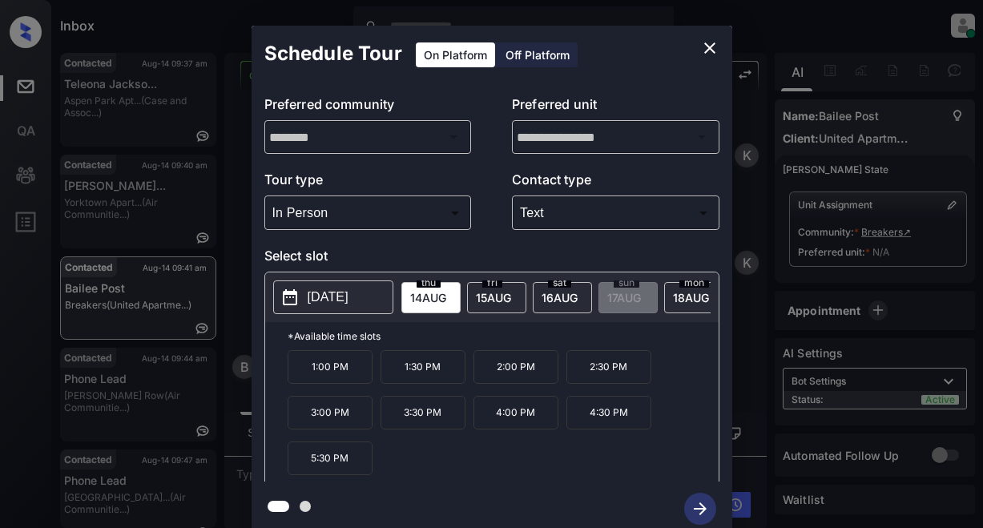
click at [317, 292] on p "[DATE]" at bounding box center [328, 297] width 41 height 19
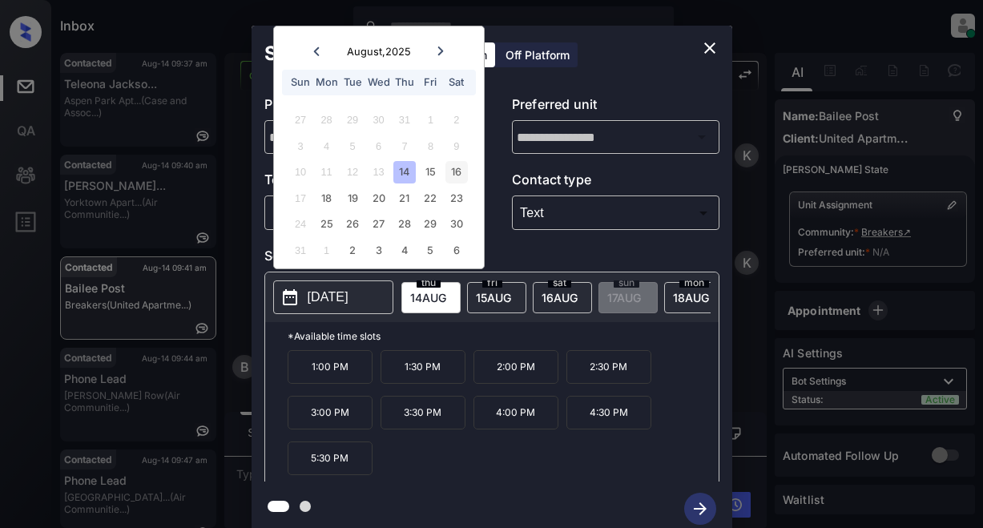
click at [454, 171] on div "16" at bounding box center [457, 172] width 22 height 22
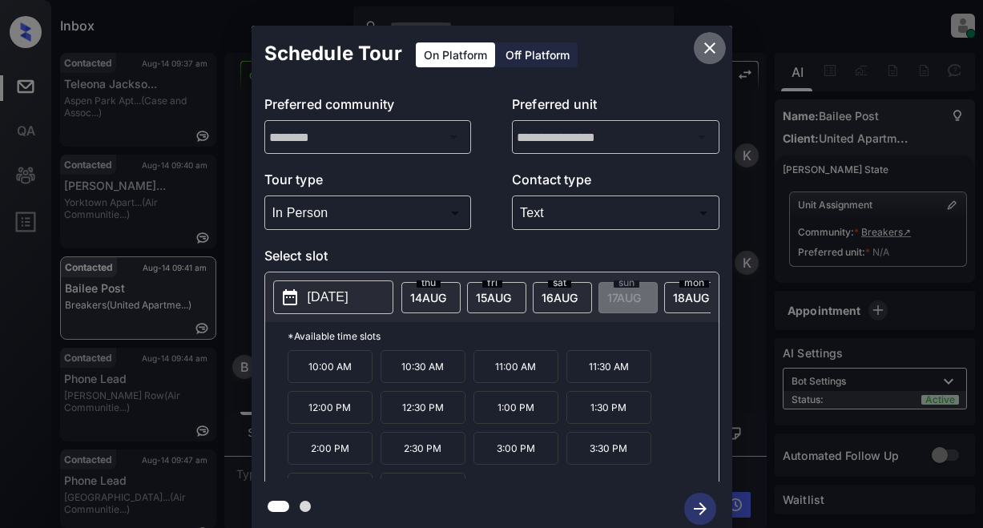
click at [708, 50] on icon "close" at bounding box center [709, 47] width 11 height 11
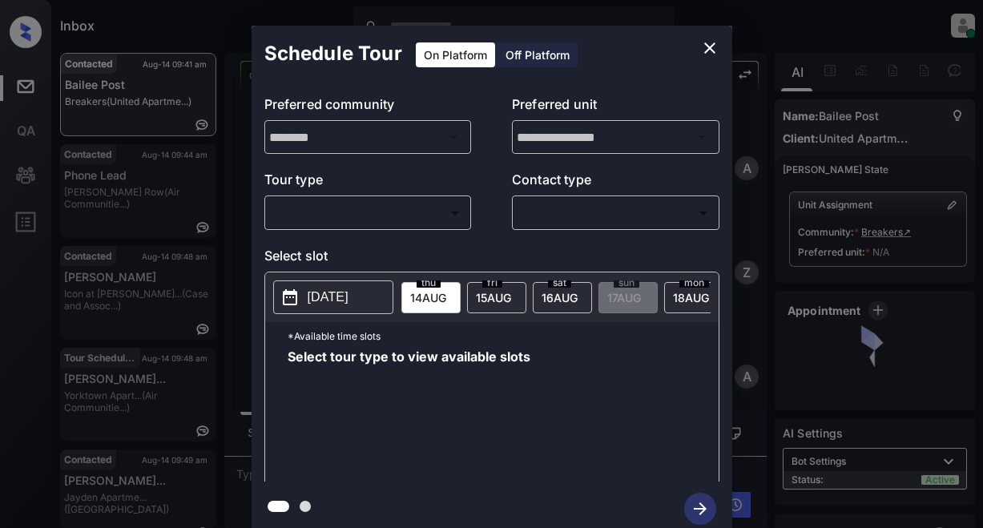
scroll to position [2526, 0]
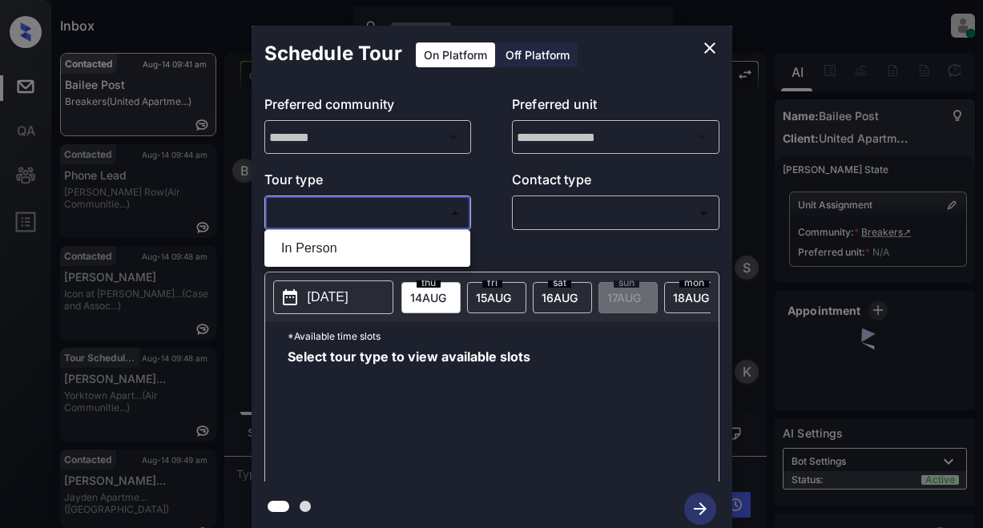
click at [401, 212] on body "Inbox Lyzzelle M. Ceralde Online Set yourself offline Set yourself on break Pro…" at bounding box center [491, 264] width 983 height 528
drag, startPoint x: 340, startPoint y: 243, endPoint x: 540, endPoint y: 192, distance: 206.6
click at [341, 243] on li "In Person" at bounding box center [367, 248] width 198 height 29
type input "********"
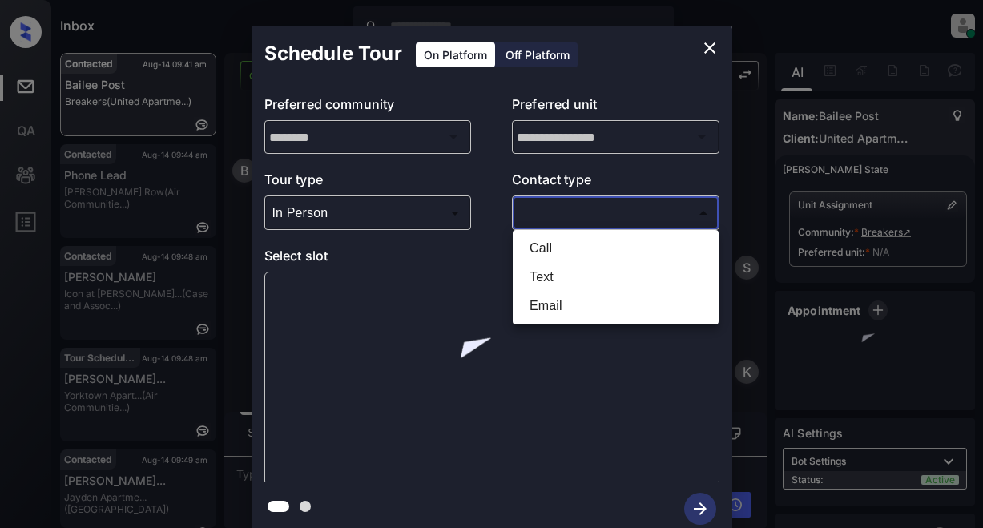
click at [575, 218] on body "Inbox Lyzzelle M. Ceralde Online Set yourself offline Set yourself on break Pro…" at bounding box center [491, 264] width 983 height 528
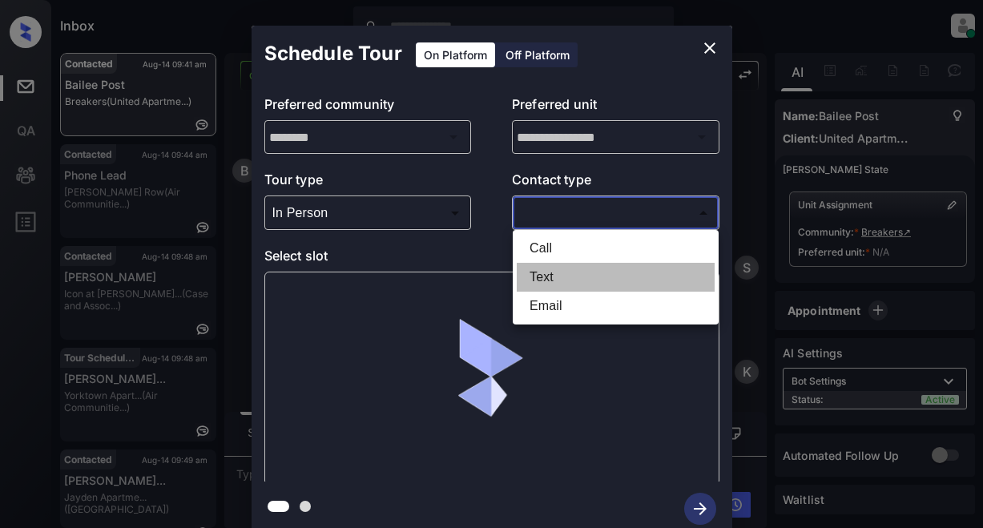
click at [546, 278] on li "Text" at bounding box center [616, 277] width 198 height 29
type input "****"
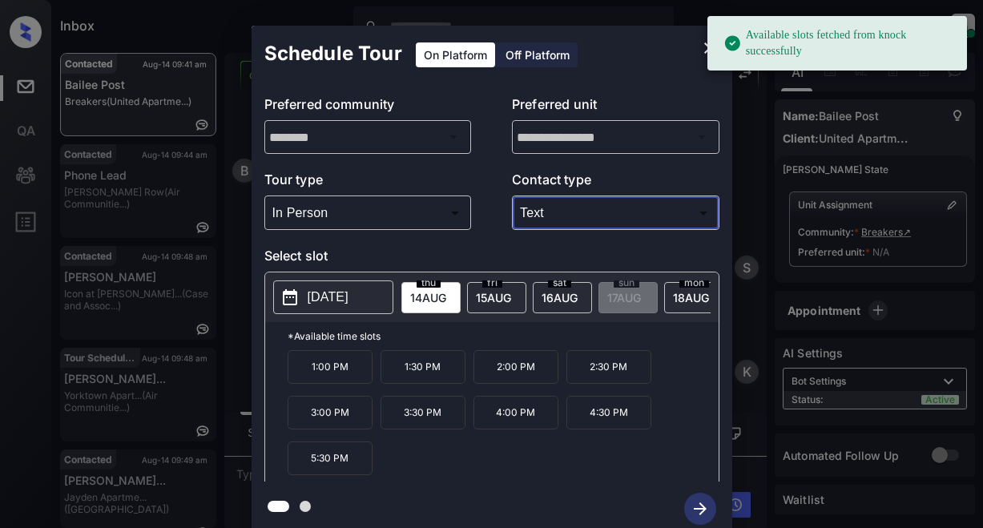
click at [325, 300] on p "[DATE]" at bounding box center [328, 297] width 41 height 19
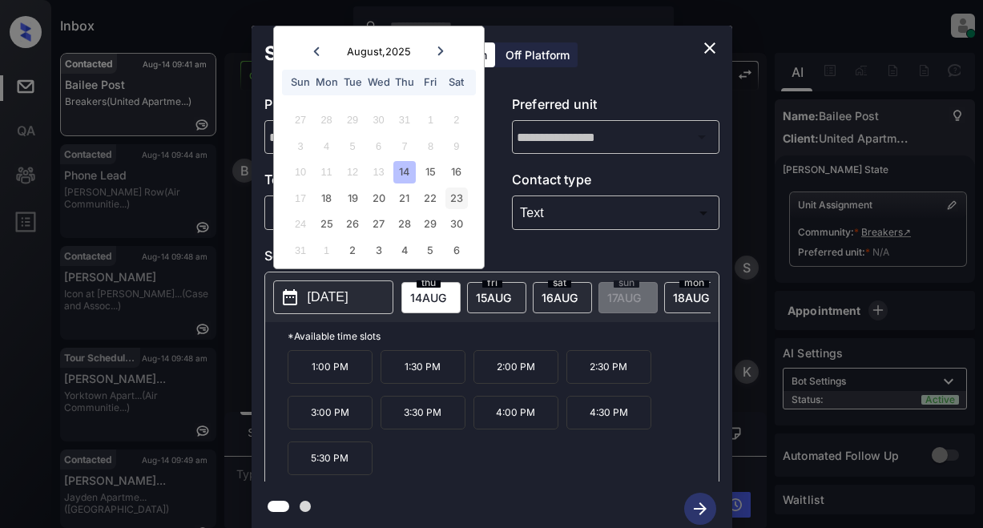
click at [457, 200] on div "23" at bounding box center [457, 199] width 22 height 22
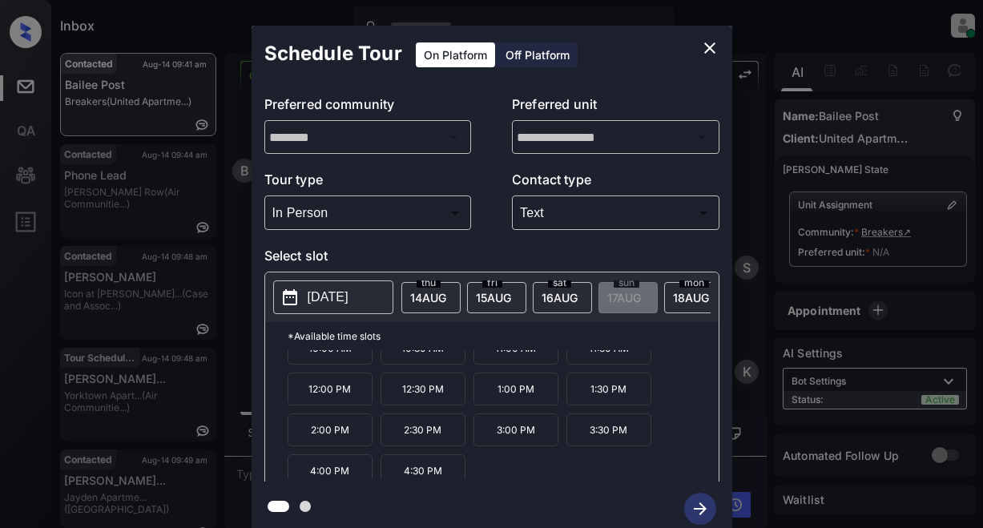
scroll to position [23, 0]
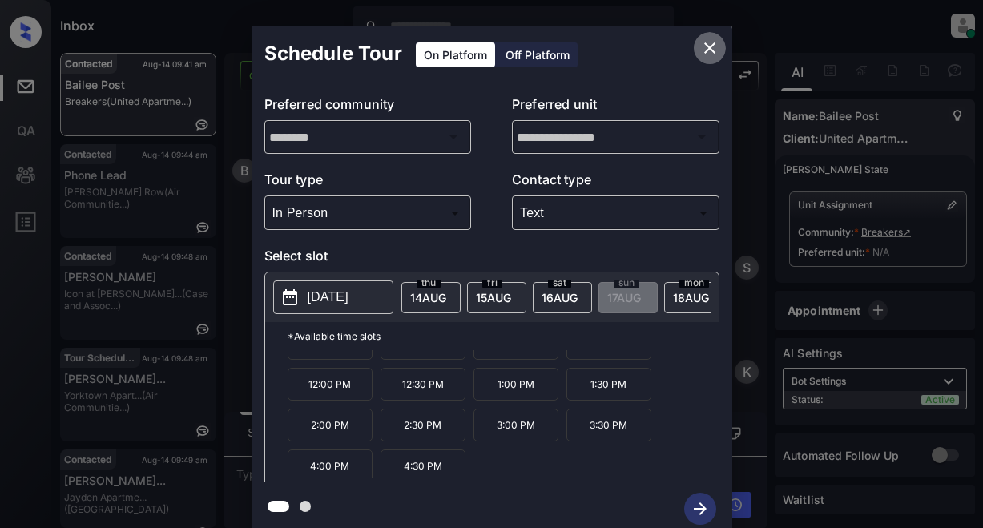
click at [702, 41] on icon "close" at bounding box center [709, 47] width 19 height 19
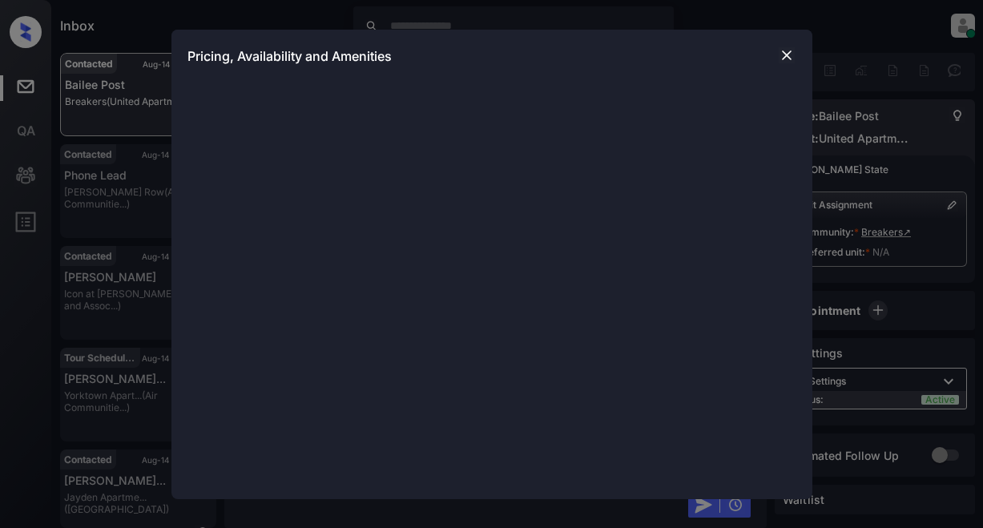
scroll to position [683, 0]
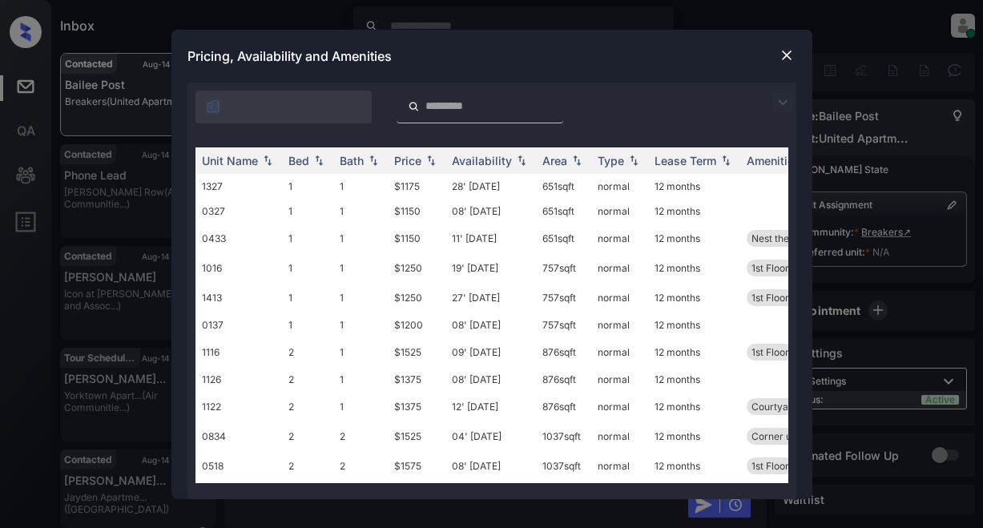
click at [776, 107] on img at bounding box center [782, 102] width 19 height 19
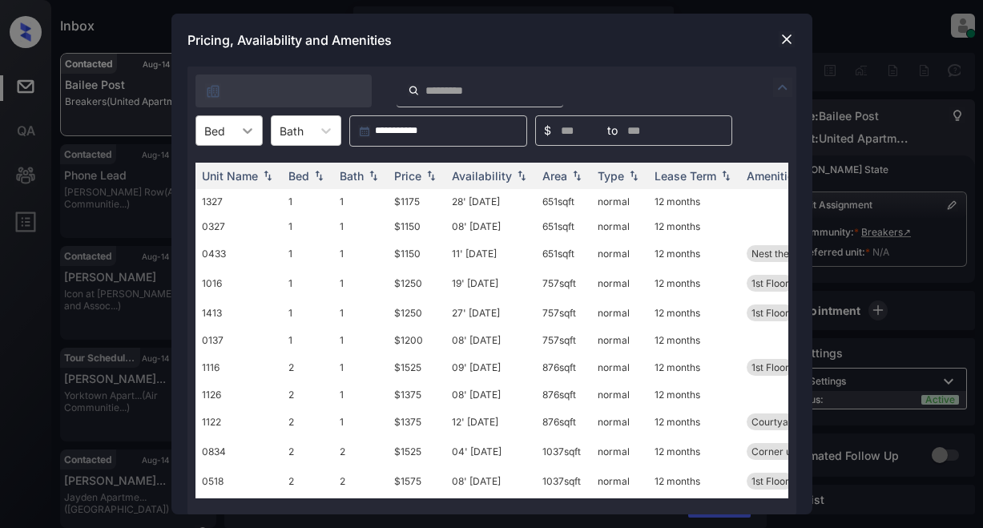
click at [248, 132] on icon at bounding box center [248, 131] width 10 height 6
click at [209, 167] on div "1" at bounding box center [229, 169] width 67 height 29
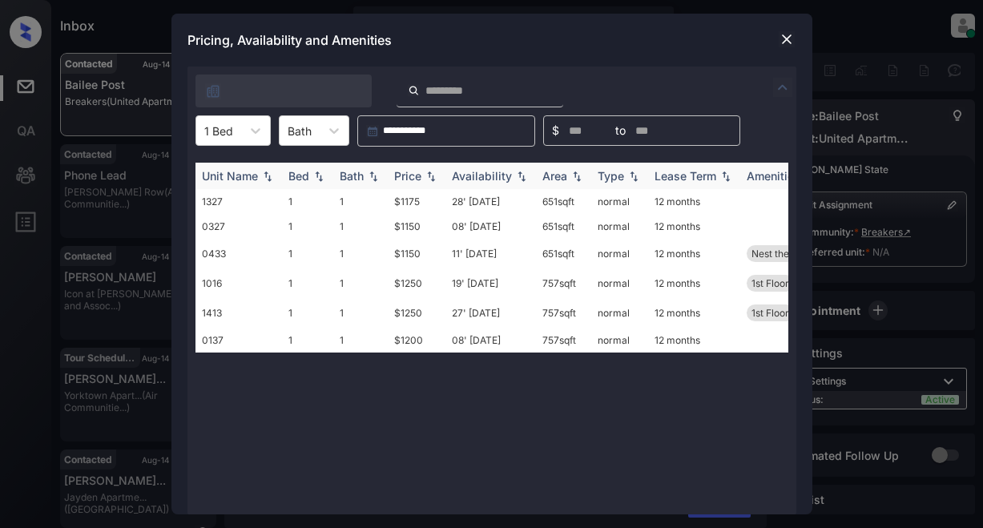
click at [409, 172] on div "Price" at bounding box center [407, 176] width 27 height 14
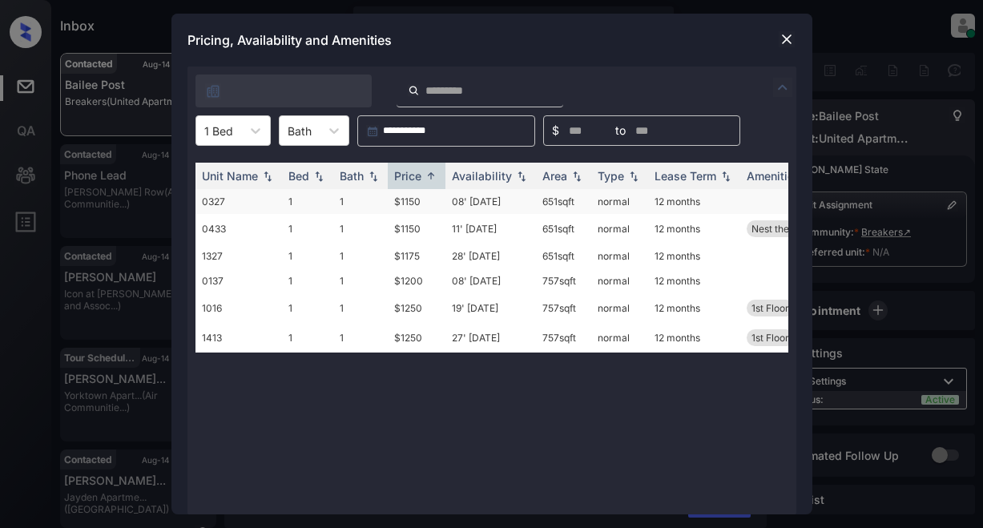
click at [414, 200] on td "$1150" at bounding box center [417, 201] width 58 height 25
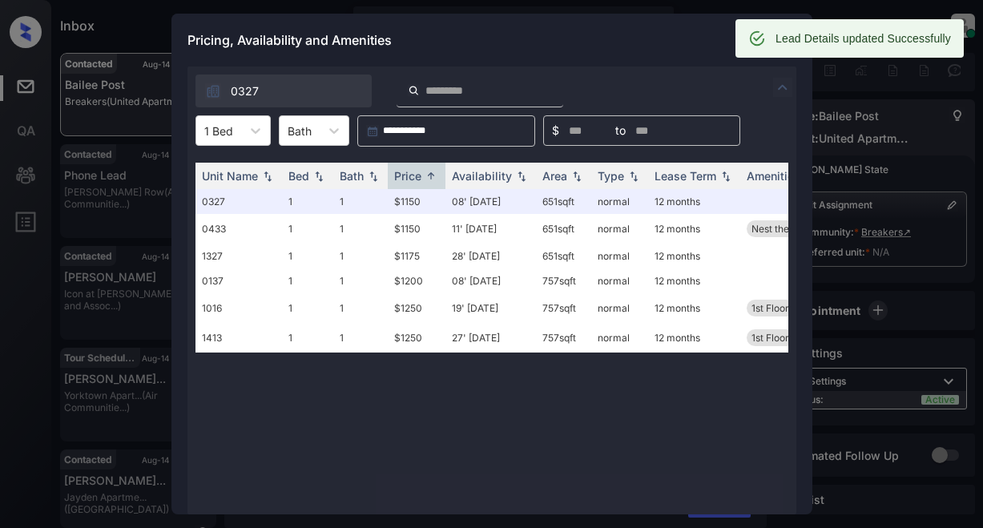
click at [786, 43] on div "Lead Details updated Successfully" at bounding box center [863, 38] width 175 height 29
click at [644, 57] on div "Pricing, Availability and Amenities" at bounding box center [491, 40] width 641 height 53
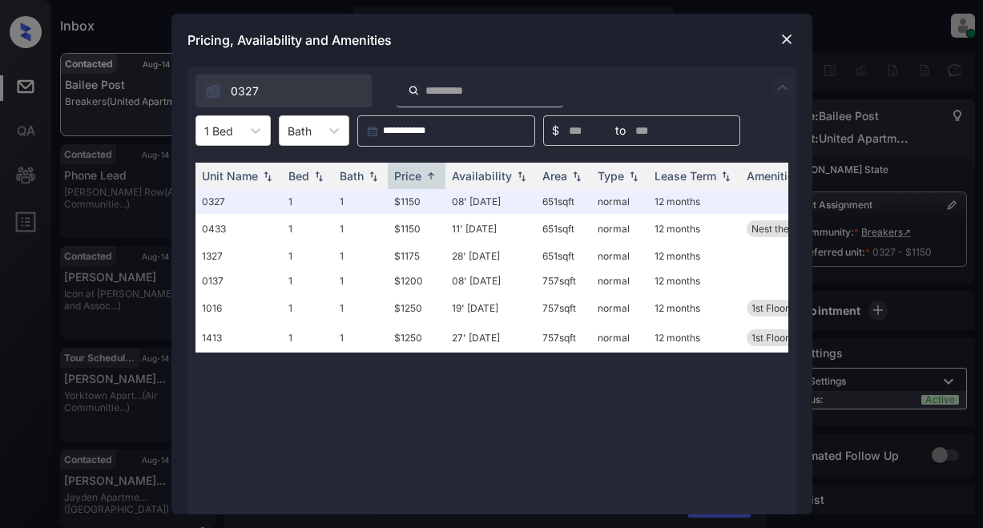
click at [776, 35] on div "Pricing, Availability and Amenities" at bounding box center [491, 40] width 641 height 53
click at [781, 38] on img at bounding box center [787, 39] width 16 height 16
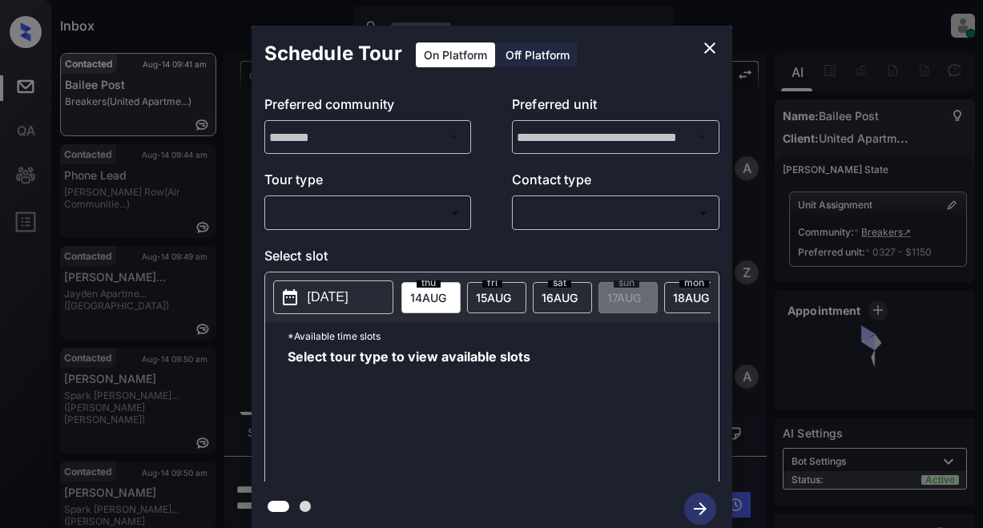
scroll to position [2950, 0]
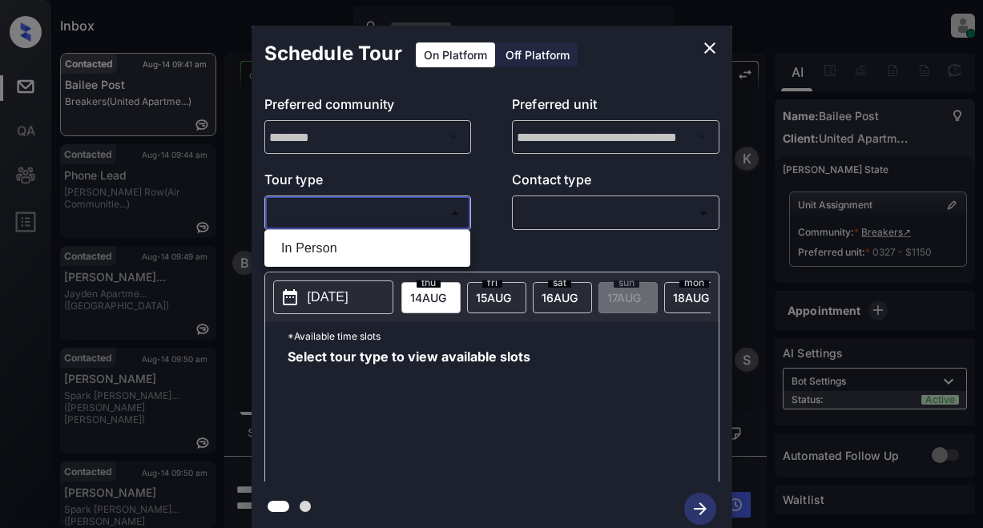
click at [373, 217] on body "Inbox Lyzzelle [PERSON_NAME] Online Set yourself offline Set yourself on break …" at bounding box center [491, 264] width 983 height 528
click at [300, 257] on li "In Person" at bounding box center [367, 248] width 198 height 29
type input "********"
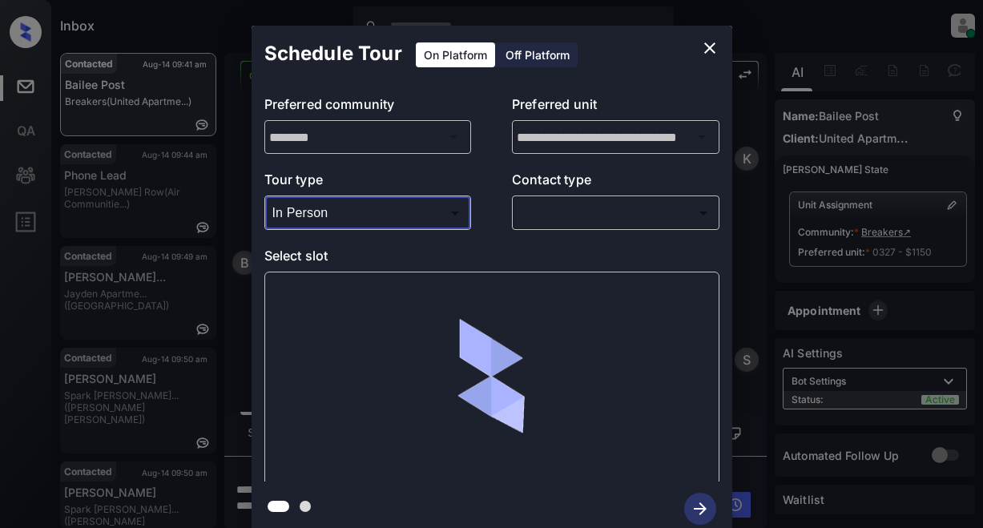
click at [563, 225] on body "Inbox Lyzzelle [PERSON_NAME] Online Set yourself offline Set yourself on break …" at bounding box center [491, 264] width 983 height 528
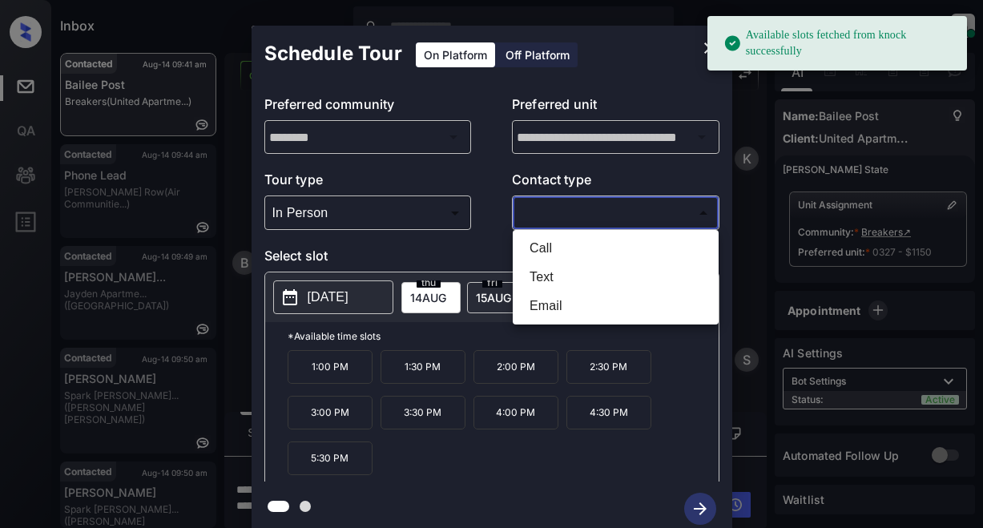
click at [549, 275] on li "Text" at bounding box center [616, 277] width 198 height 29
type input "****"
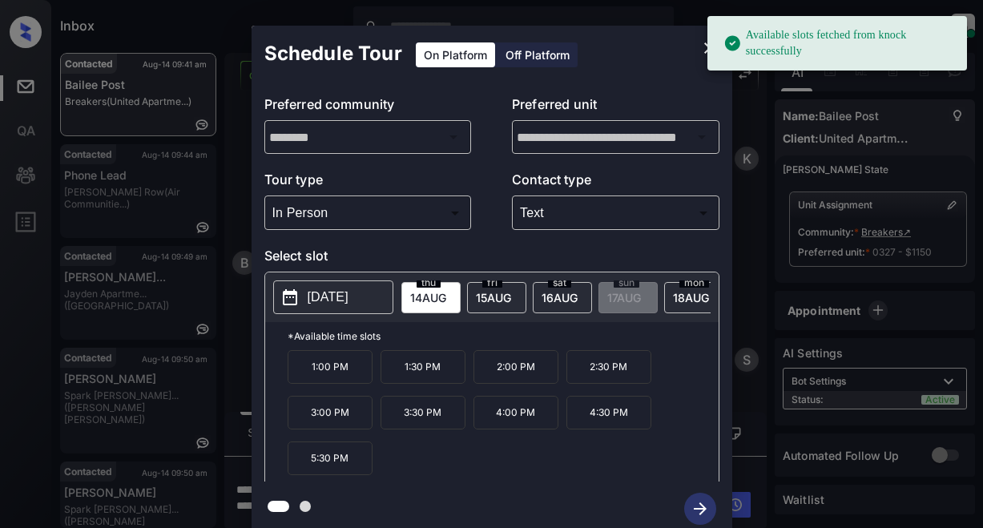
drag, startPoint x: 331, startPoint y: 300, endPoint x: 342, endPoint y: 291, distance: 14.8
click at [333, 300] on p "[DATE]" at bounding box center [328, 297] width 41 height 19
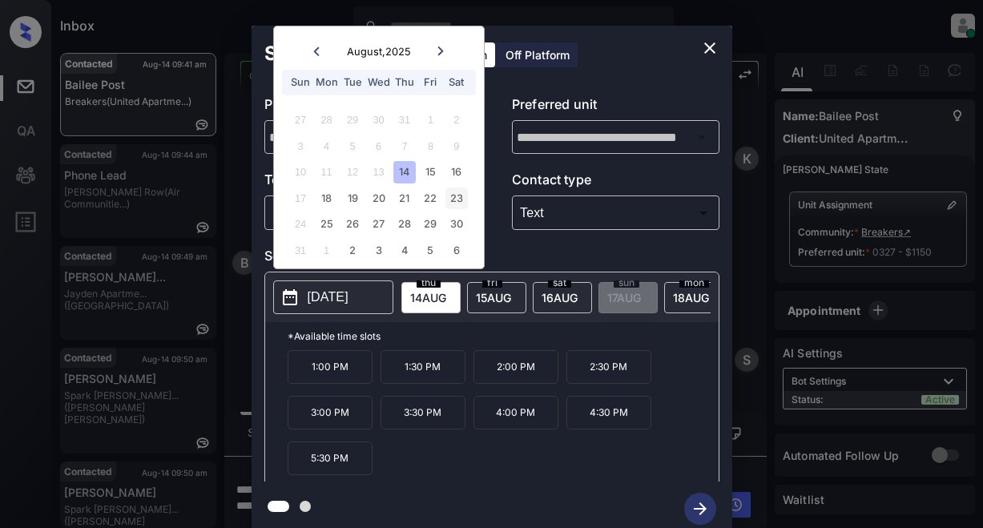
click at [458, 196] on div "23" at bounding box center [457, 199] width 22 height 22
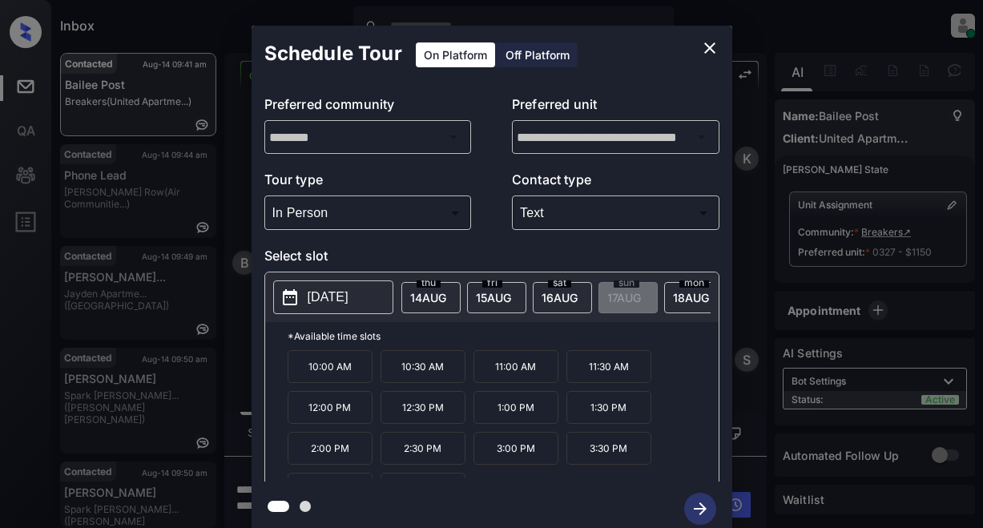
scroll to position [27, 0]
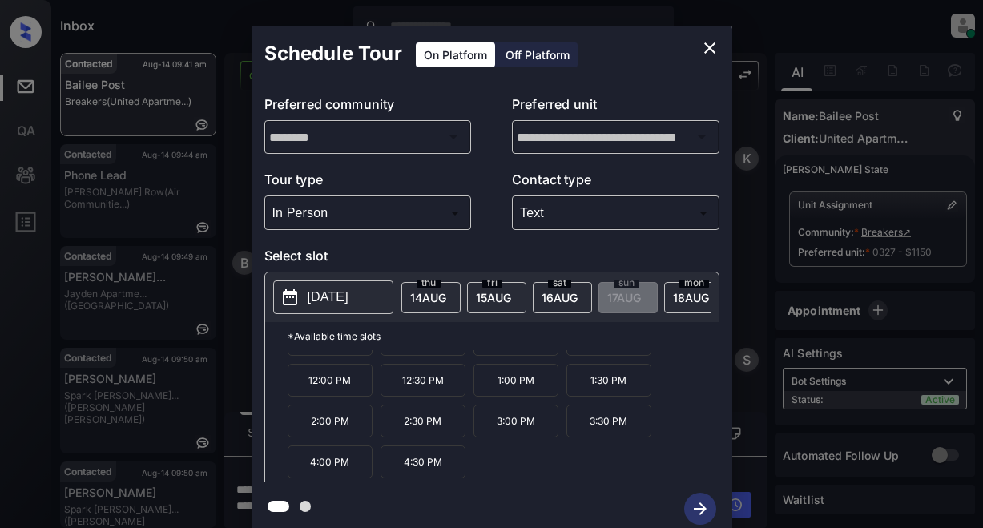
click at [443, 474] on p "4:30 PM" at bounding box center [423, 462] width 85 height 33
drag, startPoint x: 696, startPoint y: 510, endPoint x: 697, endPoint y: 460, distance: 50.5
click at [699, 506] on icon "button" at bounding box center [700, 509] width 32 height 32
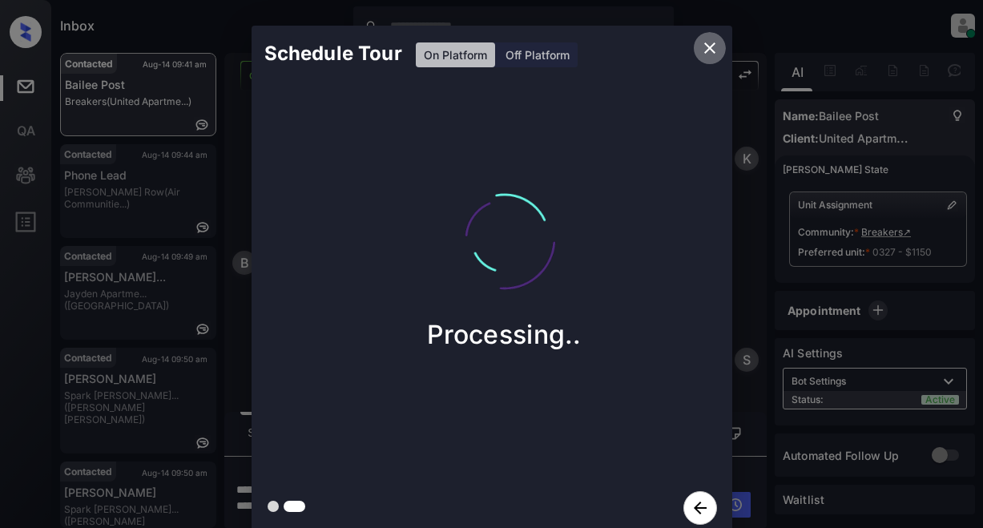
click at [708, 54] on icon "close" at bounding box center [709, 47] width 19 height 19
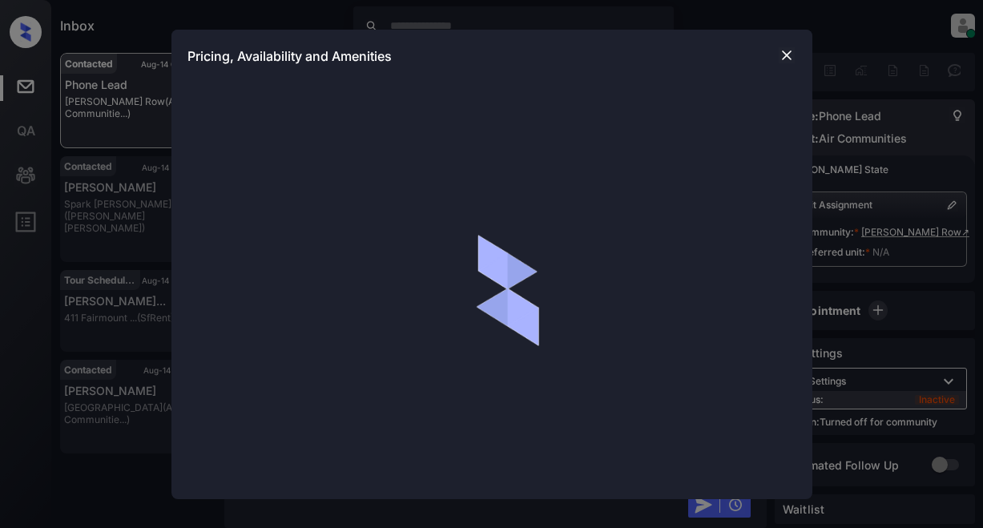
scroll to position [1096, 0]
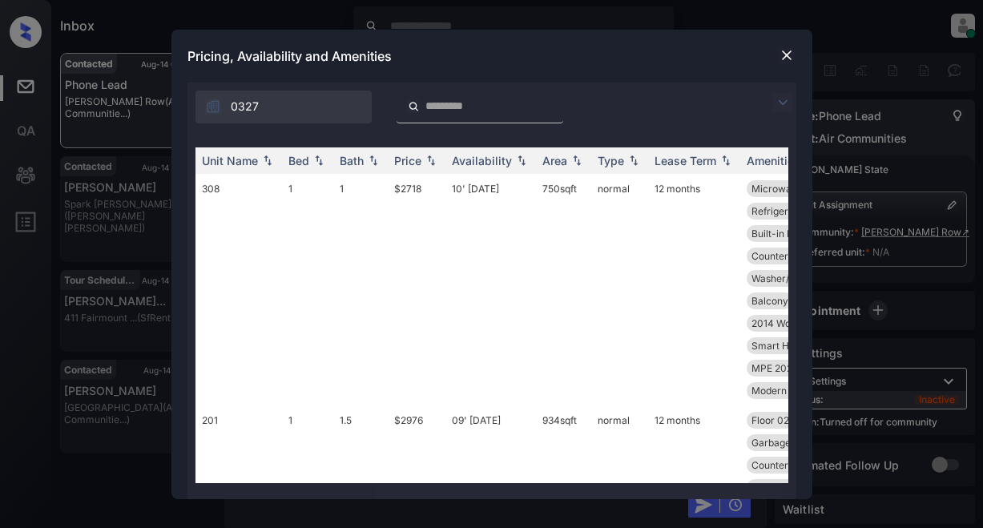
click at [778, 104] on img at bounding box center [782, 102] width 19 height 19
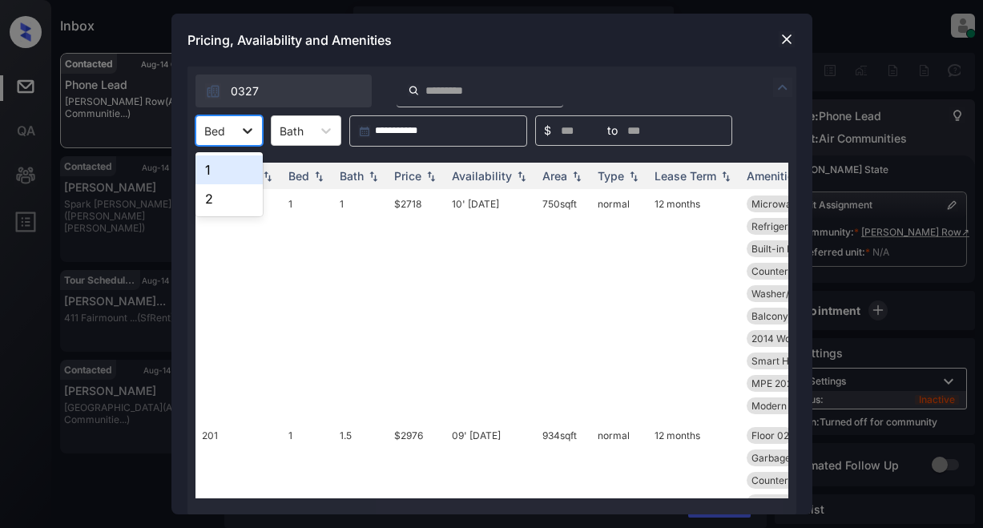
click at [246, 140] on div at bounding box center [247, 130] width 29 height 29
click at [217, 200] on div "2" at bounding box center [229, 198] width 67 height 29
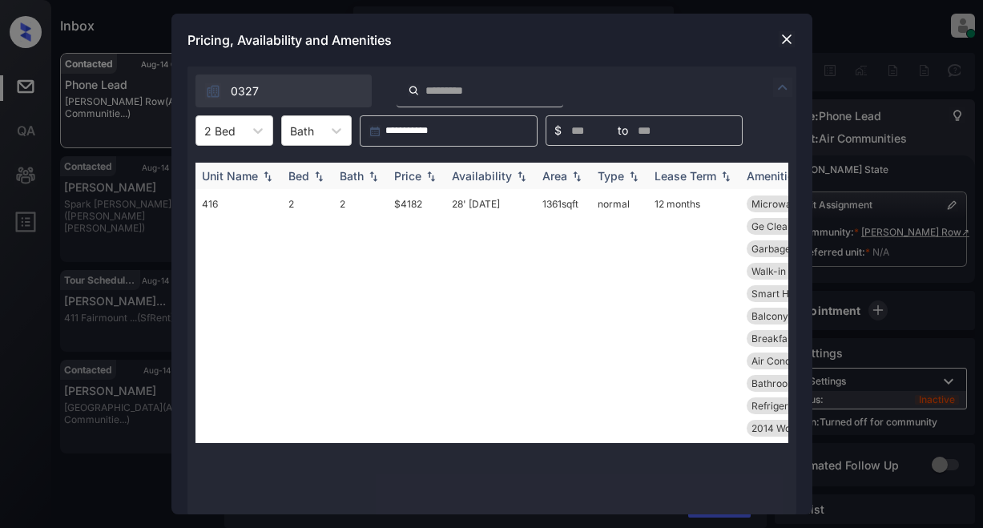
click at [396, 171] on div "Price" at bounding box center [407, 176] width 27 height 14
click at [412, 204] on td "$4182" at bounding box center [417, 316] width 58 height 254
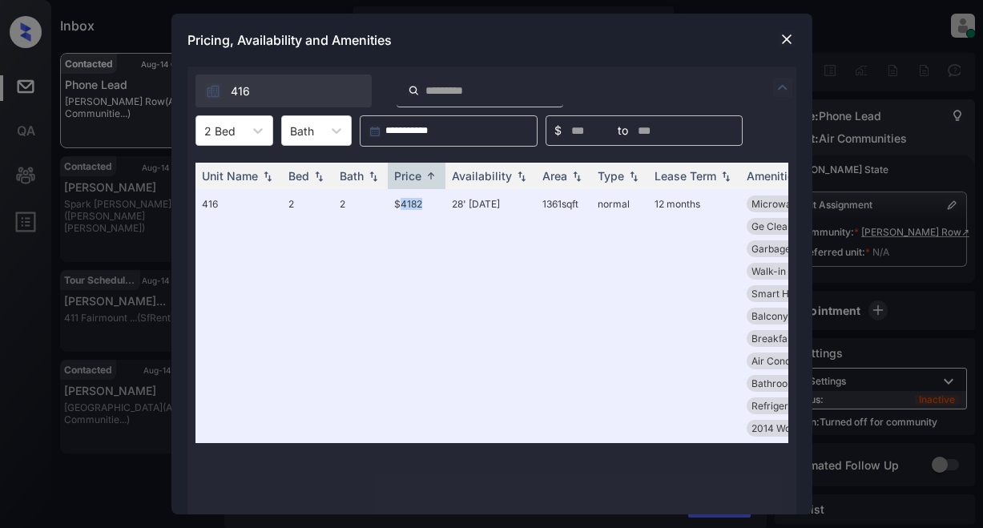
click at [789, 38] on img at bounding box center [787, 39] width 16 height 16
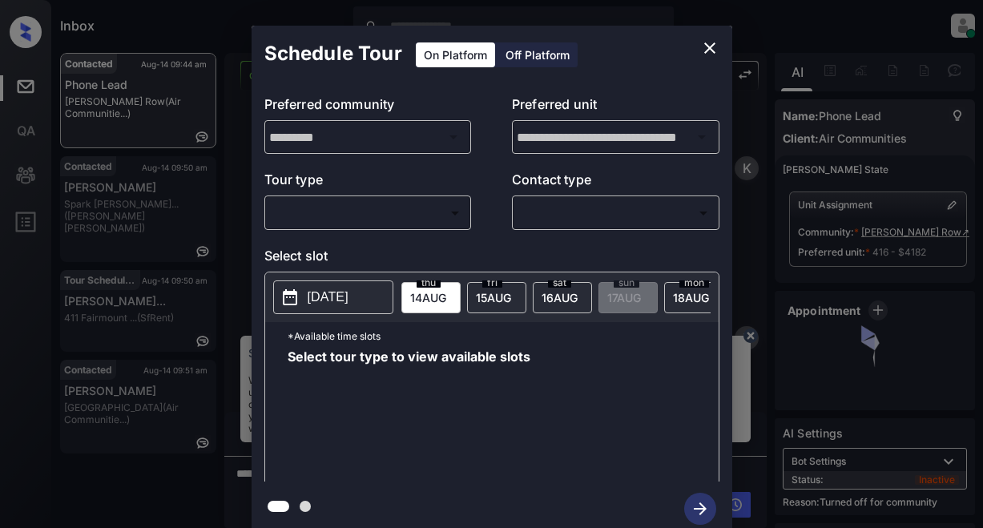
scroll to position [1922, 0]
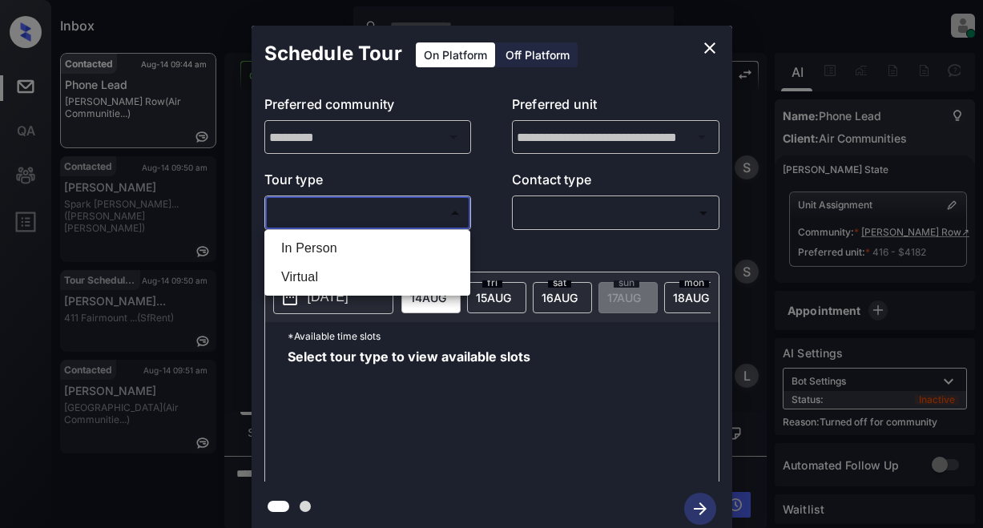
click at [383, 216] on body "Inbox Lyzzelle M. Ceralde Online Set yourself offline Set yourself on break Pro…" at bounding box center [491, 264] width 983 height 528
click at [321, 246] on li "In Person" at bounding box center [367, 248] width 198 height 29
type input "********"
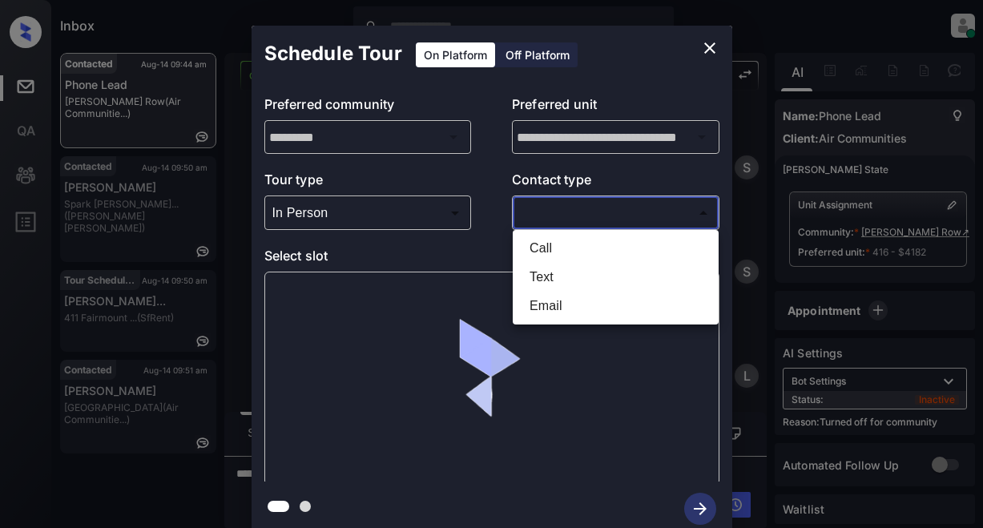
drag, startPoint x: 556, startPoint y: 209, endPoint x: 582, endPoint y: 232, distance: 34.1
click at [558, 209] on body "Inbox Lyzzelle M. Ceralde Online Set yourself offline Set yourself on break Pro…" at bounding box center [491, 264] width 983 height 528
click at [558, 279] on li "Text" at bounding box center [616, 277] width 198 height 29
type input "****"
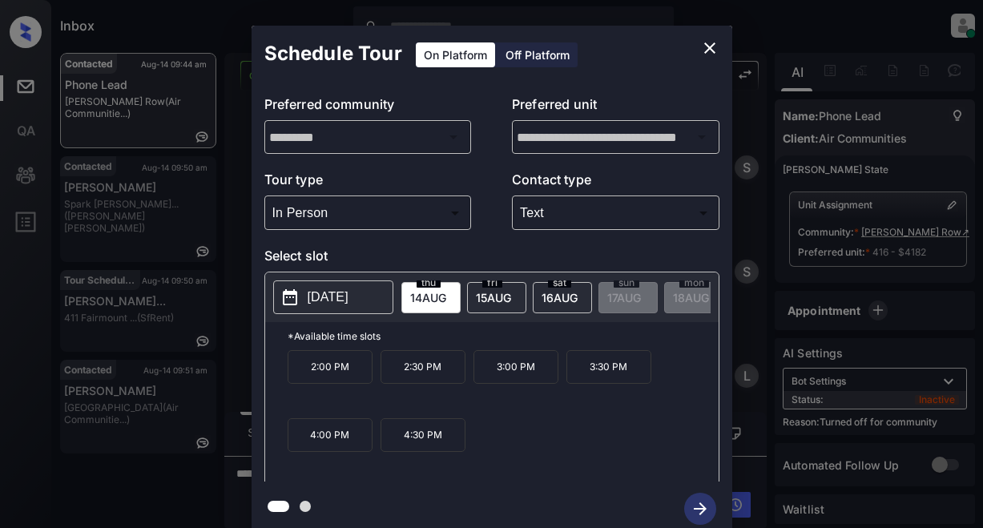
drag, startPoint x: 302, startPoint y: 306, endPoint x: 318, endPoint y: 300, distance: 17.3
click at [304, 305] on button "[DATE]" at bounding box center [333, 297] width 120 height 34
click at [714, 48] on icon "close" at bounding box center [709, 47] width 19 height 19
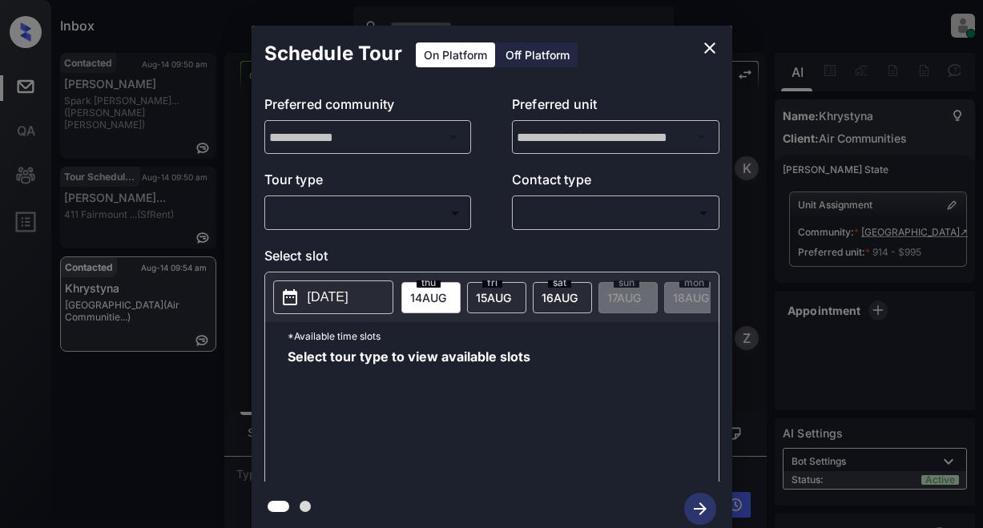
scroll to position [2694, 0]
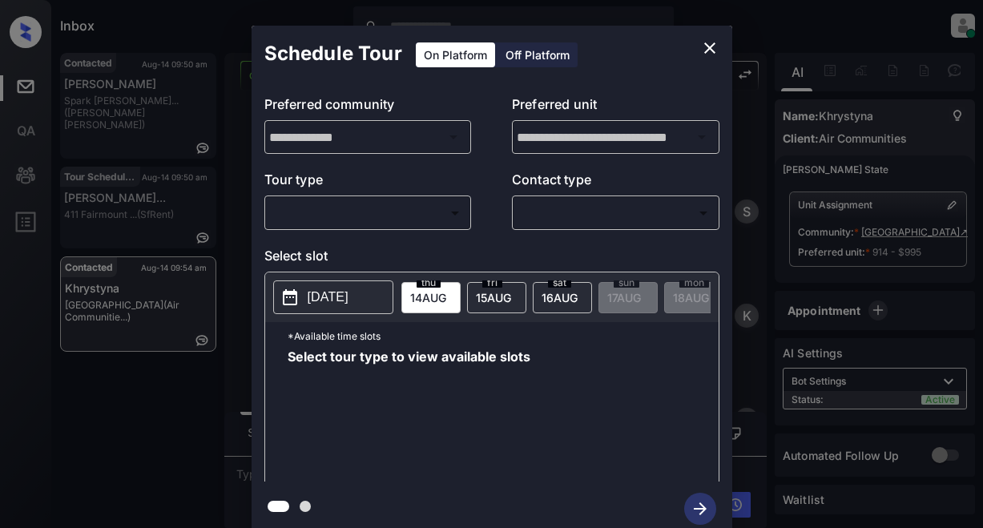
click at [370, 211] on body "Inbox Lyzzelle [PERSON_NAME] Online Set yourself offline Set yourself on break …" at bounding box center [491, 264] width 983 height 528
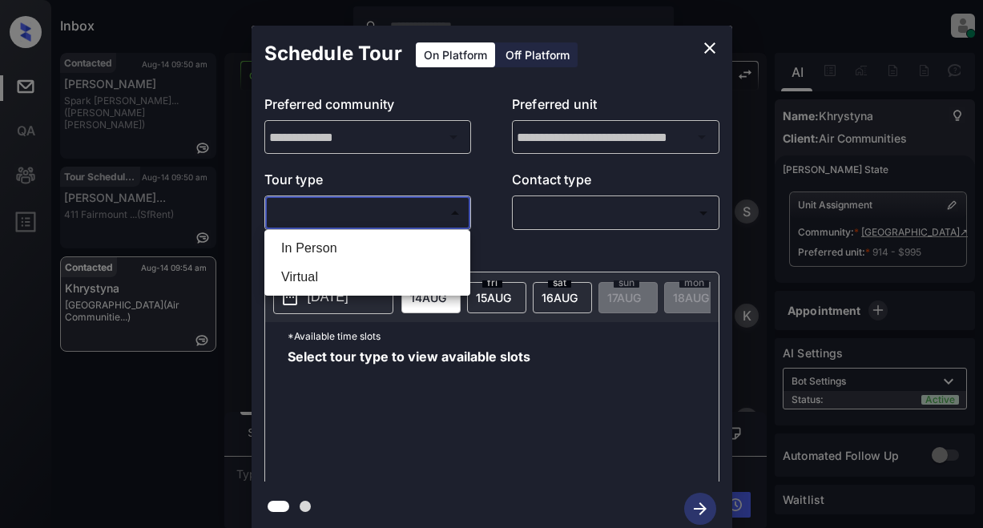
drag, startPoint x: 315, startPoint y: 247, endPoint x: 359, endPoint y: 238, distance: 44.9
click at [320, 247] on li "In Person" at bounding box center [367, 248] width 198 height 29
type input "********"
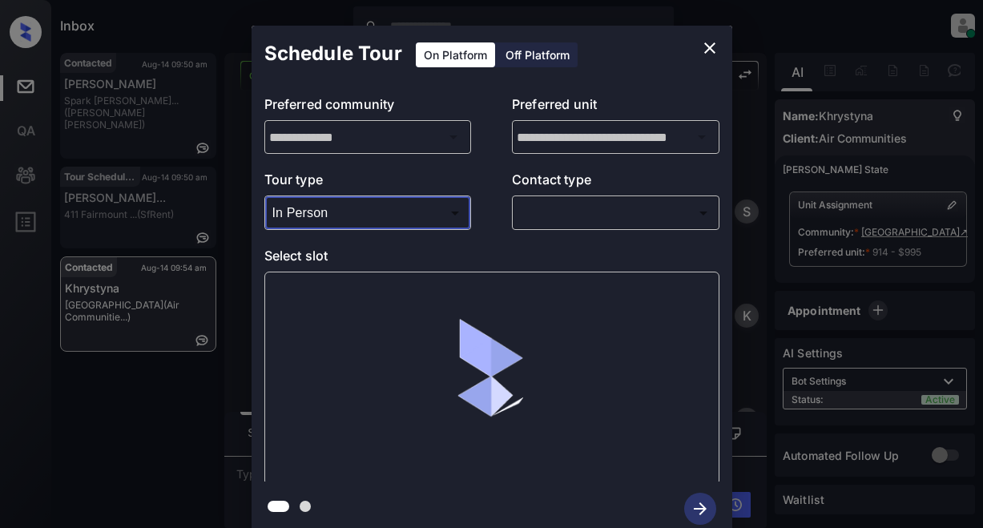
click at [535, 202] on body "Inbox Lyzzelle [PERSON_NAME] Online Set yourself offline Set yourself on break …" at bounding box center [491, 264] width 983 height 528
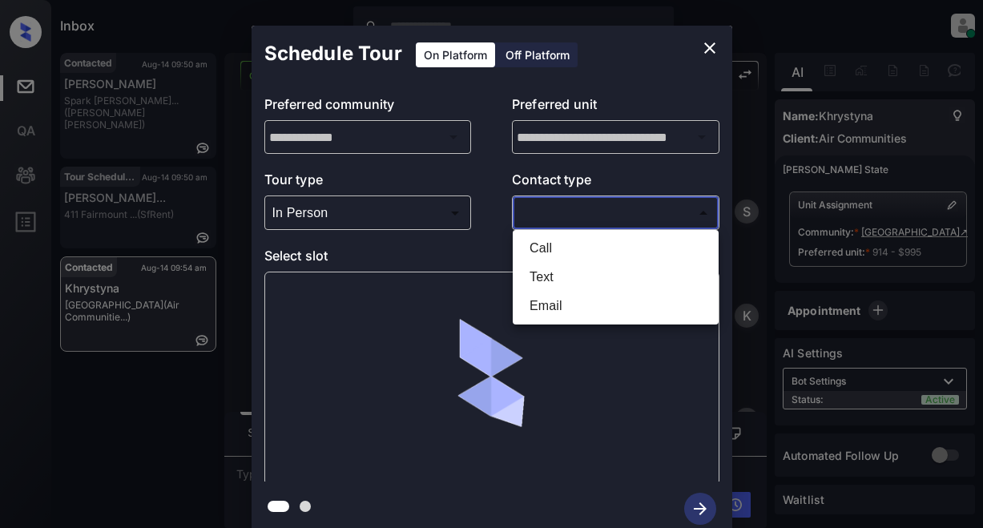
click at [539, 279] on li "Text" at bounding box center [616, 277] width 198 height 29
type input "****"
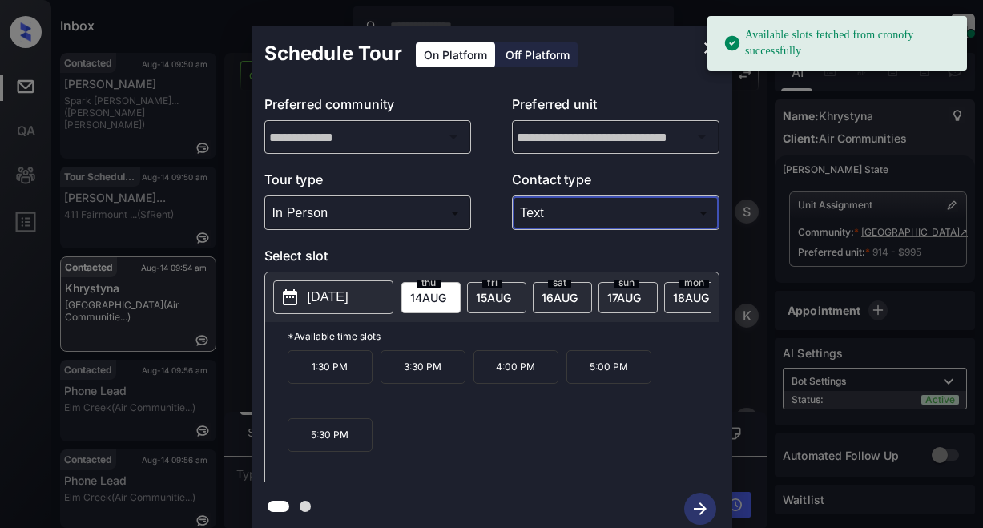
drag, startPoint x: 325, startPoint y: 308, endPoint x: 337, endPoint y: 295, distance: 17.6
click at [325, 307] on button "[DATE]" at bounding box center [333, 297] width 120 height 34
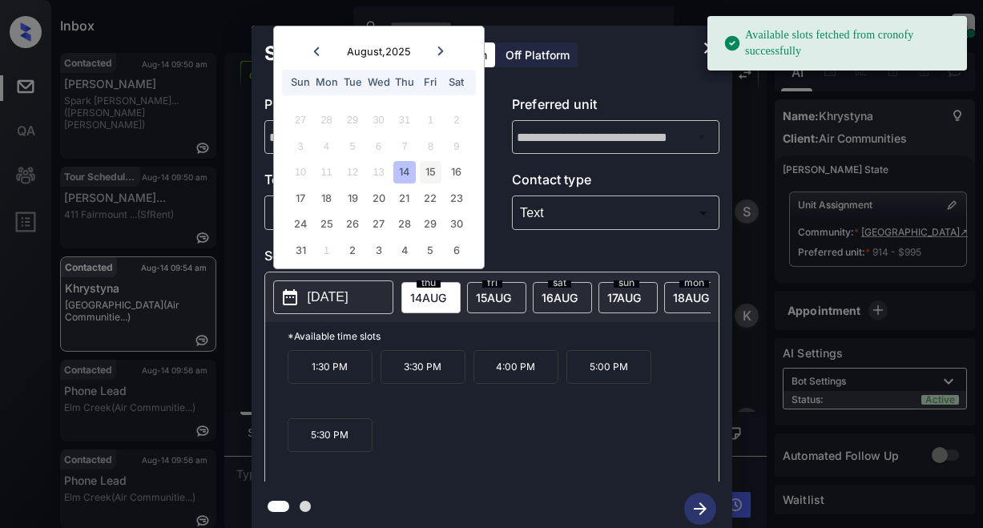
click at [431, 179] on div "15" at bounding box center [431, 172] width 22 height 22
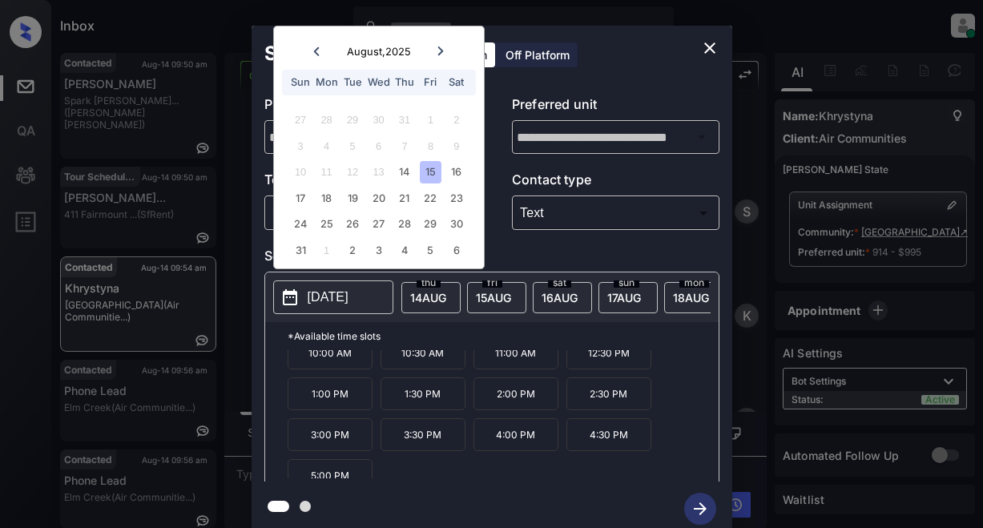
scroll to position [27, 0]
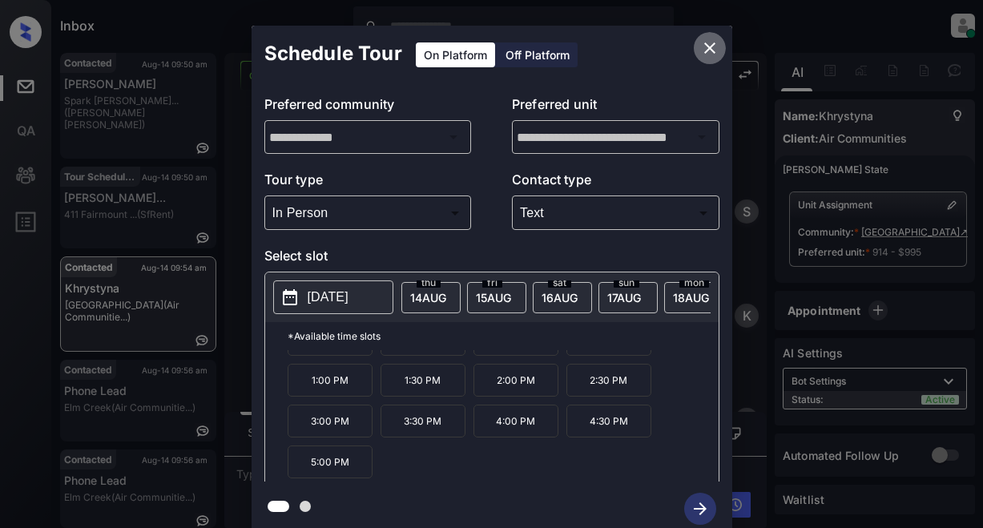
click at [705, 45] on icon "close" at bounding box center [709, 47] width 19 height 19
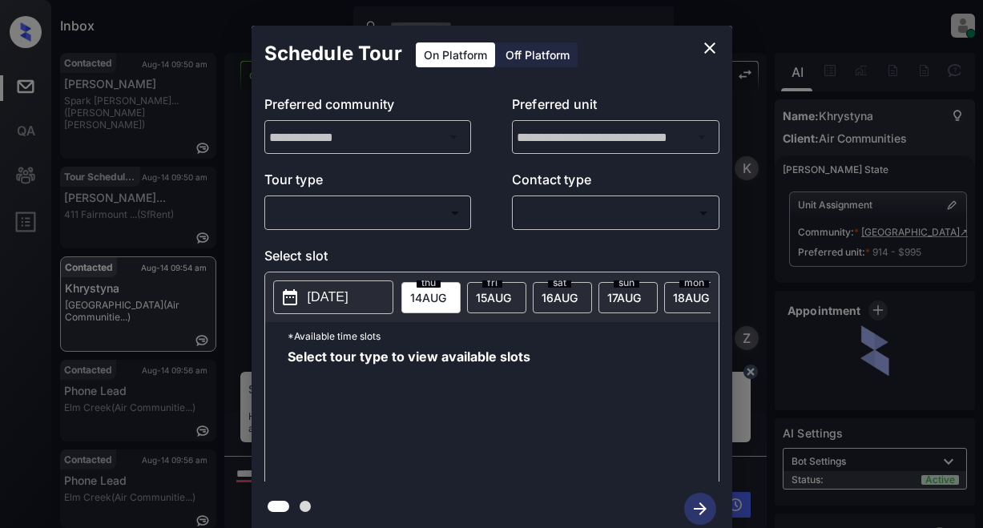
scroll to position [2694, 0]
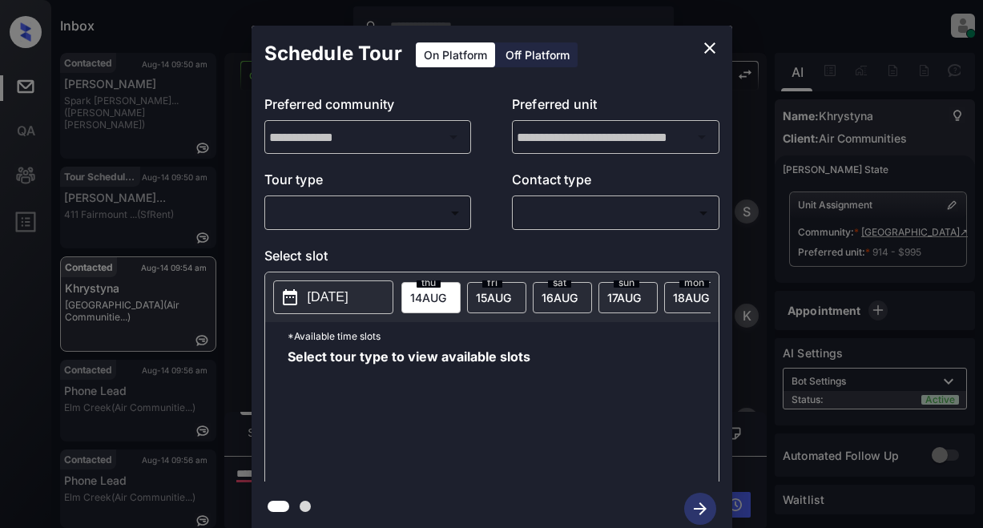
click at [333, 197] on div "​ ​" at bounding box center [368, 213] width 208 height 34
click at [337, 207] on body "Inbox Lyzzelle [PERSON_NAME] Online Set yourself offline Set yourself on break …" at bounding box center [491, 264] width 983 height 528
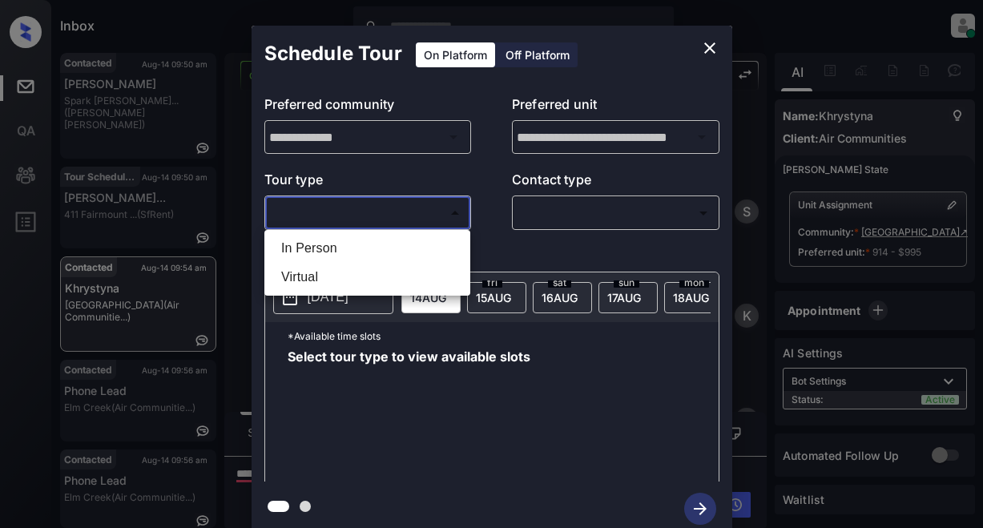
drag, startPoint x: 295, startPoint y: 247, endPoint x: 401, endPoint y: 250, distance: 106.6
click at [301, 247] on li "In Person" at bounding box center [367, 248] width 198 height 29
type input "********"
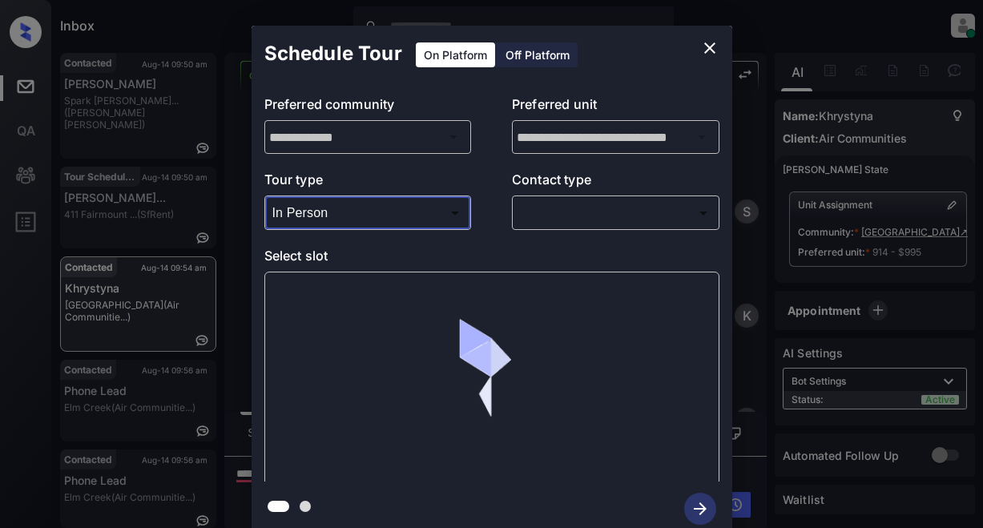
click at [561, 219] on body "Inbox Lyzzelle M. Ceralde Online Set yourself offline Set yourself on break Pro…" at bounding box center [491, 264] width 983 height 528
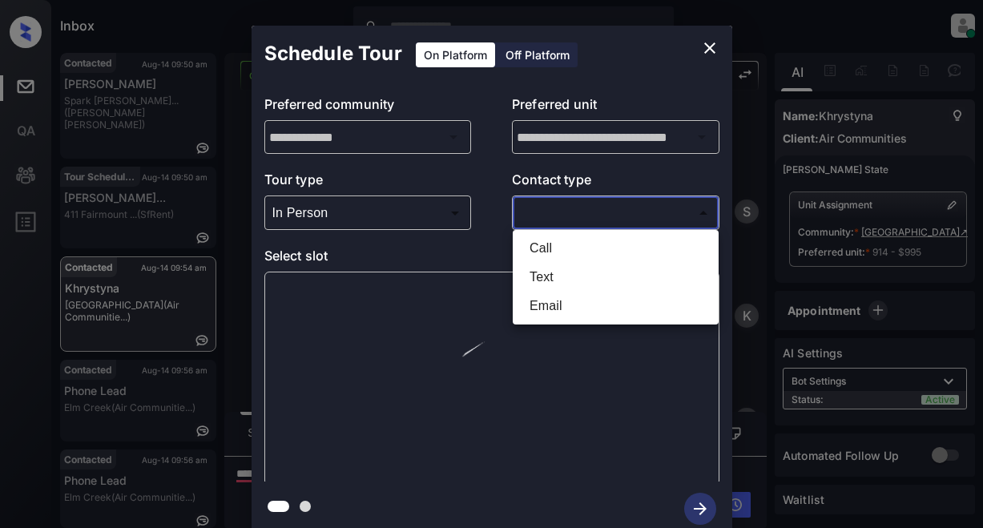
drag, startPoint x: 538, startPoint y: 278, endPoint x: 526, endPoint y: 264, distance: 18.3
click at [538, 278] on li "Text" at bounding box center [616, 277] width 198 height 29
type input "****"
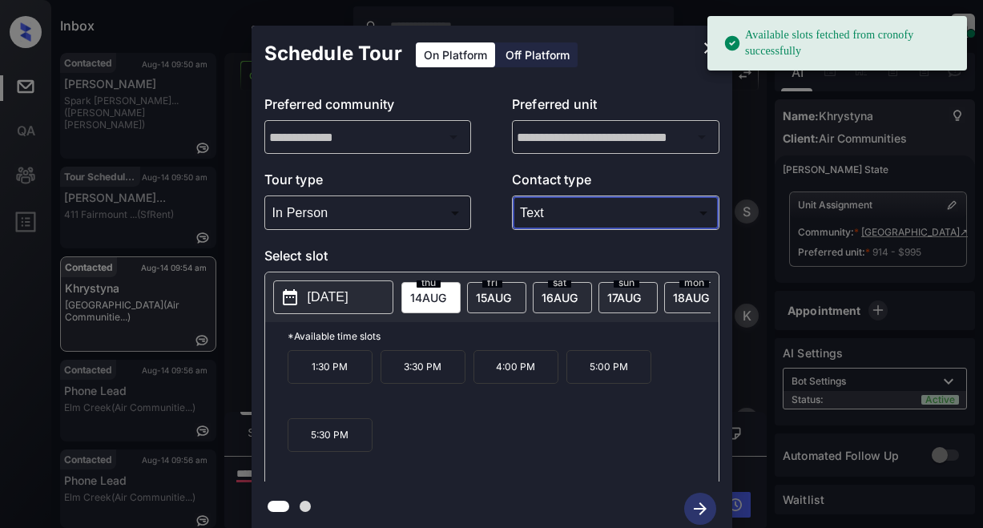
click at [349, 300] on p "[DATE]" at bounding box center [328, 297] width 41 height 19
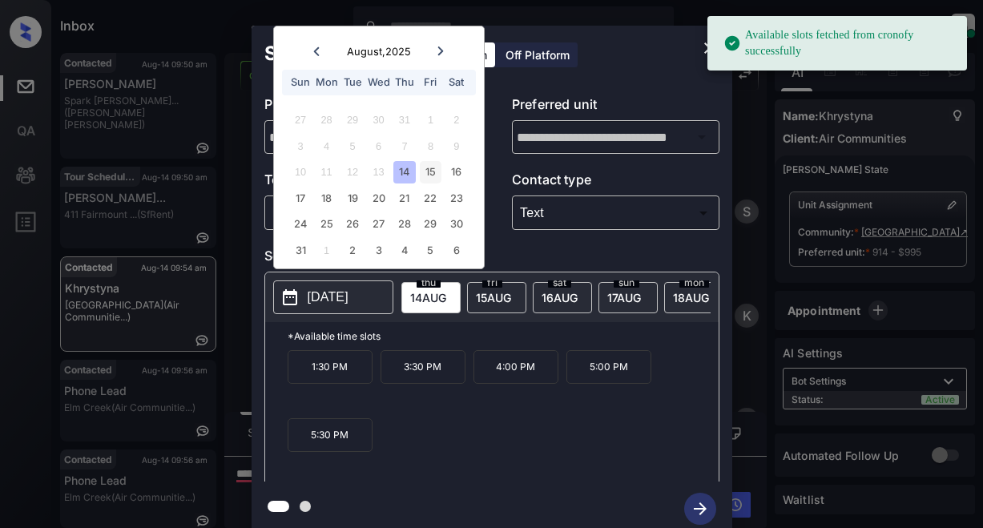
click at [426, 178] on div "15" at bounding box center [431, 172] width 22 height 22
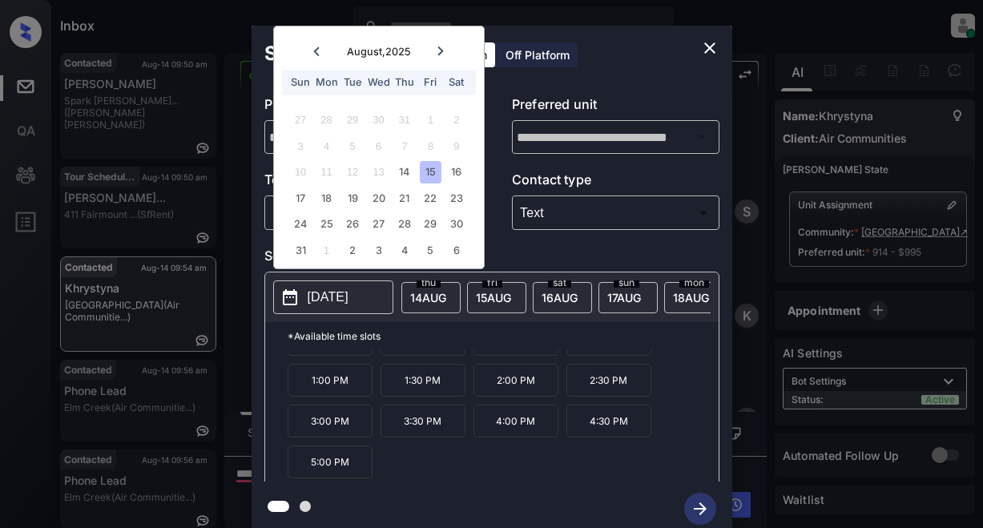
scroll to position [0, 0]
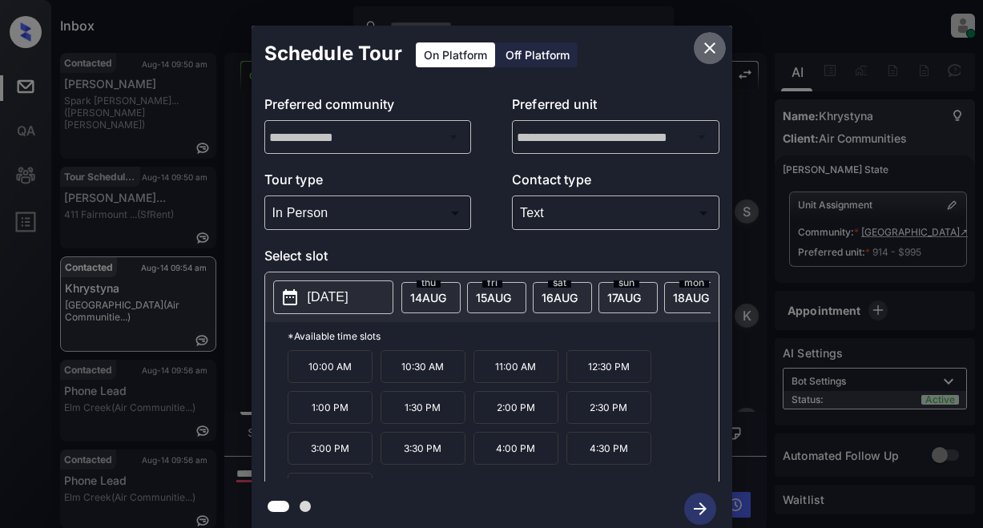
click at [705, 50] on icon "close" at bounding box center [709, 47] width 19 height 19
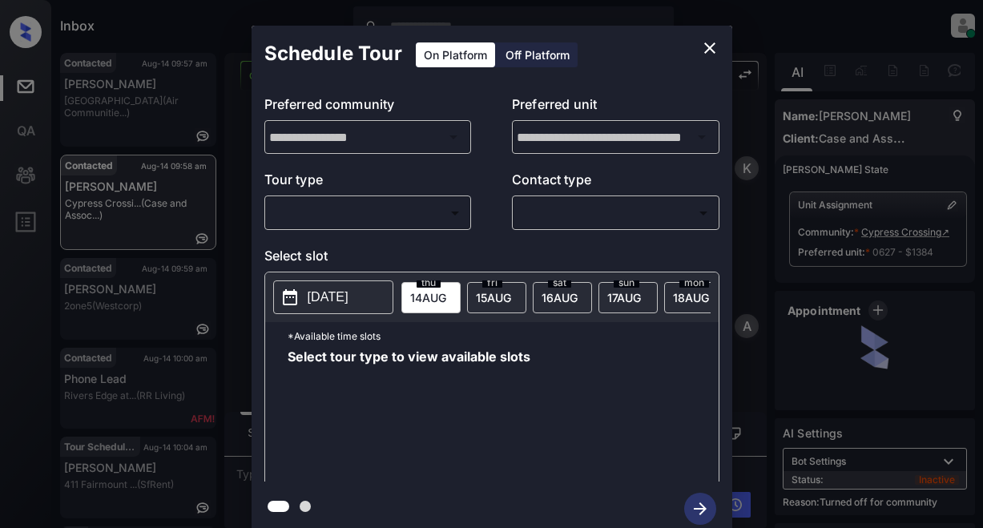
scroll to position [2302, 0]
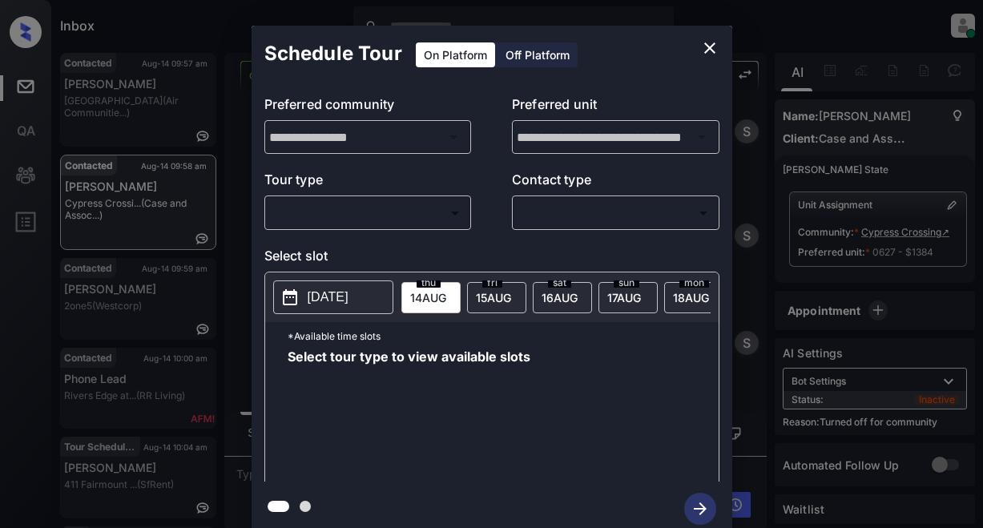
click at [353, 204] on body "Inbox Lyzzelle [PERSON_NAME] Online Set yourself offline Set yourself on break …" at bounding box center [491, 264] width 983 height 528
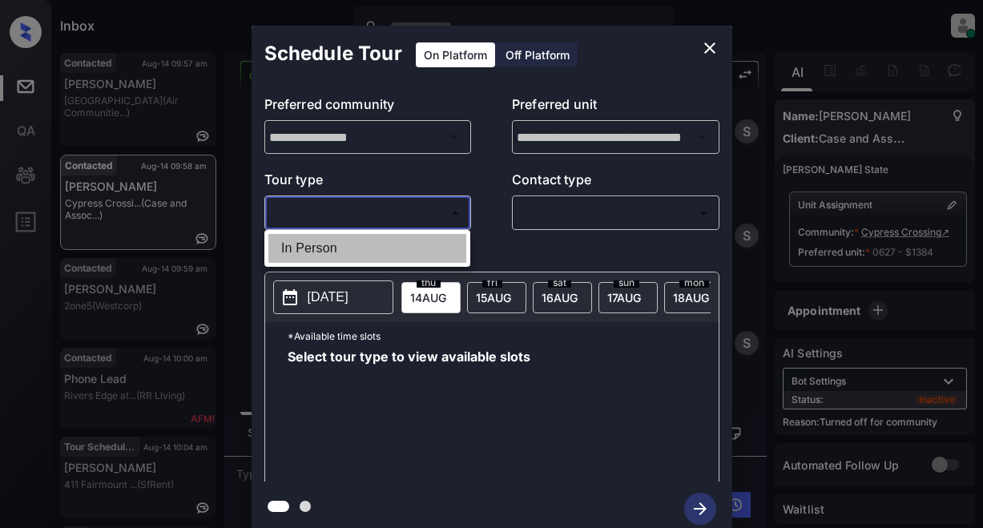
drag, startPoint x: 337, startPoint y: 249, endPoint x: 425, endPoint y: 230, distance: 90.2
click at [340, 248] on li "In Person" at bounding box center [367, 248] width 198 height 29
type input "********"
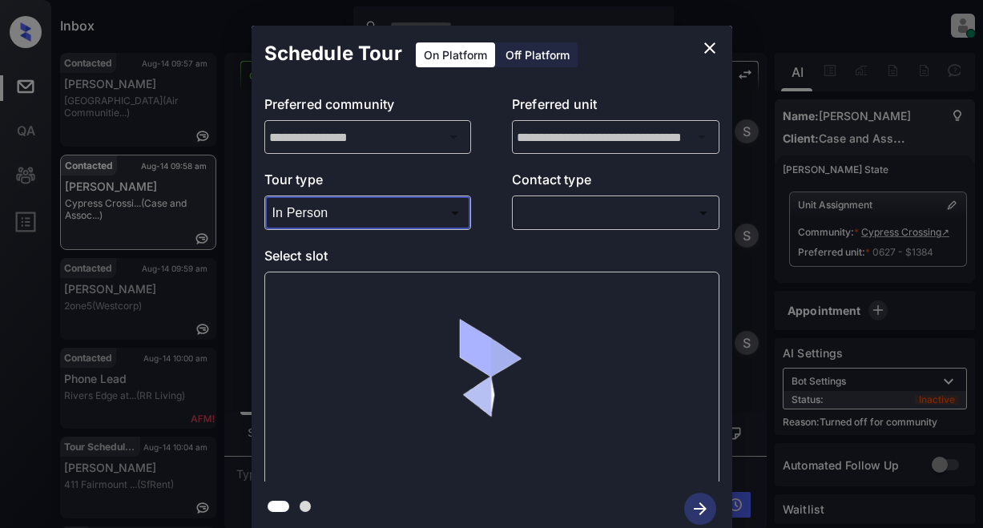
click at [526, 216] on body "Inbox Lyzzelle [PERSON_NAME] Online Set yourself offline Set yourself on break …" at bounding box center [491, 264] width 983 height 528
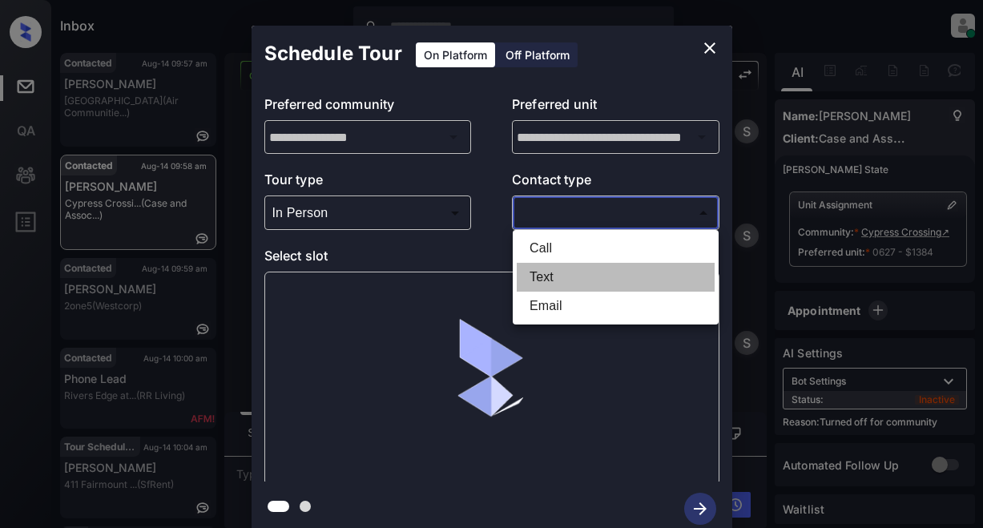
click at [541, 274] on li "Text" at bounding box center [616, 277] width 198 height 29
type input "****"
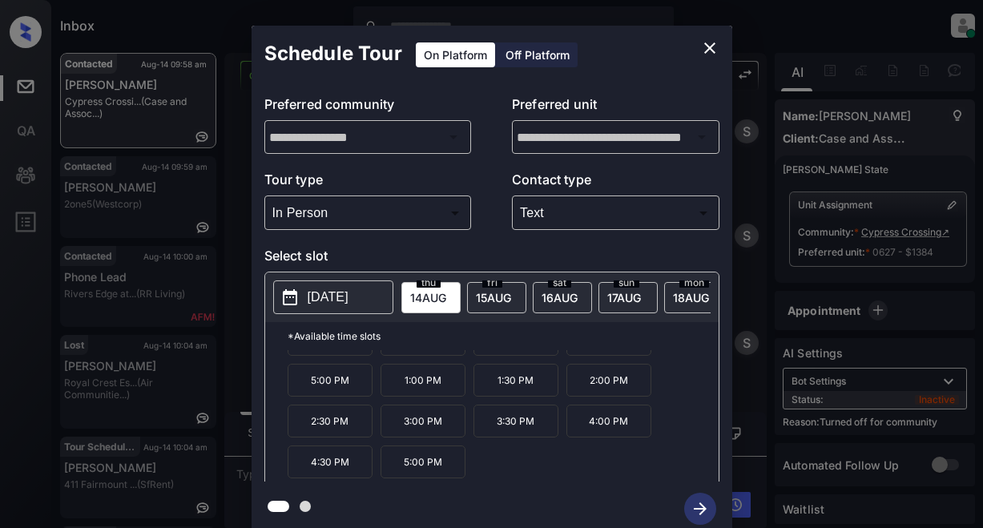
scroll to position [0, 0]
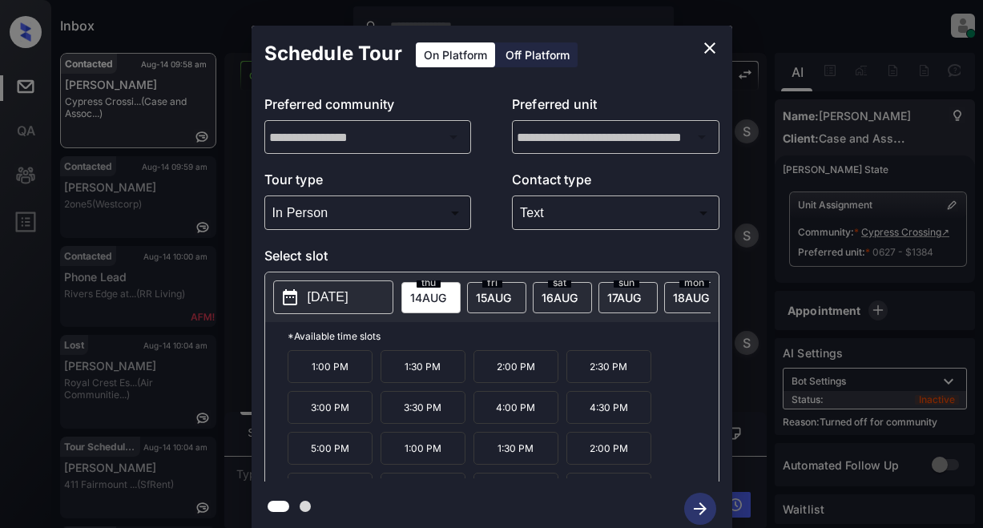
drag, startPoint x: 353, startPoint y: 300, endPoint x: 733, endPoint y: 133, distance: 415.1
click at [393, 222] on div "**********" at bounding box center [492, 282] width 481 height 400
click at [710, 42] on icon "close" at bounding box center [709, 47] width 19 height 19
